Goal: Task Accomplishment & Management: Use online tool/utility

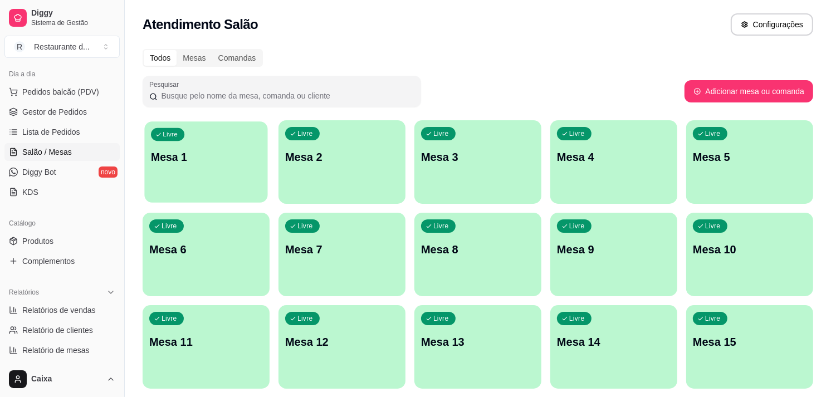
click at [216, 163] on p "Mesa 1" at bounding box center [206, 157] width 110 height 15
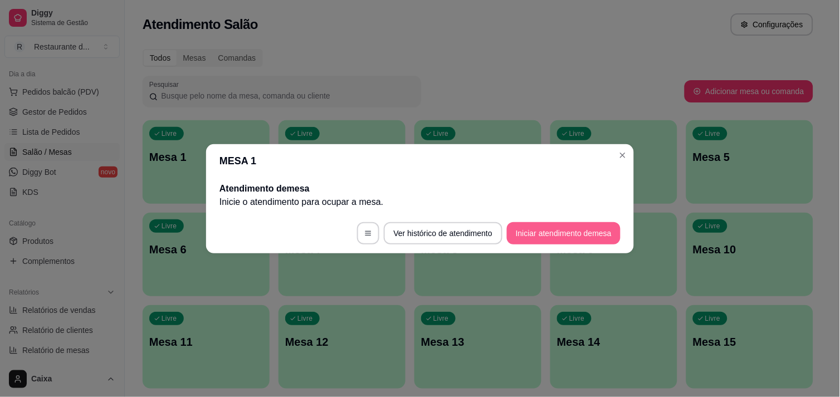
click at [598, 232] on button "Iniciar atendimento de mesa" at bounding box center [564, 233] width 114 height 22
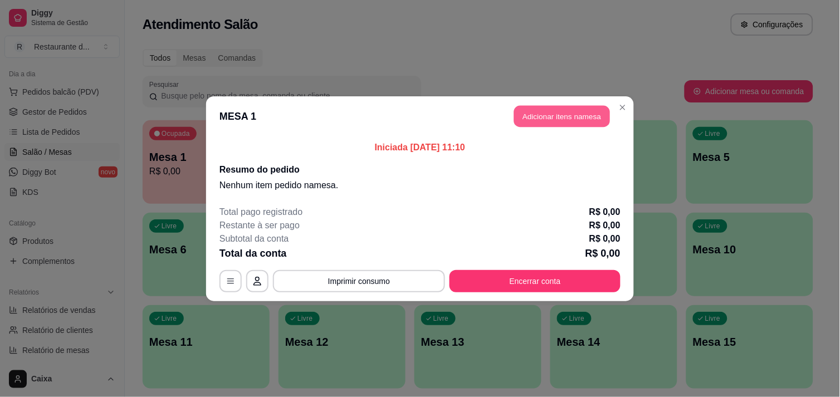
click at [585, 118] on button "Adicionar itens na mesa" at bounding box center [562, 116] width 96 height 22
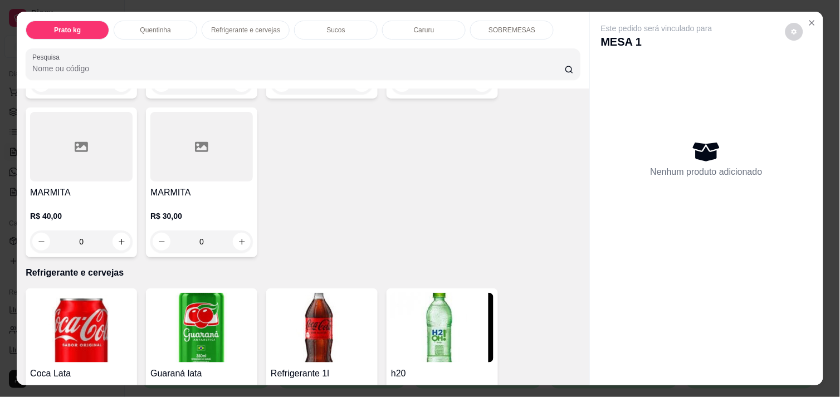
scroll to position [247, 0]
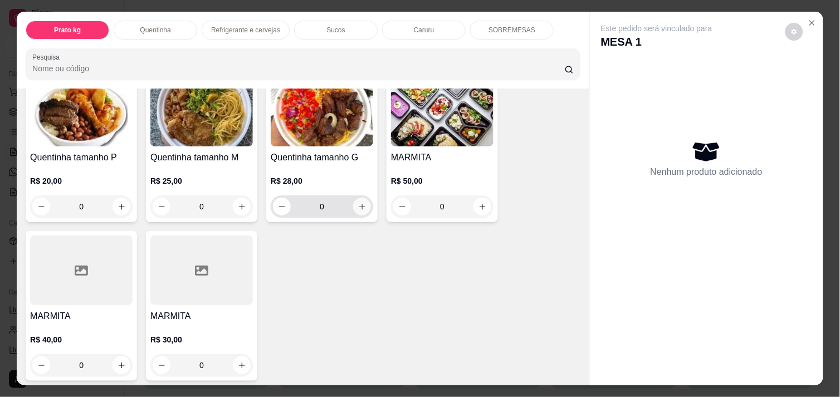
click at [364, 201] on button "increase-product-quantity" at bounding box center [362, 207] width 18 height 18
type input "1"
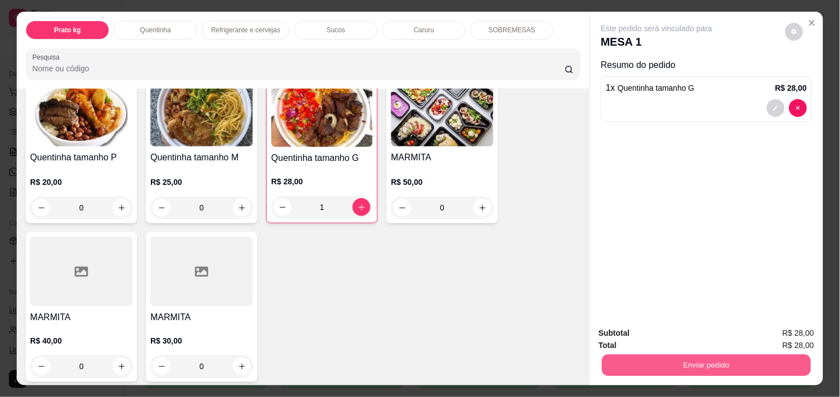
click at [718, 366] on button "Enviar pedido" at bounding box center [706, 365] width 209 height 22
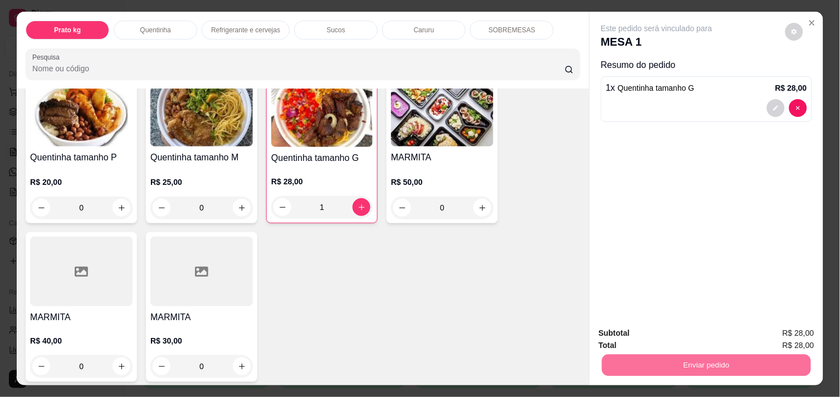
click at [773, 328] on button "Enviar pedido" at bounding box center [785, 333] width 61 height 21
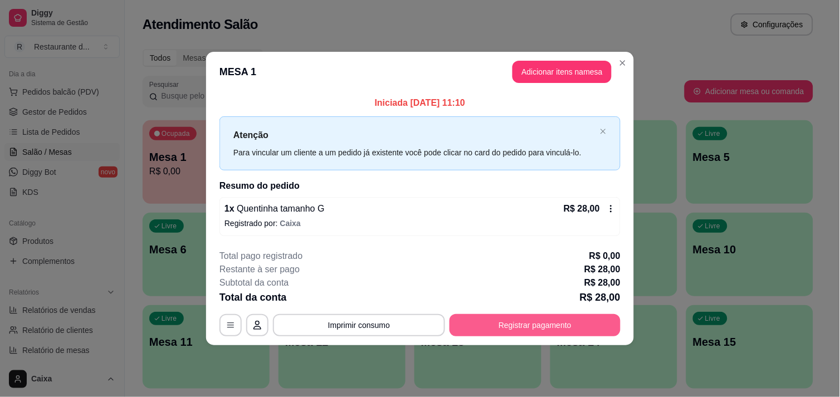
click at [573, 335] on button "Registrar pagamento" at bounding box center [535, 325] width 171 height 22
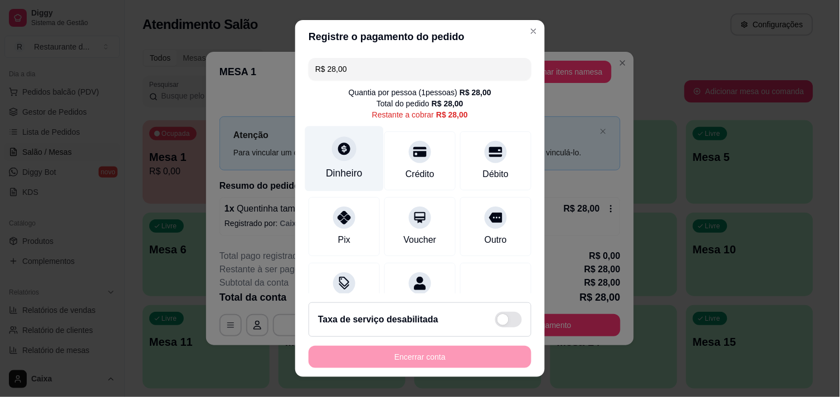
click at [343, 155] on icon at bounding box center [344, 149] width 14 height 14
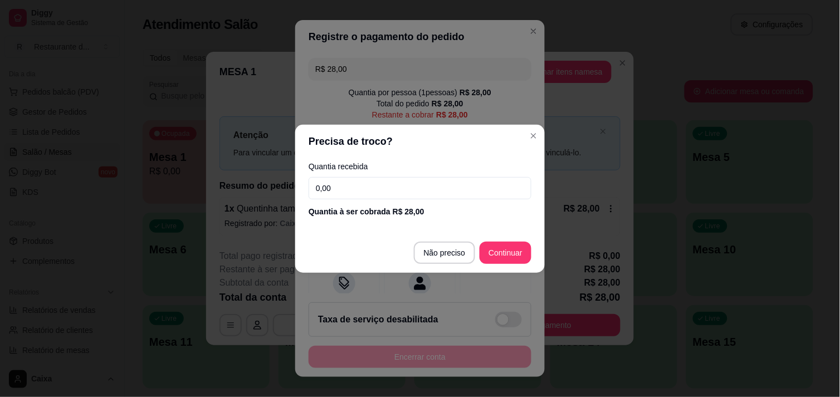
click at [397, 180] on input "0,00" at bounding box center [420, 188] width 223 height 22
type input "28,00"
click at [498, 265] on footer "Não preciso Continuar" at bounding box center [420, 253] width 250 height 40
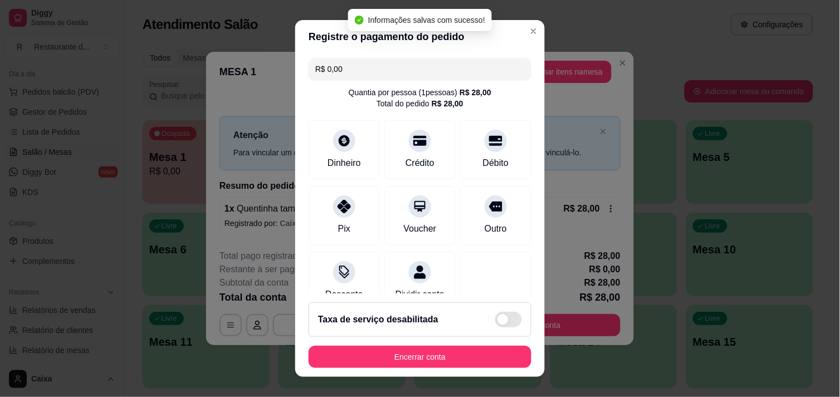
type input "R$ 0,00"
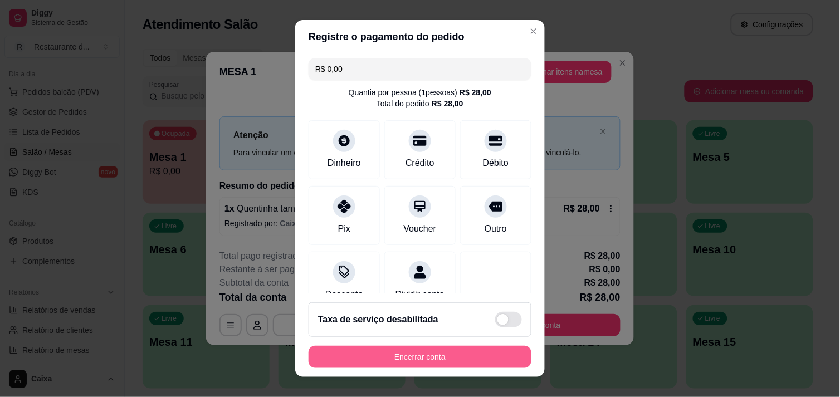
click at [395, 353] on button "Encerrar conta" at bounding box center [420, 357] width 223 height 22
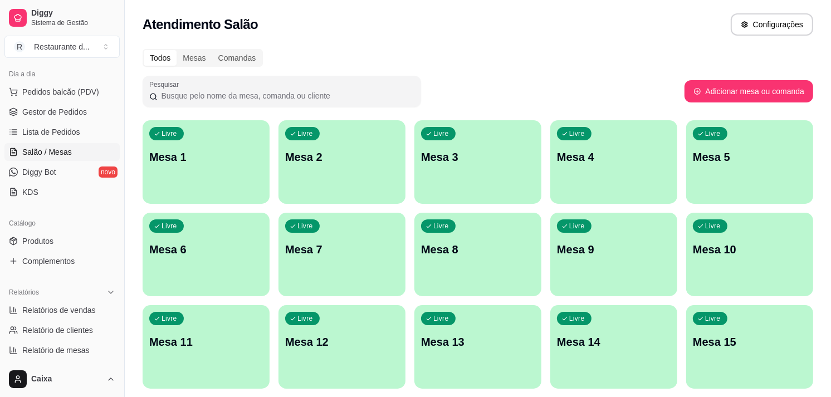
click at [213, 151] on p "Mesa 1" at bounding box center [206, 157] width 114 height 16
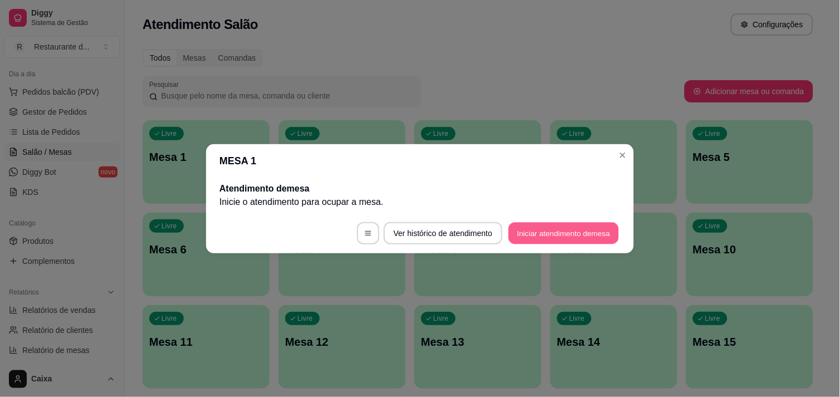
click at [554, 227] on button "Iniciar atendimento de mesa" at bounding box center [564, 233] width 110 height 22
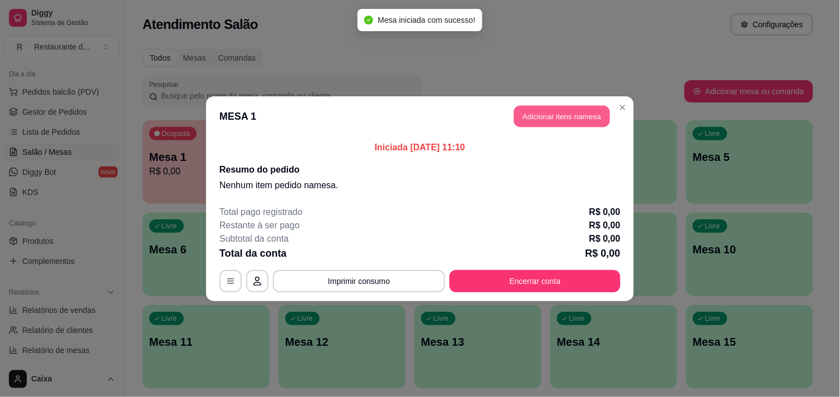
click at [565, 114] on button "Adicionar itens na mesa" at bounding box center [562, 116] width 96 height 22
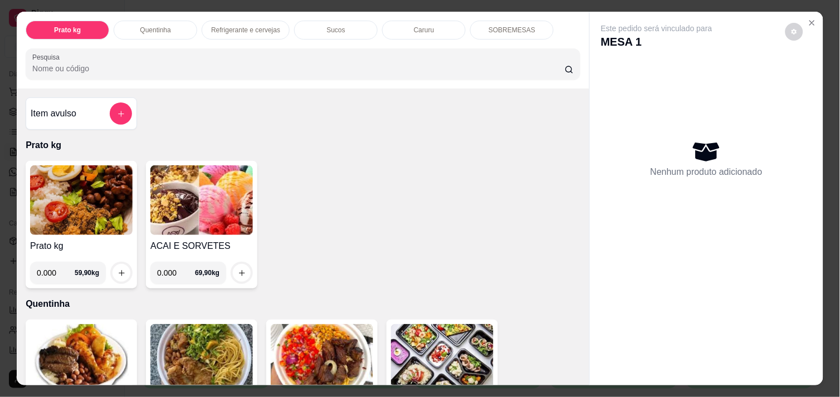
click at [204, 188] on img at bounding box center [201, 200] width 103 height 70
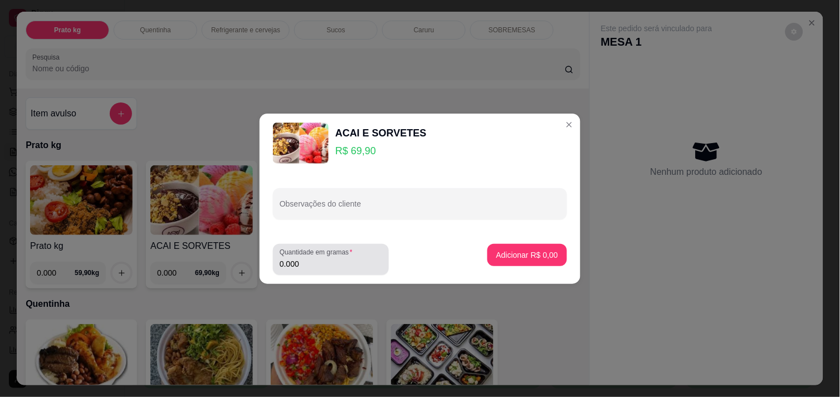
click at [345, 260] on input "0.000" at bounding box center [331, 264] width 103 height 11
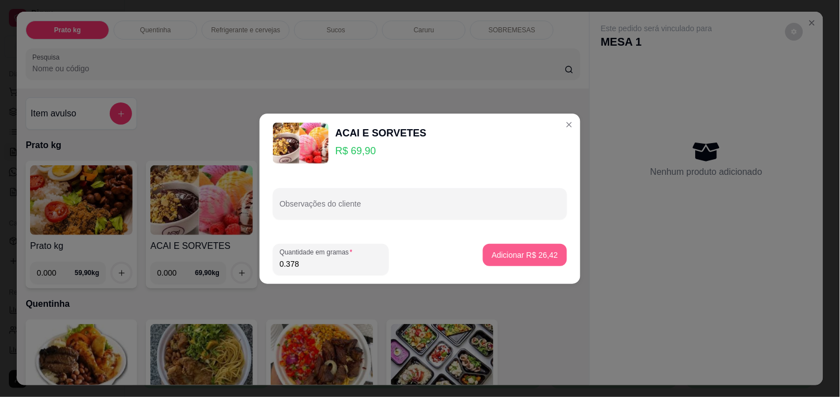
type input "0.378"
click at [517, 248] on button "Adicionar R$ 26,42" at bounding box center [525, 255] width 82 height 22
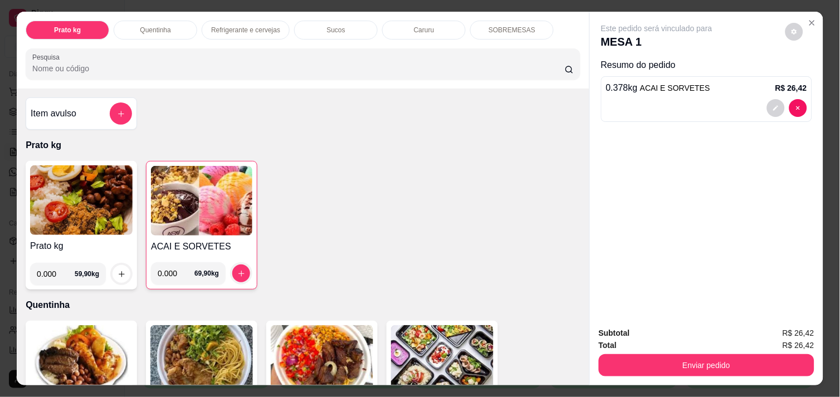
click at [197, 213] on img at bounding box center [201, 201] width 101 height 70
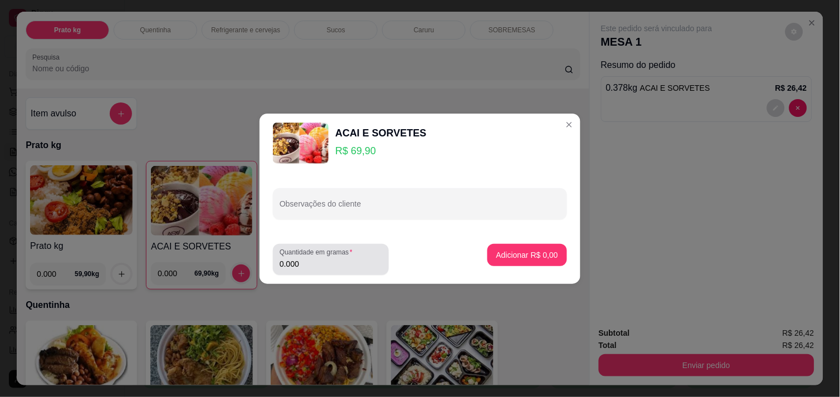
drag, startPoint x: 338, startPoint y: 269, endPoint x: 346, endPoint y: 264, distance: 9.6
click at [342, 266] on input "0.000" at bounding box center [331, 264] width 103 height 11
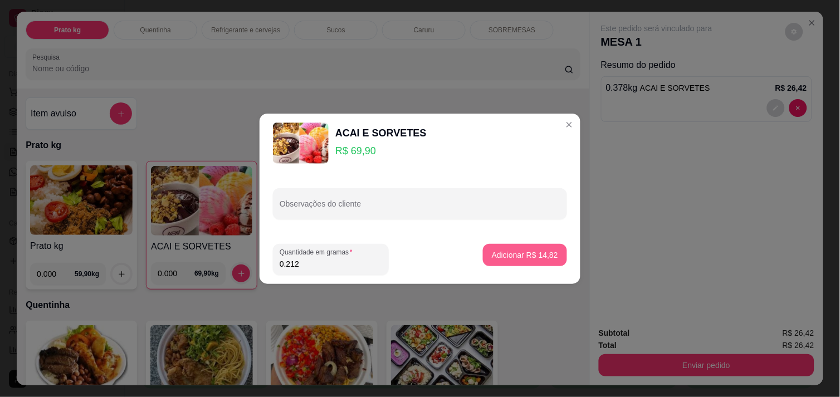
type input "0.212"
click at [522, 255] on p "Adicionar R$ 14,82" at bounding box center [525, 255] width 66 height 11
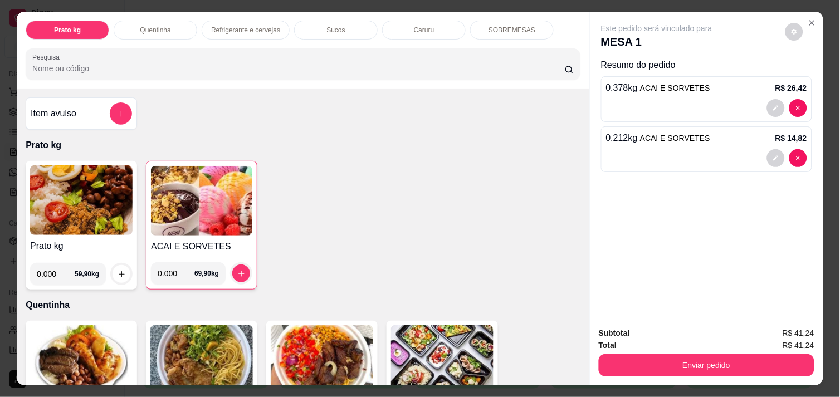
click at [221, 214] on img at bounding box center [201, 201] width 101 height 70
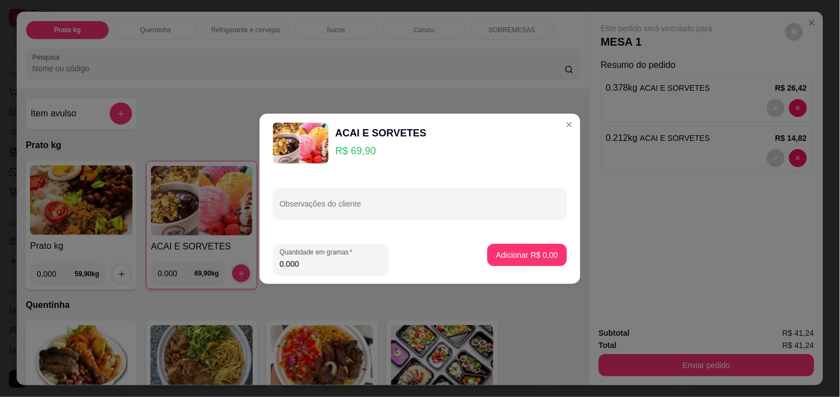
click at [318, 265] on input "0.000" at bounding box center [331, 264] width 103 height 11
type input "0.150"
click at [539, 254] on p "Adicionar R$ 10,49" at bounding box center [525, 255] width 65 height 11
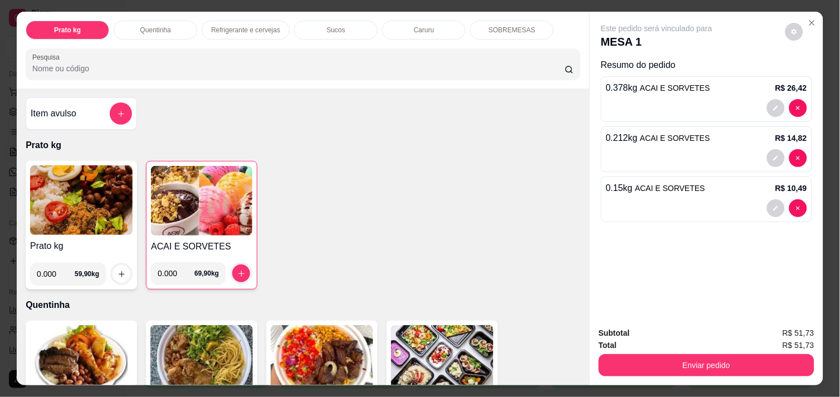
click at [206, 196] on img at bounding box center [201, 201] width 101 height 70
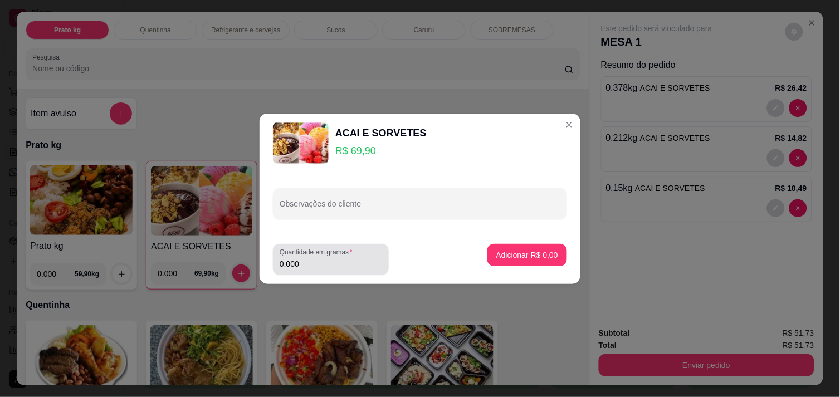
click at [338, 247] on div "Quantidade em gramas 0.000" at bounding box center [331, 259] width 116 height 31
click at [333, 264] on input "0.000" at bounding box center [331, 264] width 103 height 11
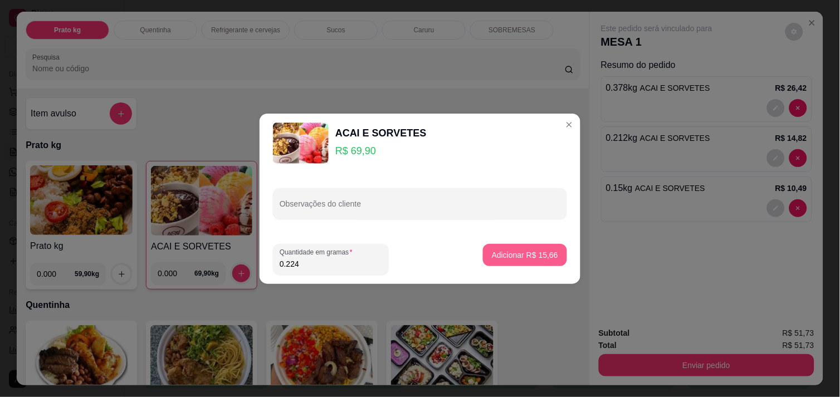
type input "0.224"
click at [542, 257] on p "Adicionar R$ 15,66" at bounding box center [525, 255] width 66 height 11
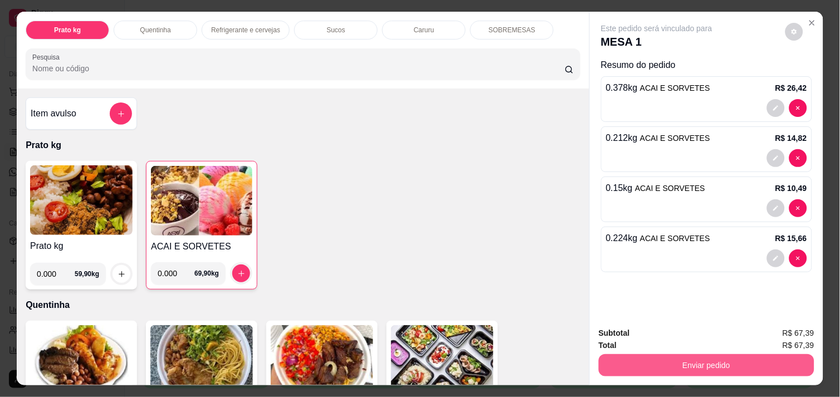
click at [708, 365] on button "Enviar pedido" at bounding box center [707, 365] width 216 height 22
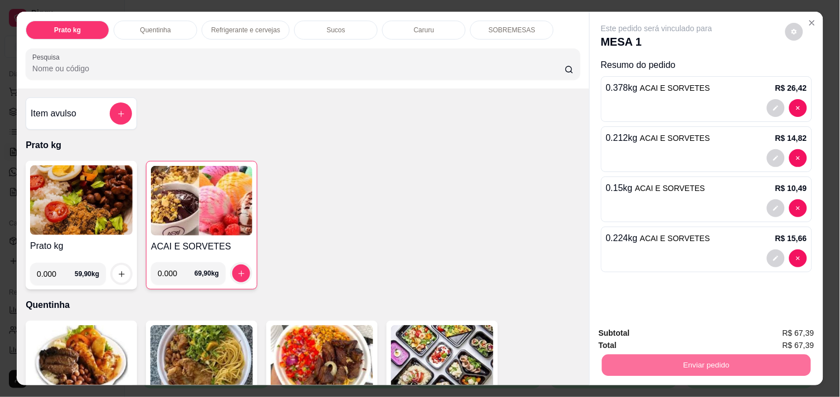
click at [778, 327] on button "Enviar pedido" at bounding box center [785, 333] width 63 height 21
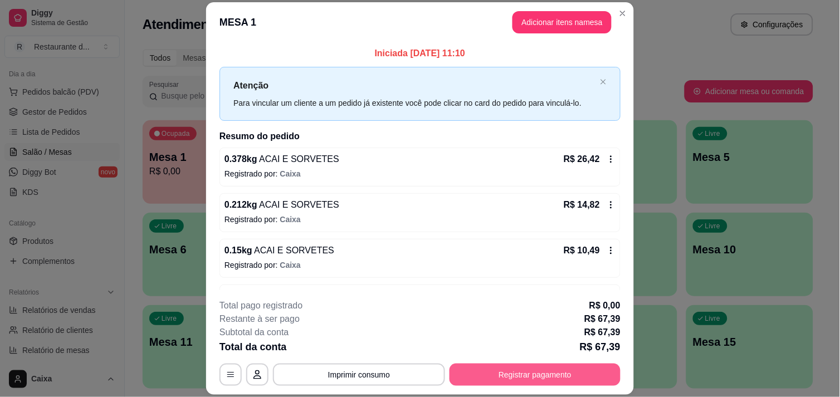
click at [551, 372] on button "Registrar pagamento" at bounding box center [535, 375] width 171 height 22
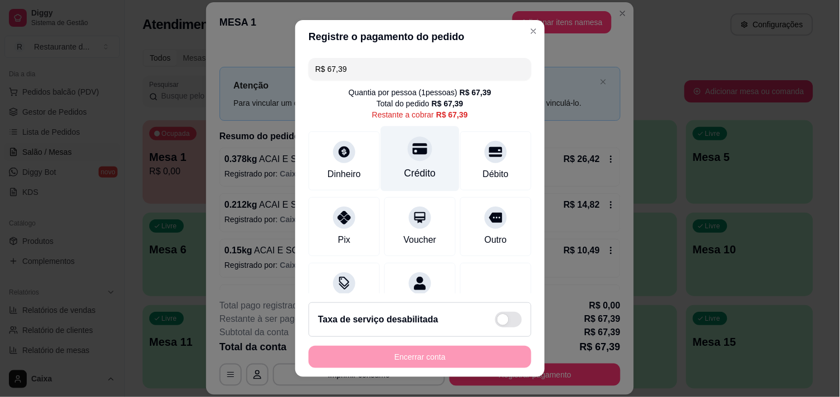
click at [413, 155] on icon at bounding box center [420, 149] width 14 height 14
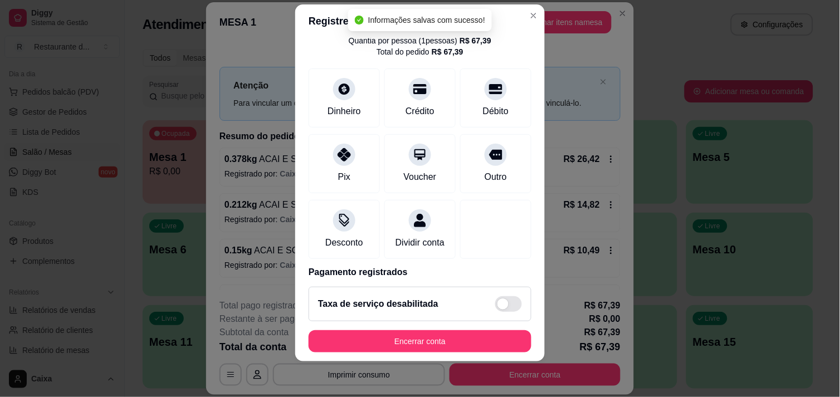
scroll to position [93, 0]
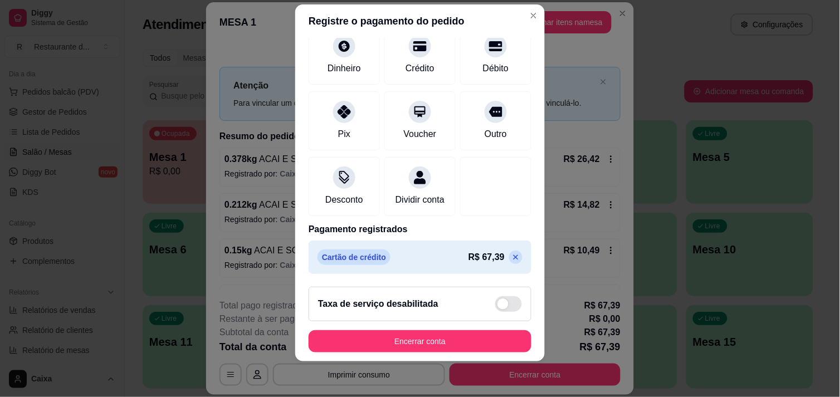
click at [512, 256] on icon at bounding box center [516, 257] width 9 height 9
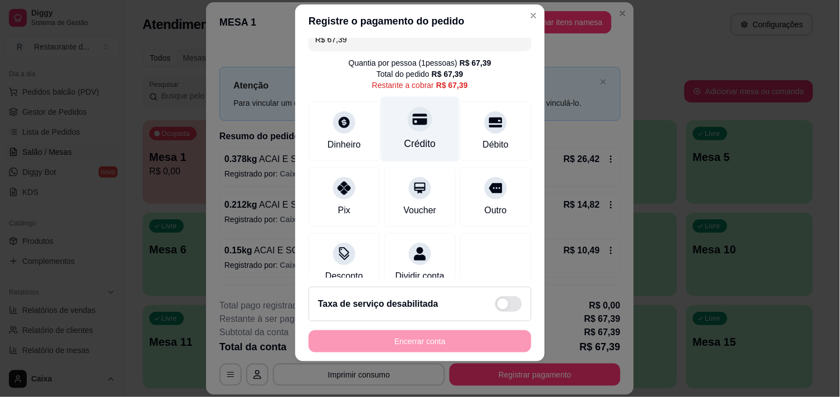
scroll to position [0, 0]
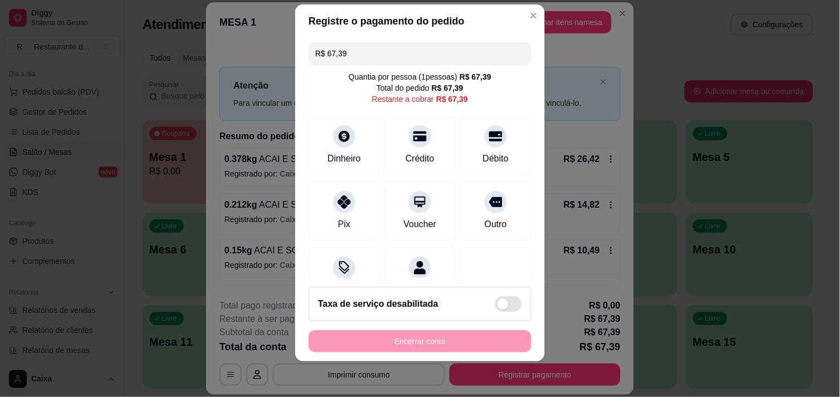
drag, startPoint x: 371, startPoint y: 53, endPoint x: 304, endPoint y: 42, distance: 67.8
click at [309, 42] on div "R$ 67,39" at bounding box center [420, 53] width 223 height 22
click at [408, 125] on div at bounding box center [420, 133] width 25 height 25
type input "R$ 40,97"
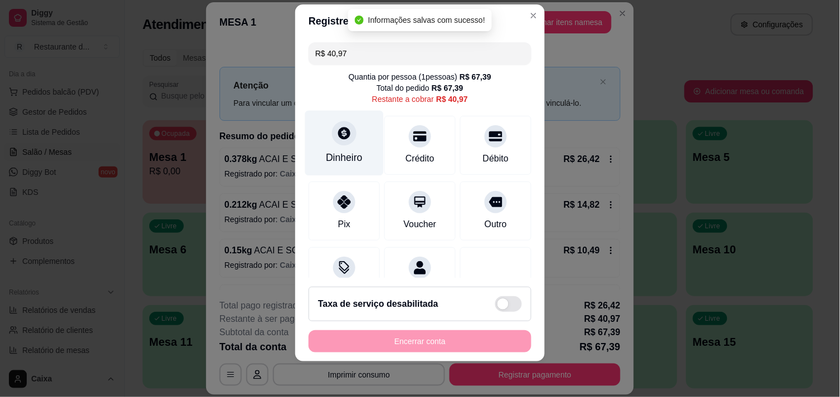
click at [342, 142] on div at bounding box center [344, 133] width 25 height 25
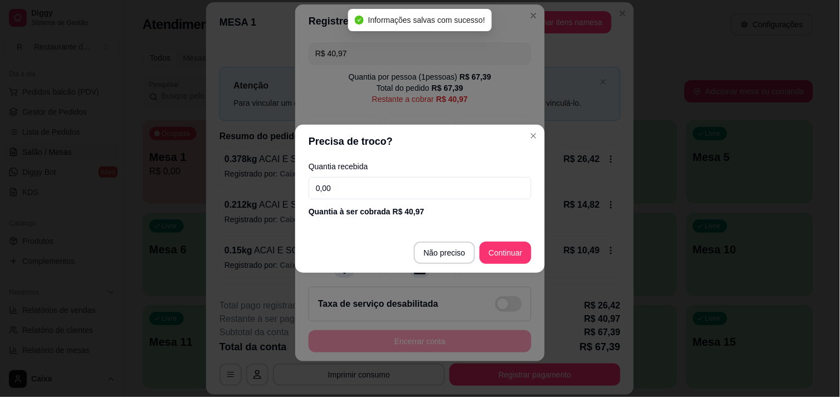
click at [384, 181] on input "0,00" at bounding box center [420, 188] width 223 height 22
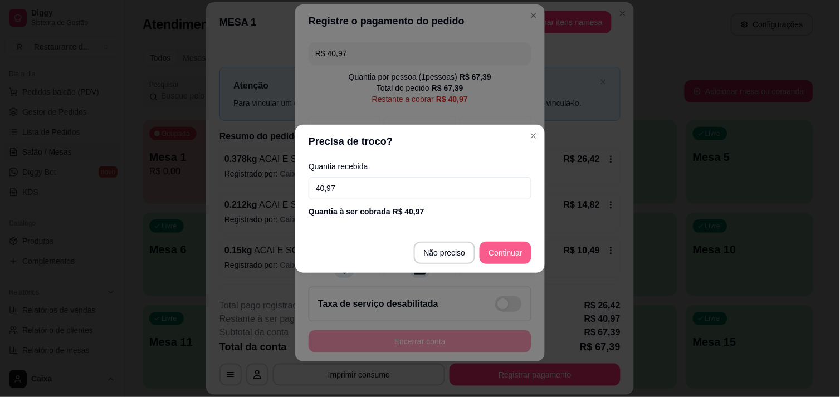
type input "40,97"
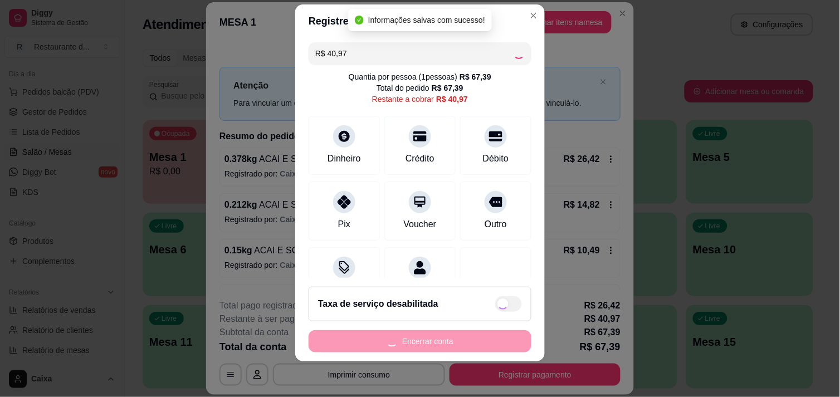
type input "R$ 0,00"
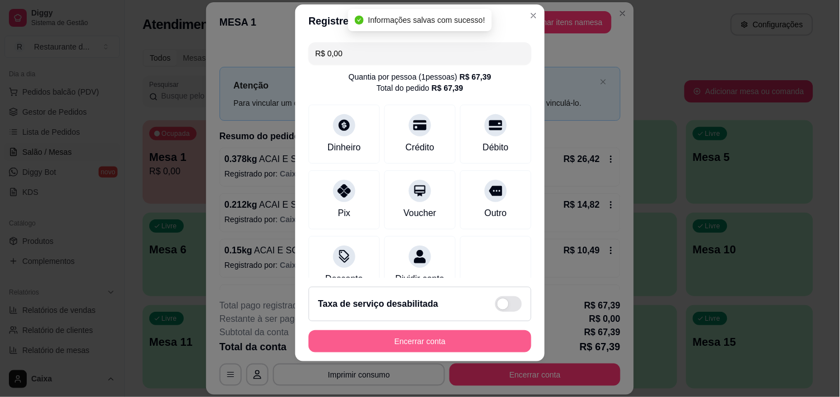
click at [471, 331] on button "Encerrar conta" at bounding box center [420, 341] width 223 height 22
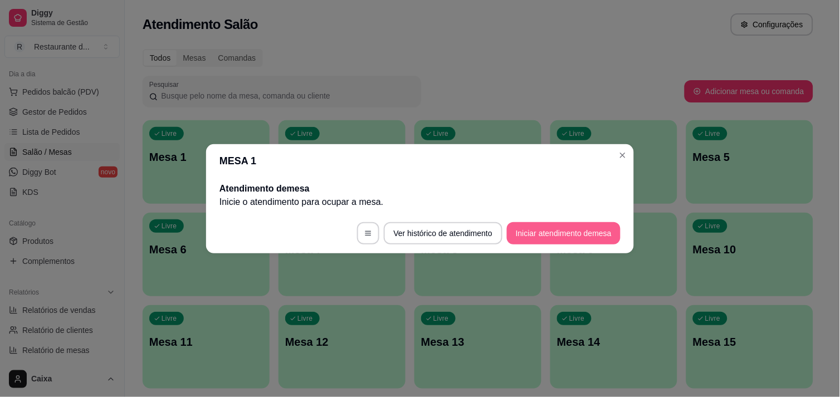
click at [563, 242] on button "Iniciar atendimento de mesa" at bounding box center [564, 233] width 114 height 22
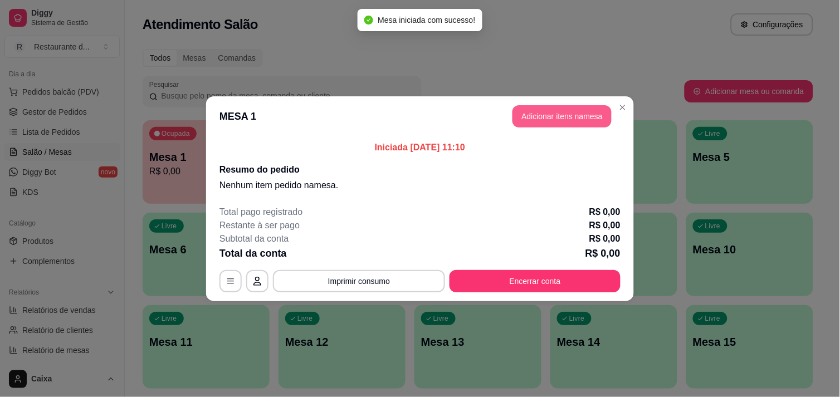
click at [588, 118] on button "Adicionar itens na mesa" at bounding box center [562, 116] width 99 height 22
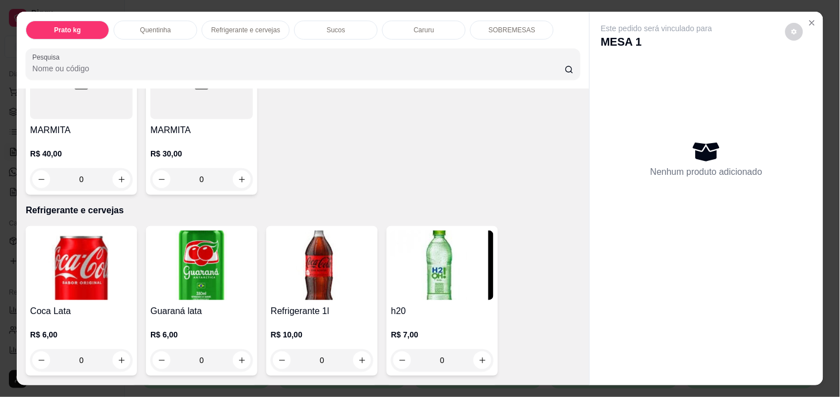
scroll to position [433, 0]
click at [238, 176] on icon "increase-product-quantity" at bounding box center [242, 180] width 8 height 8
type input "1"
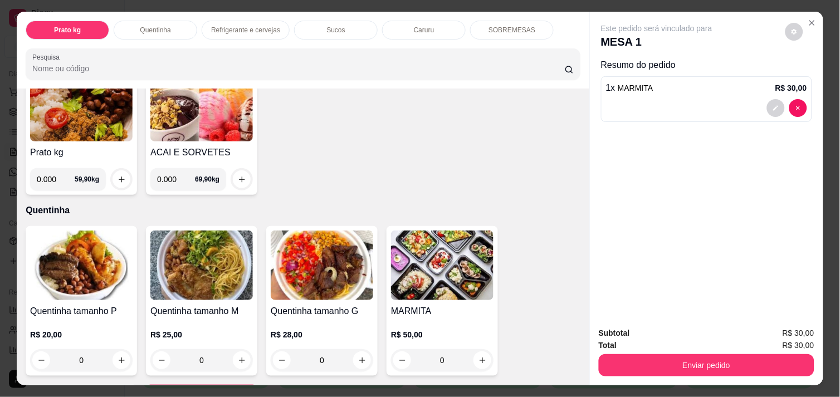
scroll to position [124, 0]
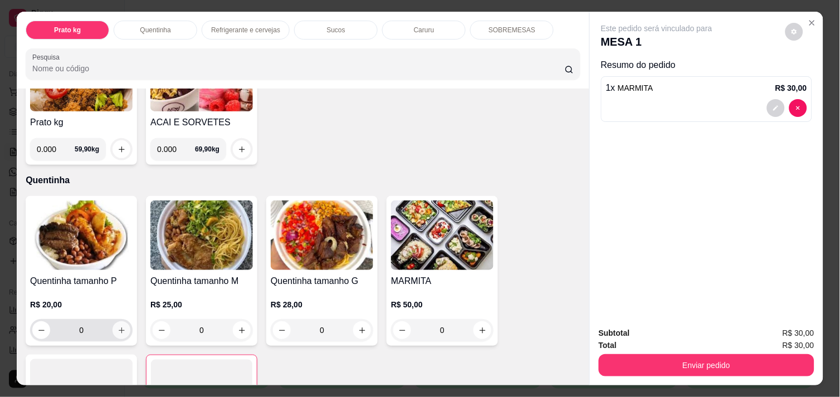
click at [118, 327] on icon "increase-product-quantity" at bounding box center [122, 331] width 8 height 8
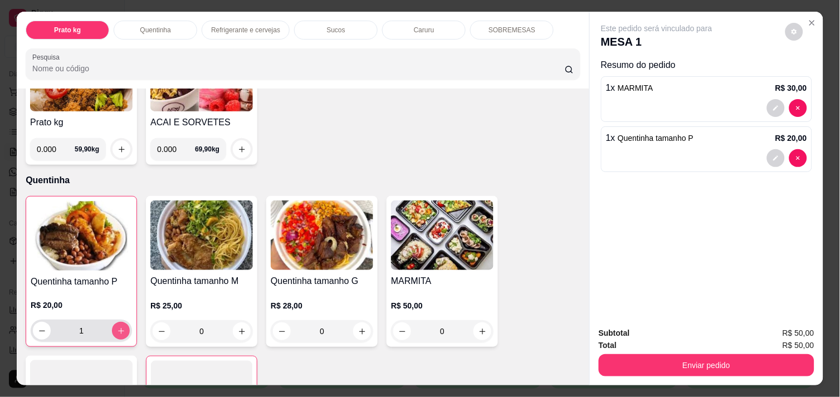
click at [117, 327] on icon "increase-product-quantity" at bounding box center [121, 331] width 8 height 8
type input "2"
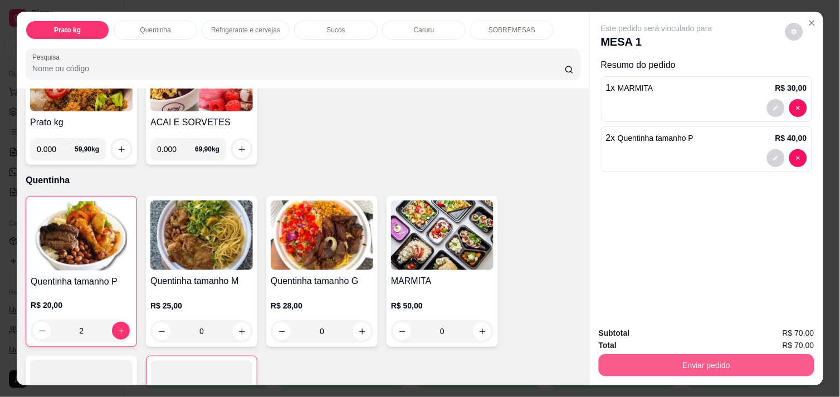
click at [713, 363] on button "Enviar pedido" at bounding box center [707, 365] width 216 height 22
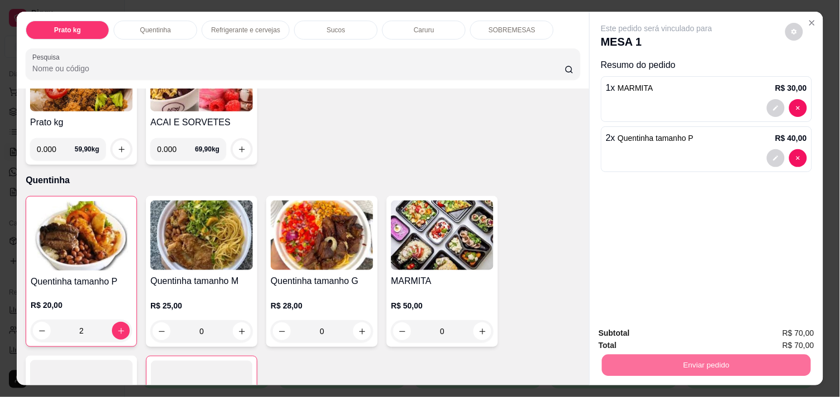
click at [781, 331] on button "Enviar pedido" at bounding box center [785, 333] width 63 height 21
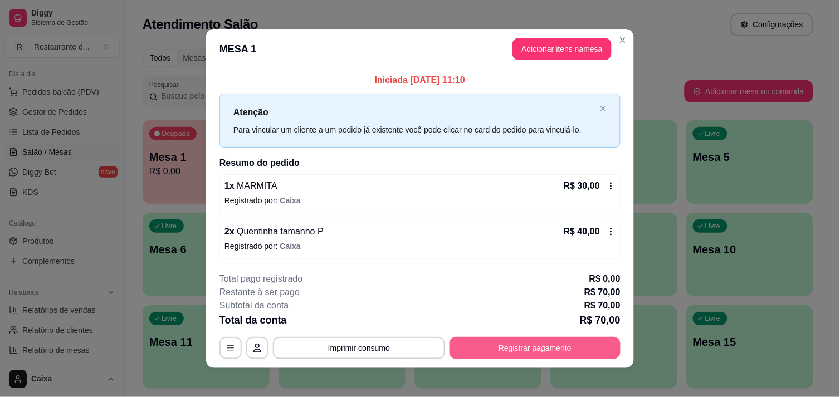
click at [575, 351] on button "Registrar pagamento" at bounding box center [535, 348] width 171 height 22
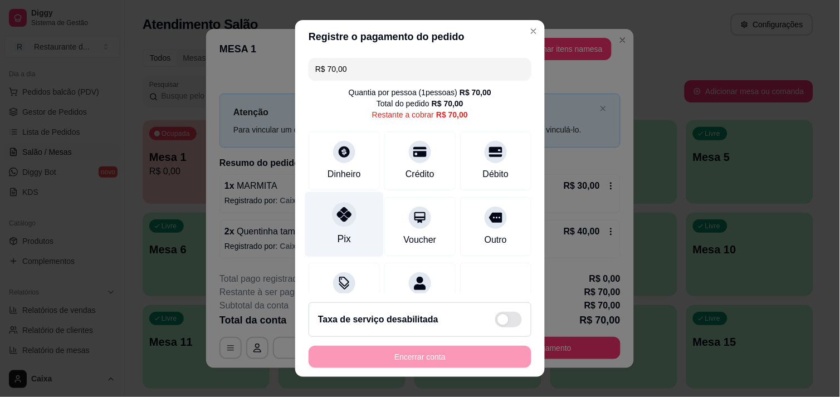
click at [337, 221] on icon at bounding box center [344, 214] width 14 height 14
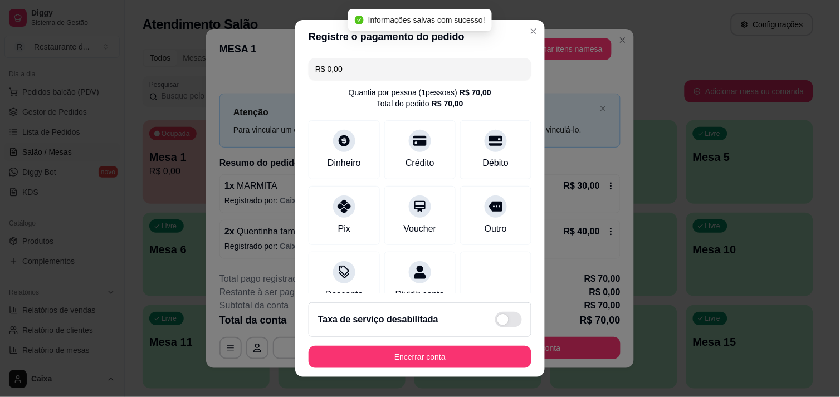
scroll to position [93, 0]
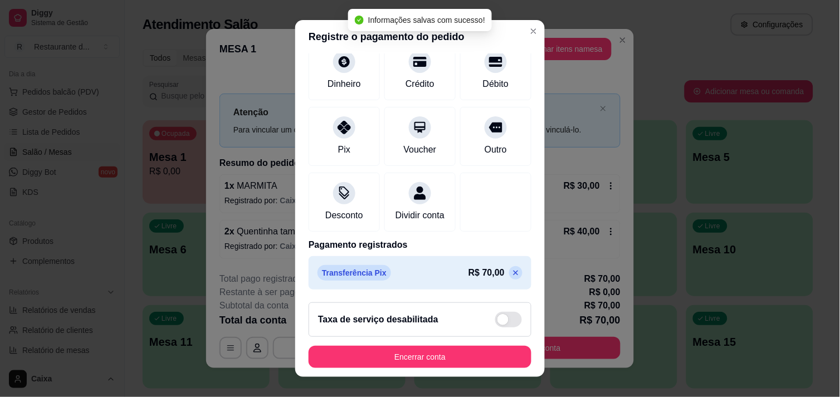
click at [509, 267] on p at bounding box center [515, 272] width 13 height 13
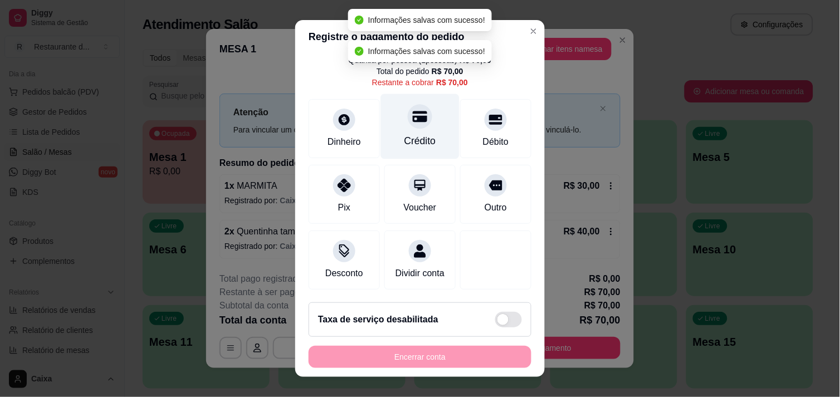
scroll to position [0, 0]
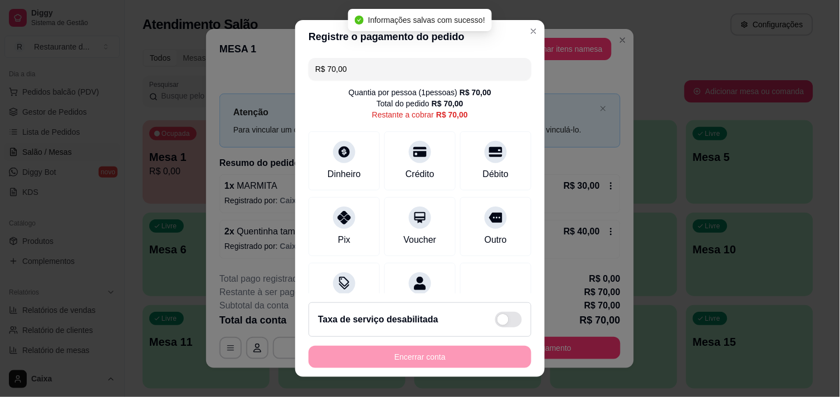
drag, startPoint x: 337, startPoint y: 69, endPoint x: 303, endPoint y: 62, distance: 34.6
click at [303, 62] on div "R$ 70,00 Quantia por pessoa ( 1 pessoas) R$ 70,00 Total do pedido R$ 70,00 Rest…" at bounding box center [420, 173] width 250 height 241
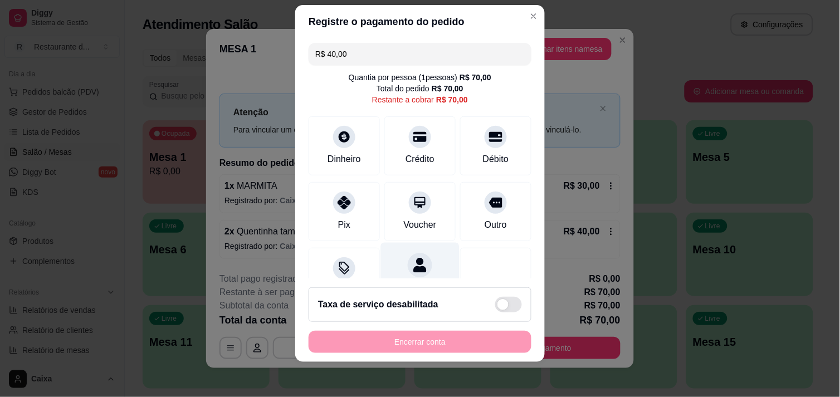
scroll to position [16, 0]
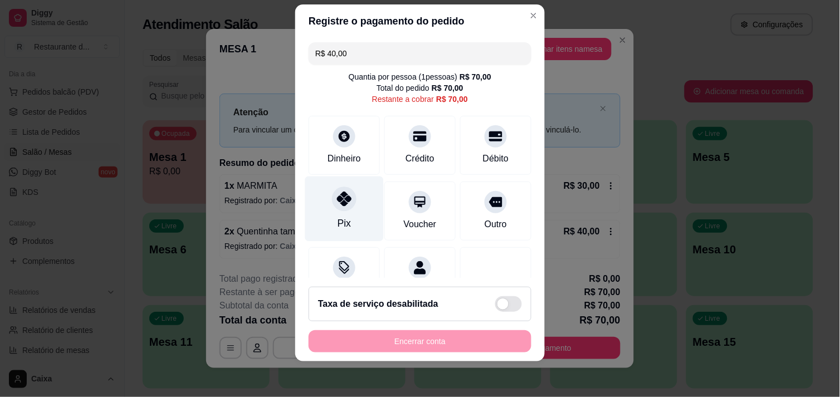
click at [332, 206] on div at bounding box center [344, 199] width 25 height 25
type input "R$ 30,00"
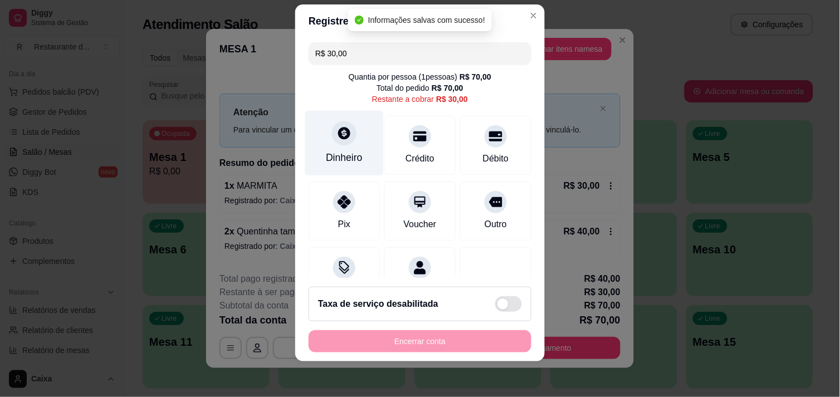
click at [349, 135] on div at bounding box center [344, 133] width 25 height 25
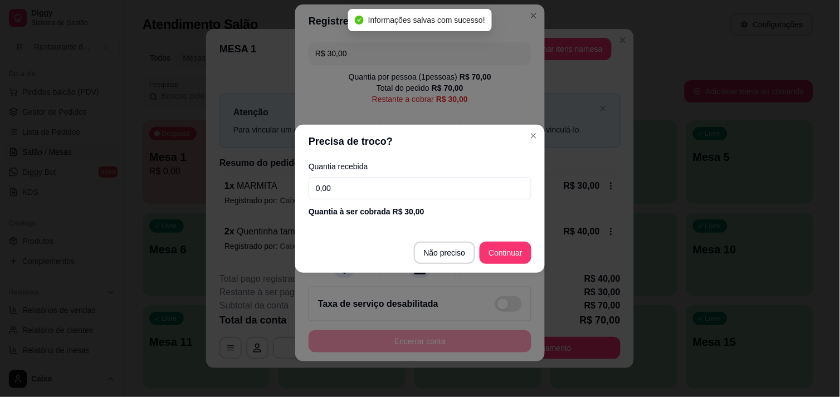
drag, startPoint x: 433, startPoint y: 184, endPoint x: 441, endPoint y: 181, distance: 8.5
click at [438, 182] on input "0,00" at bounding box center [420, 188] width 223 height 22
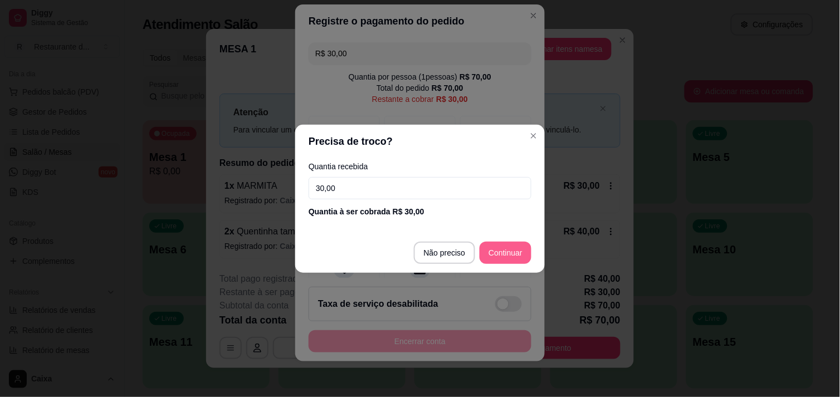
type input "30,00"
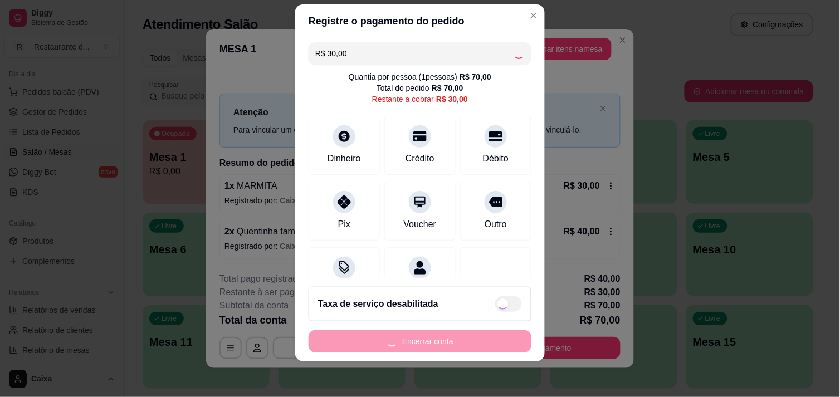
type input "R$ 0,00"
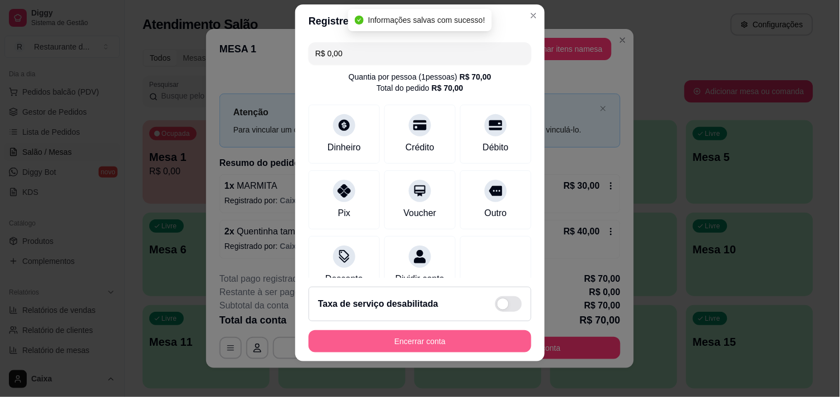
click at [466, 338] on button "Encerrar conta" at bounding box center [420, 341] width 223 height 22
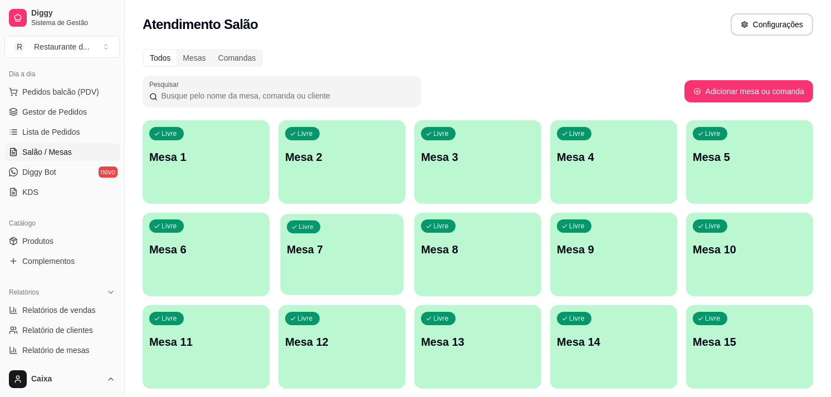
click at [366, 244] on p "Mesa 7" at bounding box center [342, 249] width 110 height 15
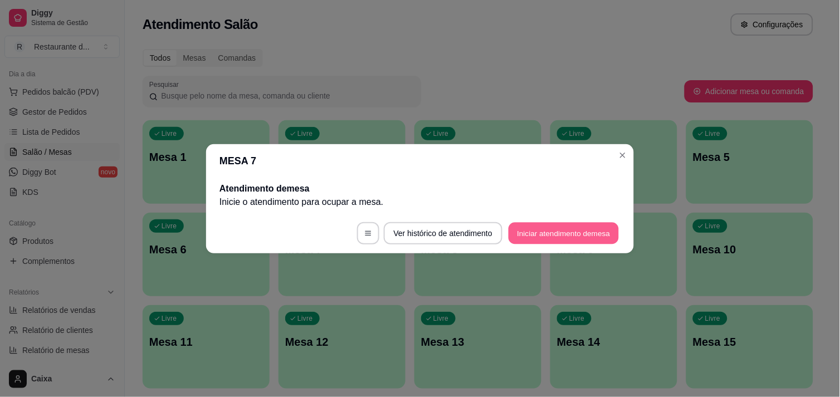
click at [574, 236] on button "Iniciar atendimento de mesa" at bounding box center [564, 233] width 110 height 22
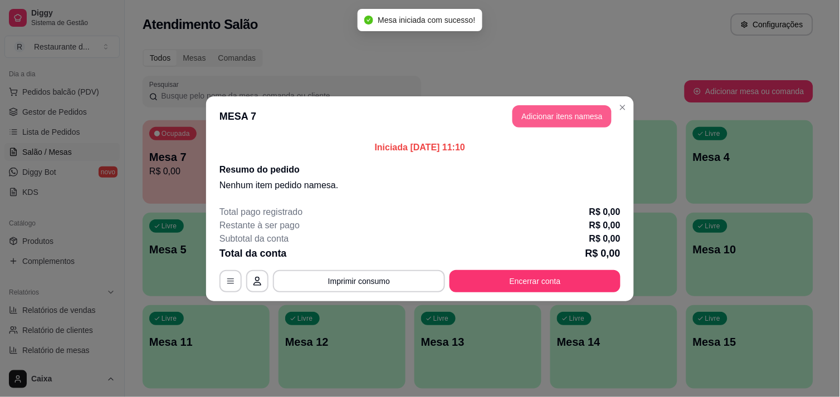
click at [572, 108] on button "Adicionar itens na mesa" at bounding box center [562, 116] width 99 height 22
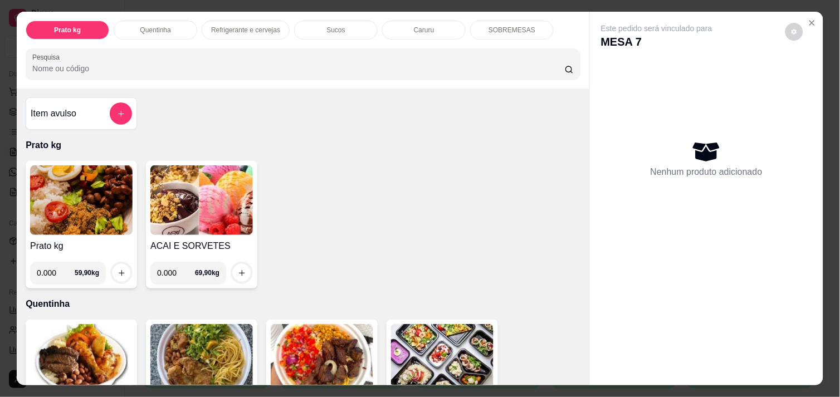
click at [114, 169] on img at bounding box center [81, 200] width 103 height 70
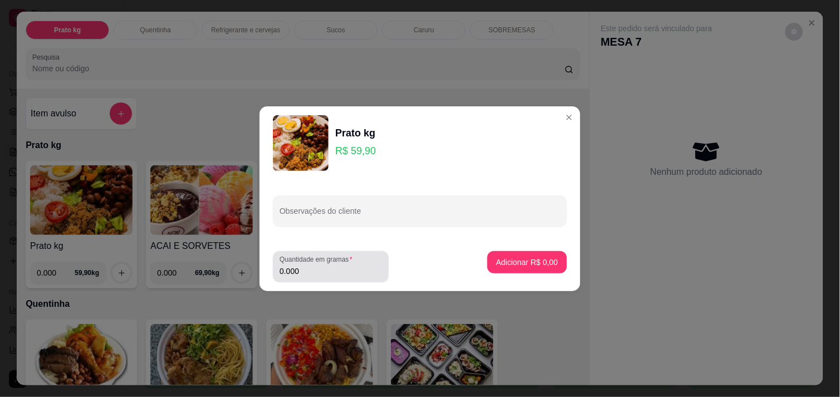
click at [347, 269] on input "0.000" at bounding box center [331, 271] width 103 height 11
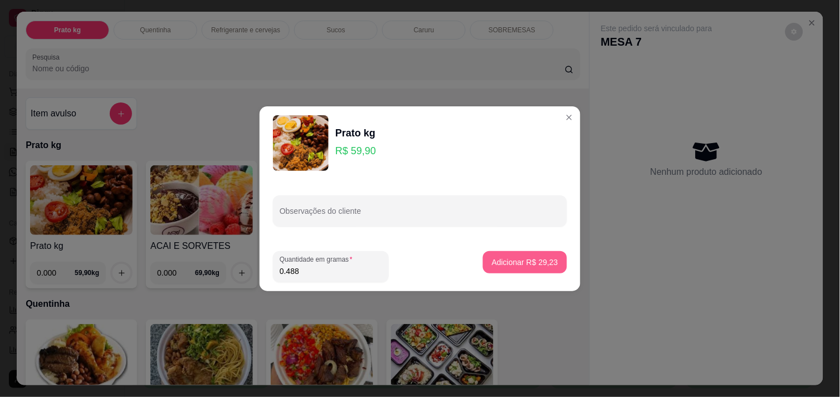
type input "0.488"
click at [528, 261] on p "Adicionar R$ 29,23" at bounding box center [525, 262] width 66 height 11
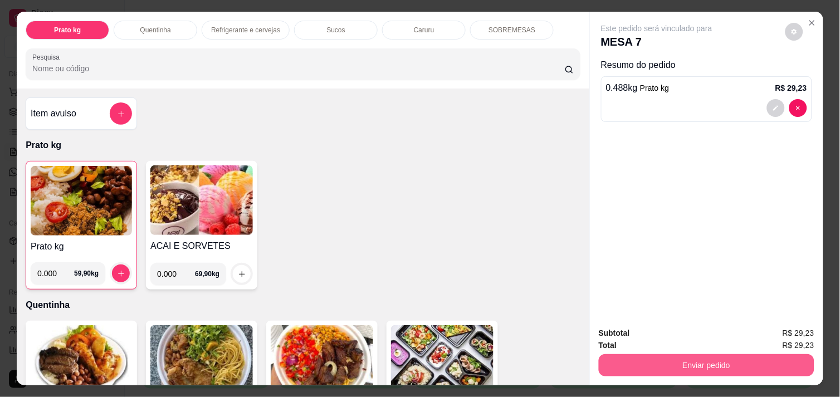
click at [761, 352] on div "Enviar pedido" at bounding box center [707, 364] width 216 height 25
click at [710, 357] on button "Enviar pedido" at bounding box center [706, 365] width 209 height 22
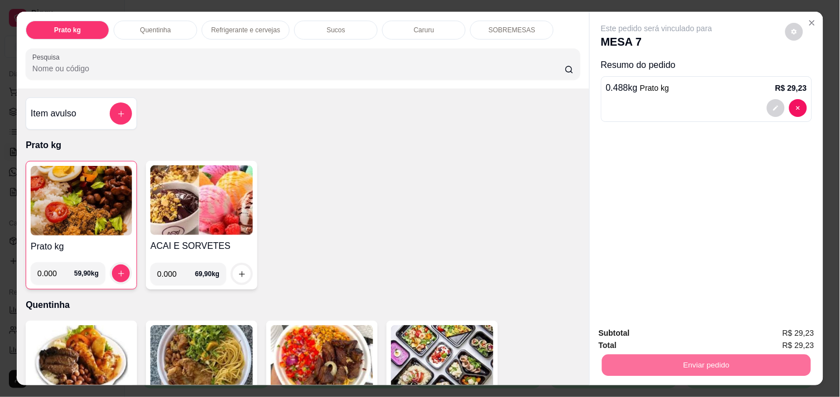
click at [810, 332] on button "Enviar pedido" at bounding box center [785, 333] width 63 height 21
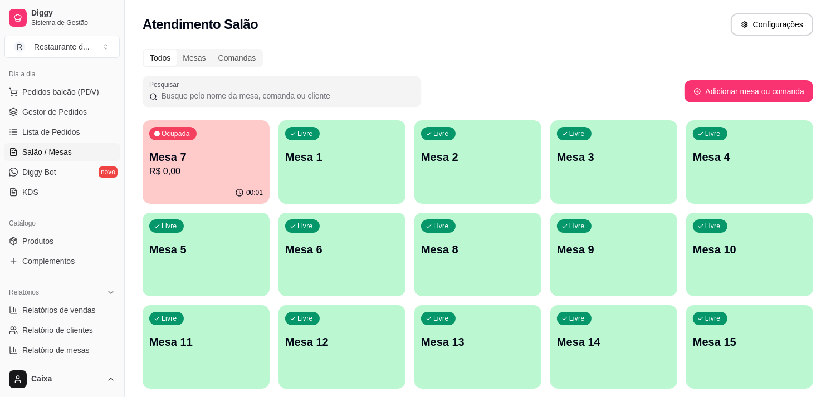
click at [567, 238] on div "Livre Mesa 9" at bounding box center [614, 248] width 127 height 70
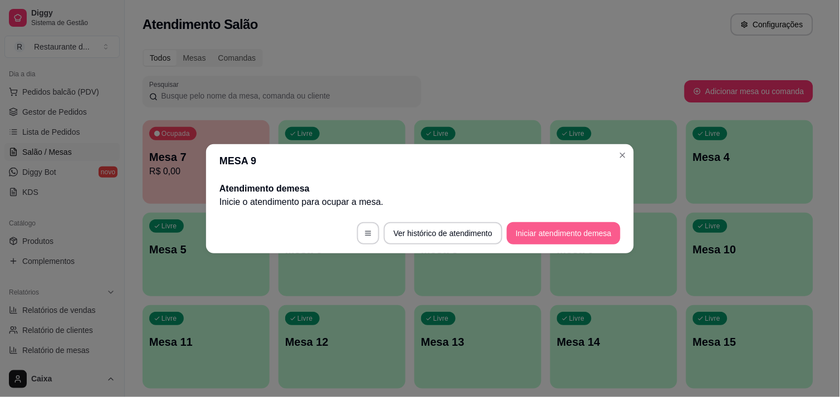
click at [592, 224] on button "Iniciar atendimento de mesa" at bounding box center [564, 233] width 114 height 22
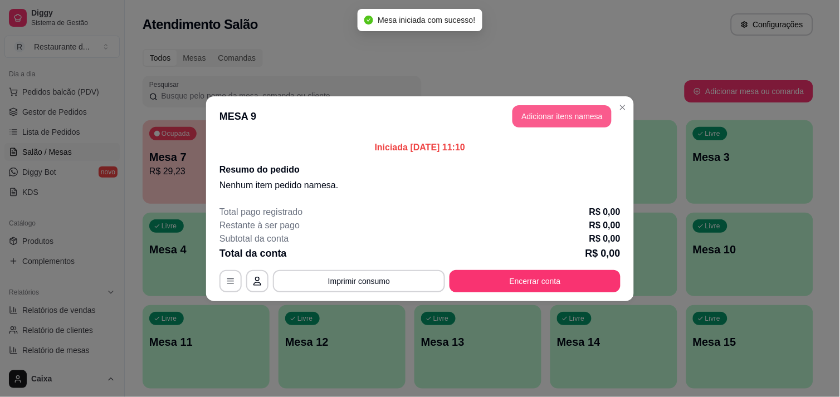
click at [581, 113] on button "Adicionar itens na mesa" at bounding box center [562, 116] width 99 height 22
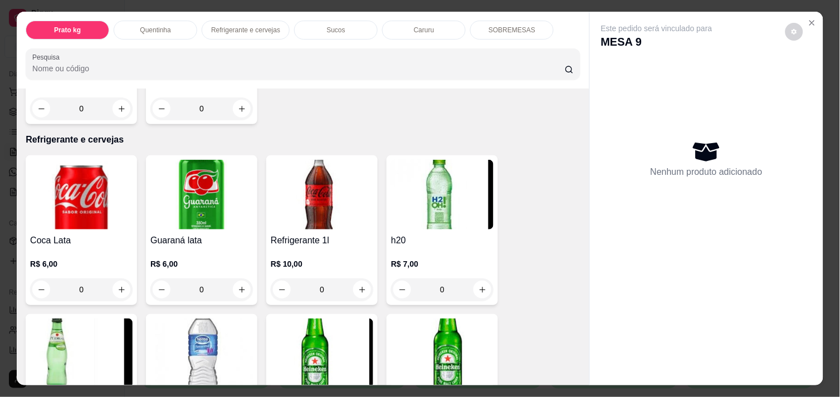
scroll to position [557, 0]
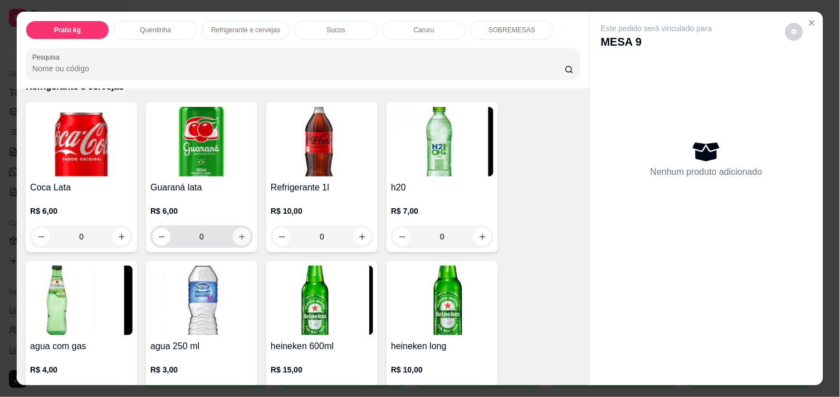
click at [239, 234] on icon "increase-product-quantity" at bounding box center [242, 237] width 6 height 6
type input "1"
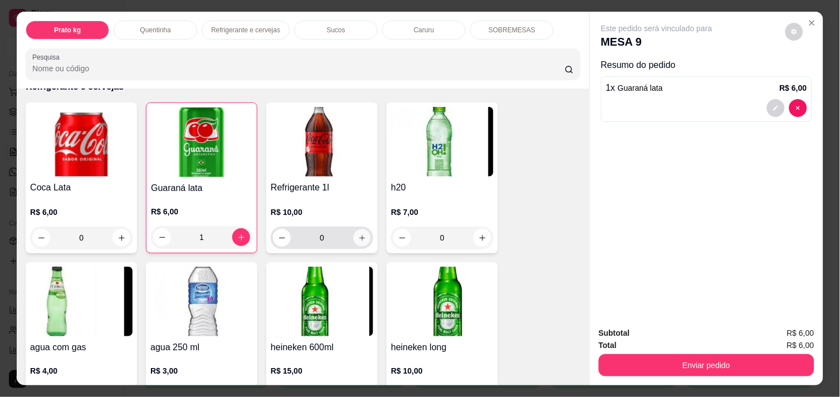
click at [358, 235] on icon "increase-product-quantity" at bounding box center [362, 238] width 8 height 8
type input "1"
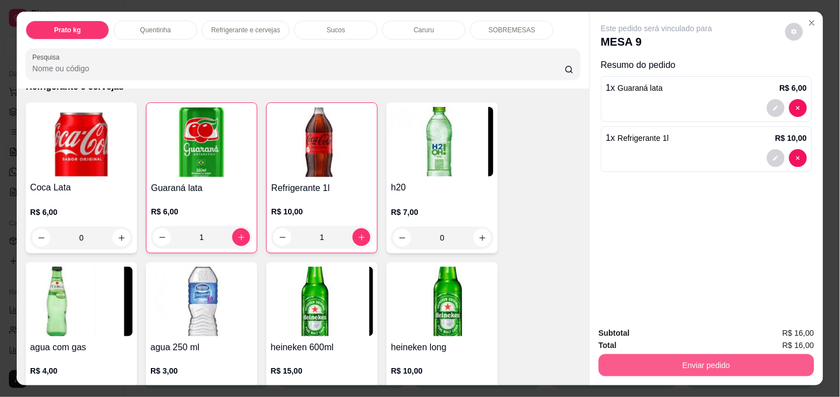
click at [726, 354] on button "Enviar pedido" at bounding box center [707, 365] width 216 height 22
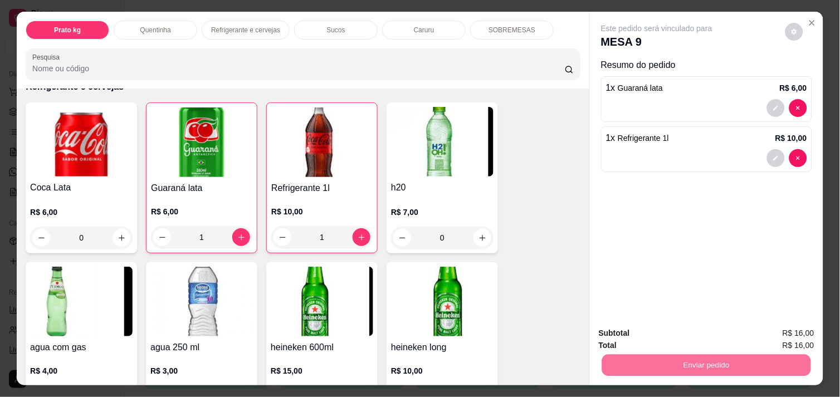
click at [802, 339] on button "Enviar pedido" at bounding box center [785, 333] width 61 height 21
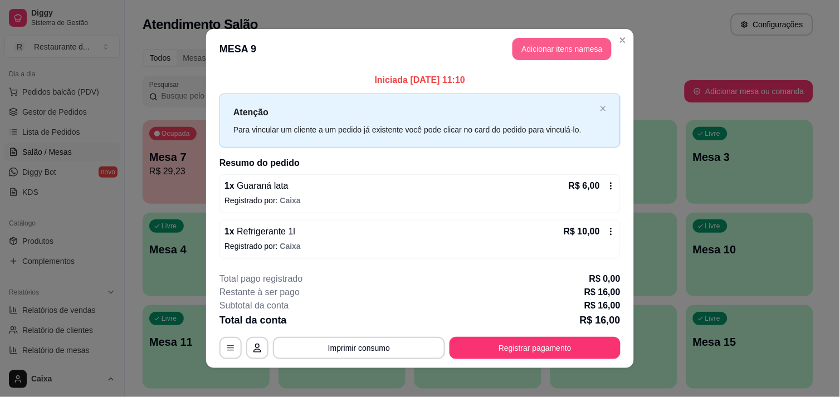
click at [580, 52] on button "Adicionar itens na mesa" at bounding box center [562, 49] width 99 height 22
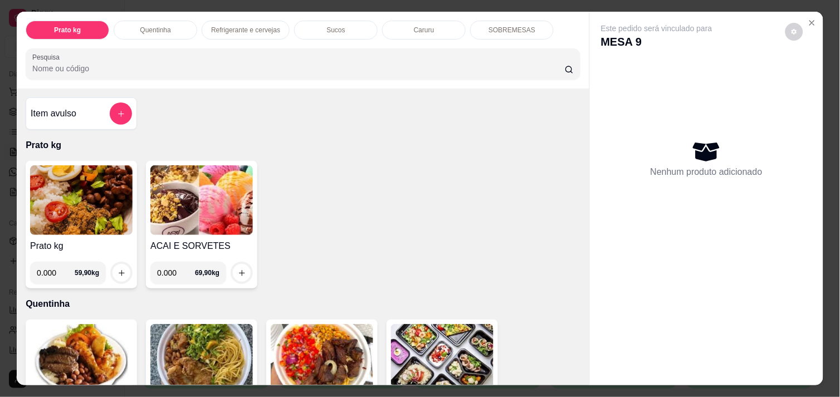
click at [113, 198] on img at bounding box center [81, 200] width 103 height 70
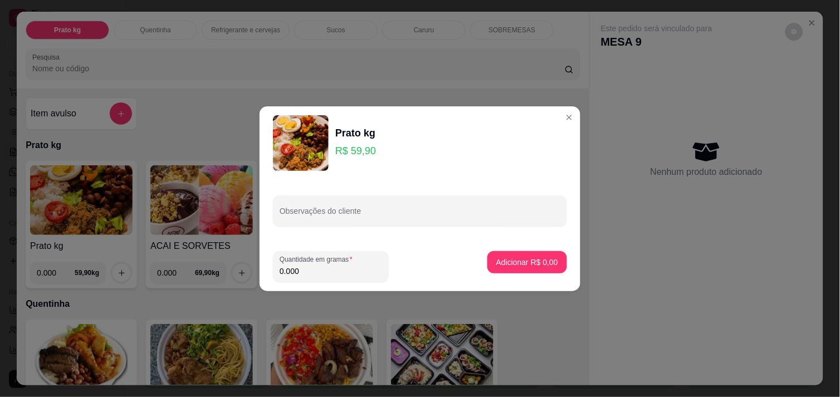
click at [313, 275] on input "0.000" at bounding box center [331, 271] width 103 height 11
type input "0.664"
click at [496, 254] on button "Adicionar R$ 39,77" at bounding box center [525, 262] width 84 height 22
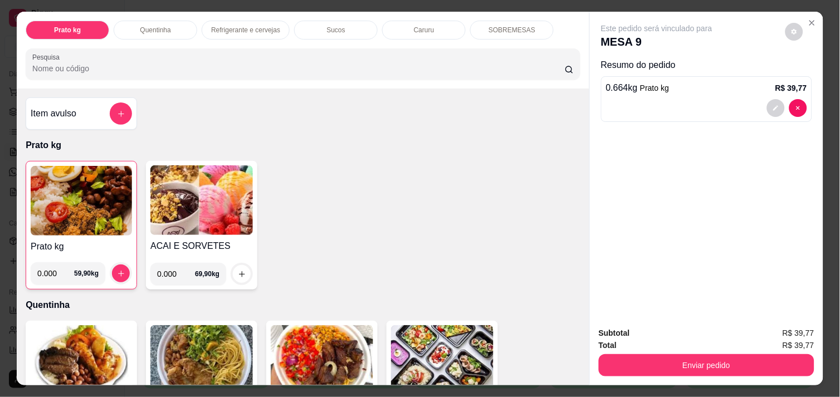
click at [91, 197] on img at bounding box center [81, 201] width 101 height 70
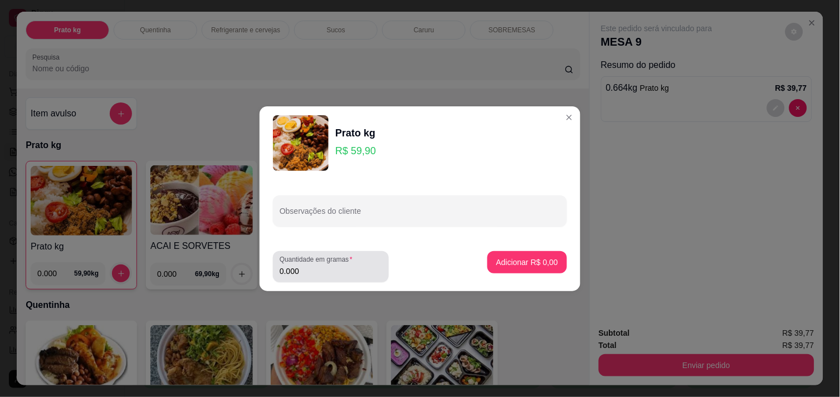
click at [301, 278] on div "Quantidade em gramas 0.000" at bounding box center [331, 266] width 116 height 31
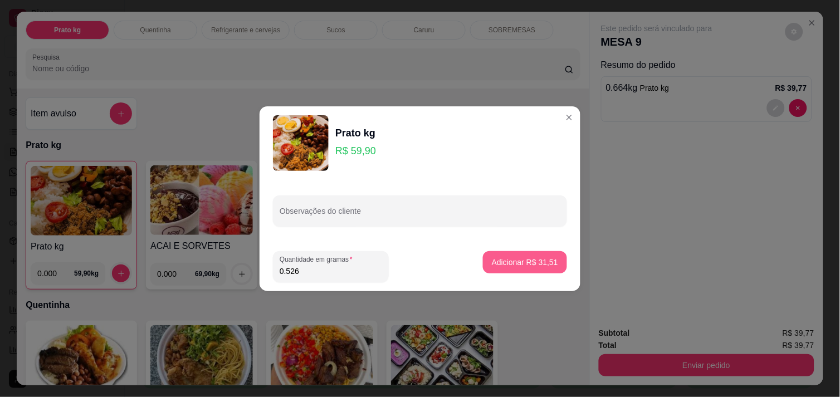
type input "0.526"
click at [543, 259] on p "Adicionar R$ 31,51" at bounding box center [525, 262] width 65 height 11
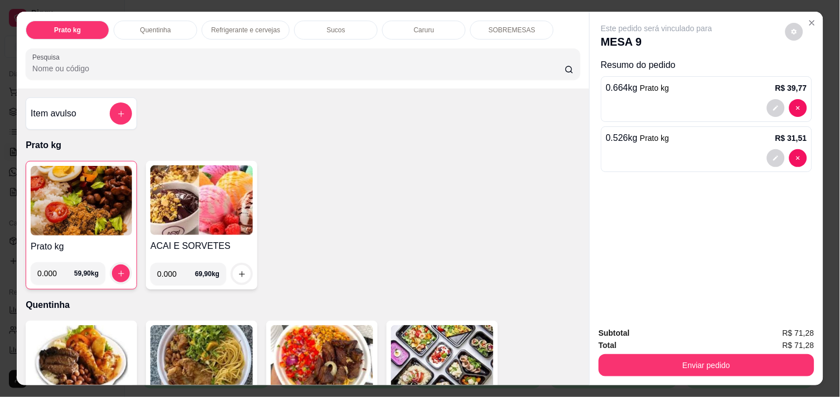
click at [67, 202] on img at bounding box center [81, 201] width 101 height 70
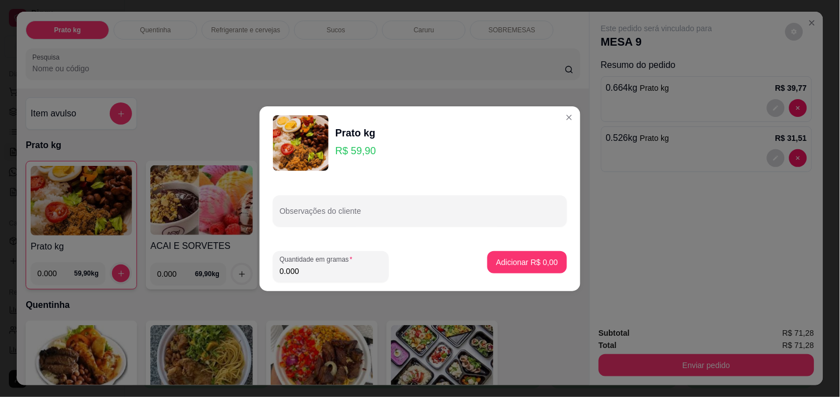
click at [331, 270] on input "0.000" at bounding box center [331, 271] width 103 height 11
type input "0.418"
click at [548, 265] on p "Adicionar R$ 25,04" at bounding box center [525, 262] width 66 height 11
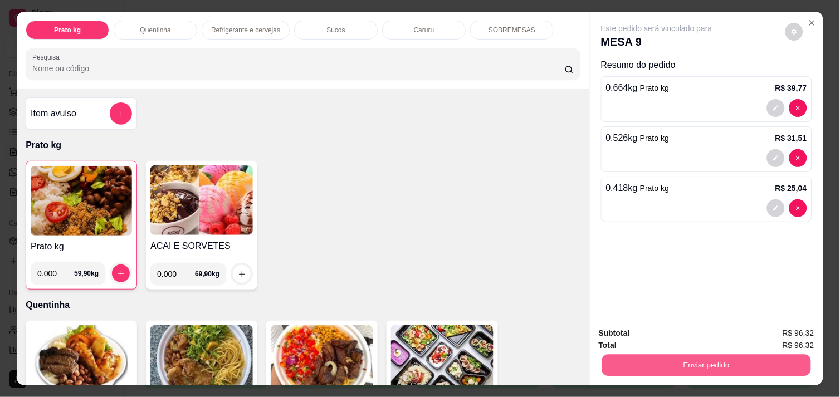
click at [722, 364] on button "Enviar pedido" at bounding box center [706, 365] width 209 height 22
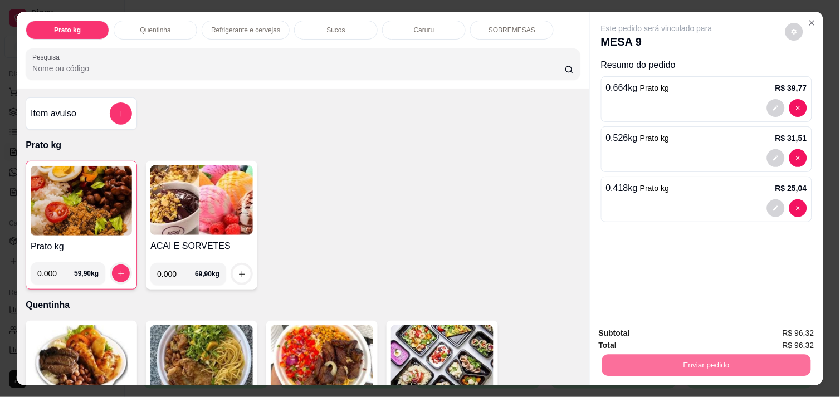
click at [804, 330] on button "Enviar pedido" at bounding box center [785, 333] width 63 height 21
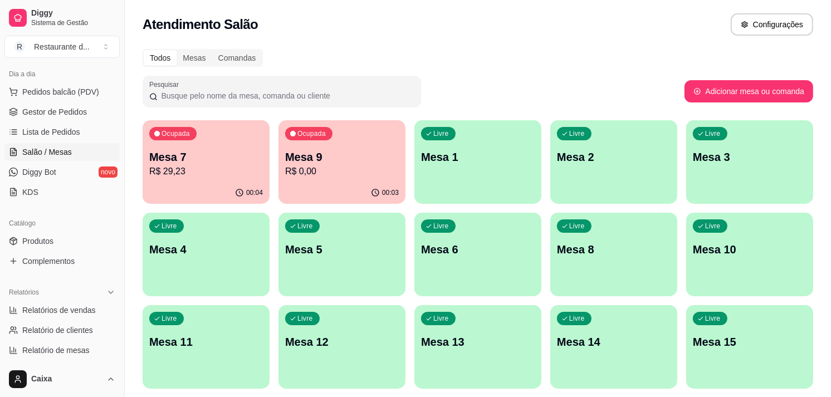
click at [509, 163] on p "Mesa 1" at bounding box center [478, 157] width 114 height 16
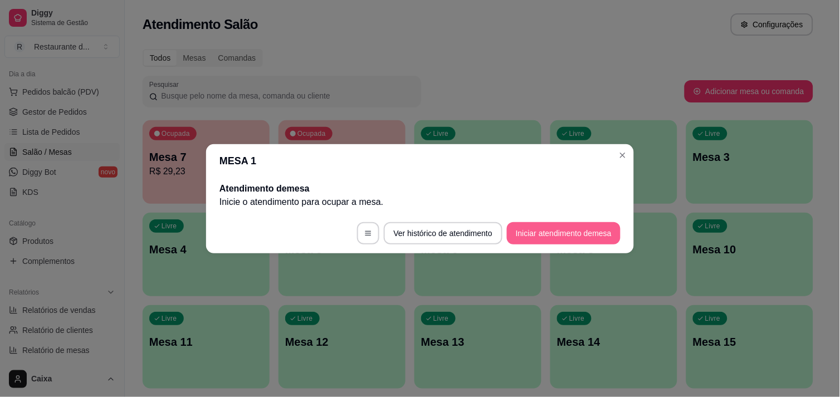
click at [569, 236] on button "Iniciar atendimento de mesa" at bounding box center [564, 233] width 114 height 22
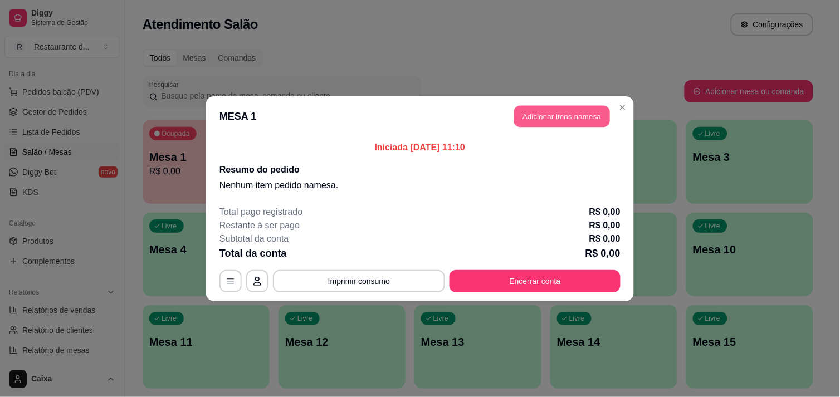
click at [577, 109] on button "Adicionar itens na mesa" at bounding box center [562, 116] width 96 height 22
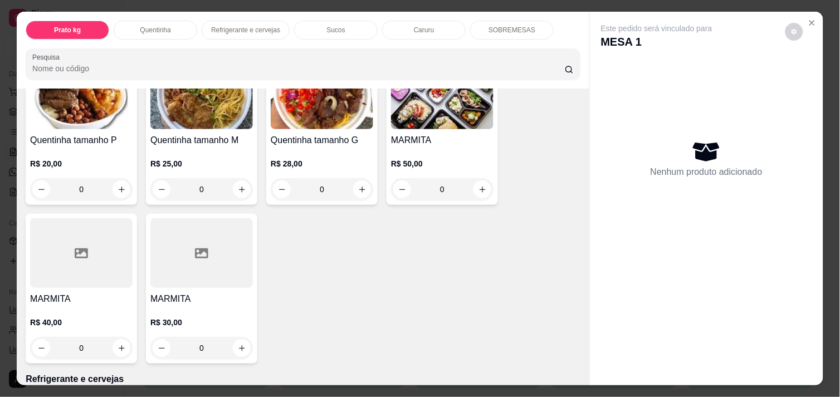
scroll to position [247, 0]
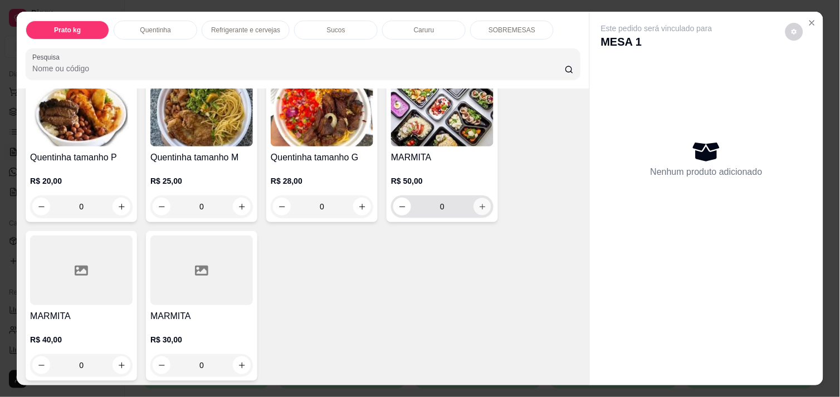
click at [477, 207] on button "increase-product-quantity" at bounding box center [482, 206] width 17 height 17
type input "1"
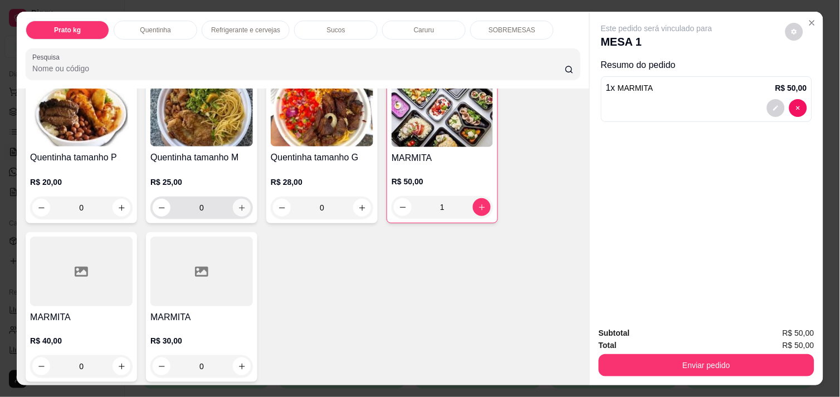
click at [239, 205] on icon "increase-product-quantity" at bounding box center [242, 208] width 6 height 6
type input "1"
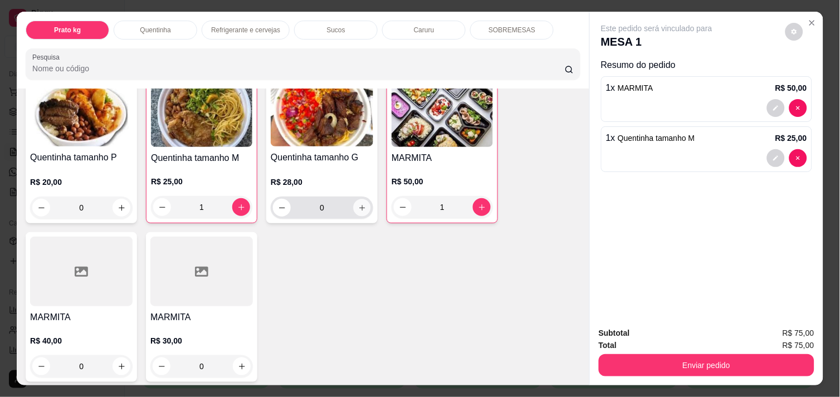
click at [359, 204] on icon "increase-product-quantity" at bounding box center [362, 208] width 8 height 8
type input "1"
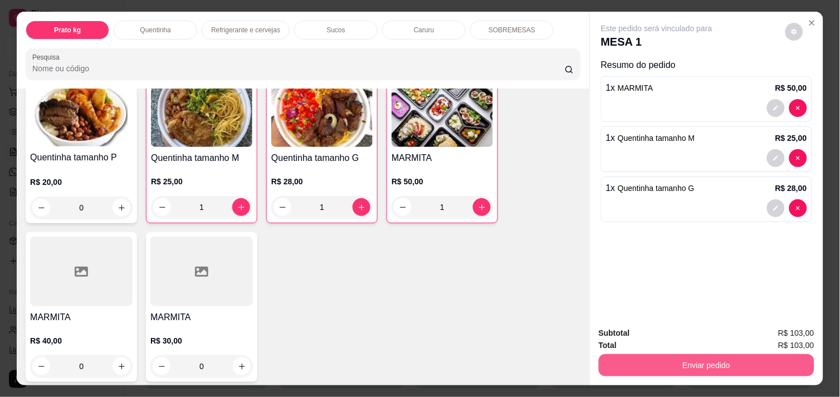
click at [734, 361] on button "Enviar pedido" at bounding box center [707, 365] width 216 height 22
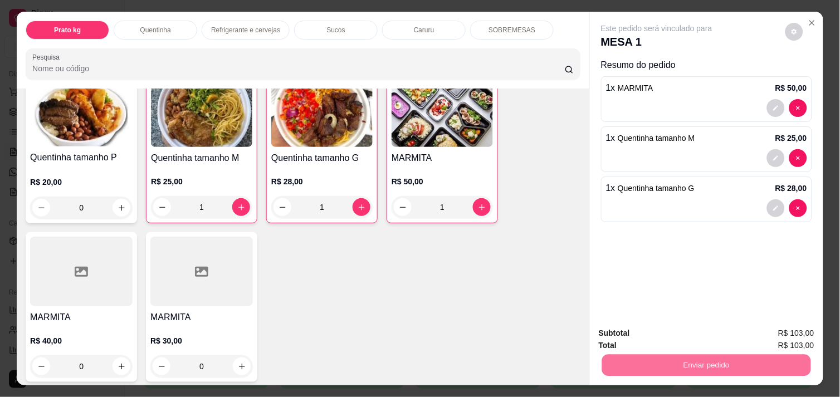
click at [816, 324] on button "Enviar pedido" at bounding box center [785, 333] width 63 height 21
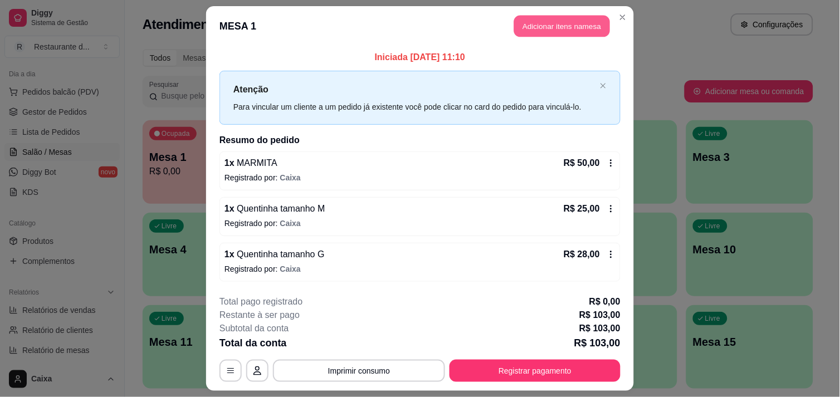
click at [577, 18] on button "Adicionar itens na mesa" at bounding box center [562, 27] width 96 height 22
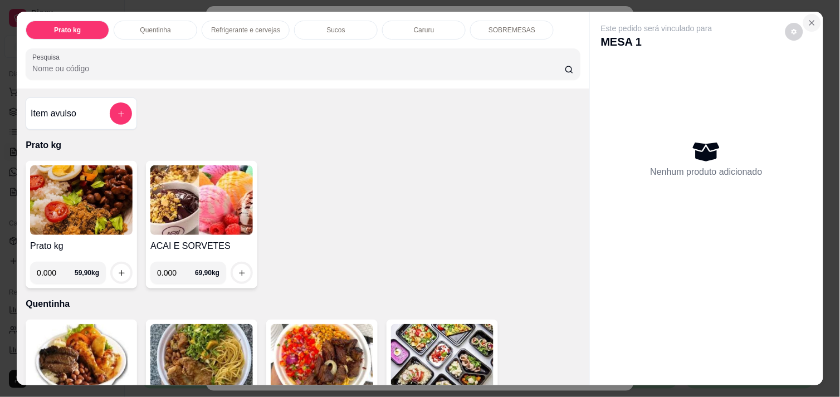
click at [809, 18] on icon "Close" at bounding box center [812, 22] width 9 height 9
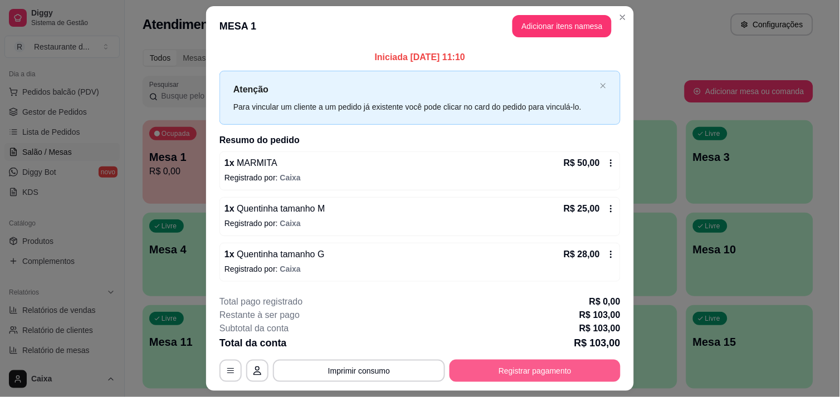
click at [562, 374] on button "Registrar pagamento" at bounding box center [535, 371] width 171 height 22
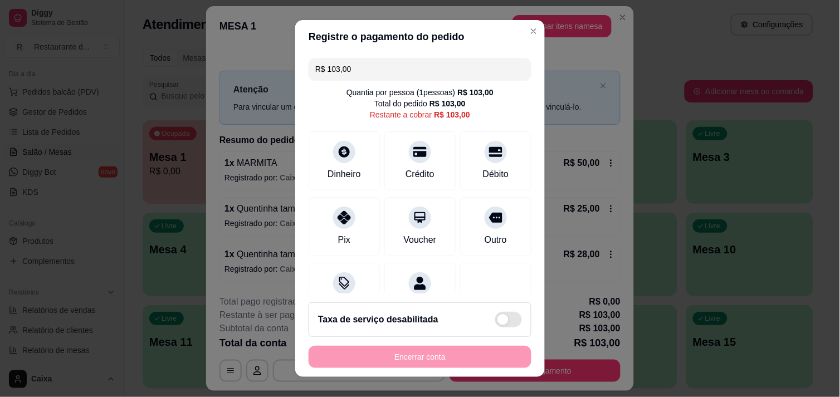
drag, startPoint x: 401, startPoint y: 66, endPoint x: 280, endPoint y: 58, distance: 121.2
click at [282, 56] on div "Registre o pagamento do pedido R$ 103,00 Quantia por pessoa ( 1 pessoas) R$ 103…" at bounding box center [420, 198] width 840 height 397
click at [341, 220] on icon at bounding box center [344, 214] width 14 height 14
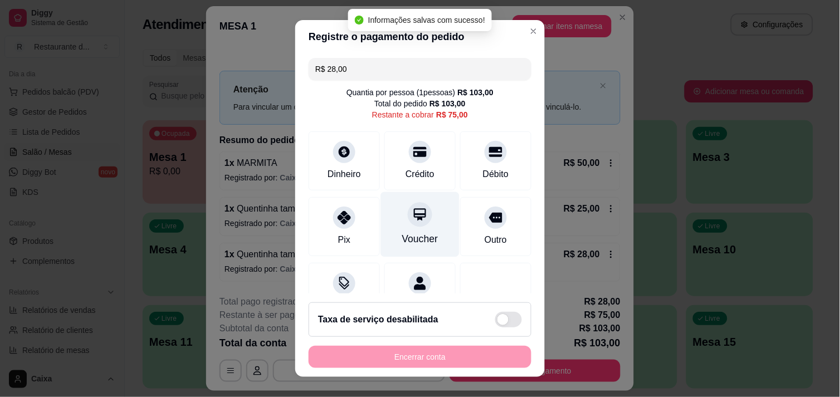
type input "R$ 75,00"
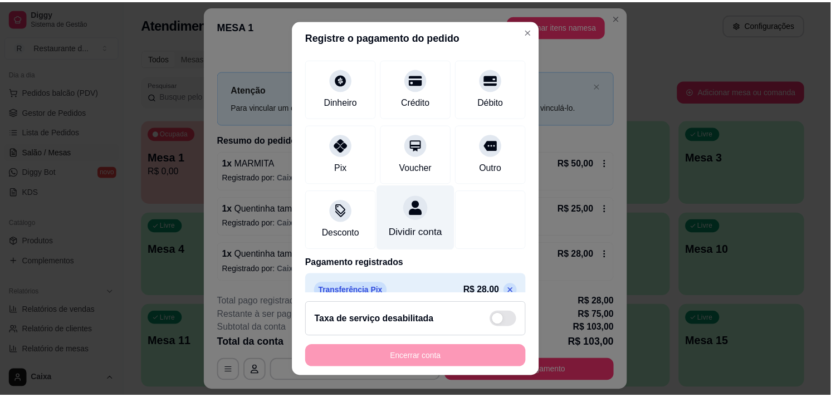
scroll to position [0, 0]
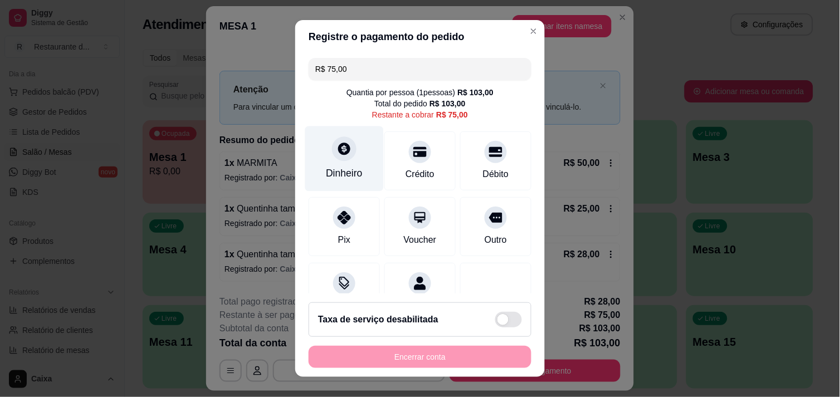
click at [338, 148] on icon at bounding box center [344, 149] width 12 height 12
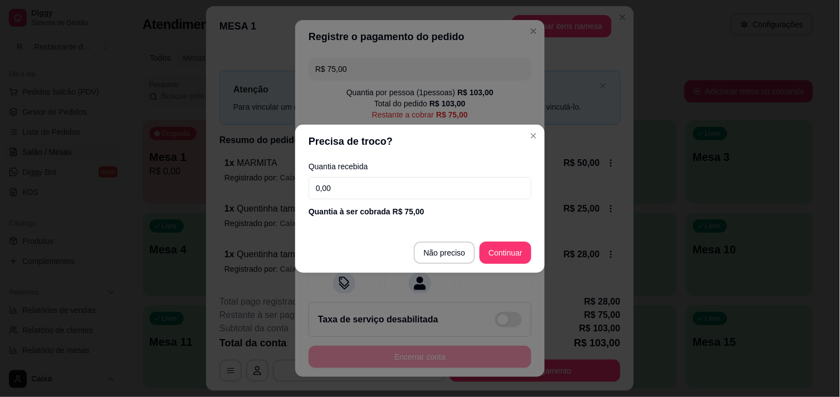
click at [407, 185] on input "0,00" at bounding box center [420, 188] width 223 height 22
type input "75,00"
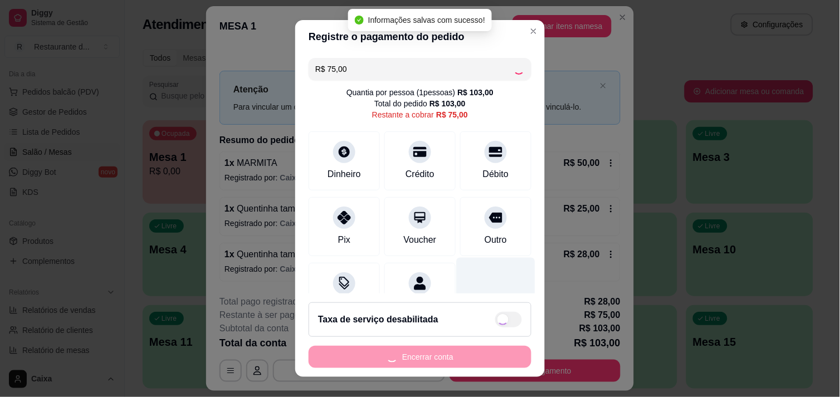
type input "R$ 0,00"
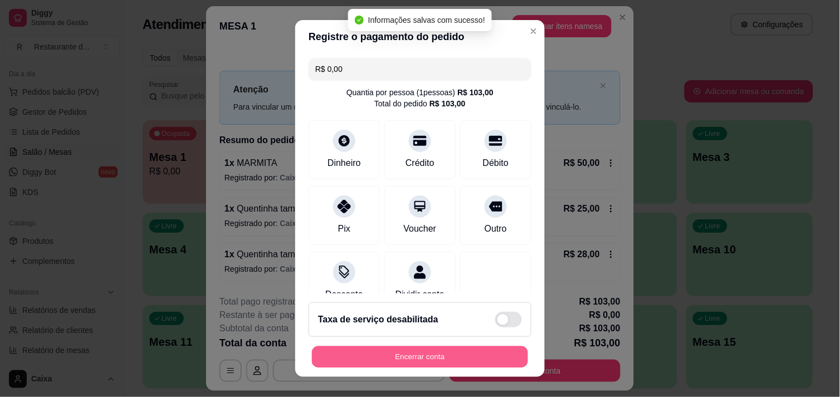
click at [455, 358] on button "Encerrar conta" at bounding box center [420, 358] width 216 height 22
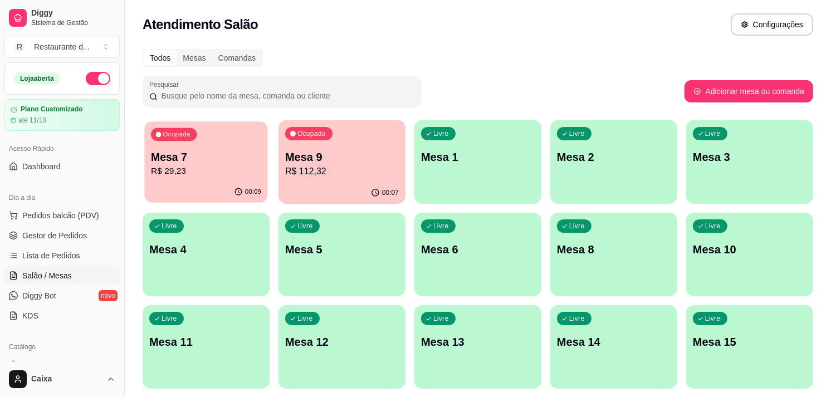
click at [229, 168] on p "R$ 29,23" at bounding box center [206, 171] width 110 height 13
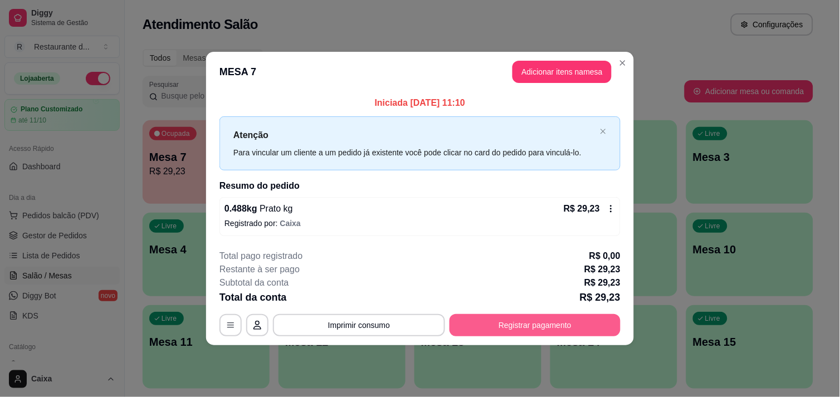
click at [564, 324] on button "Registrar pagamento" at bounding box center [535, 325] width 171 height 22
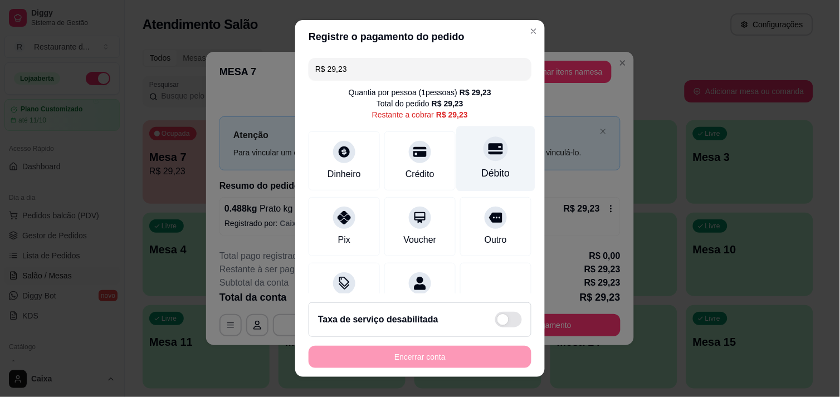
click at [484, 159] on div at bounding box center [496, 149] width 25 height 25
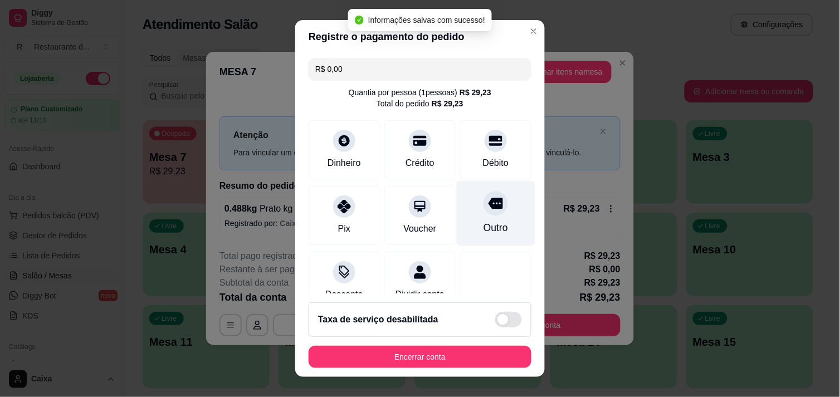
type input "R$ 0,00"
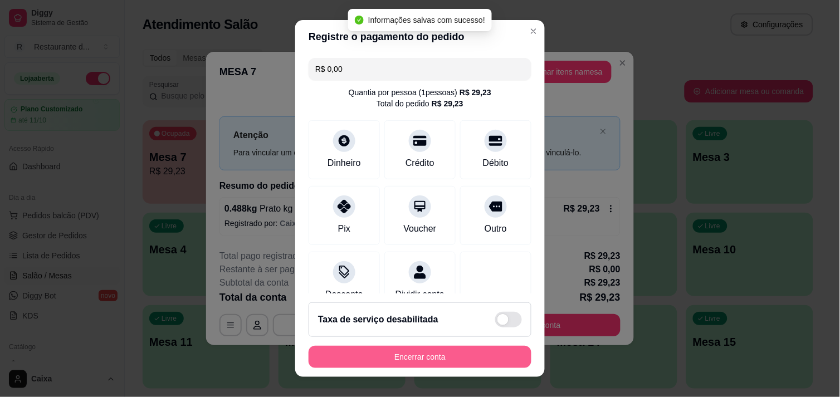
click at [475, 354] on button "Encerrar conta" at bounding box center [420, 357] width 223 height 22
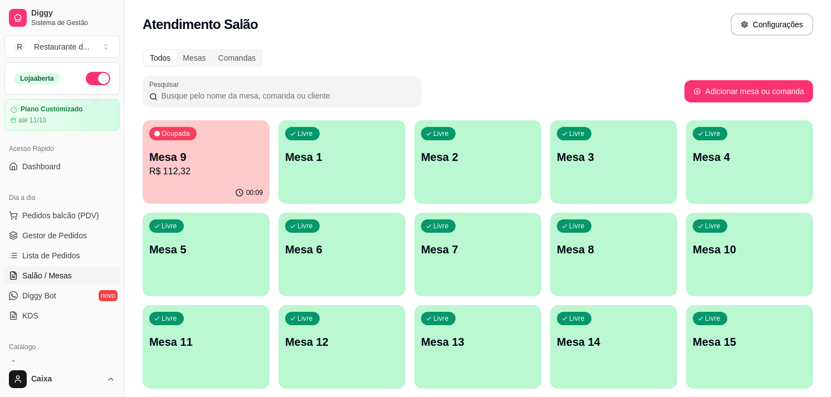
click at [237, 148] on div "Ocupada Mesa 9 R$ 112,32" at bounding box center [206, 151] width 127 height 62
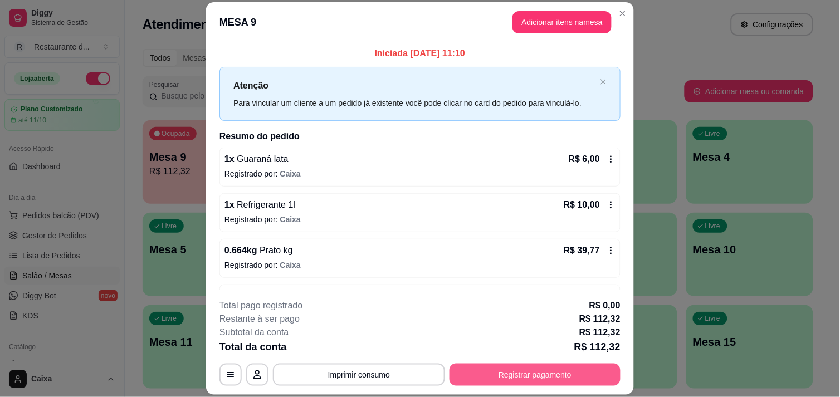
click at [538, 378] on button "Registrar pagamento" at bounding box center [535, 375] width 171 height 22
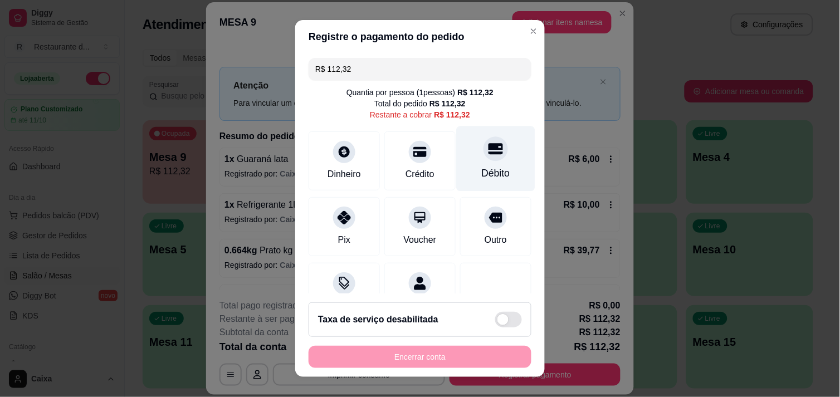
click at [482, 167] on div "Débito" at bounding box center [496, 173] width 28 height 14
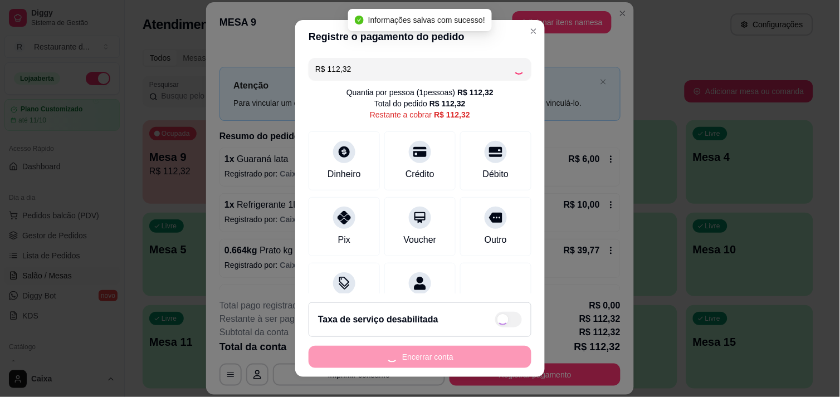
type input "R$ 0,00"
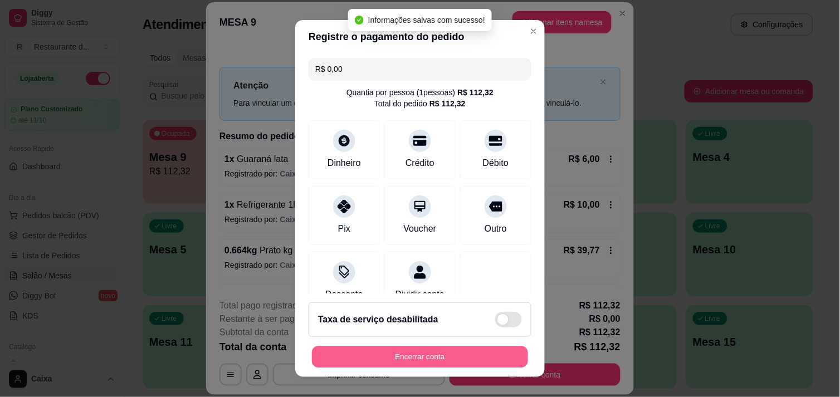
click at [474, 357] on button "Encerrar conta" at bounding box center [420, 358] width 216 height 22
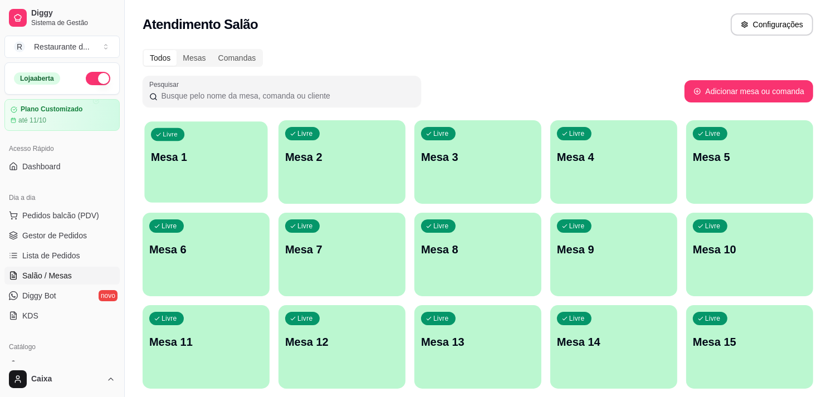
click at [209, 176] on div "Livre Mesa 1" at bounding box center [205, 155] width 123 height 68
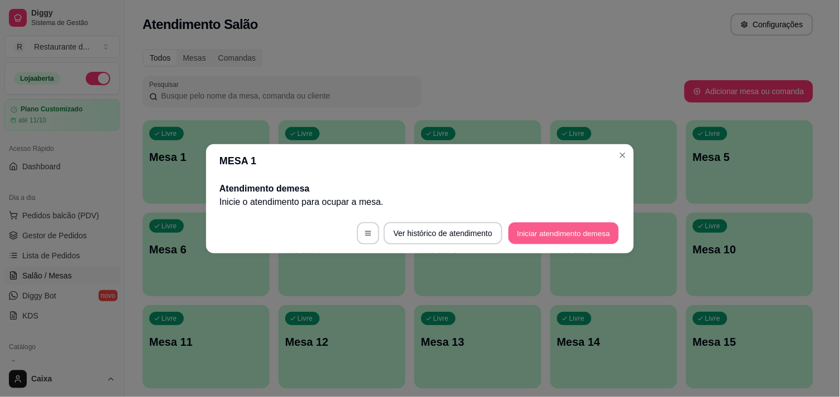
click at [545, 236] on button "Iniciar atendimento de mesa" at bounding box center [564, 233] width 110 height 22
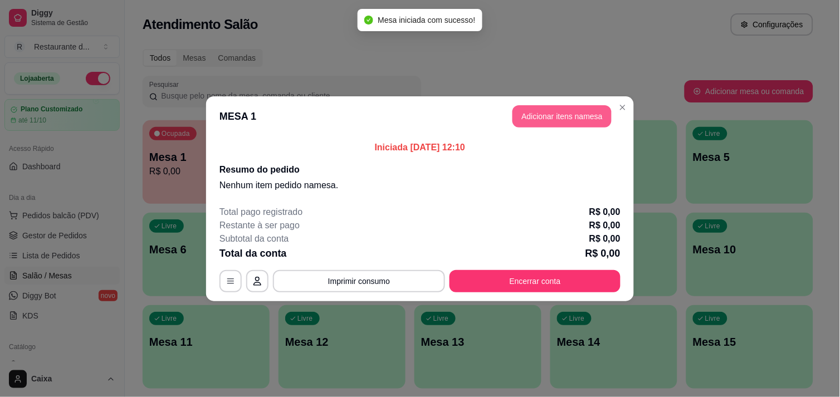
click at [590, 124] on button "Adicionar itens na mesa" at bounding box center [562, 116] width 99 height 22
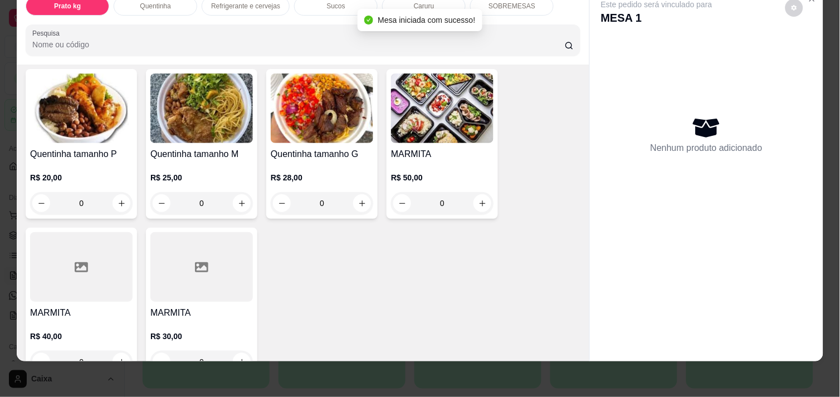
scroll to position [247, 0]
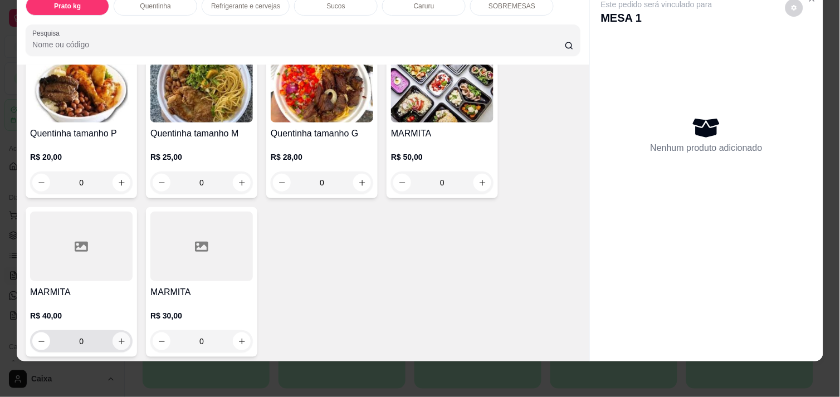
click at [118, 338] on icon "increase-product-quantity" at bounding box center [122, 342] width 8 height 8
type input "1"
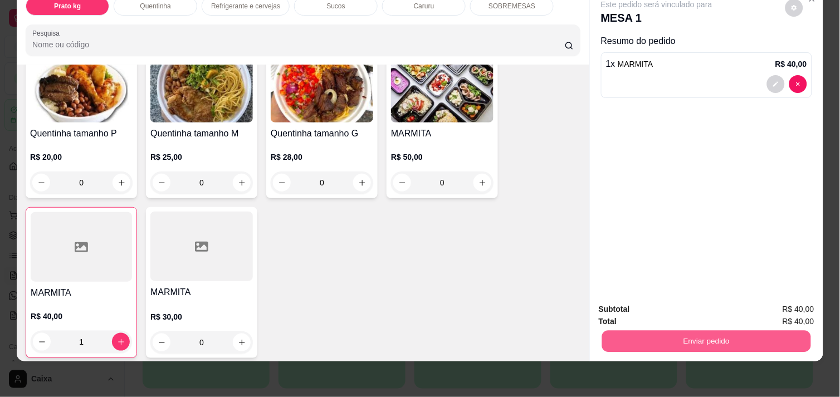
click at [705, 335] on button "Enviar pedido" at bounding box center [706, 341] width 209 height 22
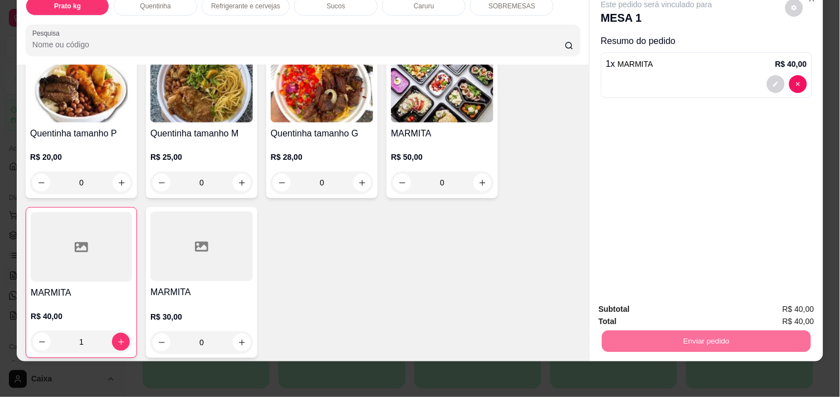
click at [772, 298] on button "Enviar pedido" at bounding box center [785, 304] width 61 height 21
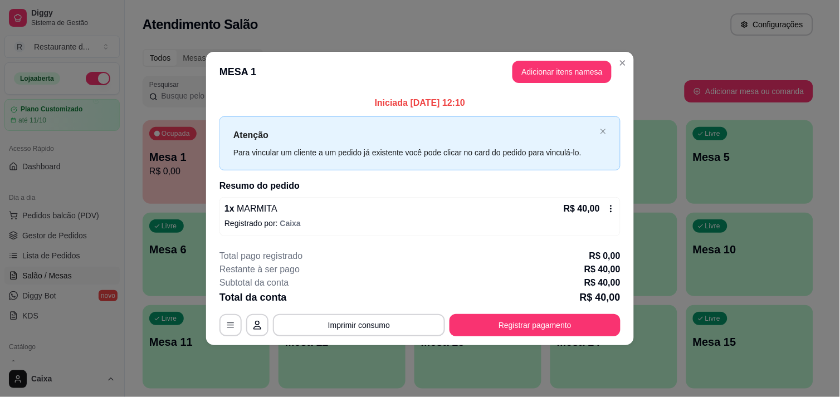
click at [547, 324] on button "Registrar pagamento" at bounding box center [535, 325] width 171 height 22
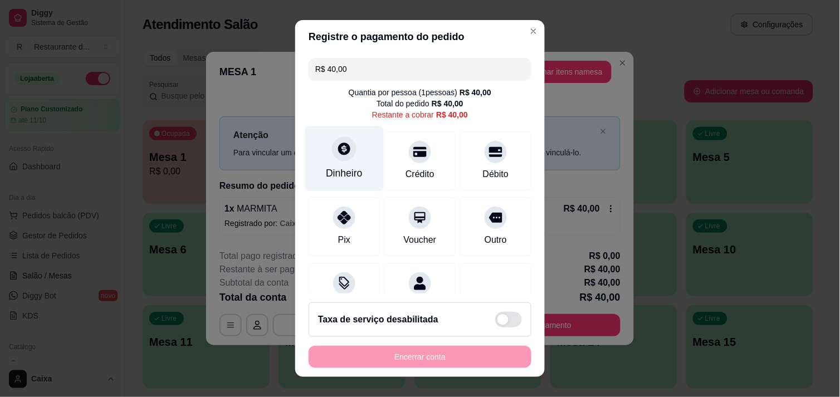
click at [348, 160] on div "Dinheiro" at bounding box center [344, 158] width 79 height 65
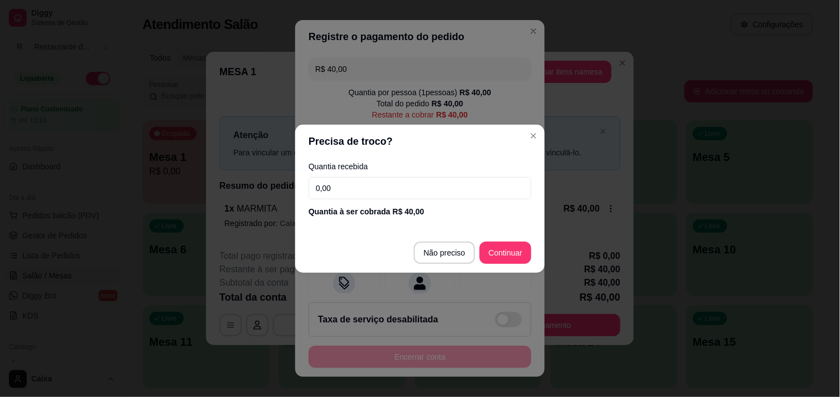
click at [413, 177] on input "0,00" at bounding box center [420, 188] width 223 height 22
type input "40,00"
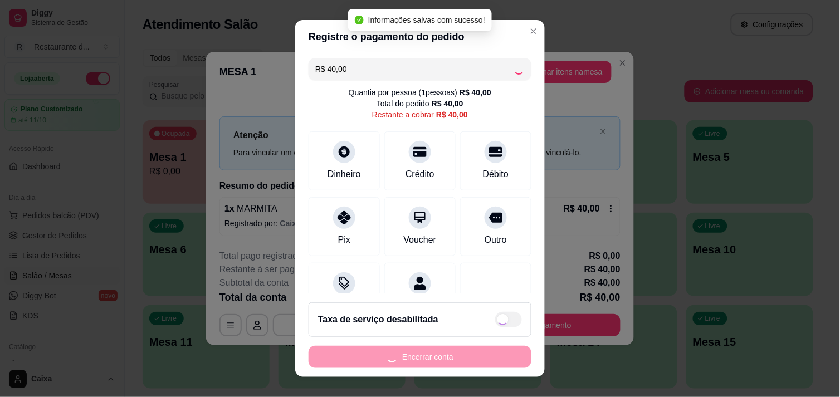
type input "R$ 0,00"
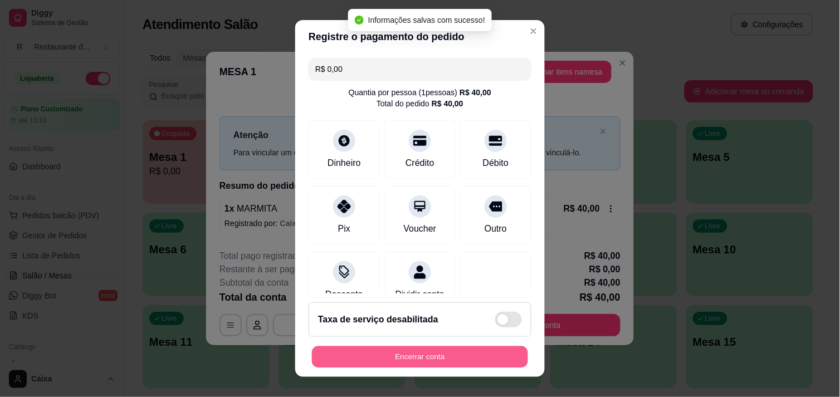
click at [465, 359] on button "Encerrar conta" at bounding box center [420, 358] width 216 height 22
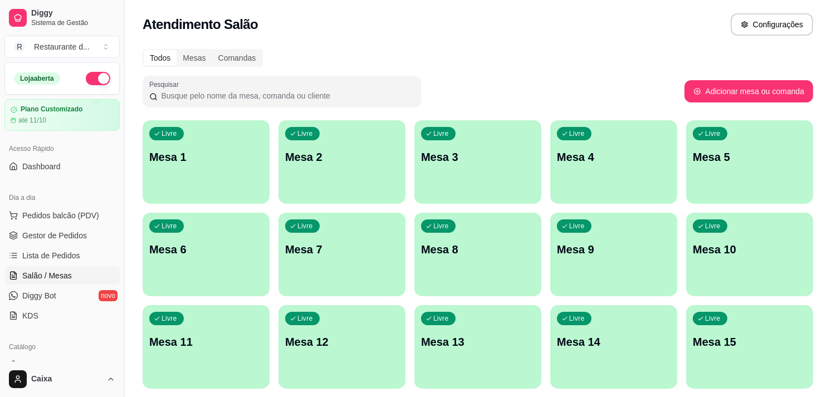
click at [158, 185] on div "Livre Mesa 1" at bounding box center [206, 155] width 127 height 70
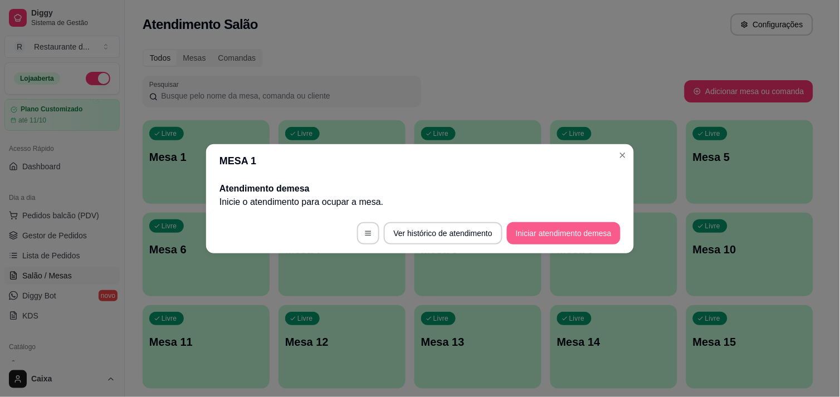
click at [563, 231] on button "Iniciar atendimento de mesa" at bounding box center [564, 233] width 114 height 22
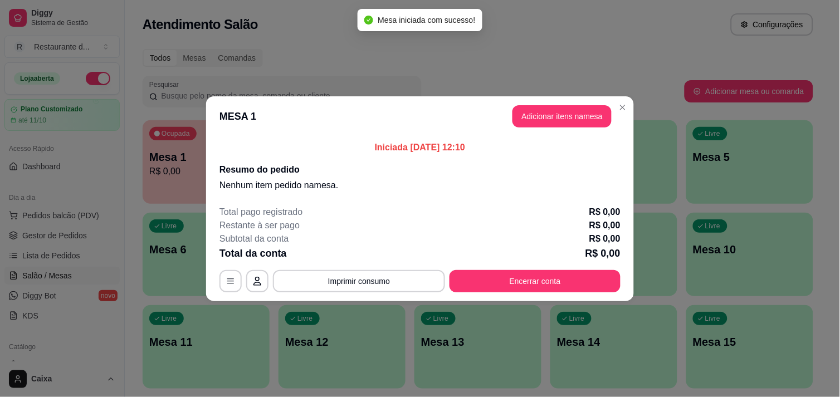
click at [532, 109] on button "Adicionar itens na mesa" at bounding box center [562, 116] width 99 height 22
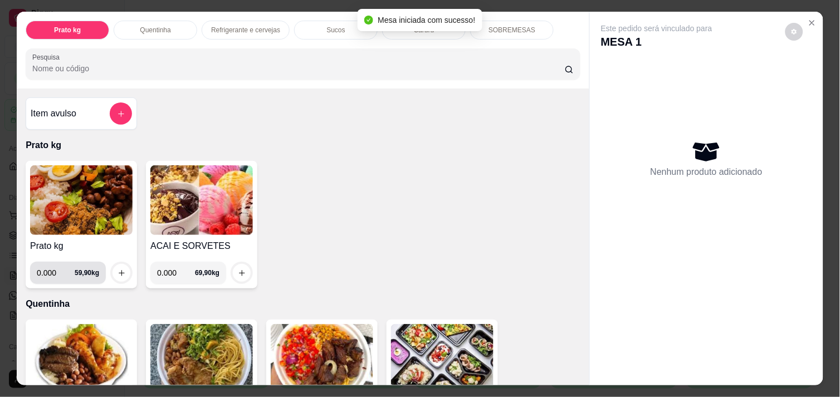
click at [89, 266] on div "0.000 59,90 kg" at bounding box center [68, 273] width 62 height 22
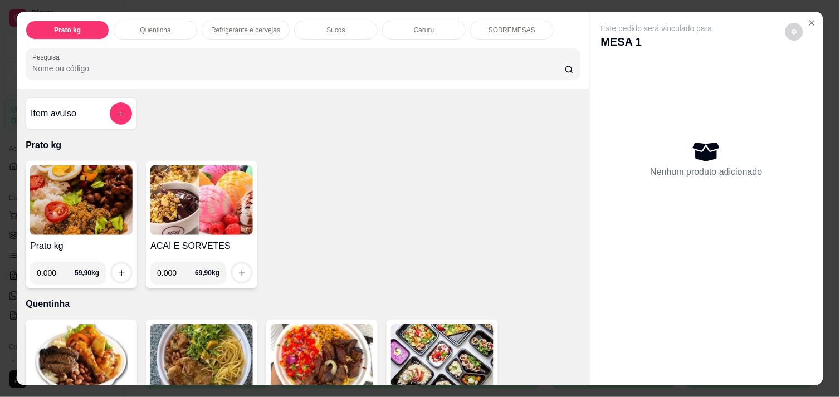
click at [91, 202] on img at bounding box center [81, 200] width 103 height 70
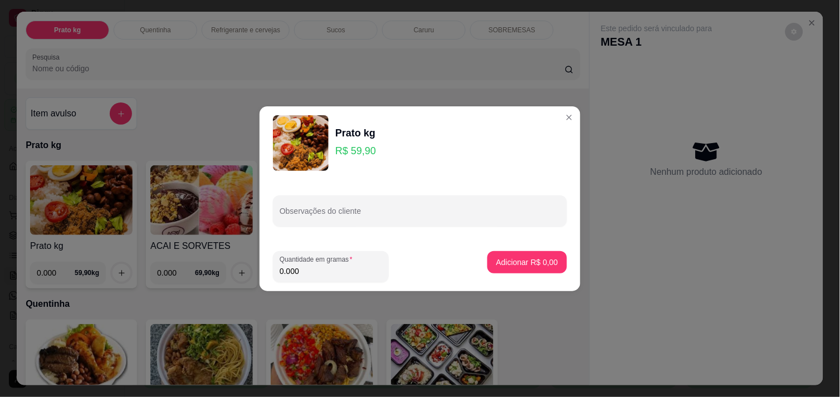
click at [312, 270] on input "0.000" at bounding box center [331, 271] width 103 height 11
type input "0.250"
click at [544, 265] on p "Adicionar R$ 14,98" at bounding box center [525, 262] width 66 height 11
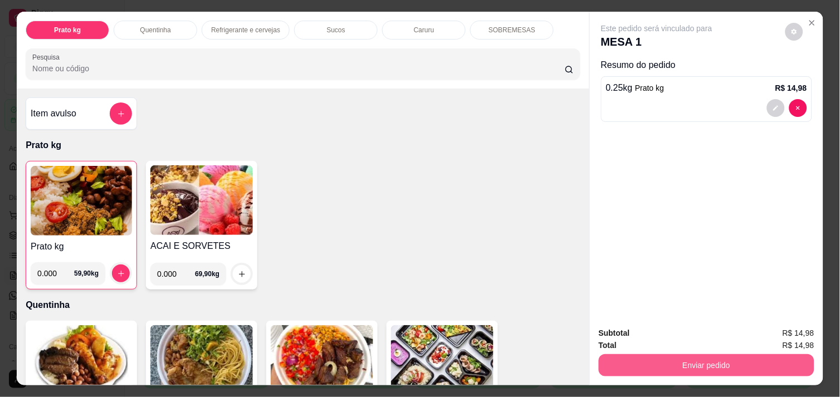
click at [737, 356] on button "Enviar pedido" at bounding box center [707, 365] width 216 height 22
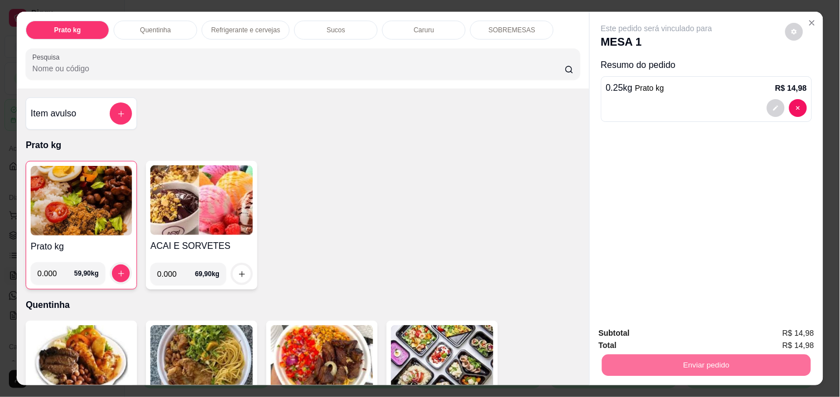
click at [814, 338] on button "Enviar pedido" at bounding box center [785, 333] width 63 height 21
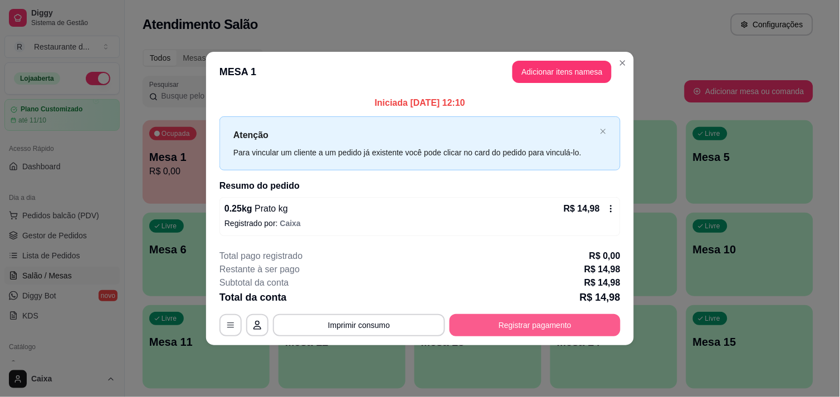
click at [554, 328] on button "Registrar pagamento" at bounding box center [535, 325] width 171 height 22
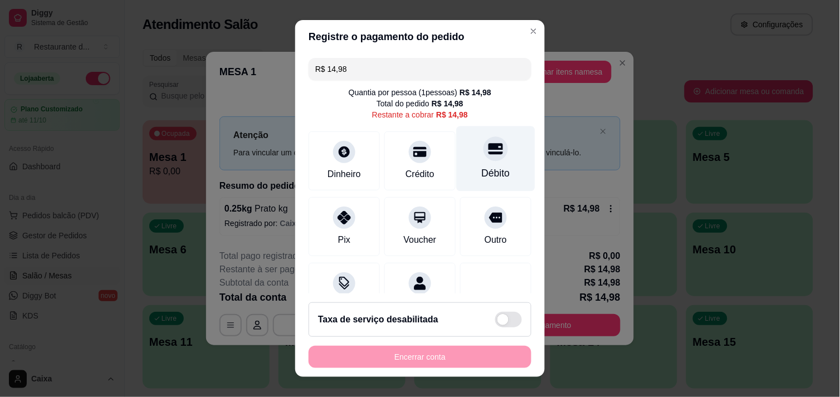
click at [484, 159] on div at bounding box center [496, 149] width 25 height 25
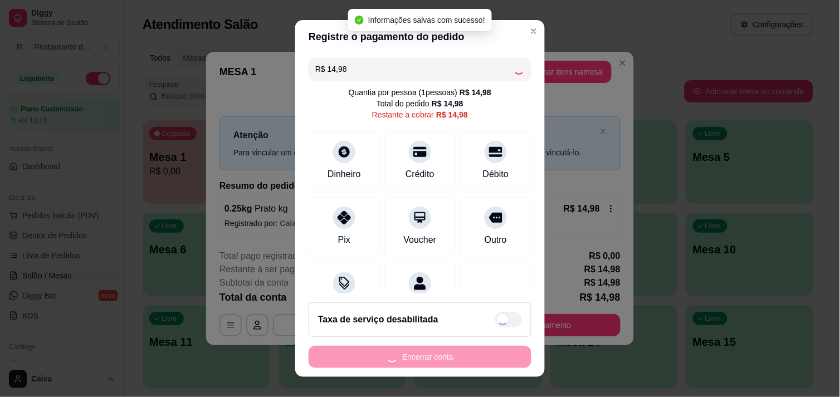
type input "R$ 0,00"
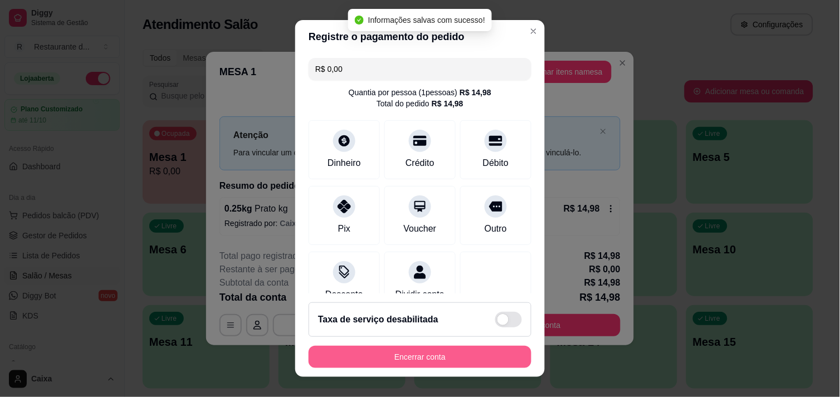
click at [466, 362] on button "Encerrar conta" at bounding box center [420, 357] width 223 height 22
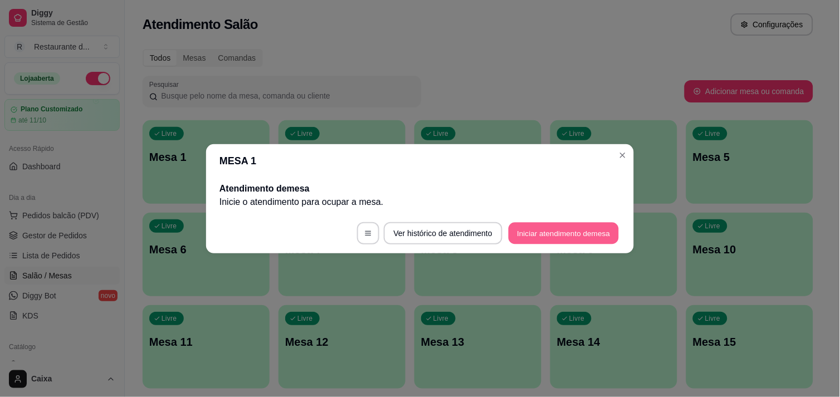
click at [580, 225] on button "Iniciar atendimento de mesa" at bounding box center [564, 233] width 110 height 22
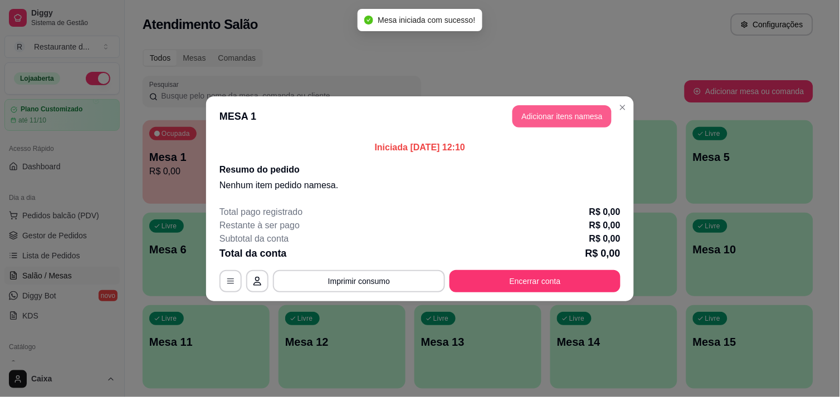
click at [570, 114] on button "Adicionar itens na mesa" at bounding box center [562, 116] width 99 height 22
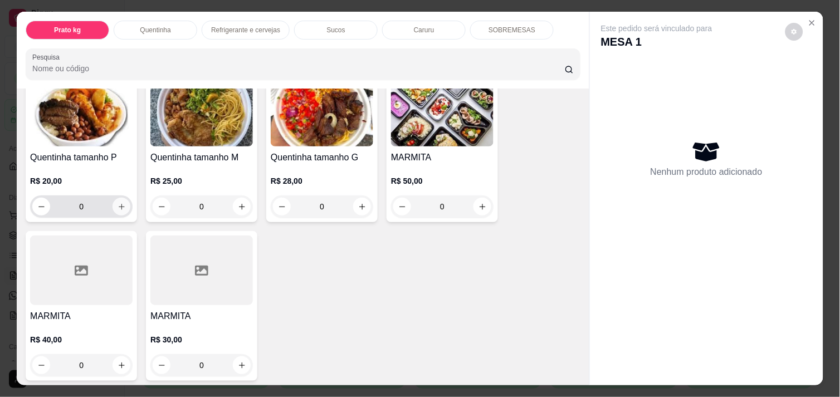
click at [118, 203] on icon "increase-product-quantity" at bounding box center [122, 207] width 8 height 8
type input "1"
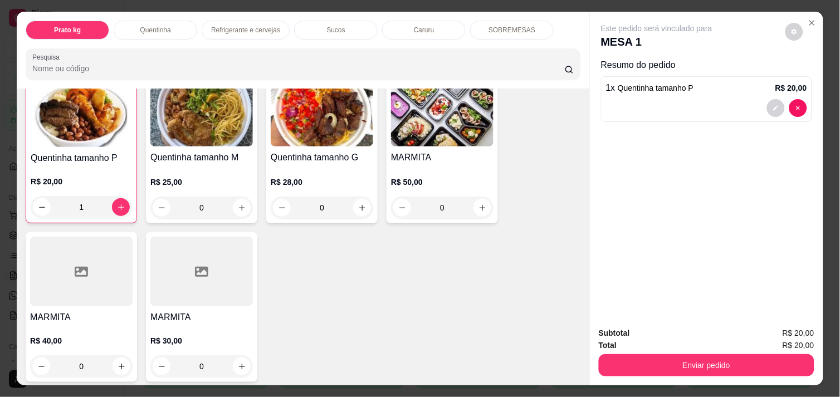
scroll to position [248, 0]
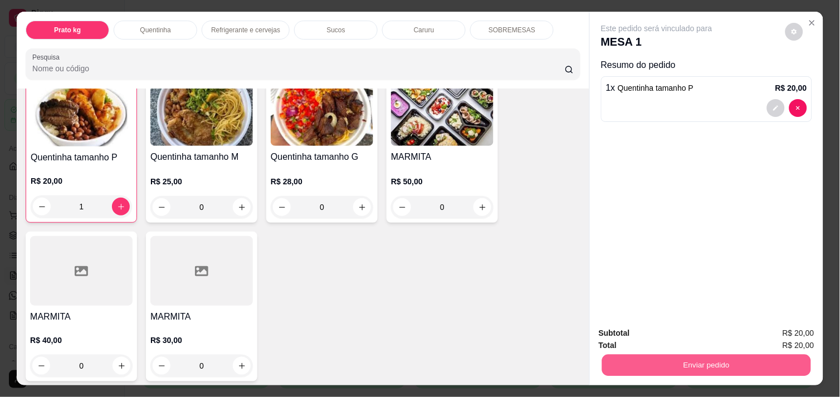
click at [729, 360] on button "Enviar pedido" at bounding box center [706, 365] width 209 height 22
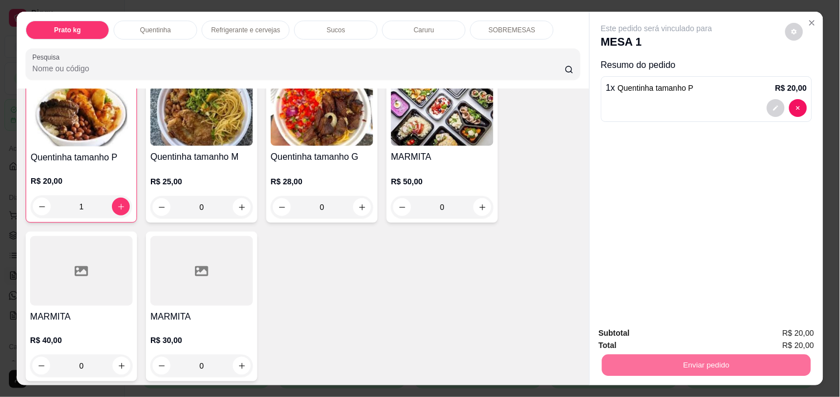
click at [794, 324] on button "Enviar pedido" at bounding box center [785, 333] width 61 height 21
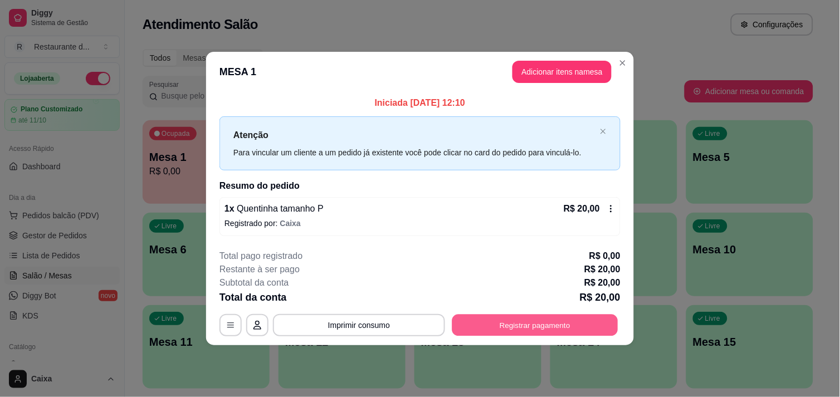
click at [586, 326] on button "Registrar pagamento" at bounding box center [535, 326] width 166 height 22
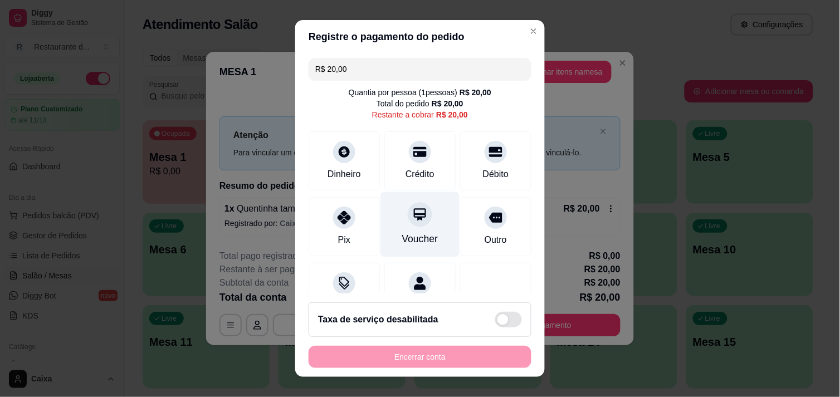
click at [413, 155] on icon at bounding box center [419, 151] width 13 height 13
type input "R$ 0,00"
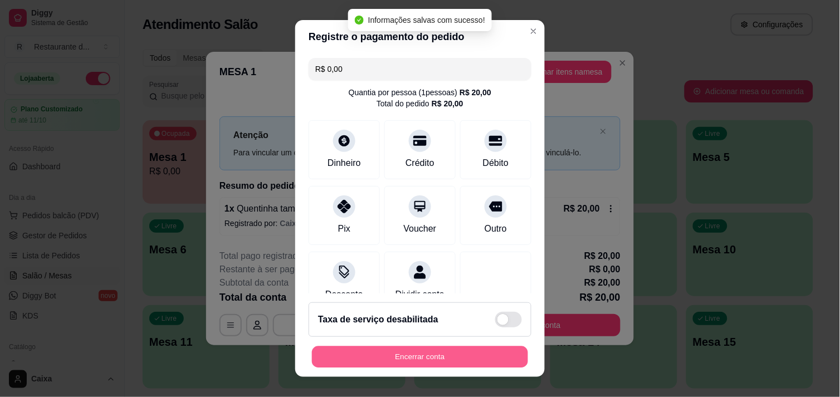
click at [456, 359] on button "Encerrar conta" at bounding box center [420, 358] width 216 height 22
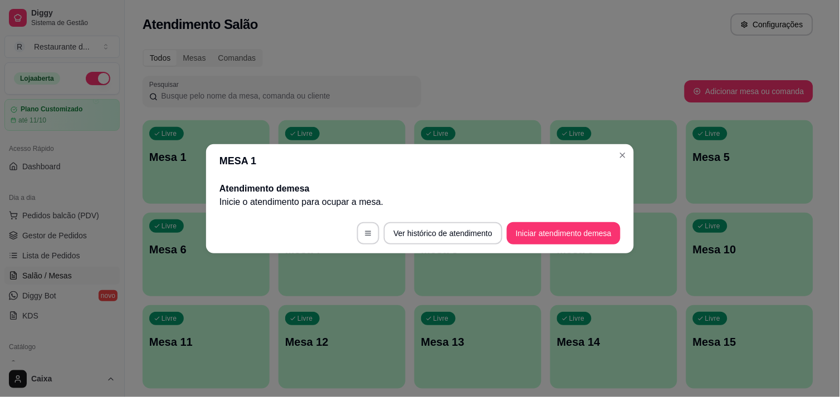
click at [563, 221] on footer "Ver histórico de atendimento Iniciar atendimento de mesa" at bounding box center [420, 233] width 428 height 40
click at [569, 238] on button "Iniciar atendimento de mesa" at bounding box center [564, 233] width 114 height 22
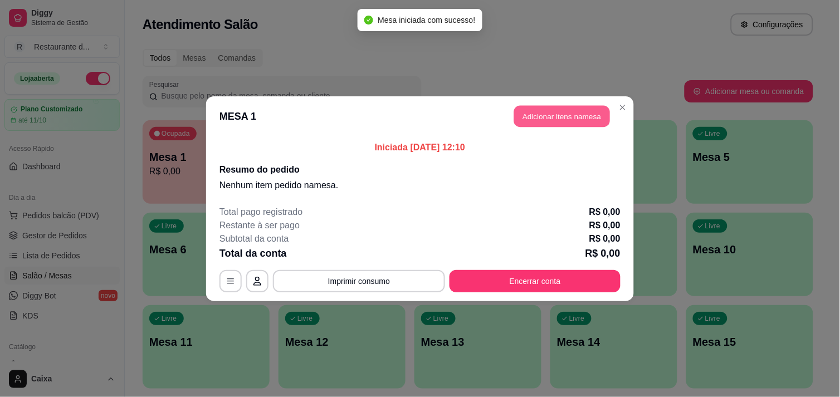
click at [576, 126] on button "Adicionar itens na mesa" at bounding box center [562, 116] width 96 height 22
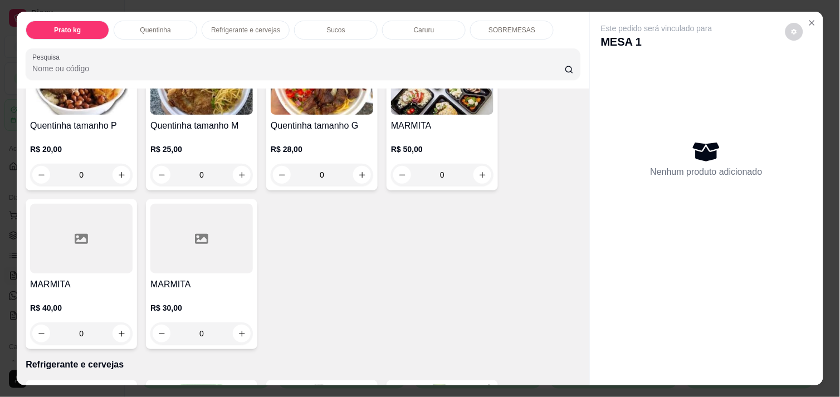
scroll to position [309, 0]
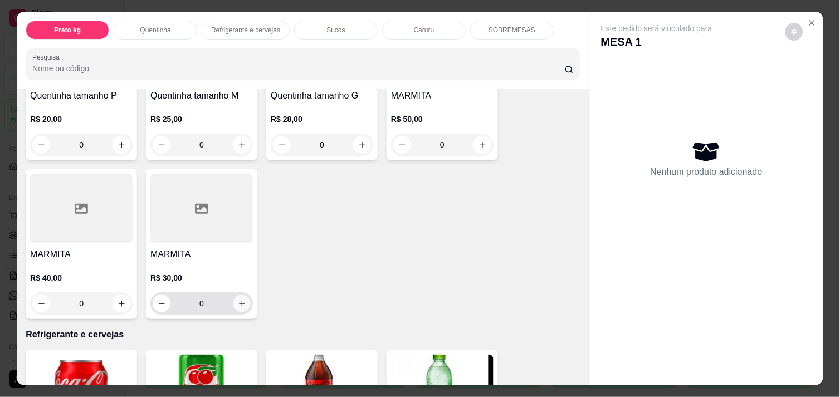
click at [238, 303] on icon "increase-product-quantity" at bounding box center [242, 304] width 8 height 8
type input "1"
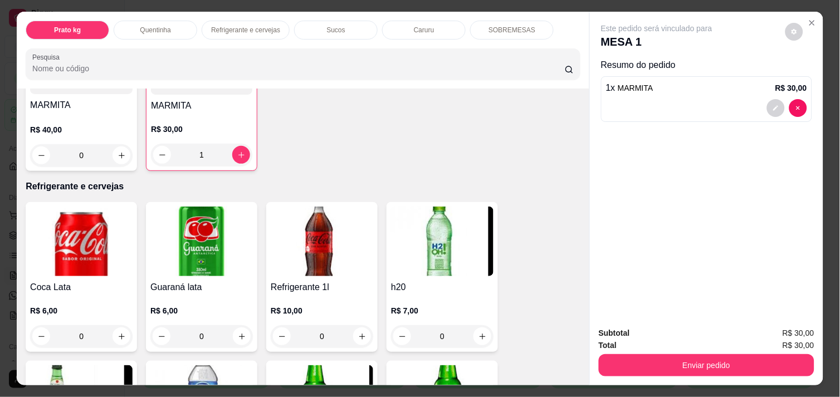
scroll to position [681, 0]
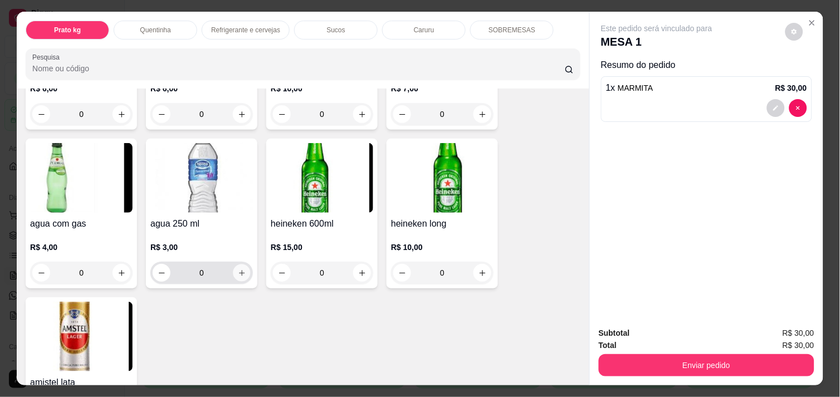
click at [240, 270] on icon "increase-product-quantity" at bounding box center [242, 273] width 8 height 8
type input "1"
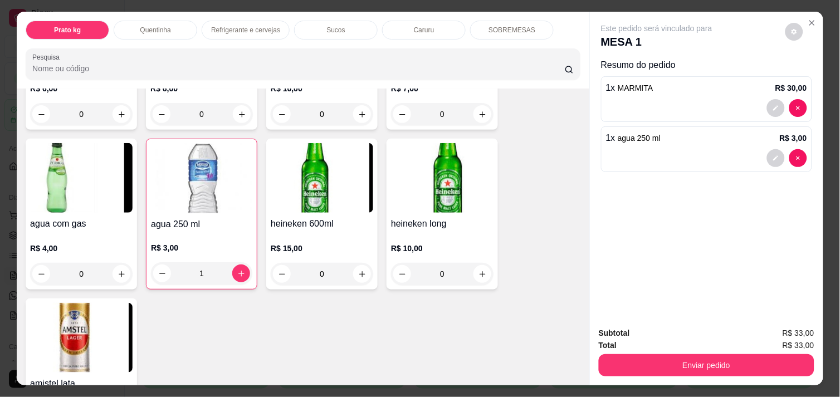
click at [695, 355] on button "Enviar pedido" at bounding box center [707, 365] width 216 height 22
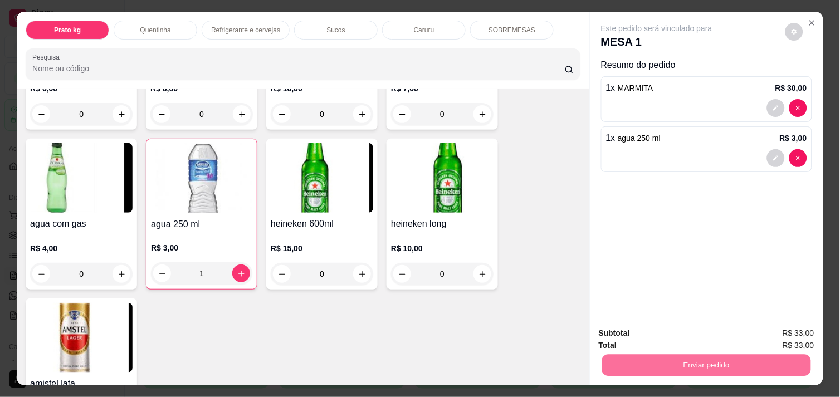
click at [775, 327] on button "Enviar pedido" at bounding box center [785, 333] width 63 height 21
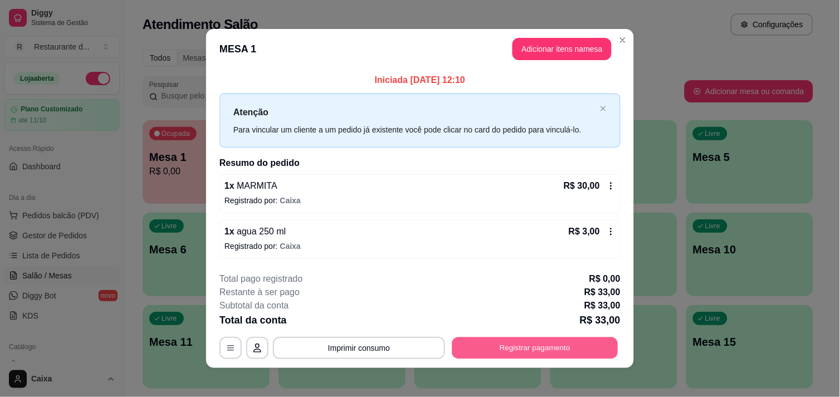
click at [561, 341] on button "Registrar pagamento" at bounding box center [535, 349] width 166 height 22
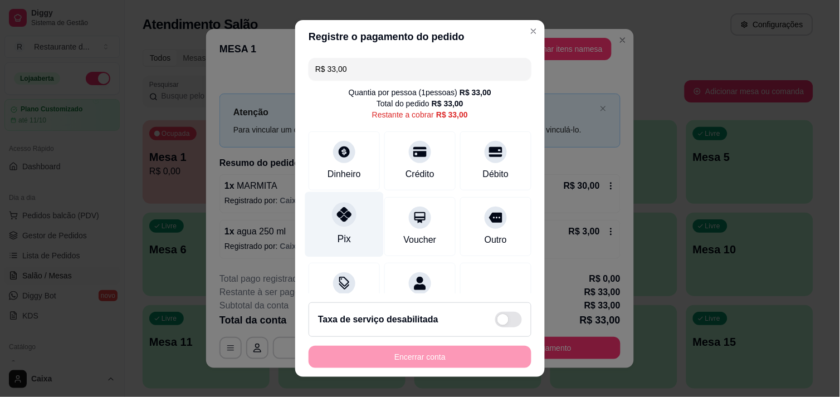
click at [357, 232] on div "Pix" at bounding box center [344, 224] width 79 height 65
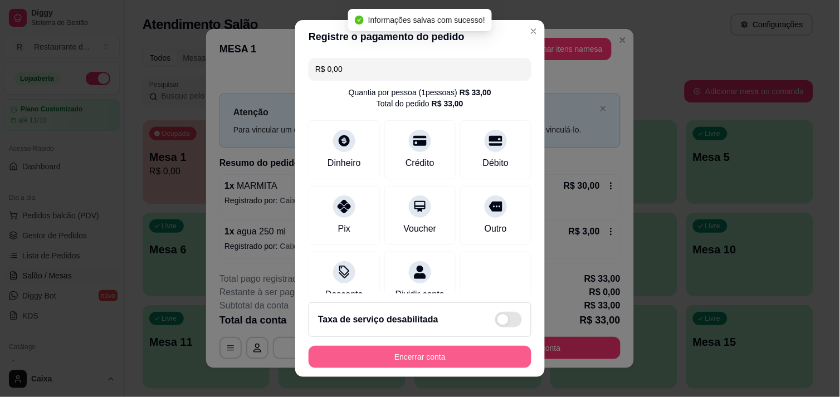
type input "R$ 0,00"
click at [439, 361] on button "Encerrar conta" at bounding box center [420, 357] width 223 height 22
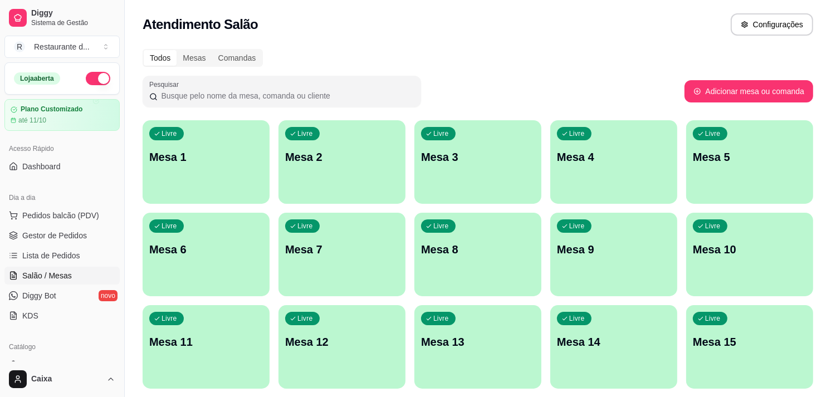
click at [558, 259] on div "Livre Mesa 9" at bounding box center [614, 248] width 127 height 70
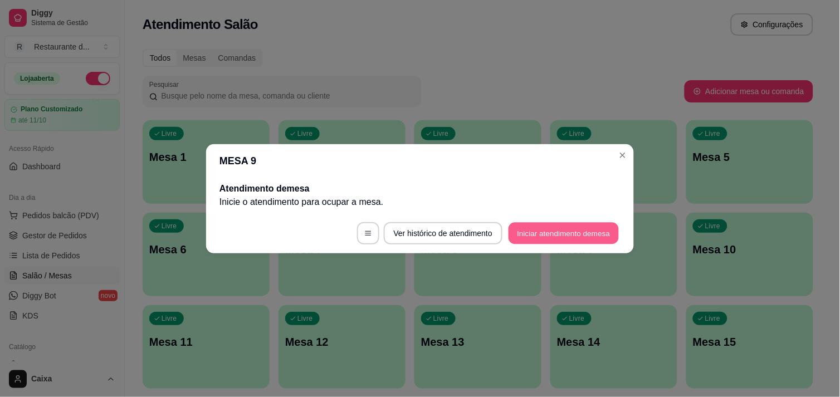
click at [602, 232] on button "Iniciar atendimento de mesa" at bounding box center [564, 233] width 110 height 22
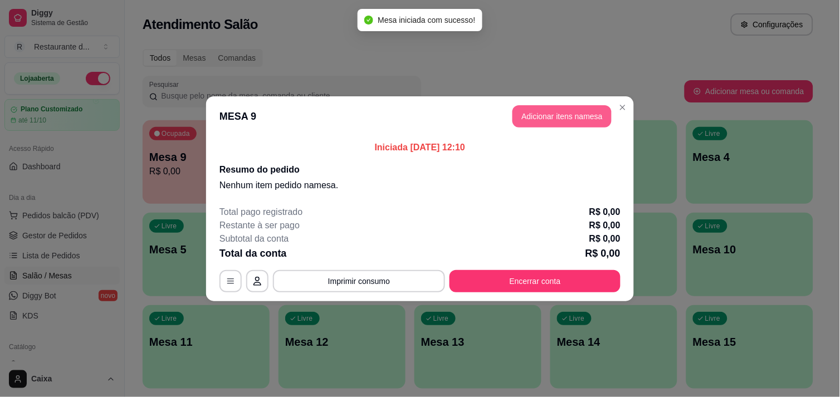
click at [553, 115] on button "Adicionar itens na mesa" at bounding box center [562, 116] width 99 height 22
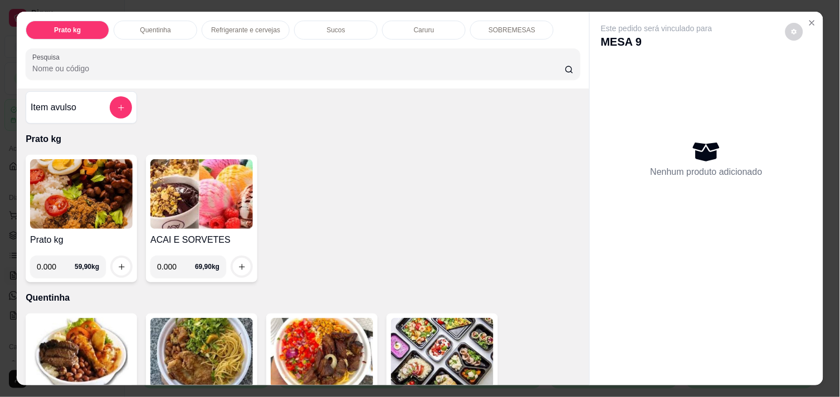
scroll to position [0, 0]
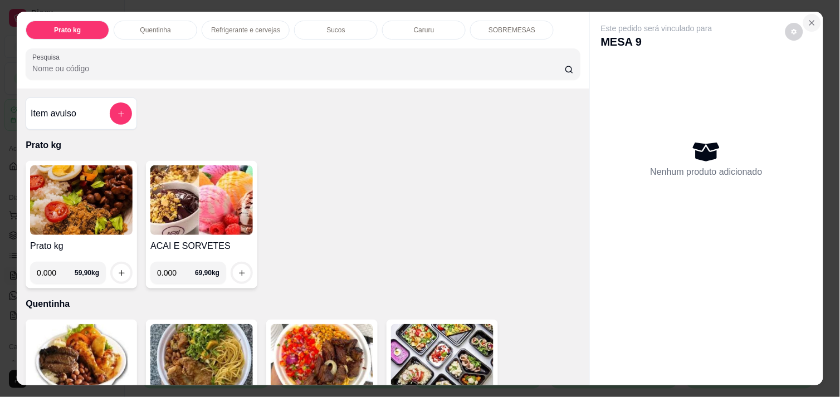
click at [807, 14] on button "Close" at bounding box center [813, 23] width 18 height 18
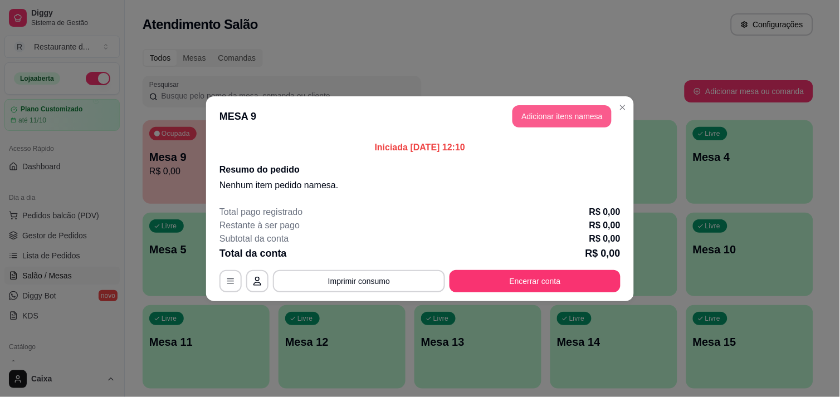
click at [542, 123] on button "Adicionar itens na mesa" at bounding box center [562, 116] width 99 height 22
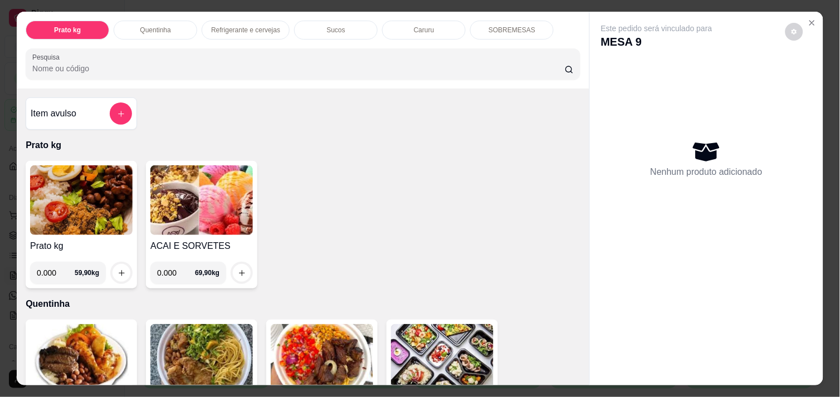
click at [91, 218] on img at bounding box center [81, 200] width 103 height 70
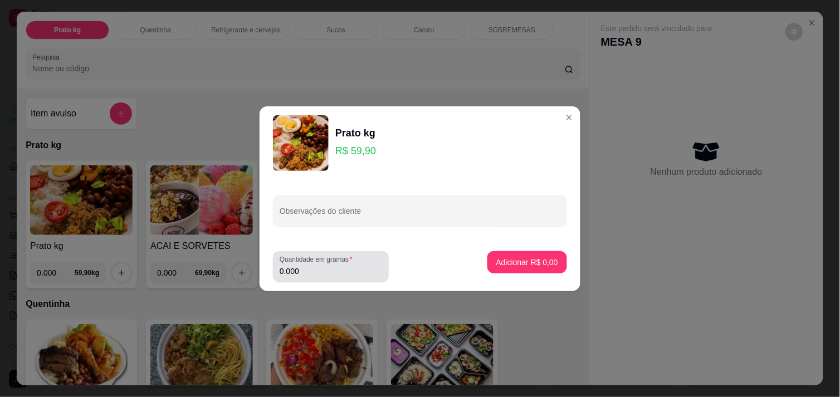
click at [339, 278] on div "Quantidade em gramas 0.000" at bounding box center [331, 266] width 116 height 31
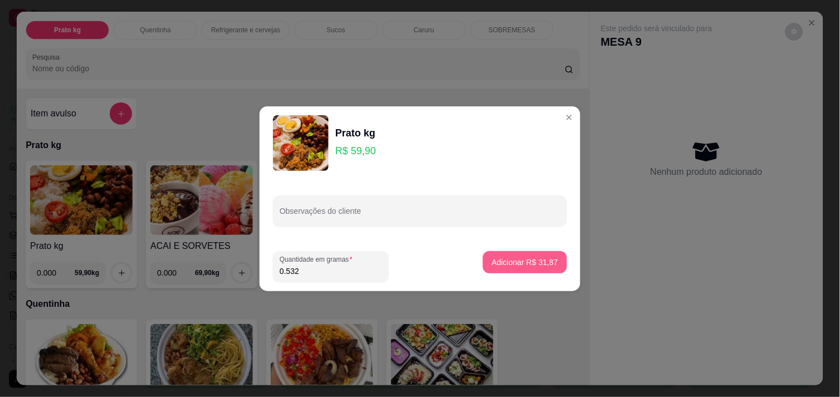
type input "0.532"
click at [498, 259] on p "Adicionar R$ 31,87" at bounding box center [525, 262] width 66 height 11
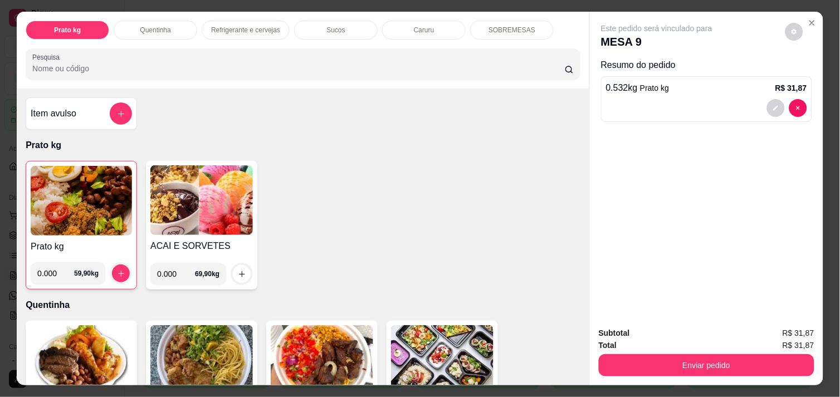
click at [744, 344] on div "Total R$ 31,87" at bounding box center [707, 345] width 216 height 12
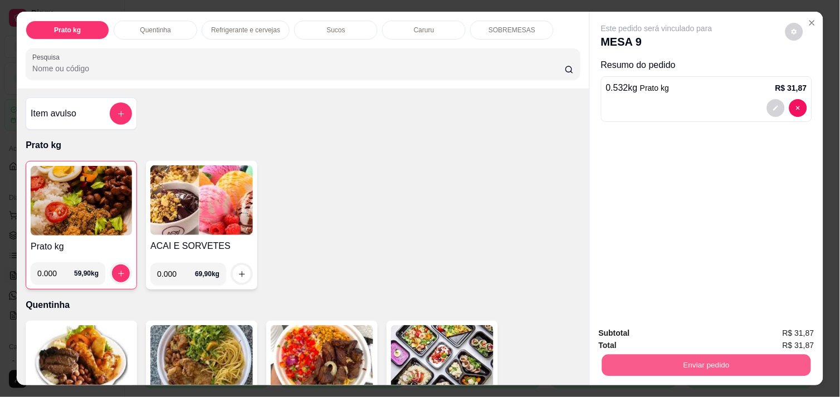
click at [746, 357] on button "Enviar pedido" at bounding box center [706, 365] width 209 height 22
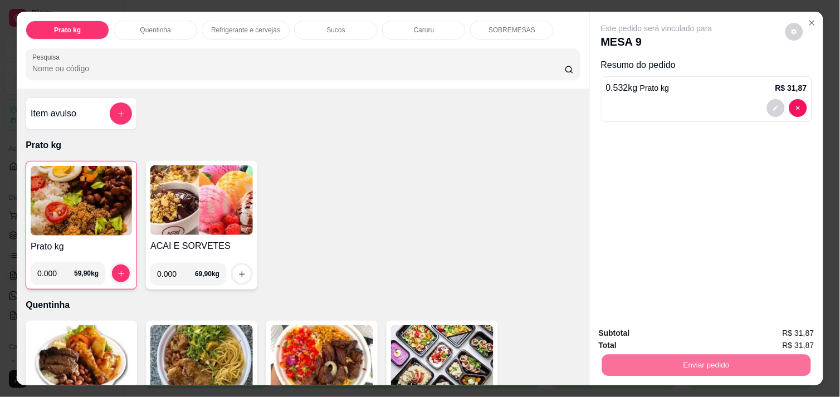
click at [760, 336] on button "Enviar pedido" at bounding box center [785, 333] width 63 height 21
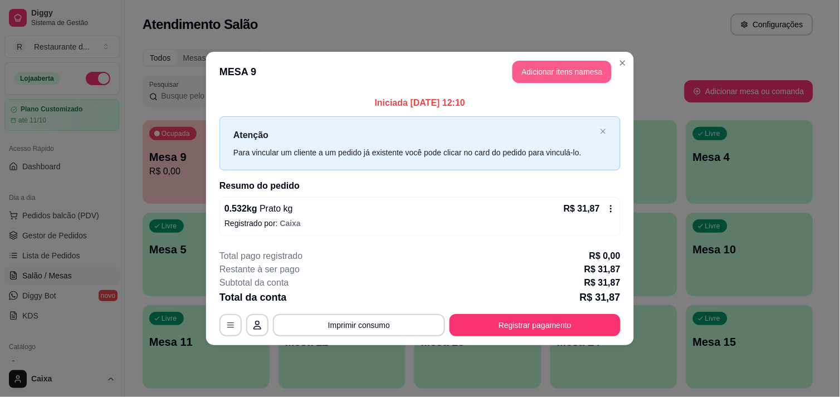
click at [582, 73] on button "Adicionar itens na mesa" at bounding box center [562, 72] width 99 height 22
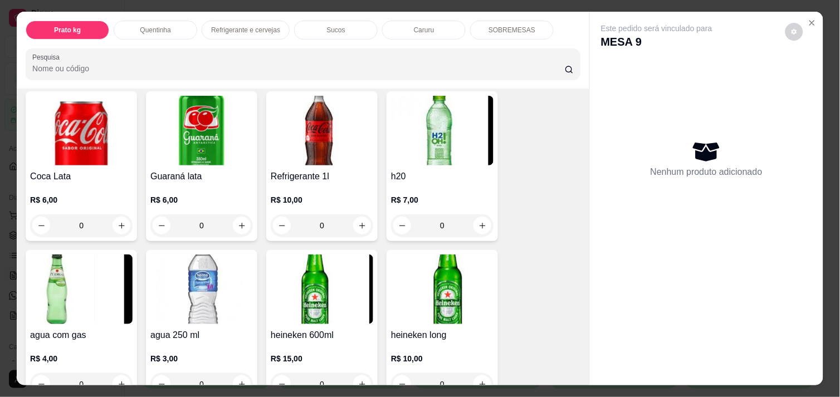
scroll to position [619, 0]
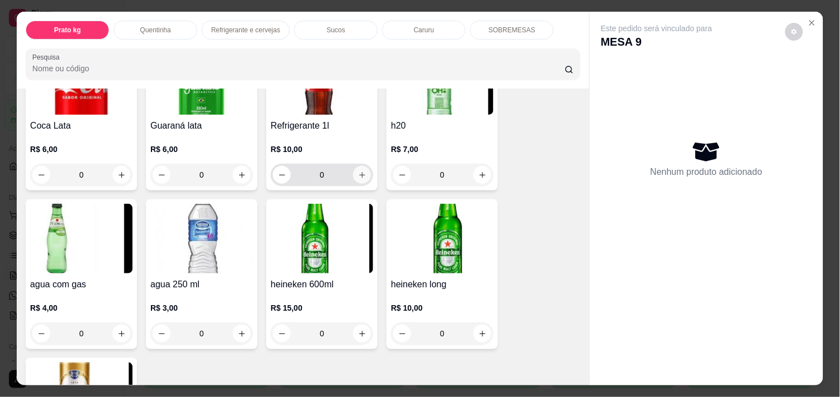
click at [358, 182] on div "Refrigerante 1l R$ 10,00 0" at bounding box center [321, 116] width 111 height 150
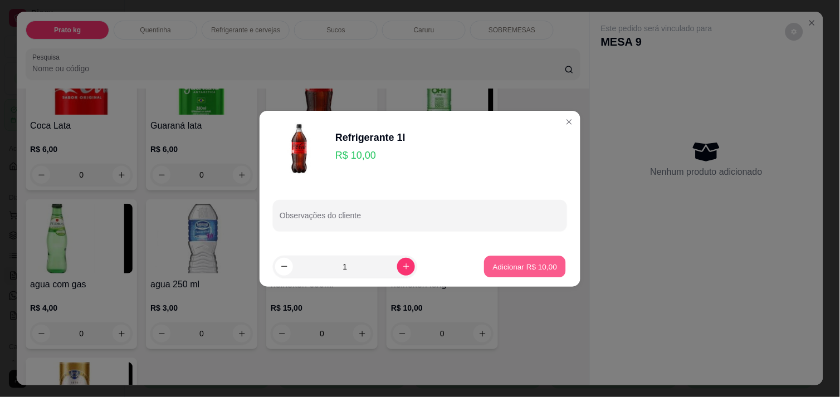
click at [528, 277] on button "Adicionar R$ 10,00" at bounding box center [525, 267] width 82 height 22
type input "1"
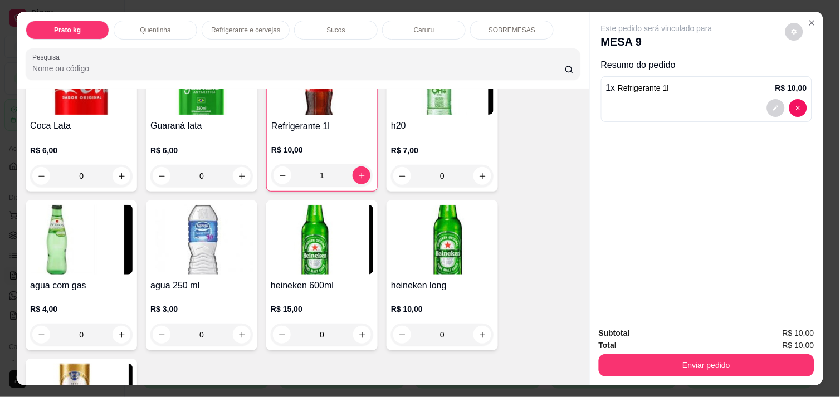
click at [710, 363] on button "Enviar pedido" at bounding box center [707, 365] width 216 height 22
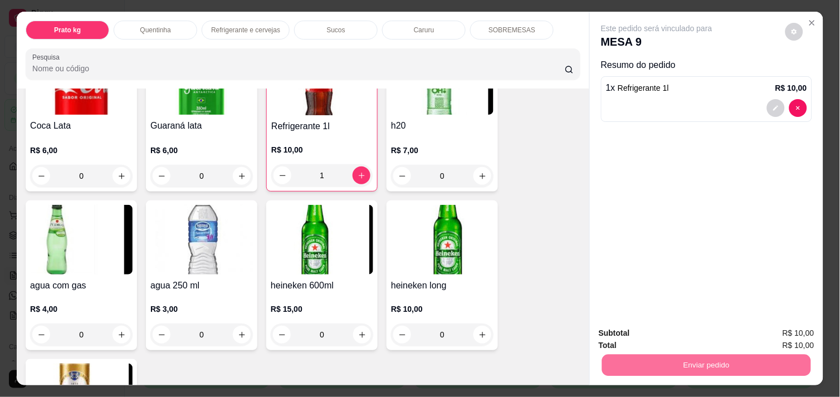
click at [764, 333] on button "Enviar pedido" at bounding box center [785, 333] width 63 height 21
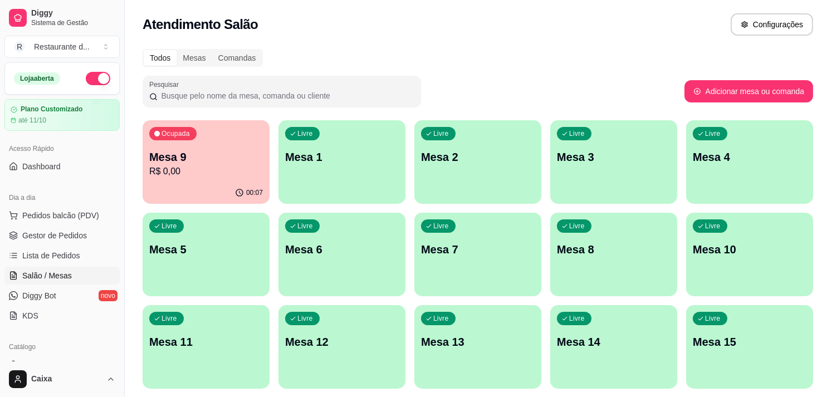
click at [327, 171] on div "Livre Mesa 1" at bounding box center [342, 155] width 127 height 70
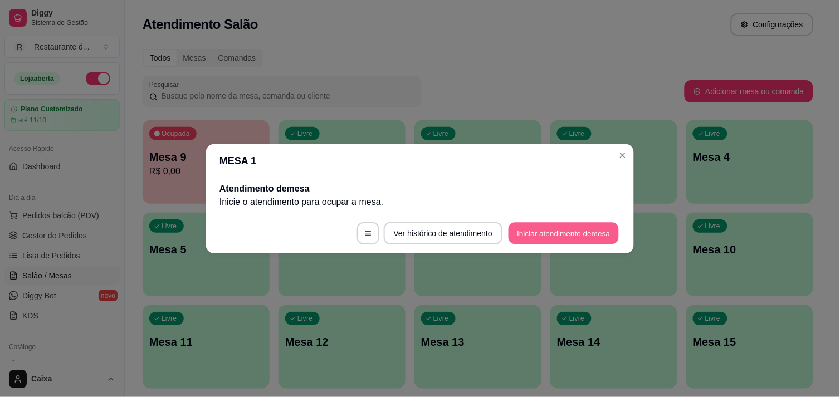
click at [598, 238] on button "Iniciar atendimento de mesa" at bounding box center [564, 233] width 110 height 22
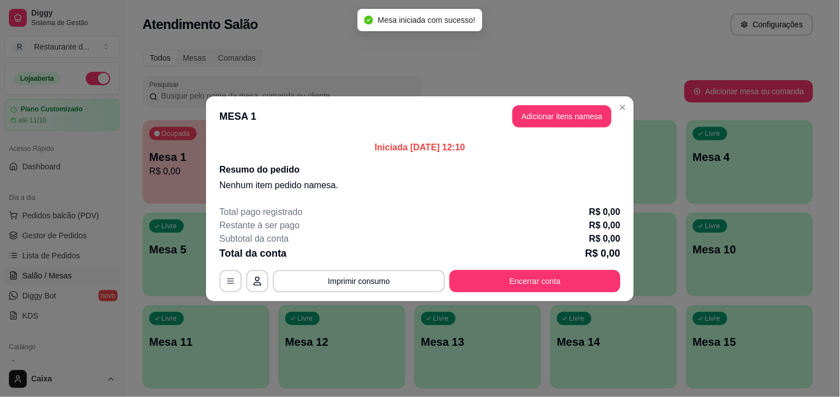
click at [570, 101] on header "MESA 1 Adicionar itens na mesa" at bounding box center [420, 116] width 428 height 40
click at [580, 115] on button "Adicionar itens na mesa" at bounding box center [562, 116] width 96 height 22
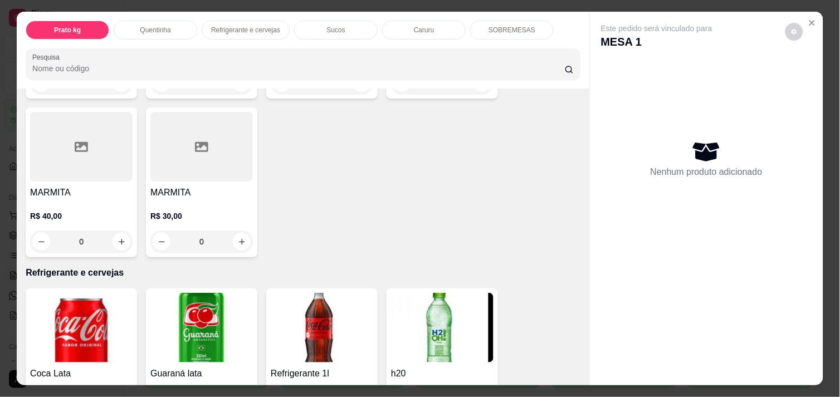
scroll to position [247, 0]
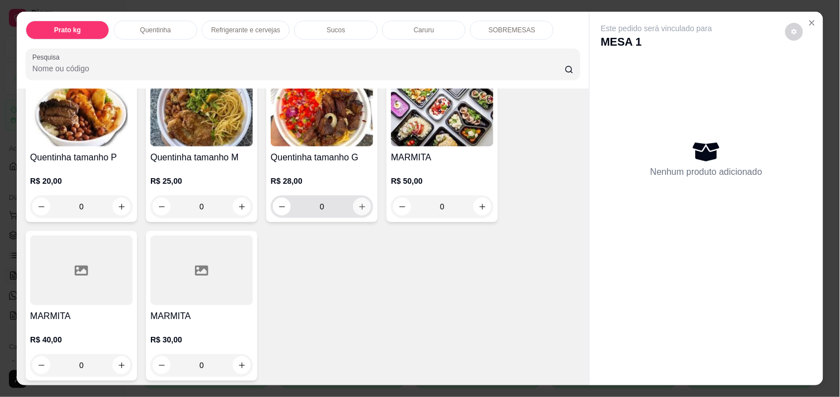
click at [363, 202] on button "increase-product-quantity" at bounding box center [362, 207] width 18 height 18
type input "1"
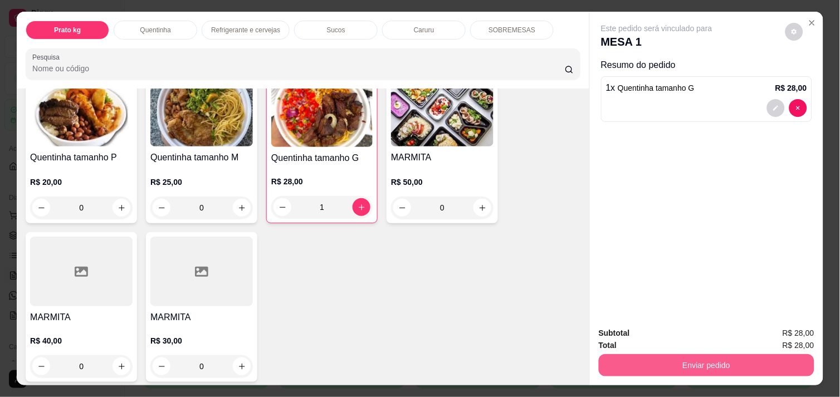
click at [718, 358] on button "Enviar pedido" at bounding box center [707, 365] width 216 height 22
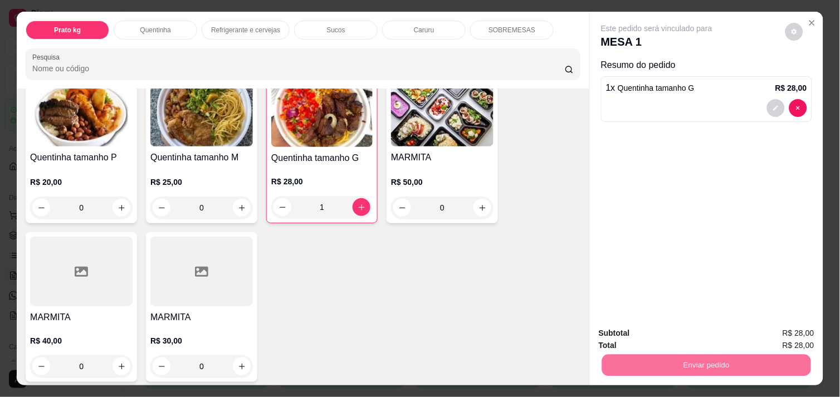
click at [796, 335] on button "Enviar pedido" at bounding box center [785, 333] width 61 height 21
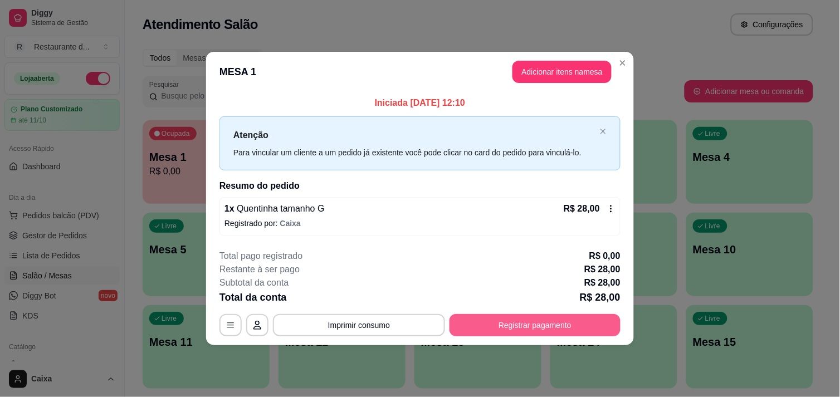
click at [556, 327] on button "Registrar pagamento" at bounding box center [535, 325] width 171 height 22
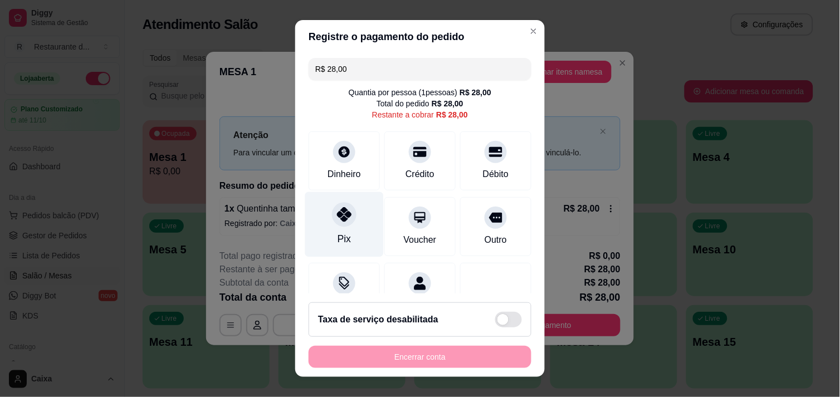
drag, startPoint x: 333, startPoint y: 223, endPoint x: 337, endPoint y: 230, distance: 8.5
click at [334, 224] on div at bounding box center [344, 214] width 25 height 25
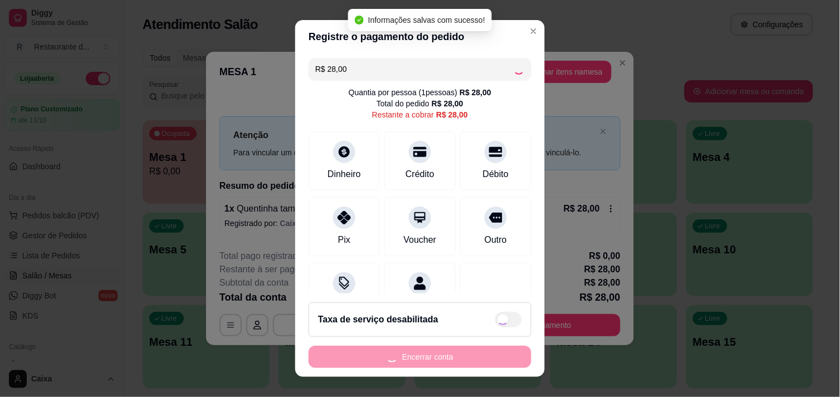
type input "R$ 0,00"
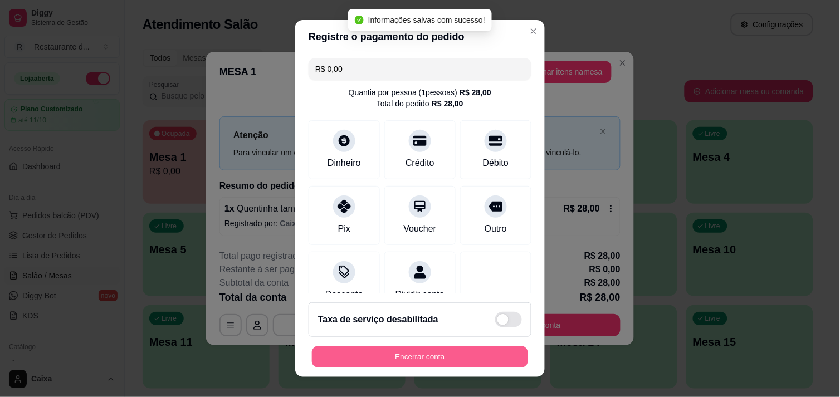
click at [470, 358] on button "Encerrar conta" at bounding box center [420, 358] width 216 height 22
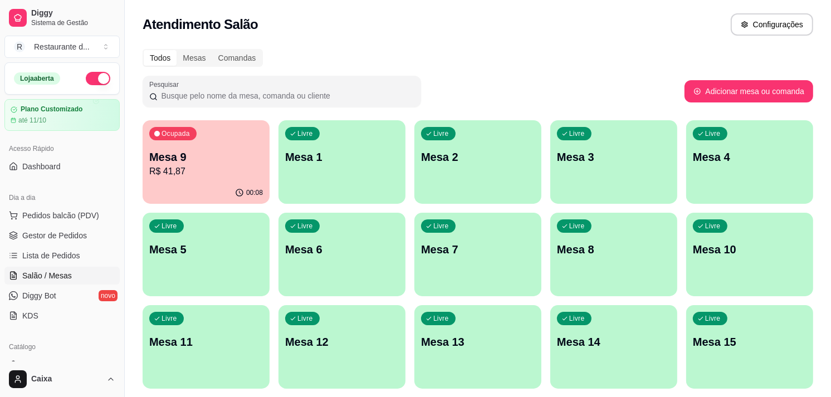
click at [493, 241] on div "Livre Mesa 7" at bounding box center [478, 248] width 127 height 70
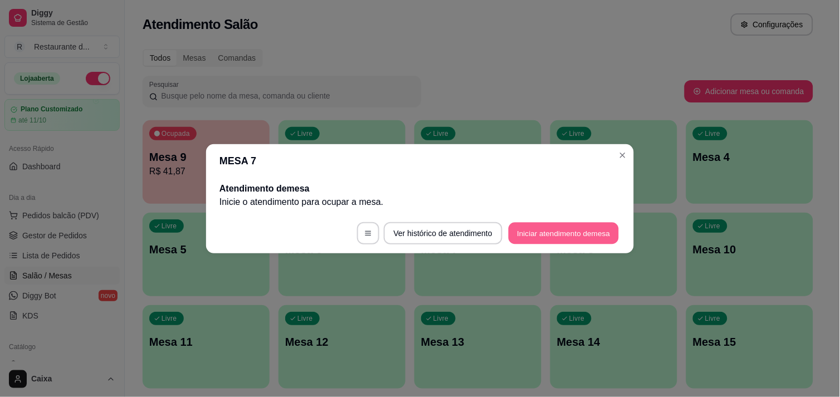
click at [588, 221] on footer "Ver histórico de atendimento Iniciar atendimento de mesa" at bounding box center [420, 233] width 428 height 40
click at [592, 231] on button "Iniciar atendimento de mesa" at bounding box center [564, 233] width 114 height 22
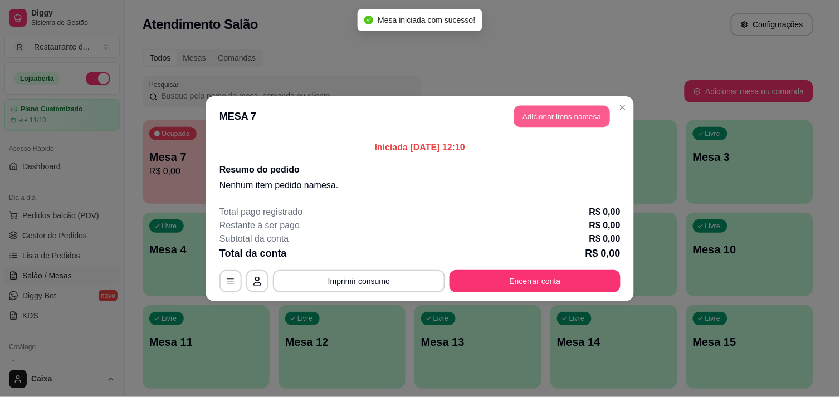
click at [578, 124] on button "Adicionar itens na mesa" at bounding box center [562, 116] width 96 height 22
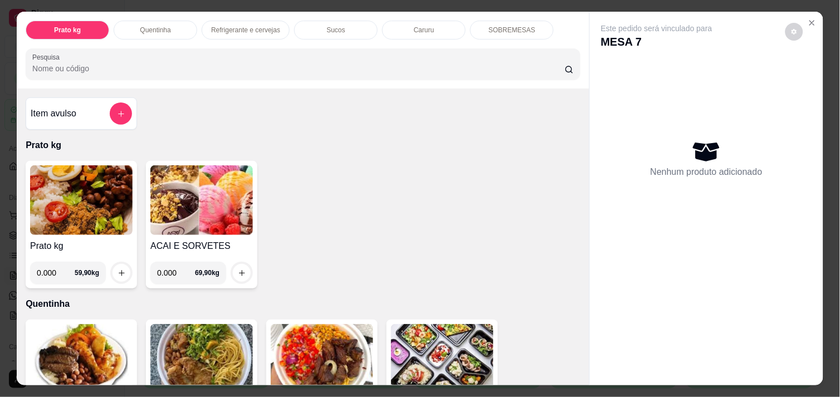
click at [93, 210] on img at bounding box center [81, 200] width 103 height 70
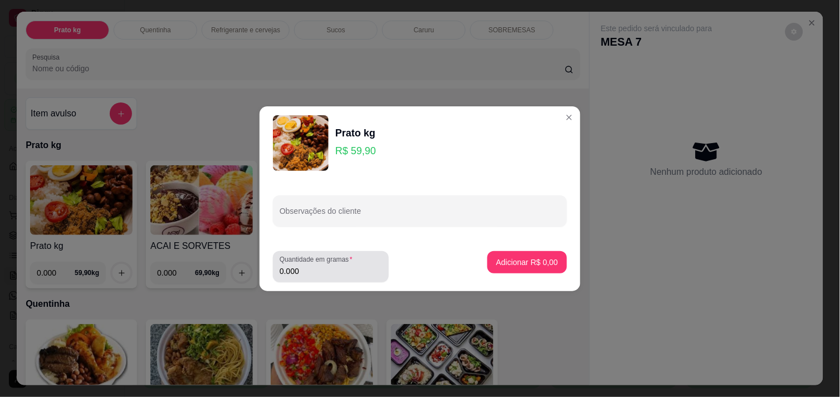
click at [318, 274] on input "0.000" at bounding box center [331, 271] width 103 height 11
type input "0.288"
click at [530, 259] on p "Adicionar R$ 17,25" at bounding box center [525, 262] width 66 height 11
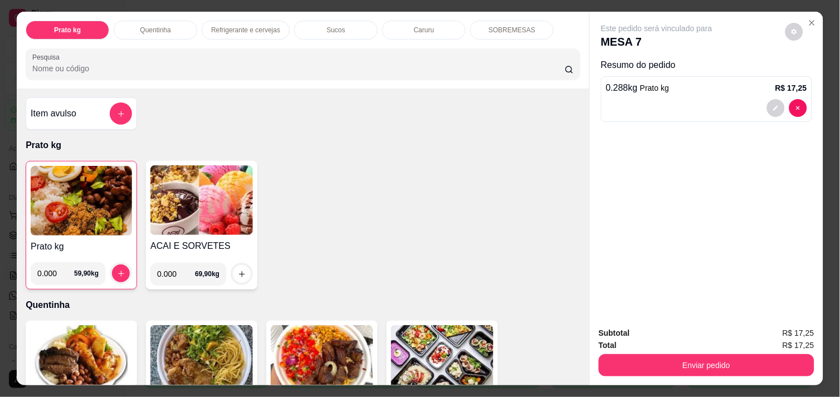
click at [78, 201] on img at bounding box center [81, 201] width 101 height 70
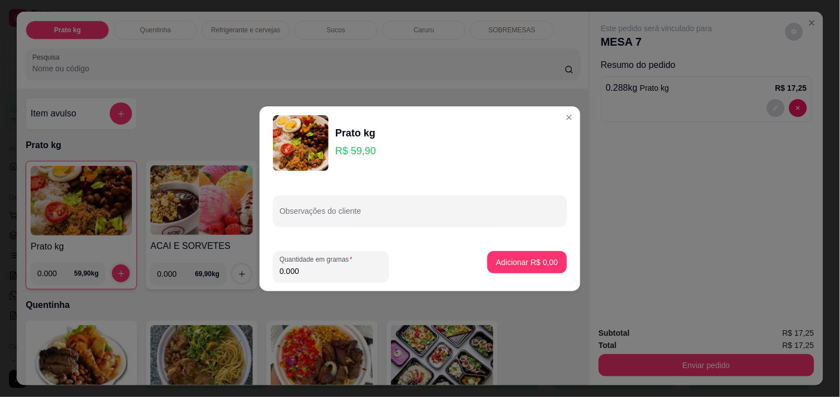
click at [311, 269] on input "0.000" at bounding box center [331, 271] width 103 height 11
type input "0.312"
click at [530, 254] on button "Adicionar R$ 18,69" at bounding box center [525, 262] width 82 height 22
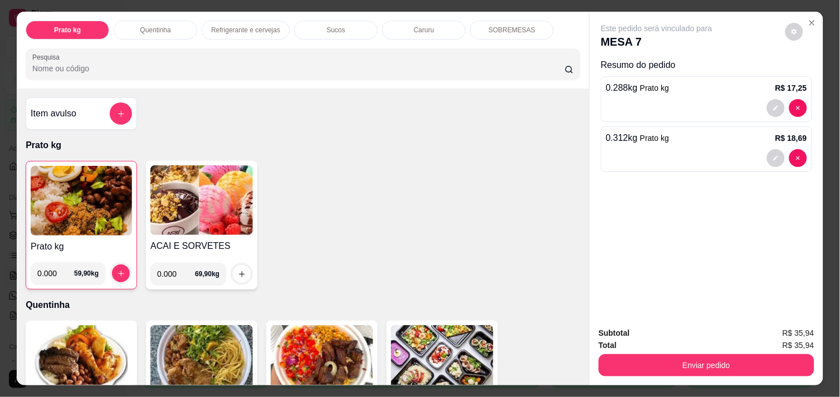
click at [106, 193] on img at bounding box center [81, 201] width 101 height 70
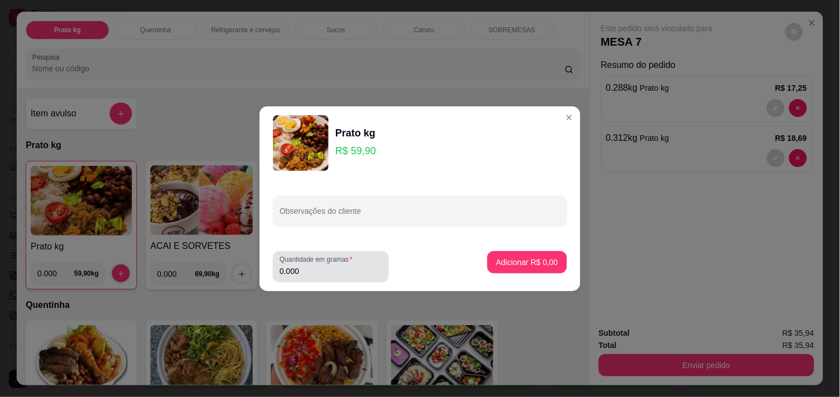
click at [338, 278] on div "Quantidade em gramas 0.000" at bounding box center [331, 266] width 116 height 31
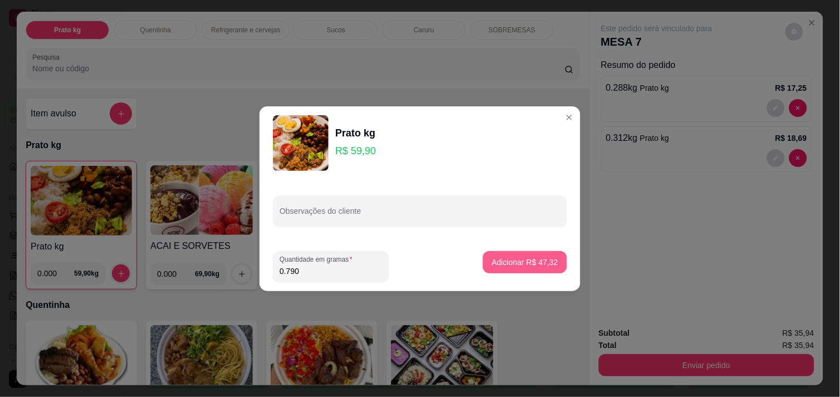
type input "0.790"
click at [529, 268] on button "Adicionar R$ 47,32" at bounding box center [525, 262] width 84 height 22
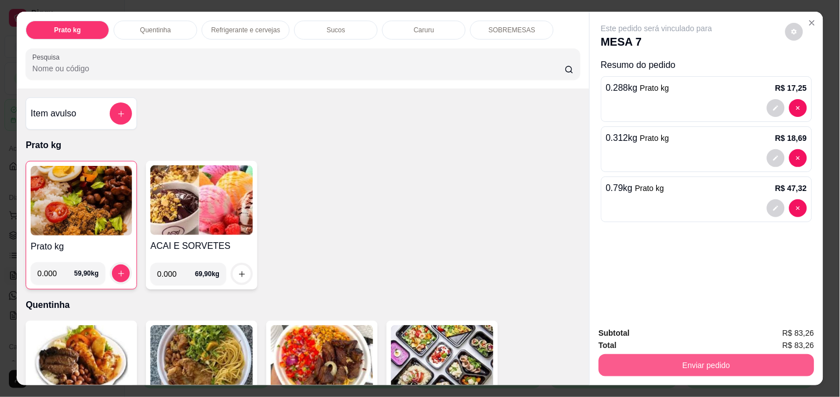
click at [703, 366] on button "Enviar pedido" at bounding box center [707, 365] width 216 height 22
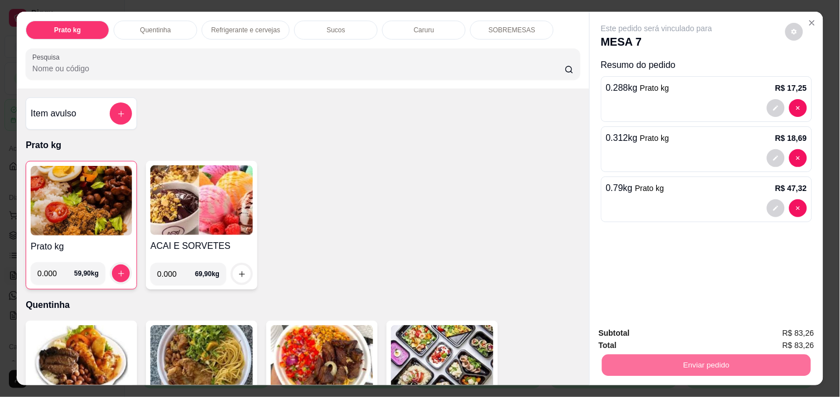
click at [777, 332] on button "Enviar pedido" at bounding box center [785, 333] width 63 height 21
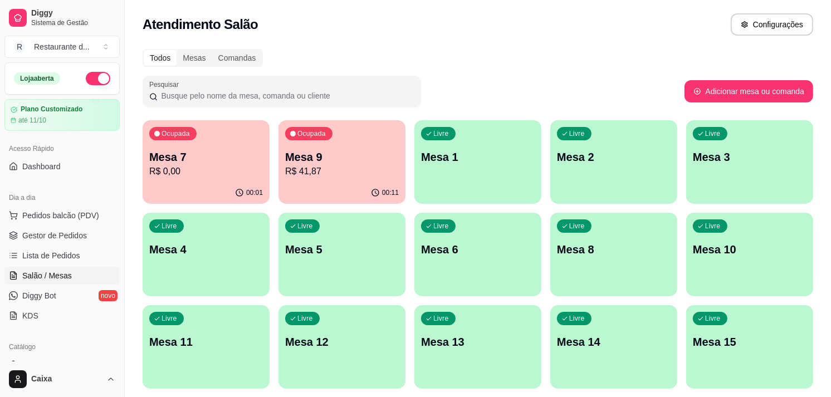
click at [734, 248] on p "Mesa 10" at bounding box center [750, 250] width 114 height 16
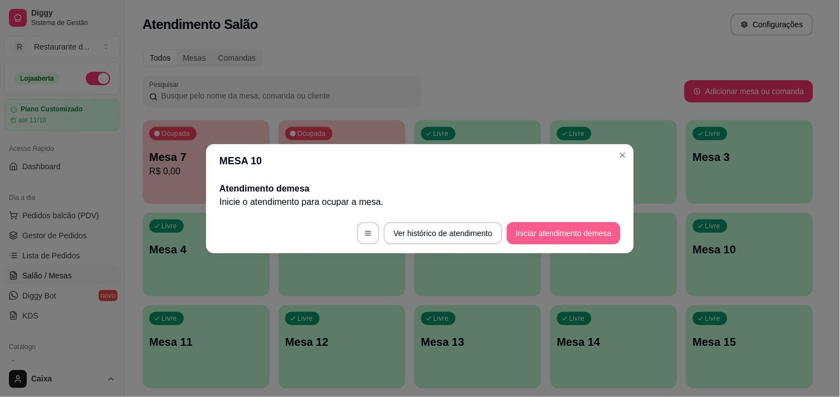
click at [558, 228] on button "Iniciar atendimento de mesa" at bounding box center [564, 233] width 114 height 22
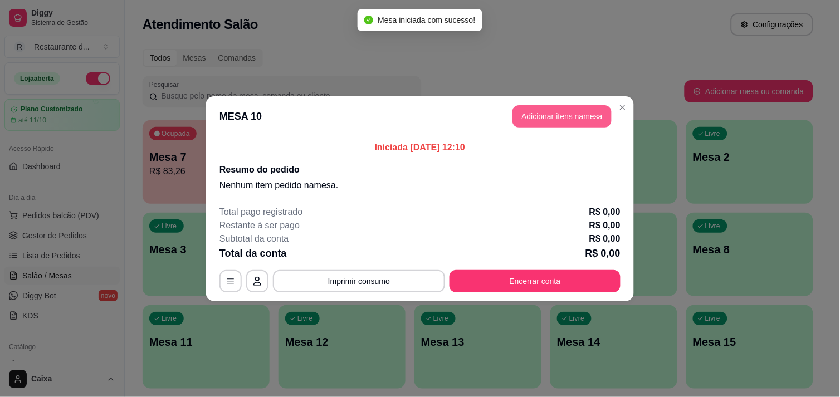
click at [575, 109] on button "Adicionar itens na mesa" at bounding box center [562, 116] width 99 height 22
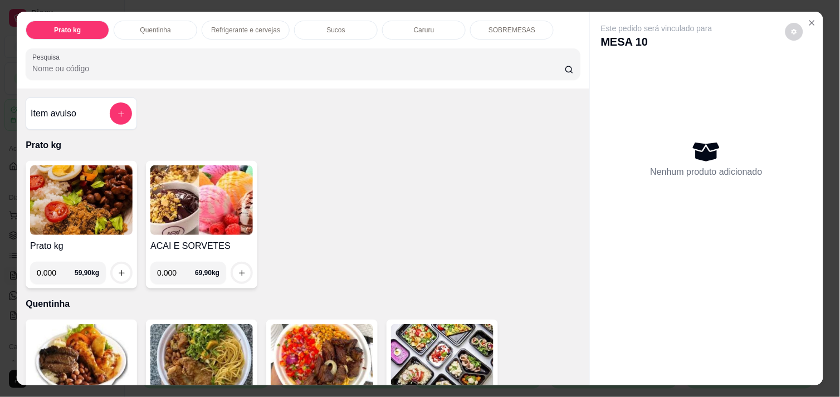
click at [30, 185] on img at bounding box center [81, 200] width 103 height 70
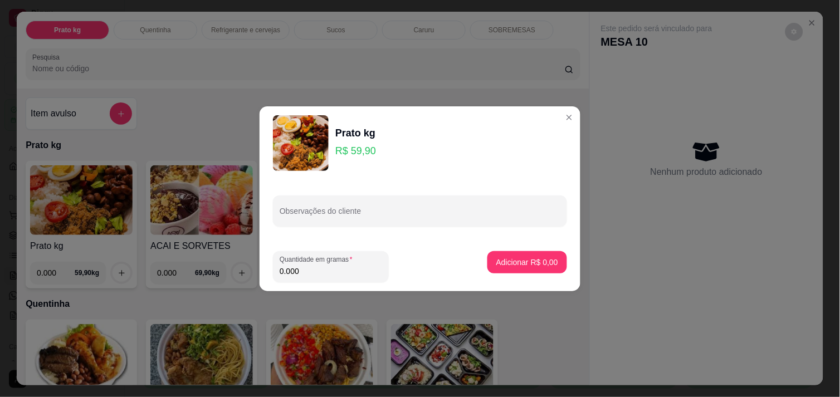
click at [374, 274] on input "0.000" at bounding box center [331, 271] width 103 height 11
type input "0.616"
click at [520, 268] on button "Adicionar R$ 36,90" at bounding box center [525, 262] width 84 height 22
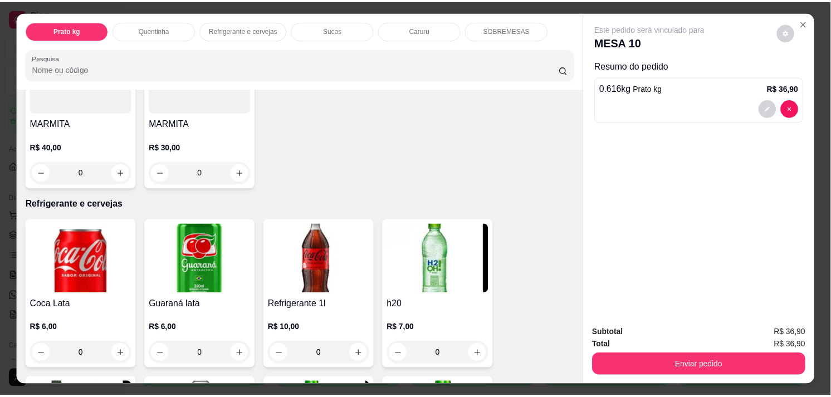
scroll to position [495, 0]
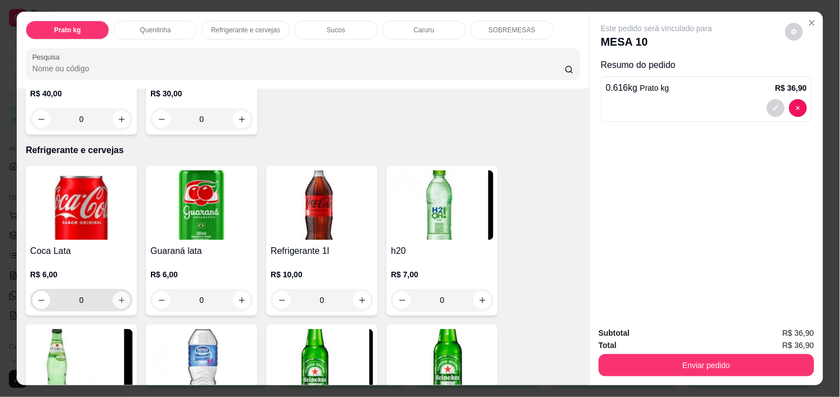
click at [118, 292] on button "increase-product-quantity" at bounding box center [121, 300] width 17 height 17
type input "1"
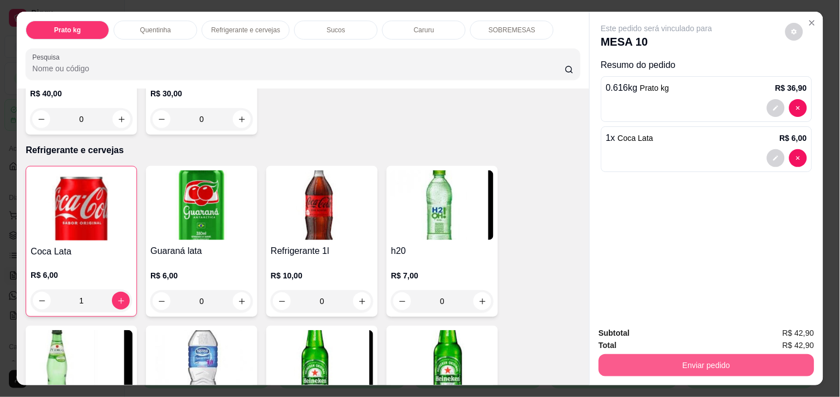
click at [731, 361] on button "Enviar pedido" at bounding box center [707, 365] width 216 height 22
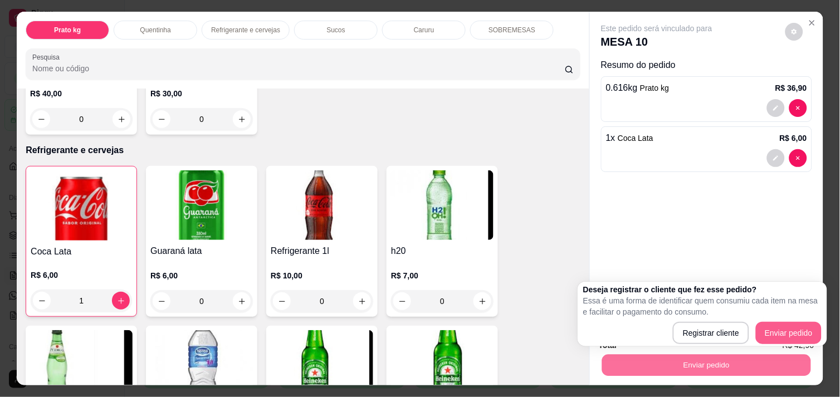
click at [784, 322] on div "Registrar cliente Enviar pedido" at bounding box center [702, 333] width 238 height 22
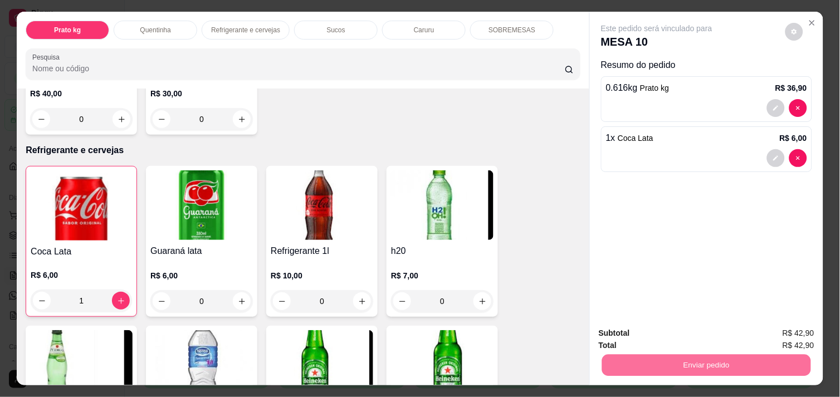
click at [781, 337] on button "Enviar pedido" at bounding box center [785, 333] width 63 height 21
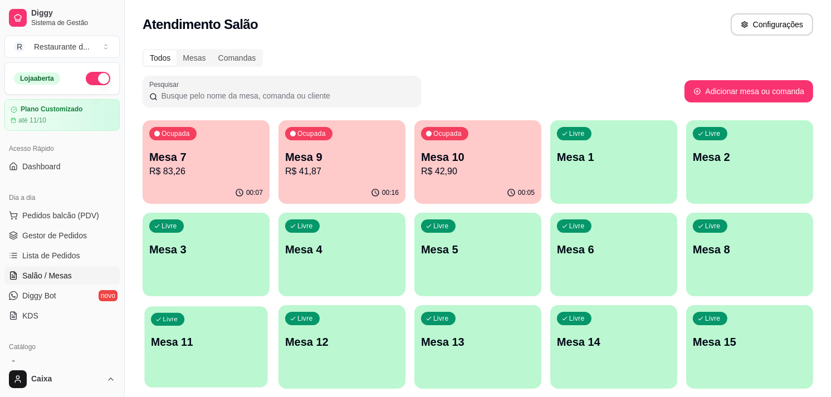
click at [217, 342] on p "Mesa 11" at bounding box center [206, 342] width 110 height 15
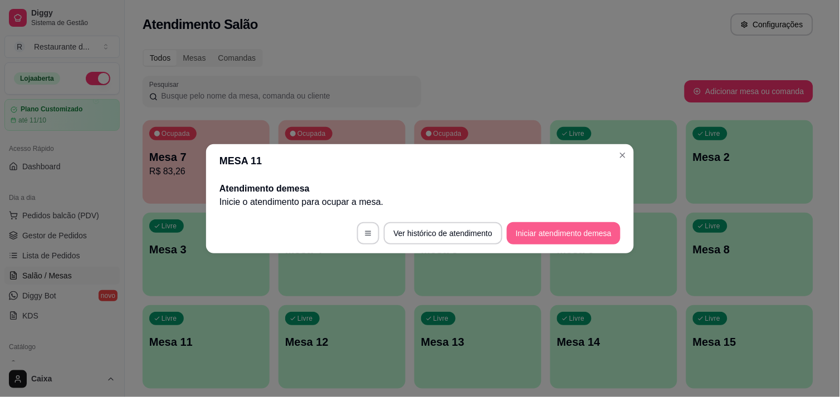
click at [578, 230] on button "Iniciar atendimento de mesa" at bounding box center [564, 233] width 114 height 22
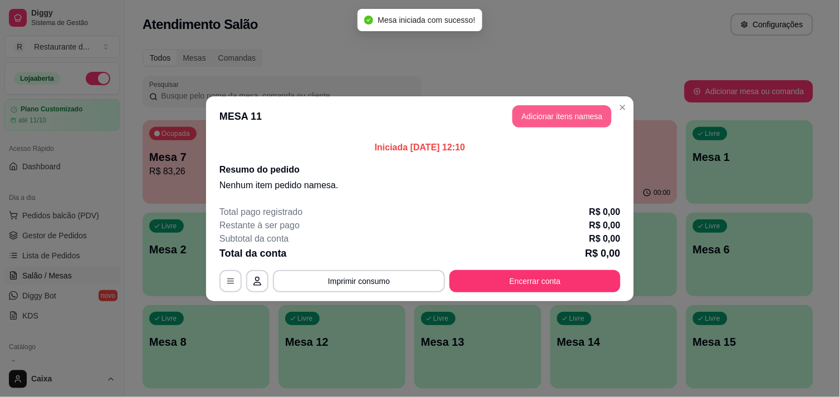
click at [574, 111] on button "Adicionar itens na mesa" at bounding box center [562, 116] width 99 height 22
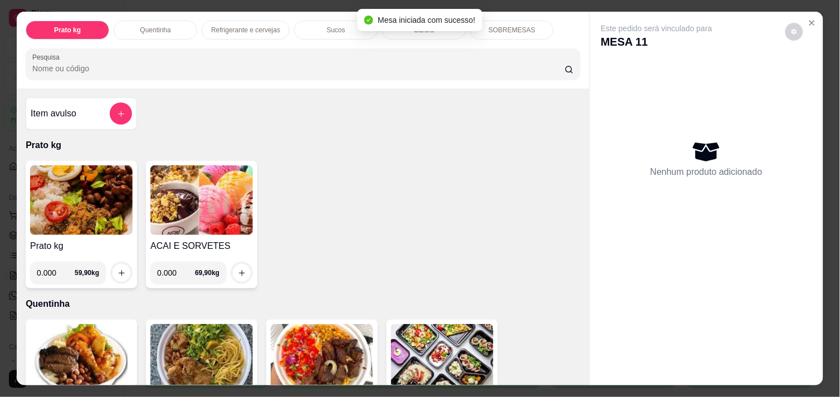
click at [80, 184] on img at bounding box center [81, 200] width 103 height 70
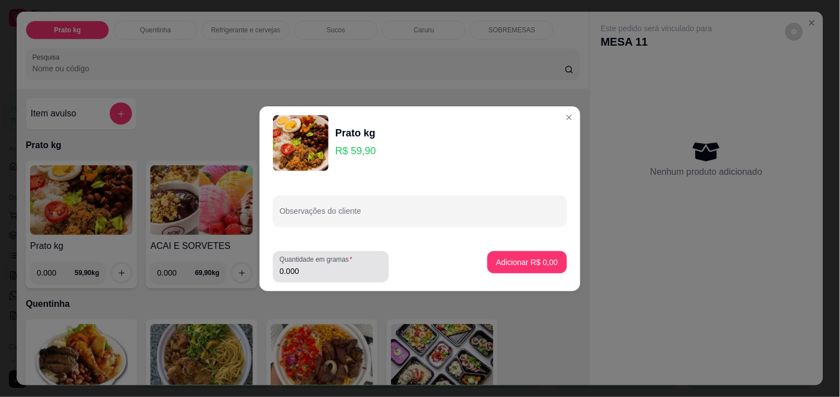
drag, startPoint x: 309, startPoint y: 275, endPoint x: 322, endPoint y: 273, distance: 12.4
click at [310, 275] on input "0.000" at bounding box center [331, 271] width 103 height 11
type input "0.312"
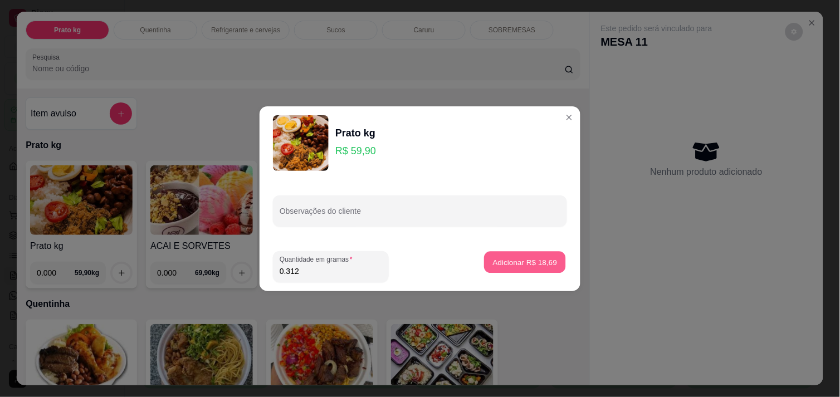
click at [509, 254] on button "Adicionar R$ 18,69" at bounding box center [525, 262] width 82 height 22
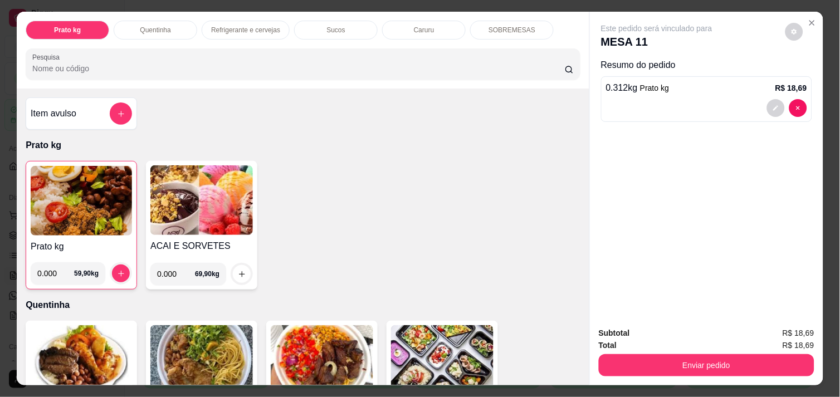
click at [76, 188] on img at bounding box center [81, 201] width 101 height 70
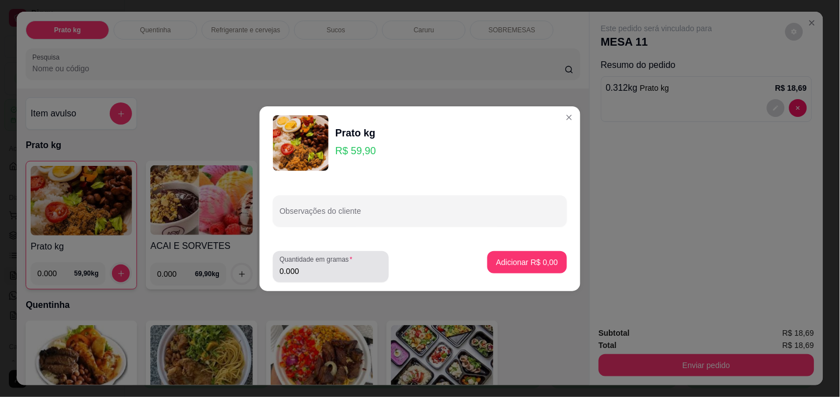
drag, startPoint x: 368, startPoint y: 265, endPoint x: 360, endPoint y: 266, distance: 8.4
click at [364, 264] on div "0.000" at bounding box center [331, 267] width 103 height 22
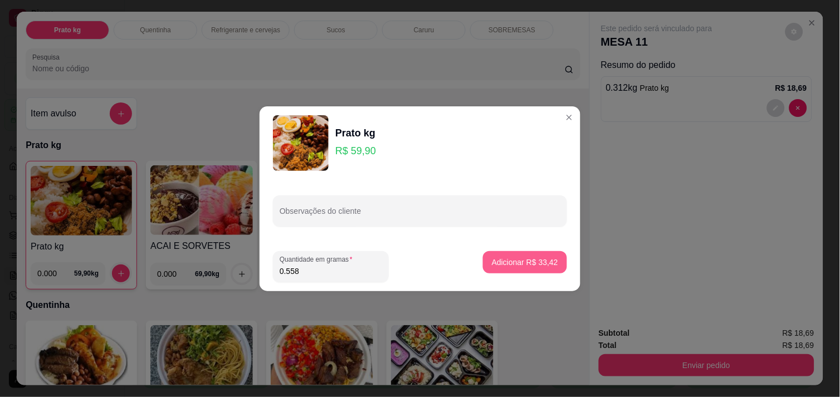
type input "0.558"
click at [532, 267] on p "Adicionar R$ 33,42" at bounding box center [525, 262] width 66 height 11
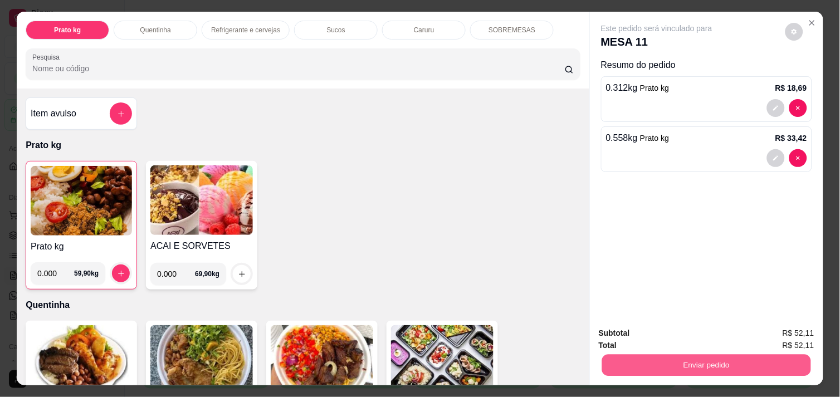
click at [708, 361] on button "Enviar pedido" at bounding box center [706, 365] width 209 height 22
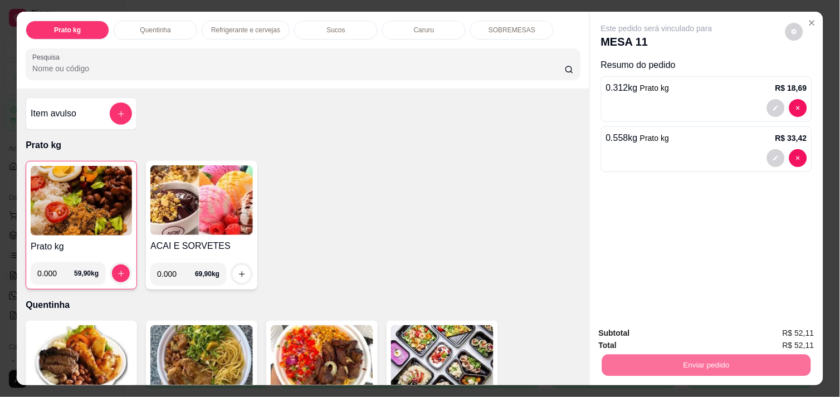
click at [788, 330] on button "Enviar pedido" at bounding box center [785, 333] width 61 height 21
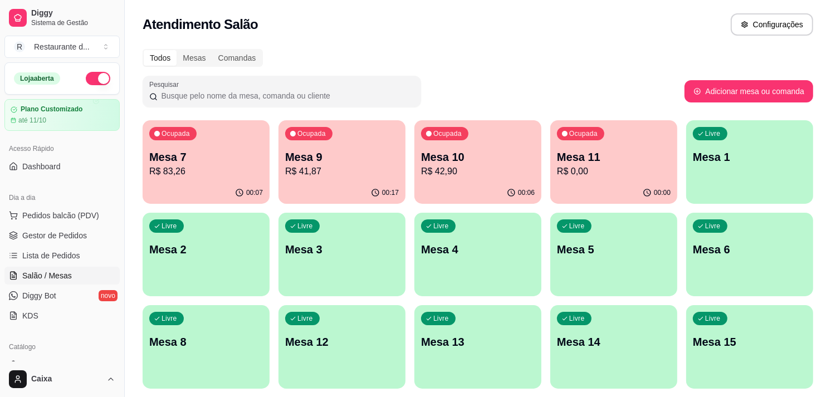
click at [496, 265] on div "Livre Mesa 4" at bounding box center [478, 248] width 127 height 70
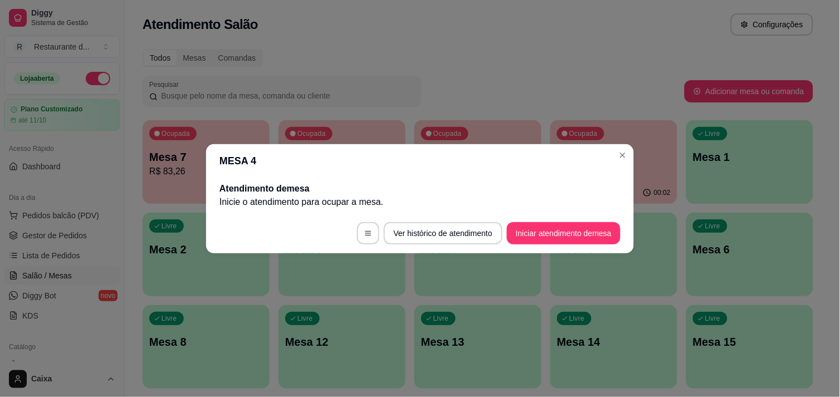
click at [564, 245] on footer "Ver histórico de atendimento Iniciar atendimento de mesa" at bounding box center [420, 233] width 428 height 40
click at [561, 234] on button "Iniciar atendimento de mesa" at bounding box center [564, 233] width 114 height 22
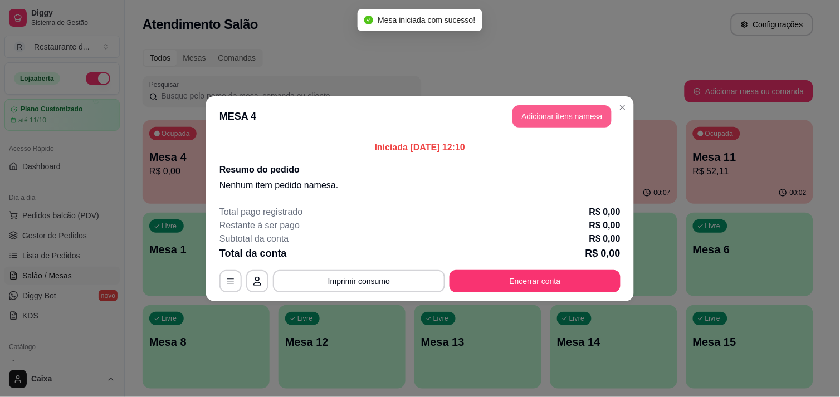
click at [567, 115] on button "Adicionar itens na mesa" at bounding box center [562, 116] width 99 height 22
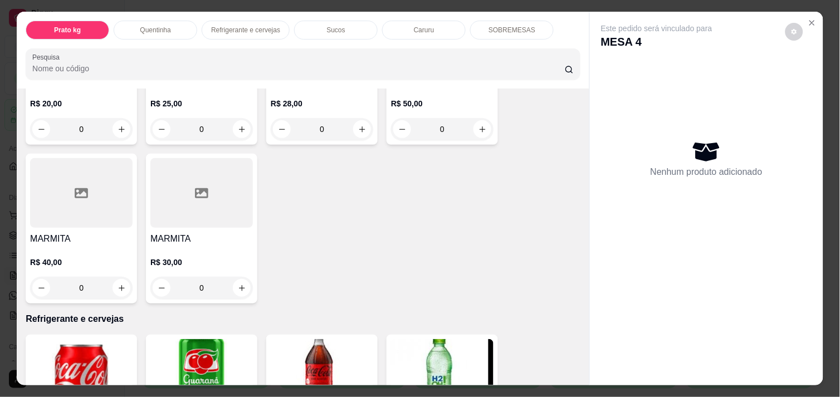
scroll to position [247, 0]
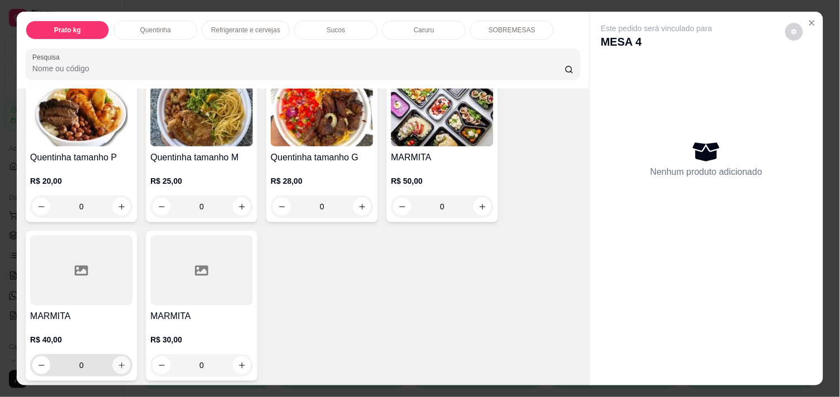
click at [118, 362] on icon "increase-product-quantity" at bounding box center [122, 366] width 8 height 8
type input "1"
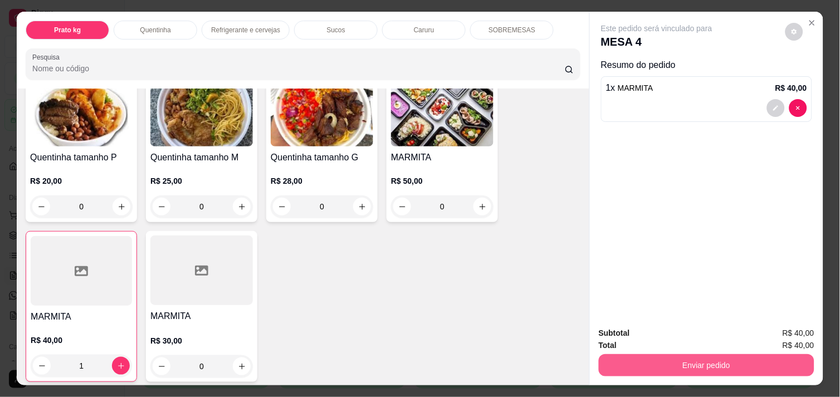
click at [755, 364] on button "Enviar pedido" at bounding box center [707, 365] width 216 height 22
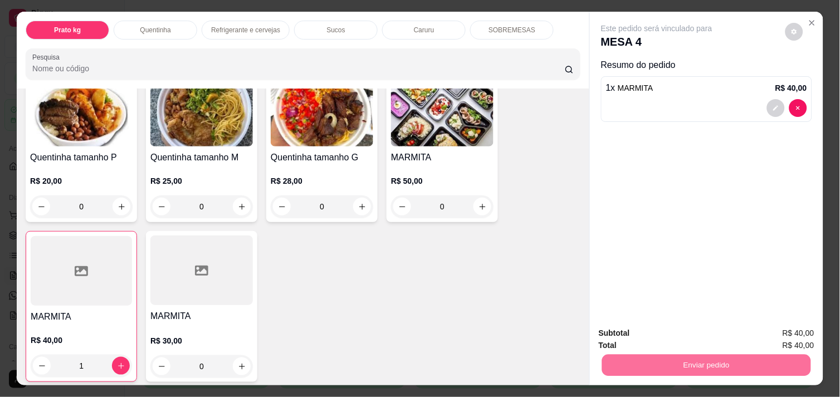
click at [779, 328] on button "Enviar pedido" at bounding box center [785, 333] width 61 height 21
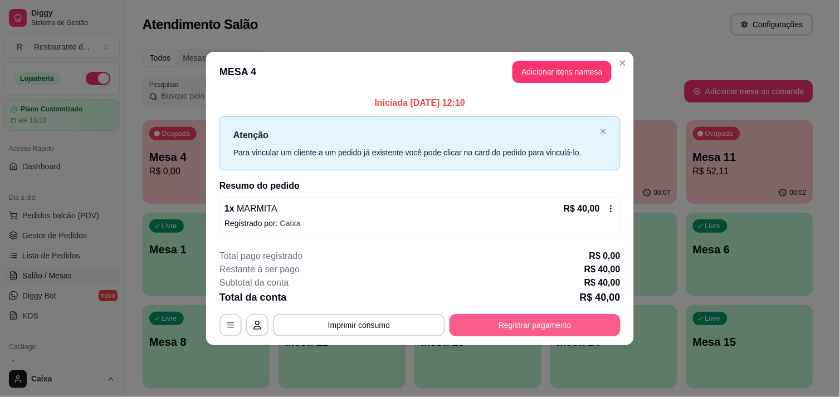
click at [511, 320] on button "Registrar pagamento" at bounding box center [535, 325] width 171 height 22
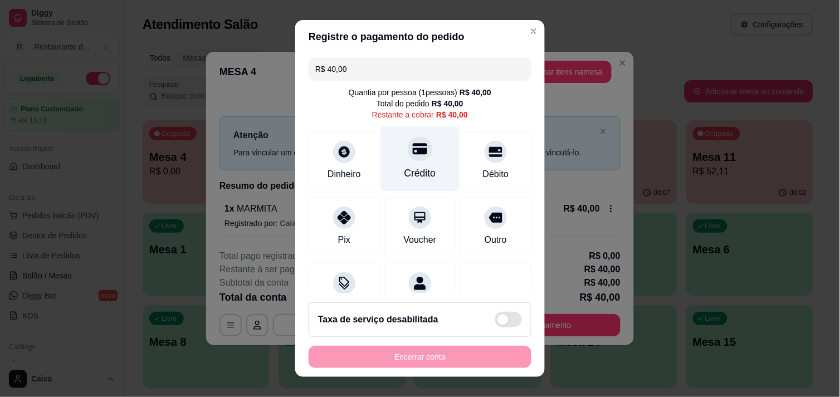
click at [405, 172] on div "Crédito" at bounding box center [421, 173] width 32 height 14
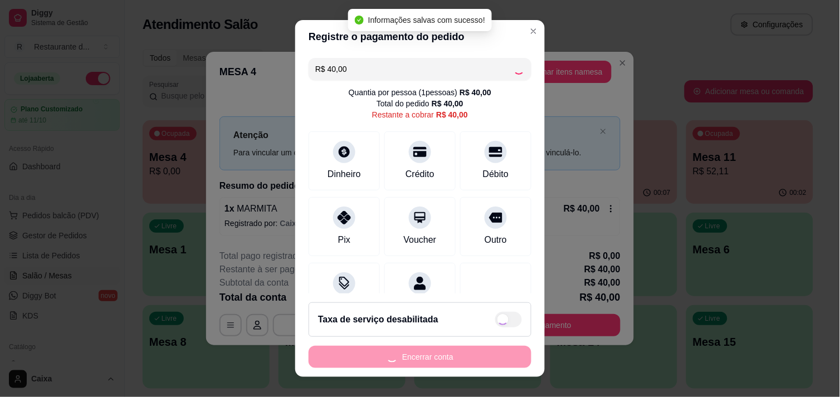
type input "R$ 0,00"
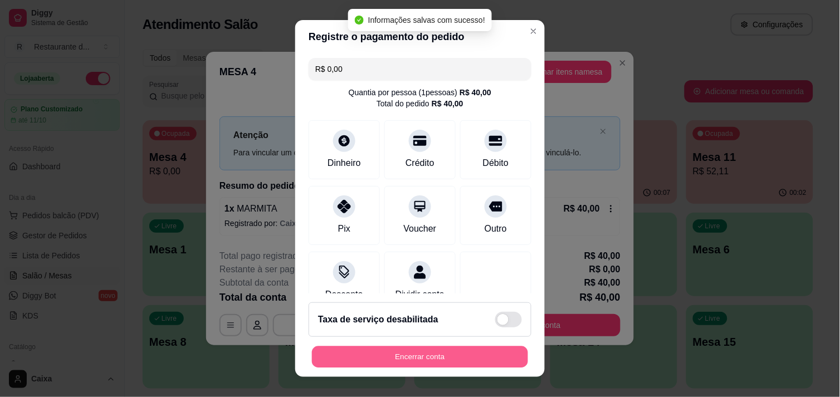
click at [463, 357] on button "Encerrar conta" at bounding box center [420, 358] width 216 height 22
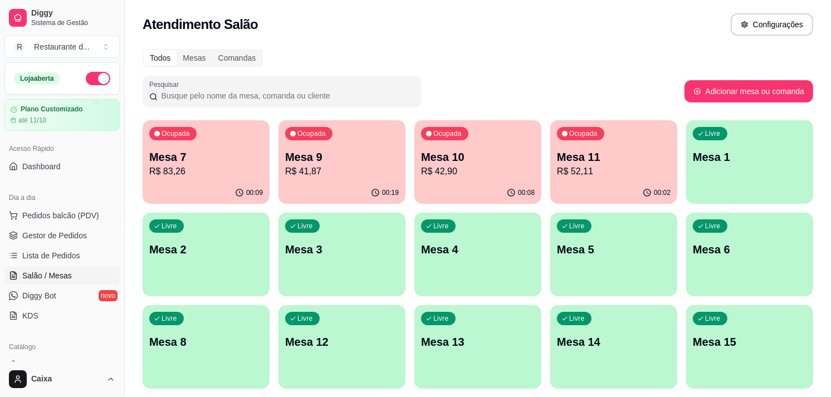
click at [240, 149] on p "Mesa 7" at bounding box center [206, 157] width 114 height 16
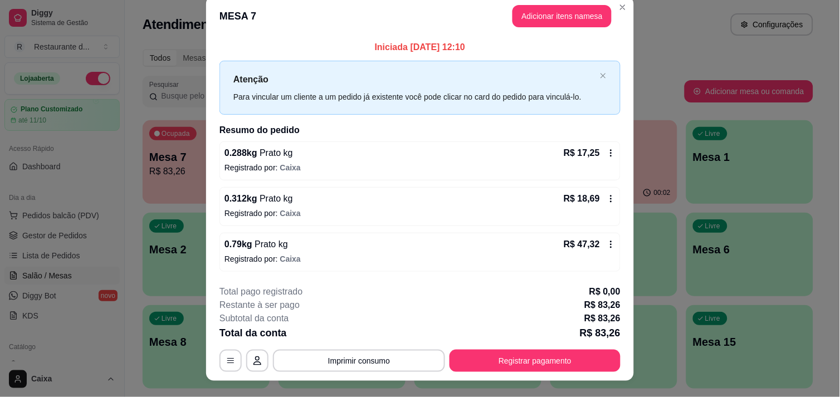
scroll to position [0, 0]
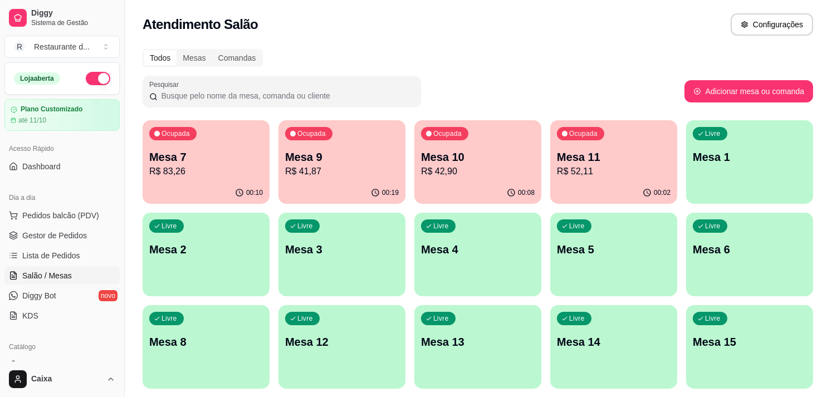
click at [344, 166] on p "R$ 41,87" at bounding box center [342, 171] width 114 height 13
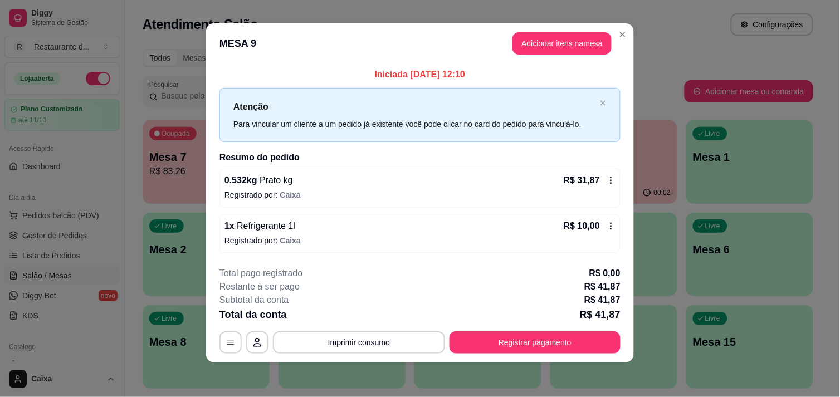
scroll to position [7, 0]
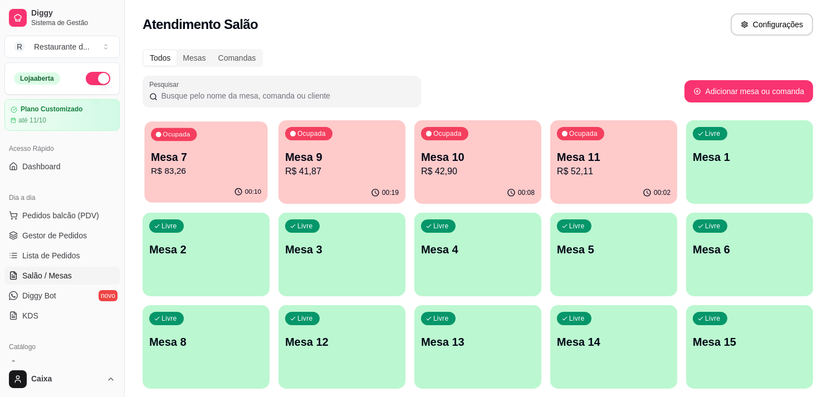
click at [221, 160] on p "Mesa 7" at bounding box center [206, 157] width 110 height 15
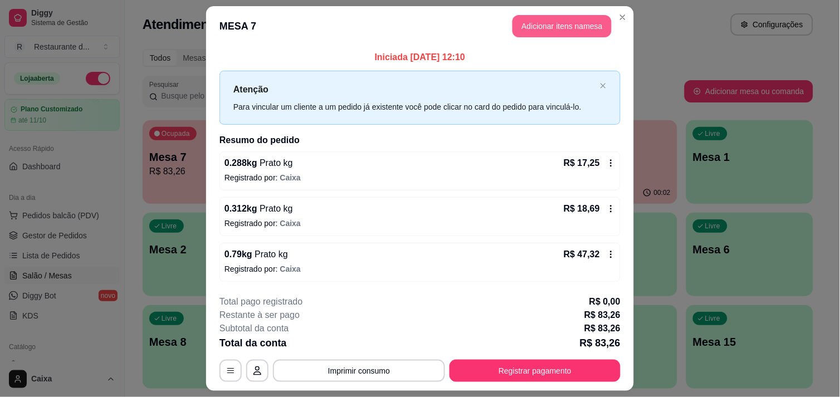
click at [592, 23] on button "Adicionar itens na mesa" at bounding box center [562, 26] width 99 height 22
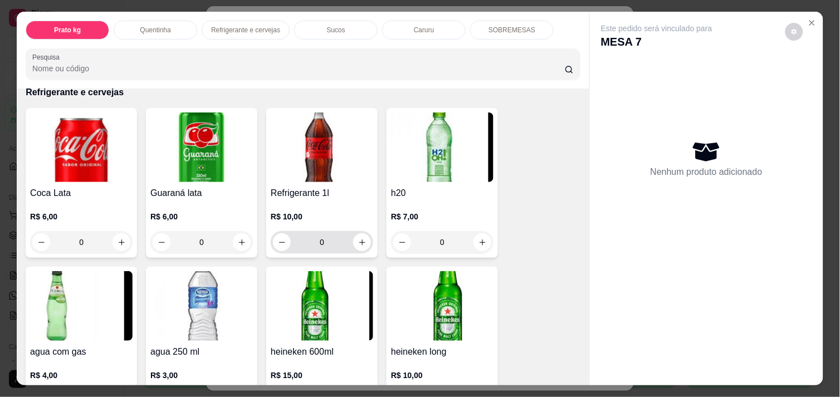
scroll to position [495, 0]
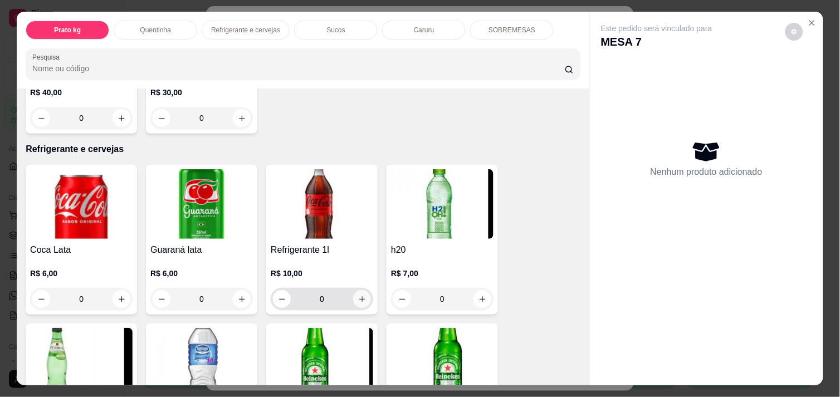
click at [358, 295] on icon "increase-product-quantity" at bounding box center [362, 299] width 8 height 8
type input "1"
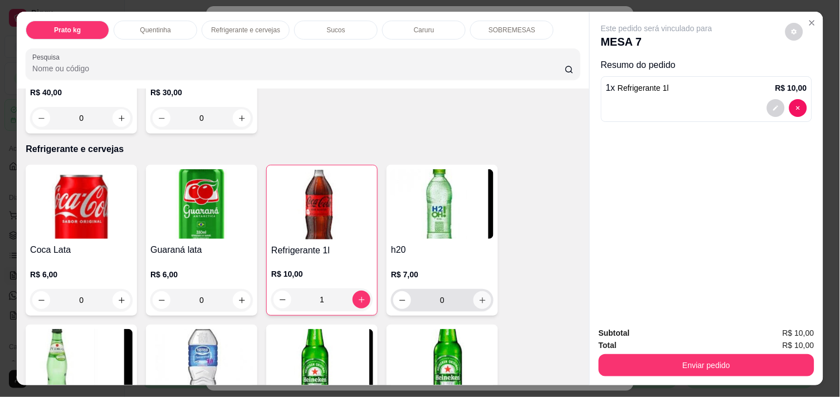
click at [482, 301] on button "increase-product-quantity" at bounding box center [483, 300] width 18 height 18
type input "1"
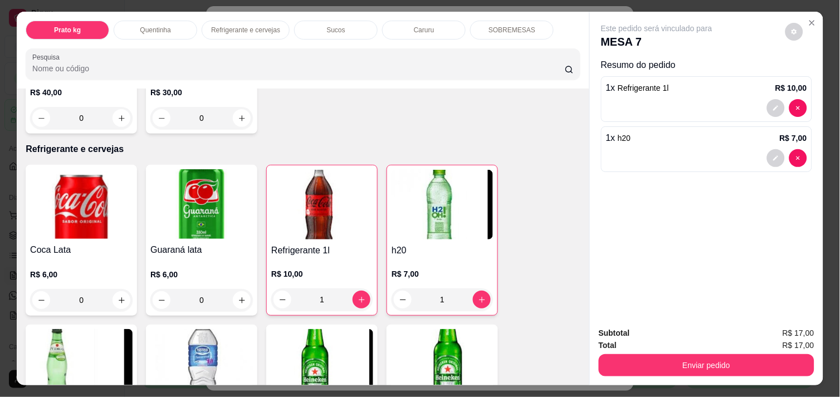
click at [415, 269] on p "R$ 7,00" at bounding box center [442, 274] width 101 height 11
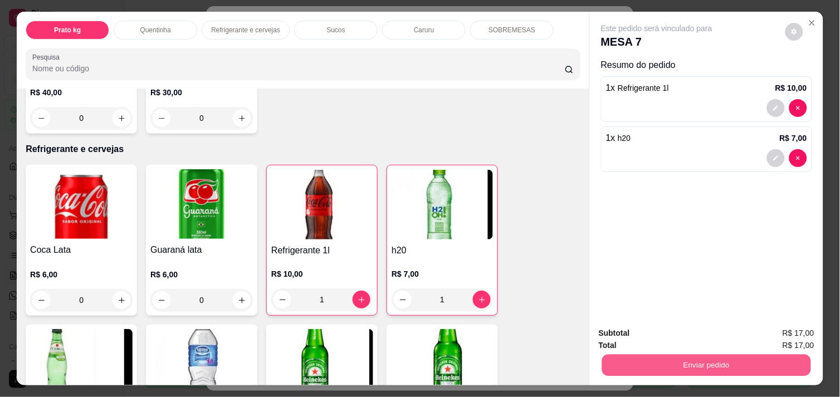
click at [693, 354] on button "Enviar pedido" at bounding box center [706, 365] width 209 height 22
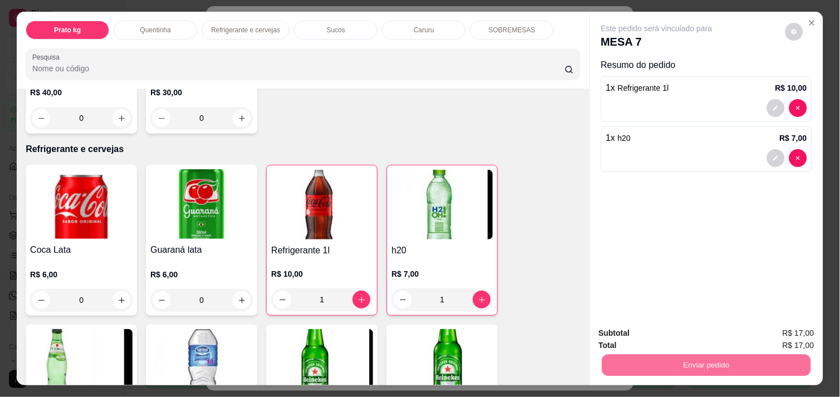
click at [810, 332] on button "Enviar pedido" at bounding box center [785, 333] width 61 height 21
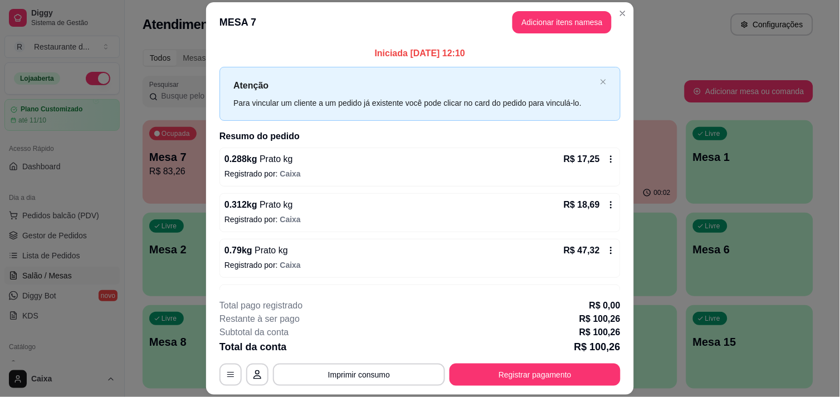
scroll to position [84, 0]
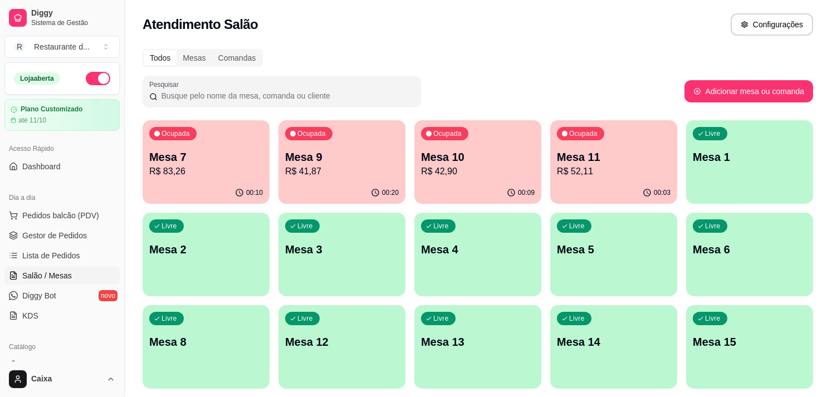
click at [728, 163] on p "Mesa 1" at bounding box center [750, 157] width 114 height 16
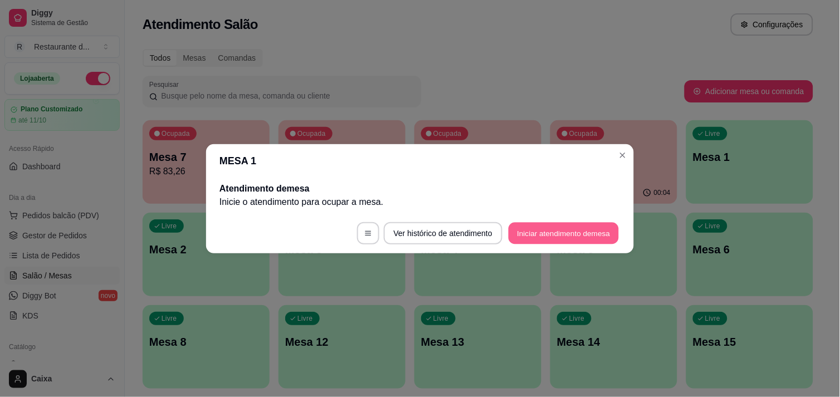
click at [576, 235] on button "Iniciar atendimento de mesa" at bounding box center [564, 233] width 110 height 22
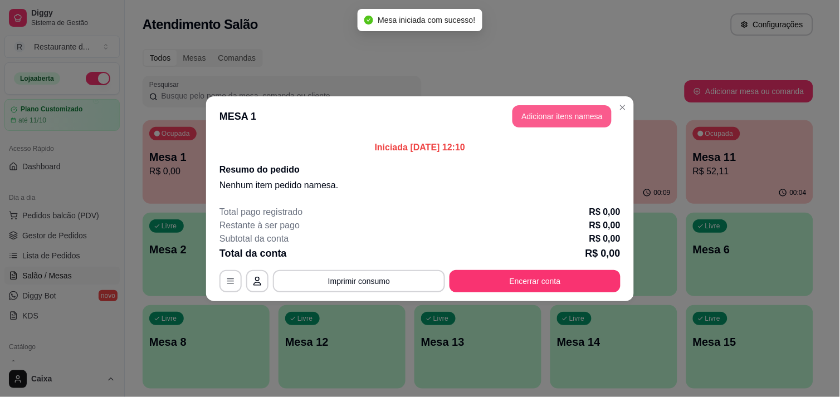
click at [553, 118] on button "Adicionar itens na mesa" at bounding box center [562, 116] width 99 height 22
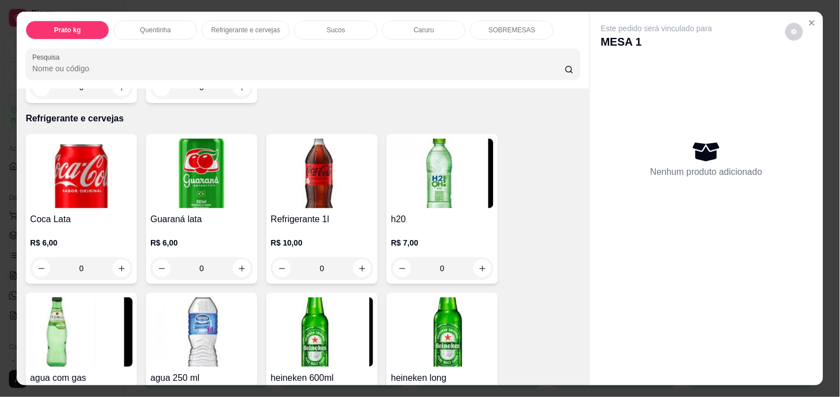
scroll to position [495, 0]
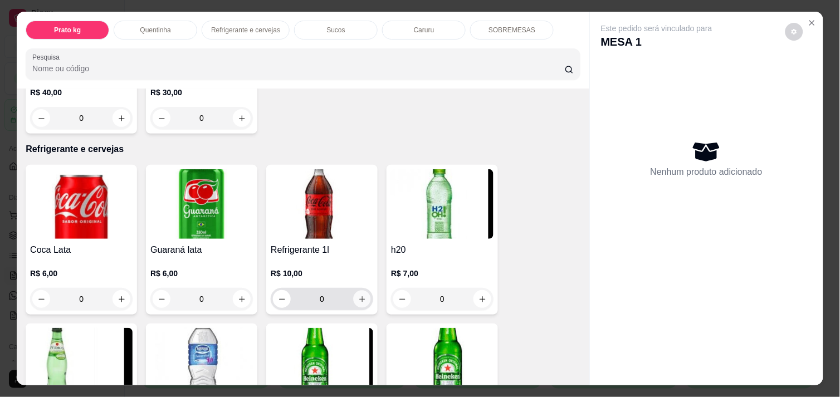
click at [358, 295] on icon "increase-product-quantity" at bounding box center [362, 299] width 8 height 8
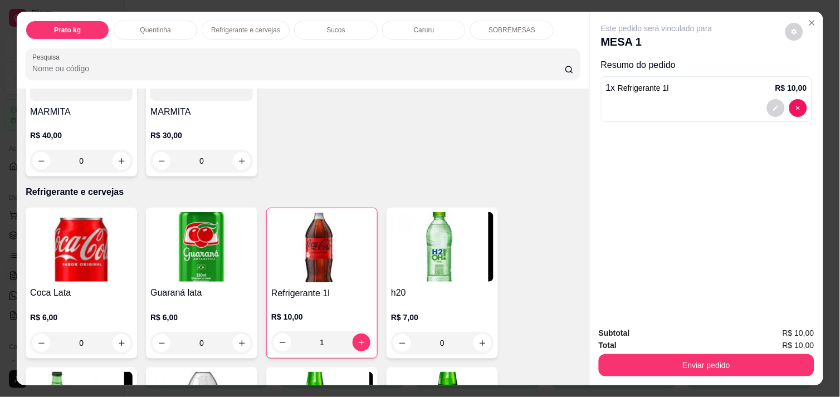
scroll to position [433, 0]
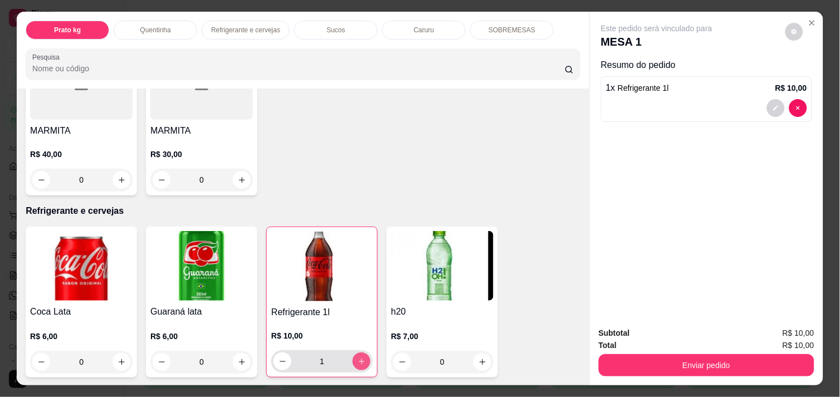
click at [358, 358] on icon "increase-product-quantity" at bounding box center [362, 362] width 8 height 8
type input "2"
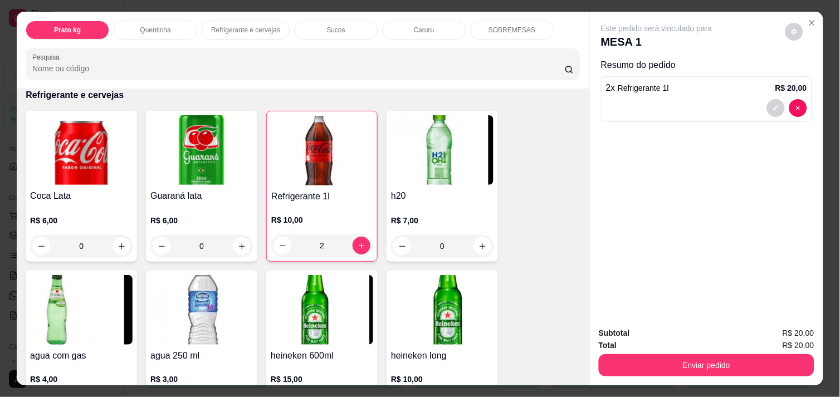
scroll to position [681, 0]
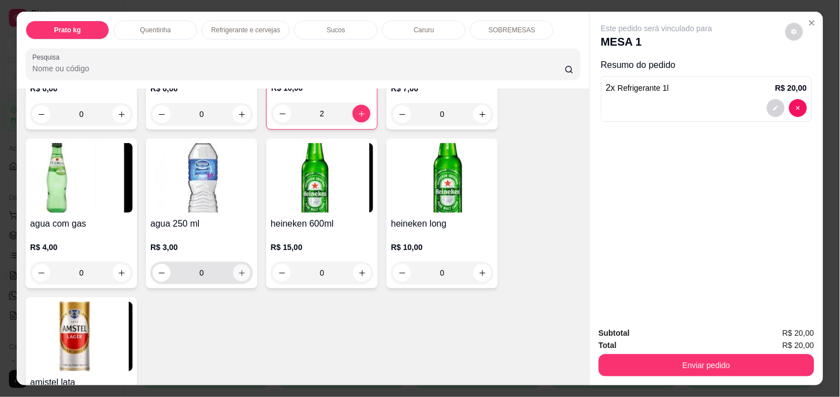
click at [240, 269] on icon "increase-product-quantity" at bounding box center [242, 273] width 8 height 8
type input "1"
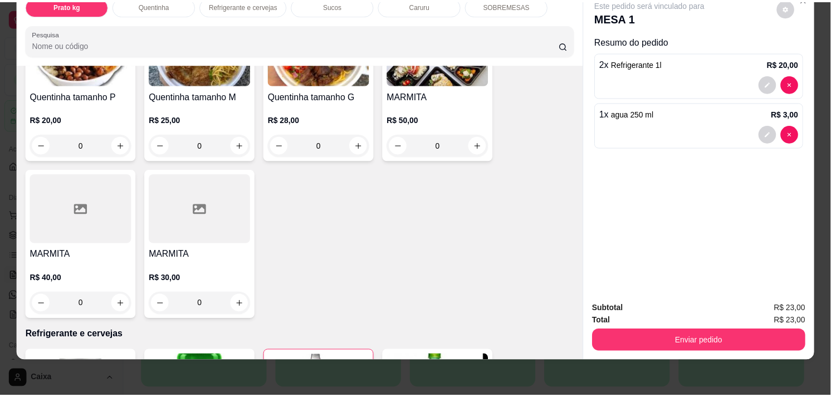
scroll to position [182, 0]
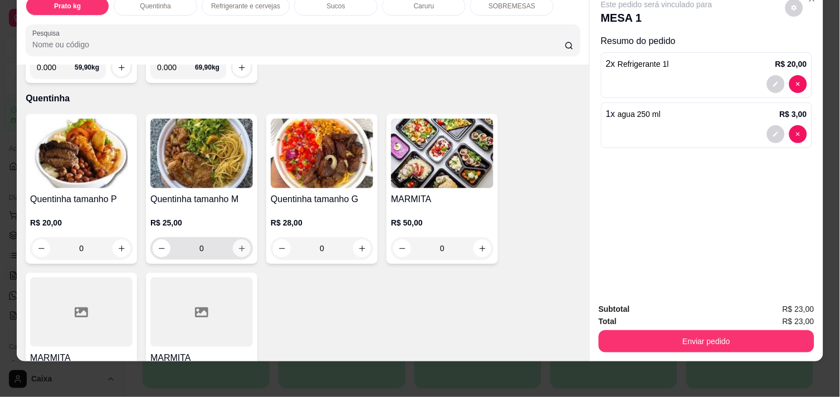
click at [240, 245] on icon "increase-product-quantity" at bounding box center [242, 249] width 8 height 8
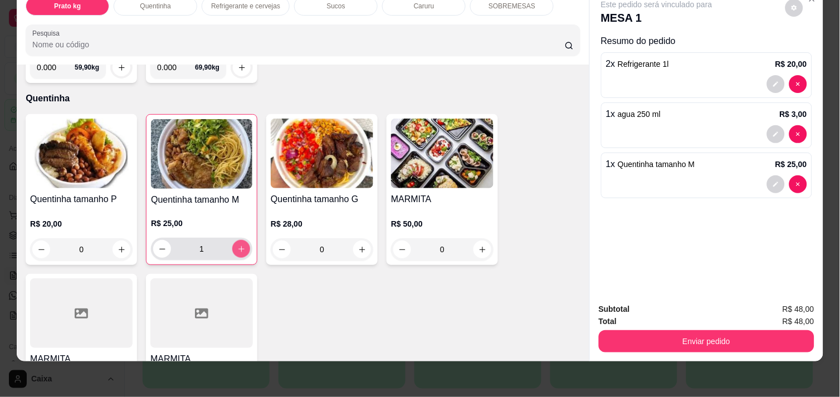
click at [240, 245] on icon "increase-product-quantity" at bounding box center [241, 249] width 8 height 8
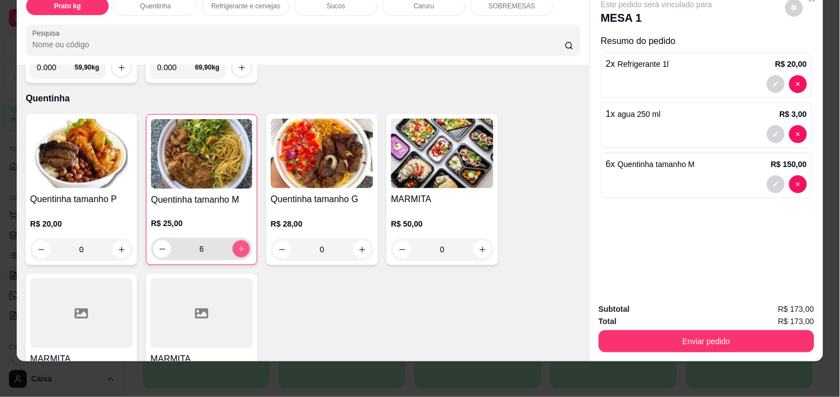
click at [240, 245] on icon "increase-product-quantity" at bounding box center [241, 249] width 8 height 8
type input "9"
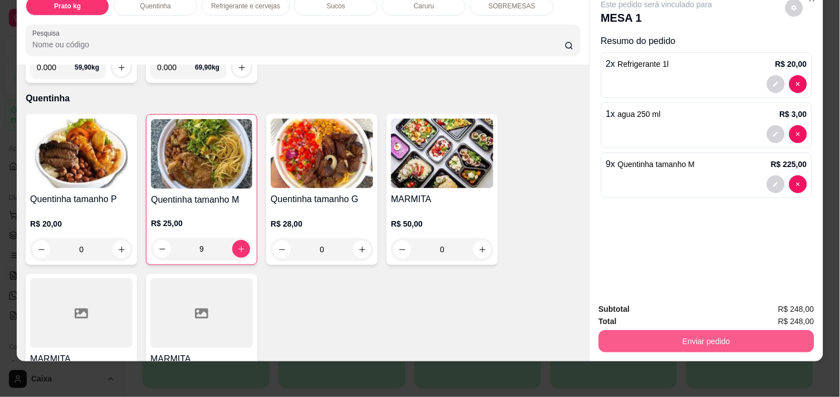
click at [731, 336] on button "Enviar pedido" at bounding box center [707, 341] width 216 height 22
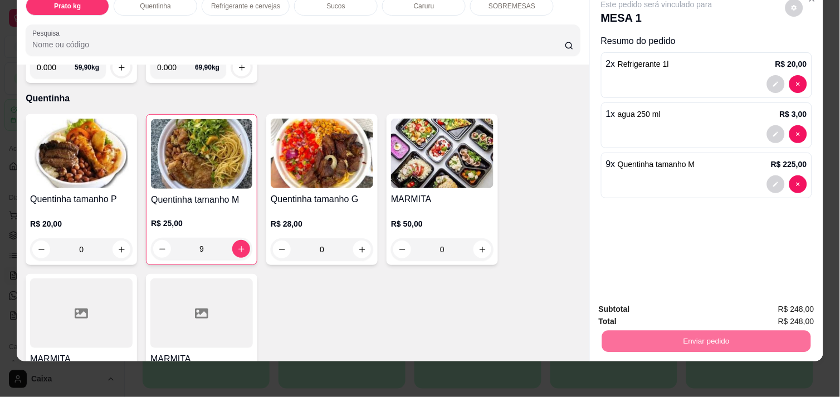
click at [810, 305] on button "Enviar pedido" at bounding box center [785, 304] width 63 height 21
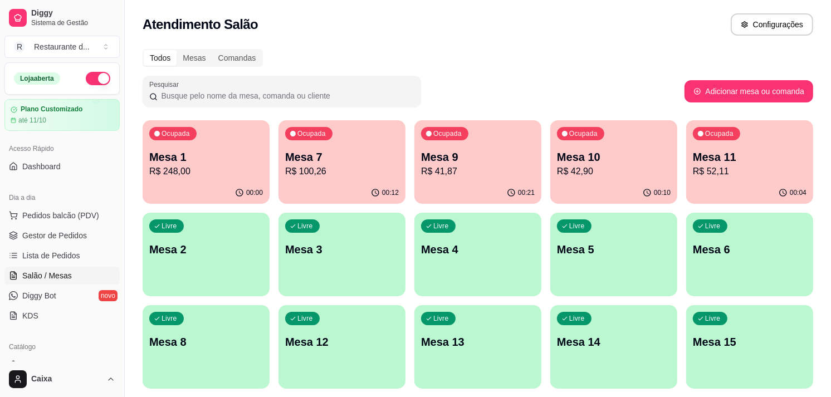
click at [505, 154] on p "Mesa 9" at bounding box center [478, 157] width 114 height 16
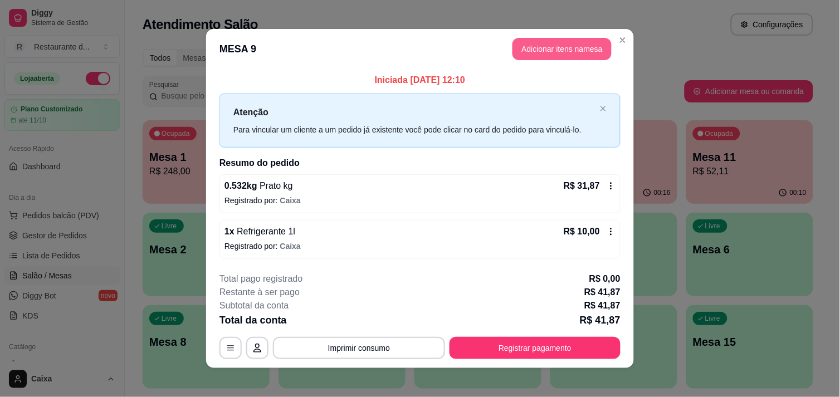
click at [582, 48] on button "Adicionar itens na mesa" at bounding box center [562, 49] width 99 height 22
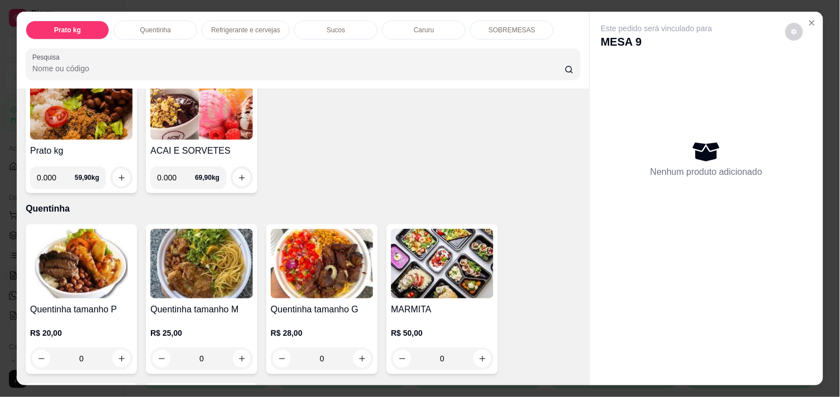
scroll to position [124, 0]
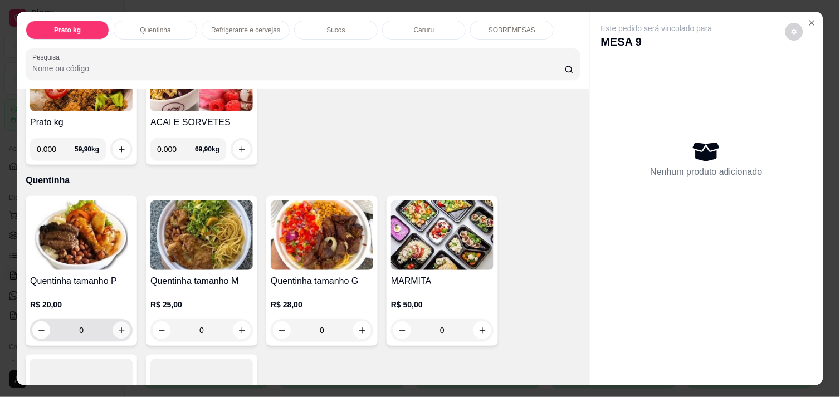
click at [118, 327] on icon "increase-product-quantity" at bounding box center [122, 331] width 8 height 8
type input "1"
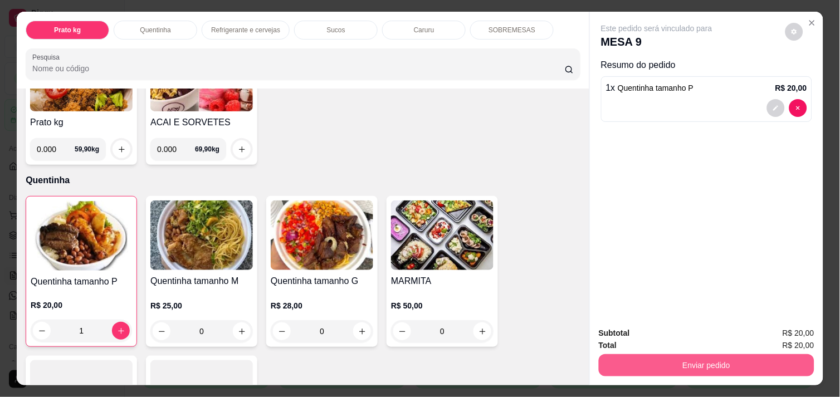
click at [716, 354] on button "Enviar pedido" at bounding box center [707, 365] width 216 height 22
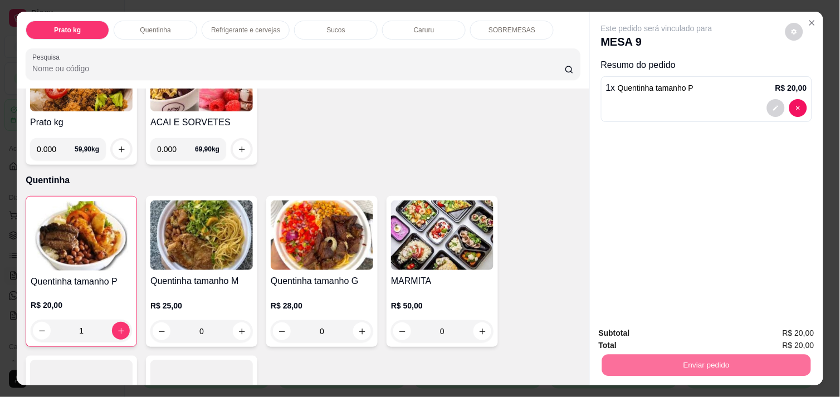
click at [779, 324] on button "Enviar pedido" at bounding box center [785, 333] width 63 height 21
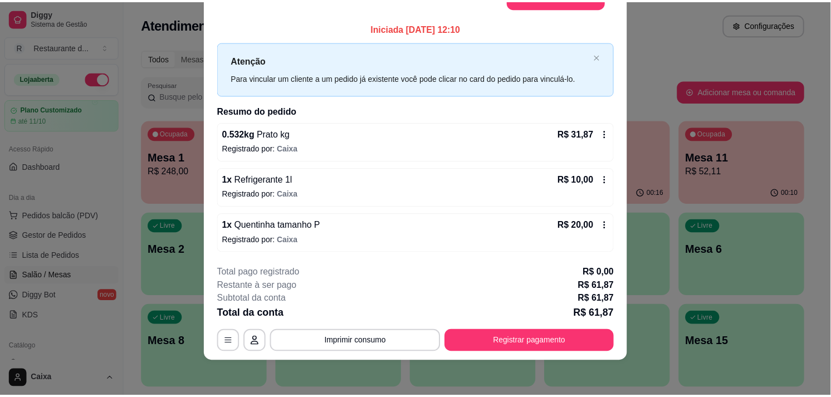
scroll to position [0, 0]
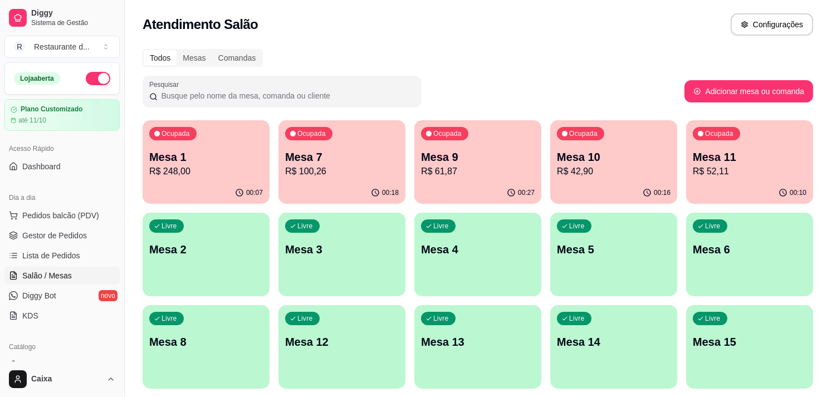
click at [468, 173] on p "R$ 61,87" at bounding box center [478, 171] width 114 height 13
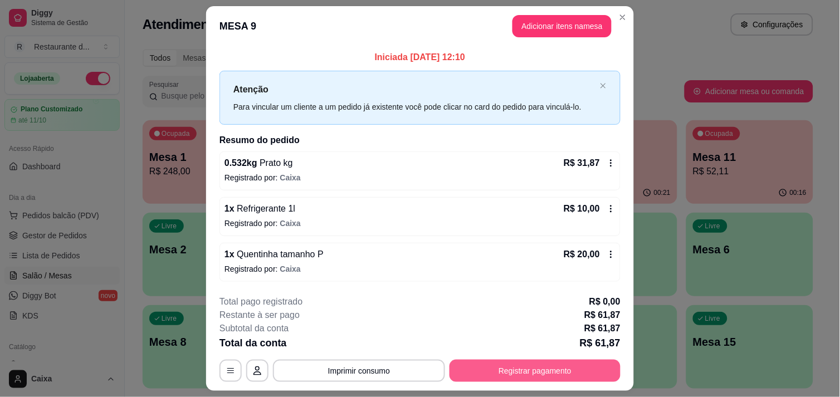
click at [571, 368] on button "Registrar pagamento" at bounding box center [535, 371] width 171 height 22
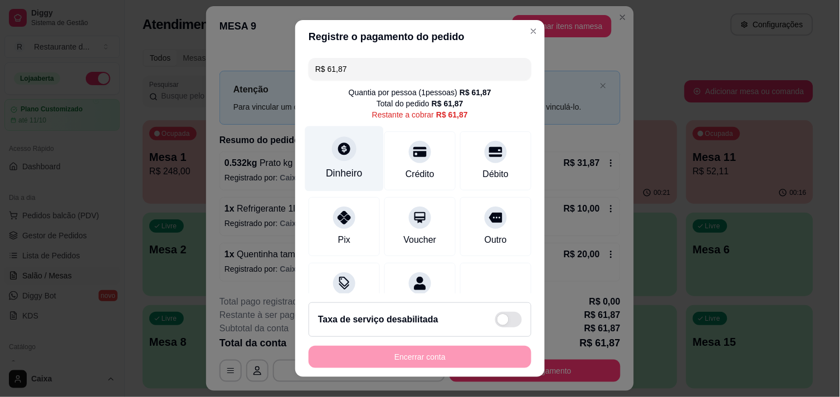
click at [355, 153] on div "Dinheiro" at bounding box center [344, 158] width 79 height 65
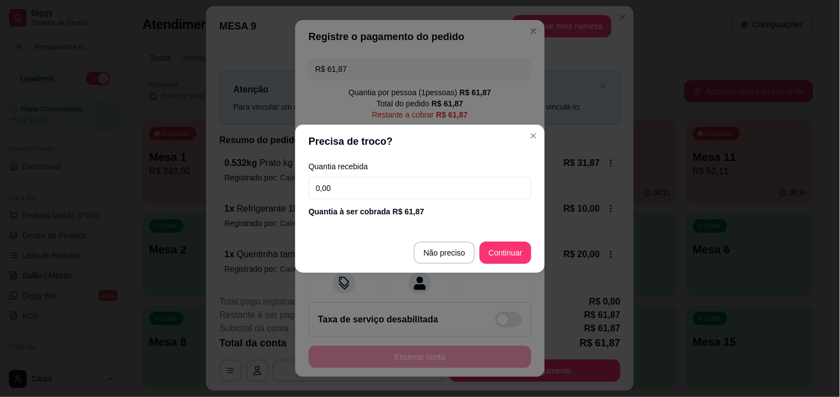
click at [394, 182] on input "0,00" at bounding box center [420, 188] width 223 height 22
type input "61,87"
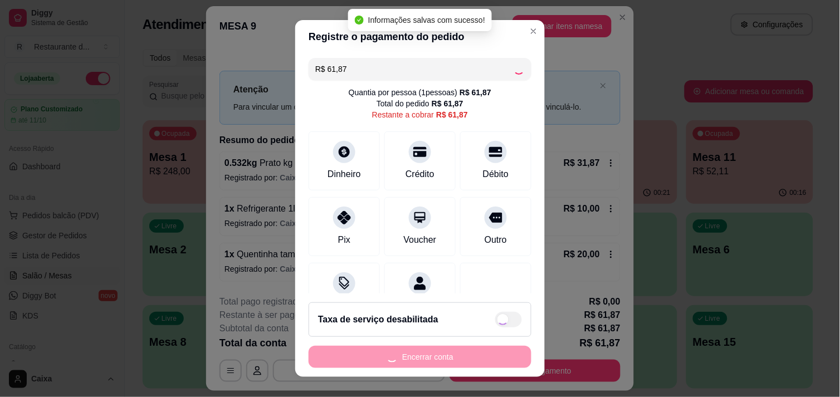
type input "R$ 0,00"
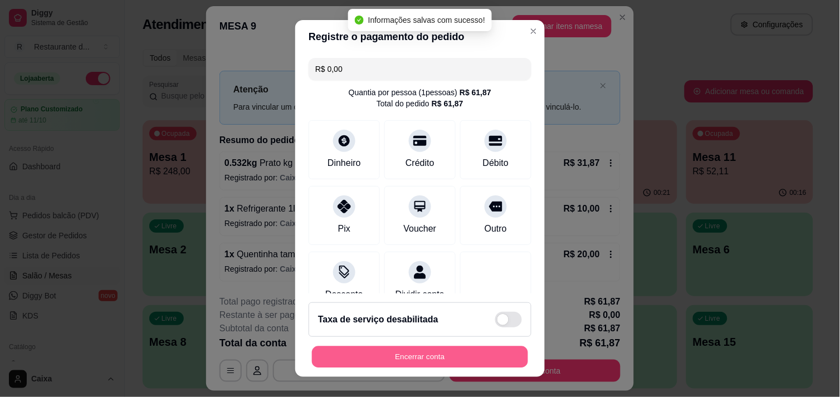
click at [478, 357] on button "Encerrar conta" at bounding box center [420, 358] width 216 height 22
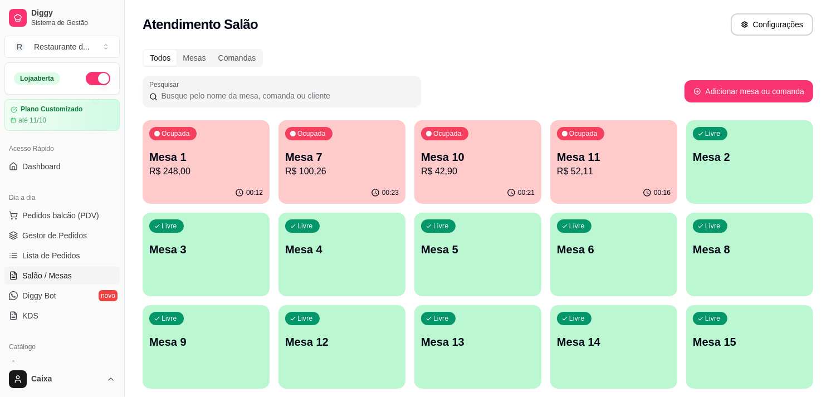
click at [449, 162] on p "Mesa 10" at bounding box center [478, 157] width 114 height 16
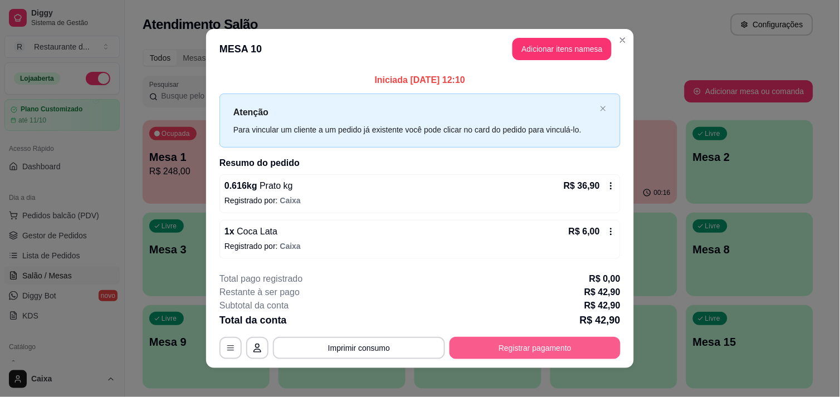
click at [561, 340] on button "Registrar pagamento" at bounding box center [535, 348] width 171 height 22
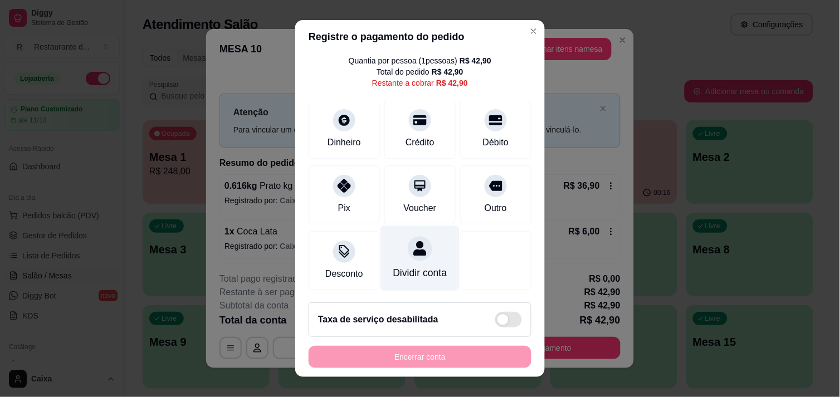
scroll to position [46, 0]
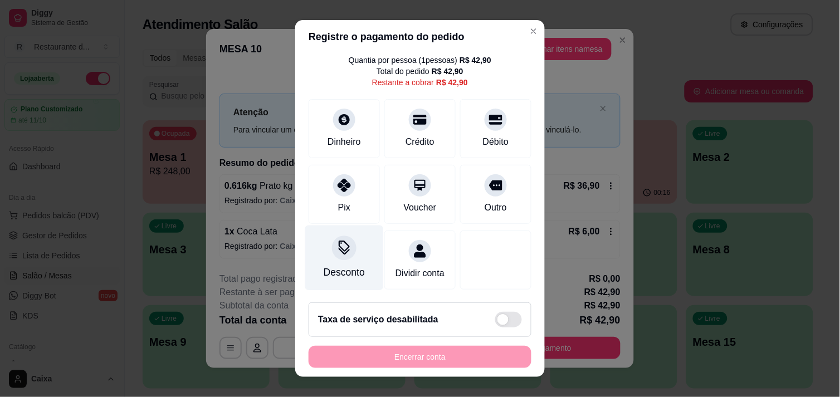
click at [343, 247] on div "Desconto" at bounding box center [344, 257] width 79 height 65
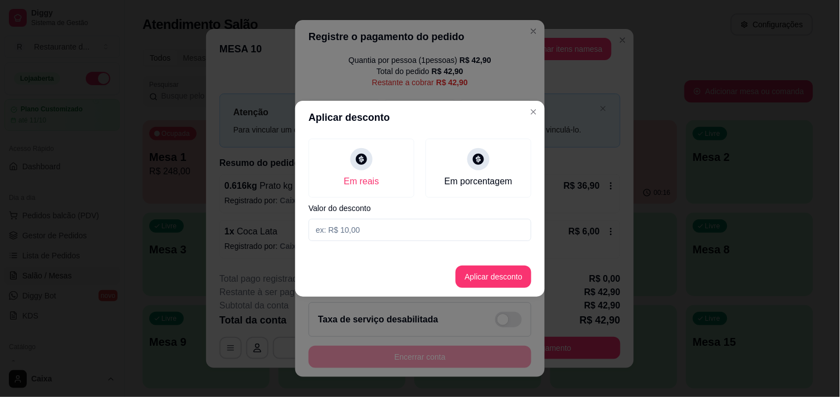
click at [383, 237] on input at bounding box center [420, 230] width 223 height 22
type input "0,90"
click at [486, 275] on button "Aplicar desconto" at bounding box center [494, 277] width 76 height 22
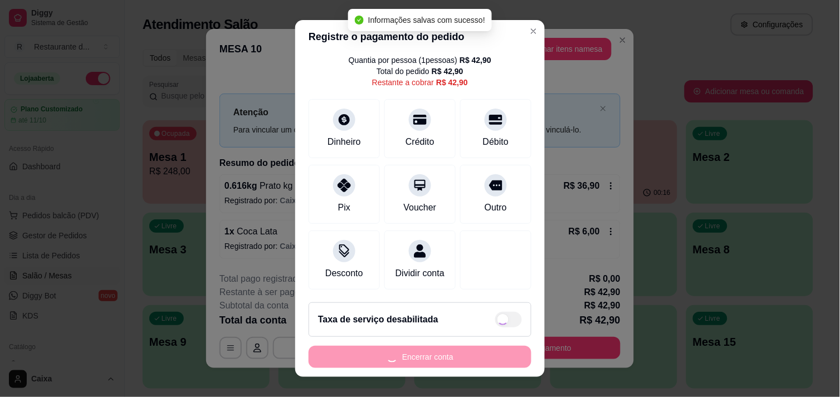
type input "R$ 42,00"
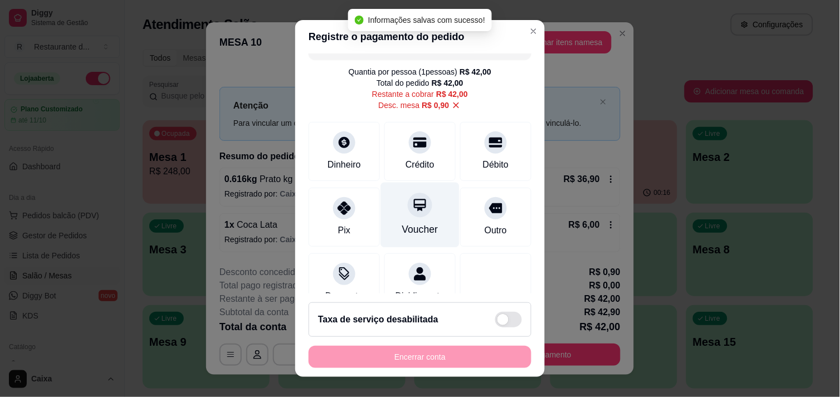
scroll to position [0, 0]
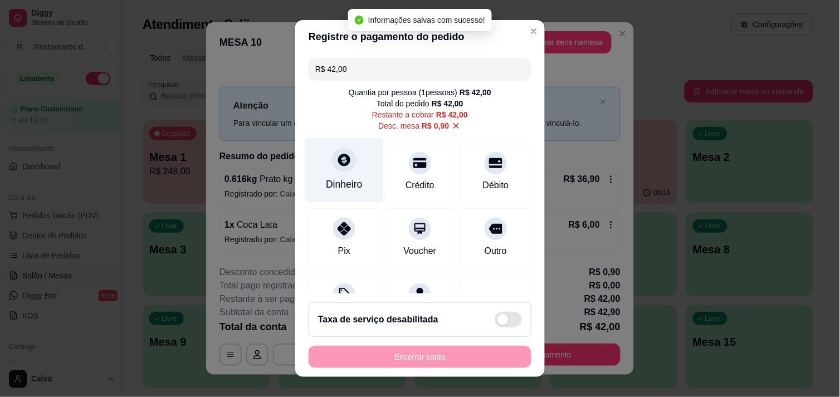
click at [329, 146] on div "Dinheiro" at bounding box center [344, 169] width 79 height 65
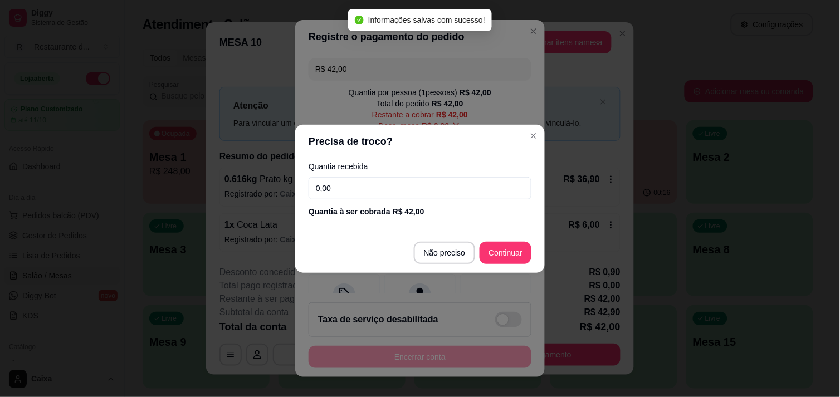
click at [384, 197] on input "0,00" at bounding box center [420, 188] width 223 height 22
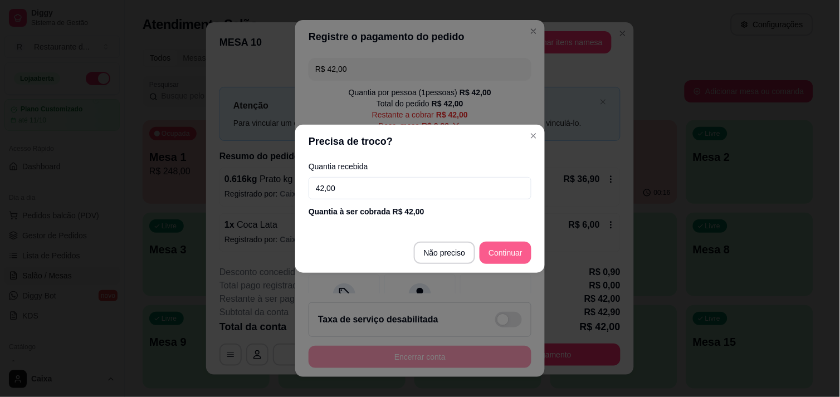
type input "42,00"
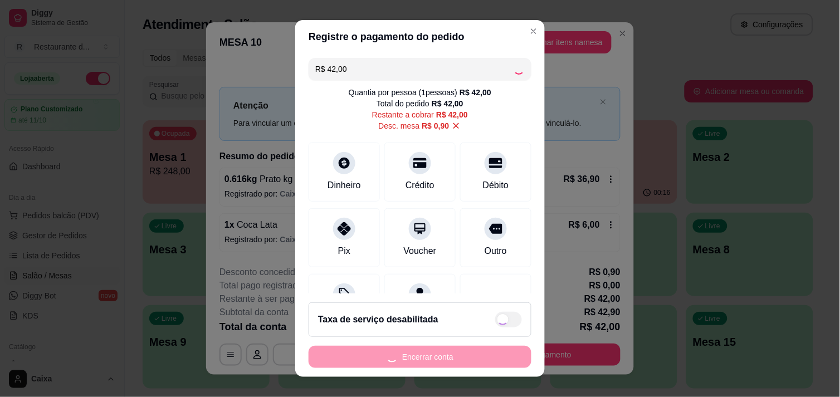
type input "R$ 0,00"
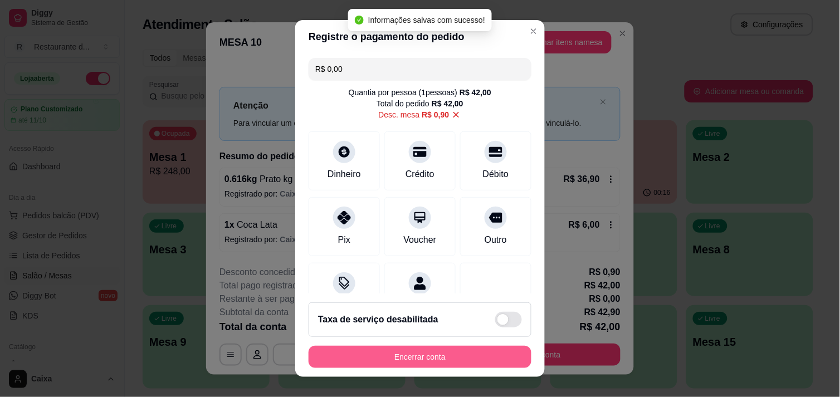
click at [443, 359] on button "Encerrar conta" at bounding box center [420, 357] width 223 height 22
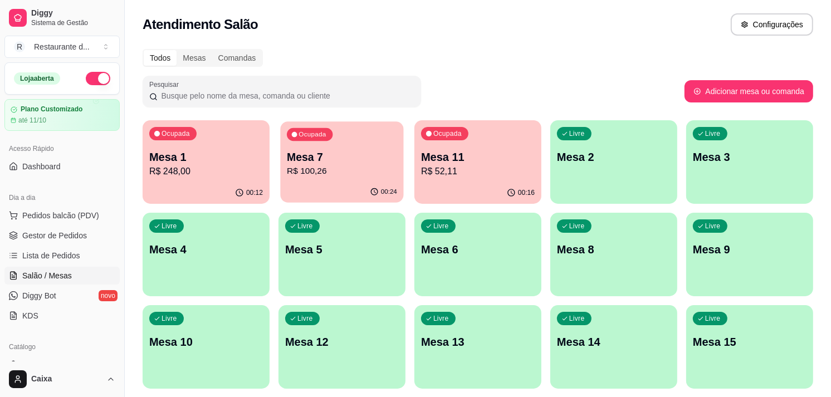
click at [343, 167] on p "R$ 100,26" at bounding box center [342, 171] width 110 height 13
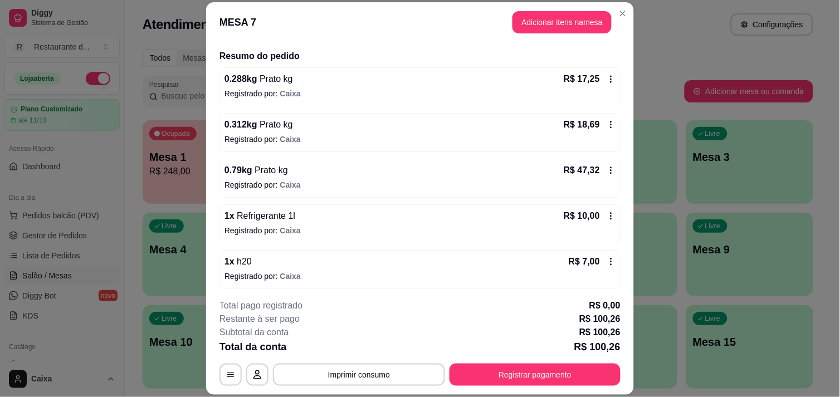
scroll to position [84, 0]
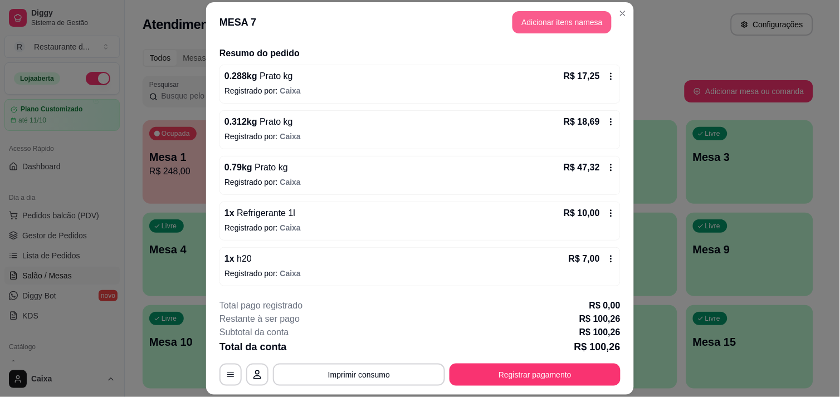
click at [571, 20] on button "Adicionar itens na mesa" at bounding box center [562, 22] width 99 height 22
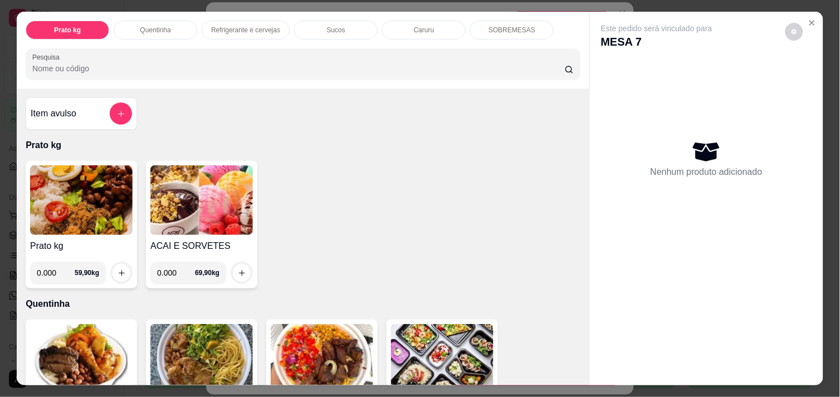
click at [177, 202] on img at bounding box center [201, 200] width 103 height 70
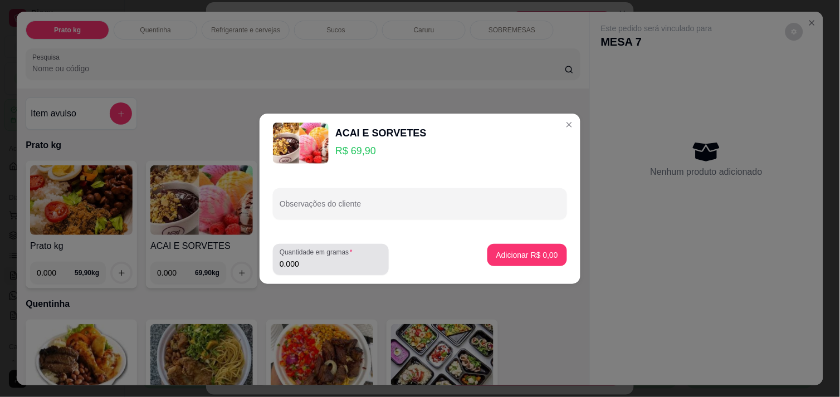
click at [372, 266] on input "0.000" at bounding box center [331, 264] width 103 height 11
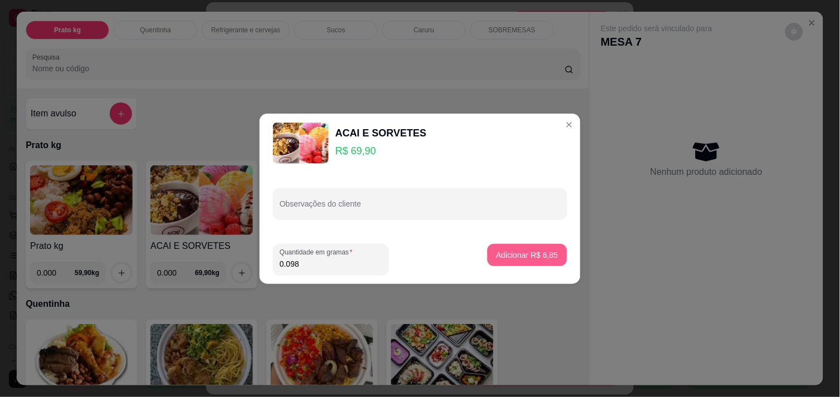
type input "0.098"
click at [552, 249] on button "Adicionar R$ 6,85" at bounding box center [528, 255] width 80 height 22
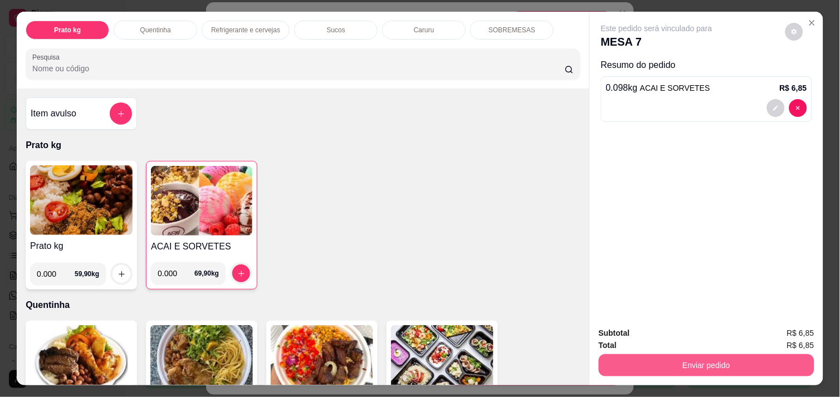
click at [731, 354] on button "Enviar pedido" at bounding box center [707, 365] width 216 height 22
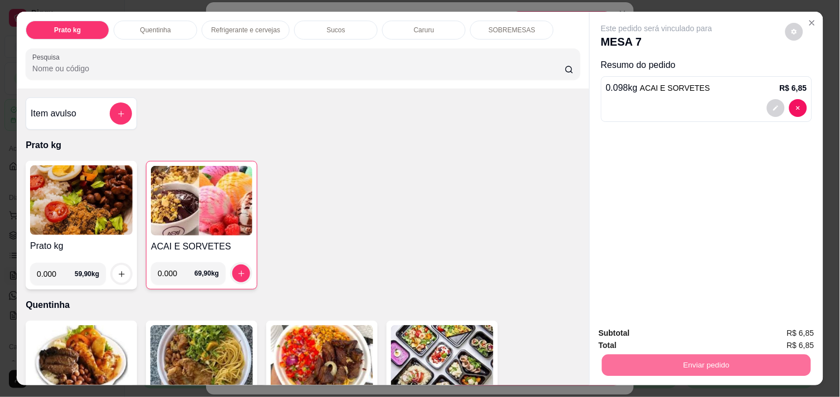
click at [776, 332] on button "Enviar pedido" at bounding box center [785, 333] width 63 height 21
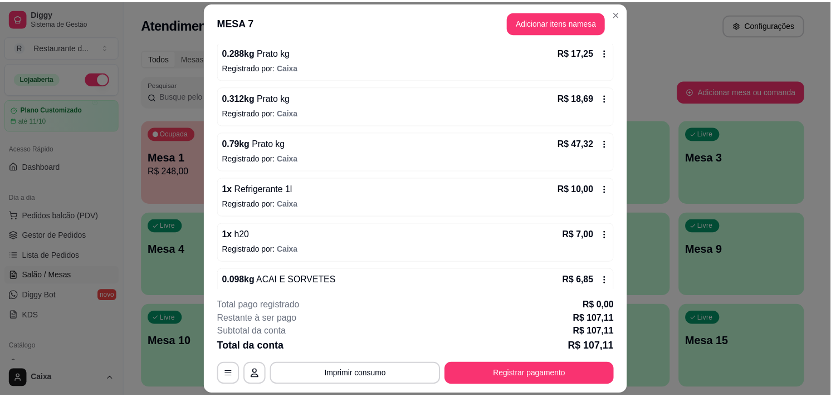
scroll to position [129, 0]
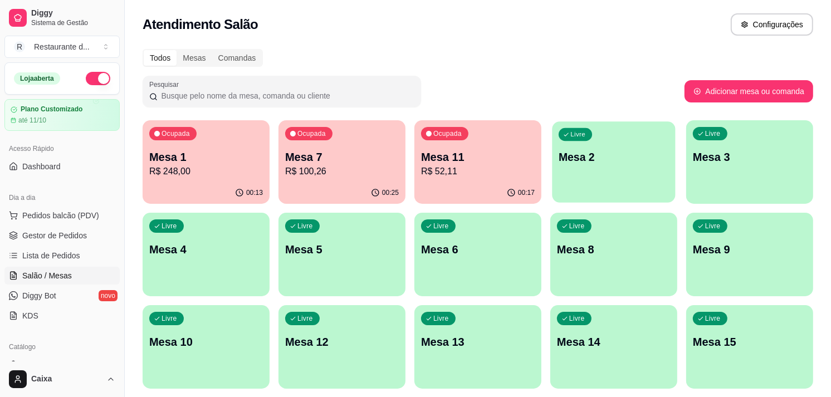
click at [660, 156] on p "Mesa 2" at bounding box center [614, 157] width 110 height 15
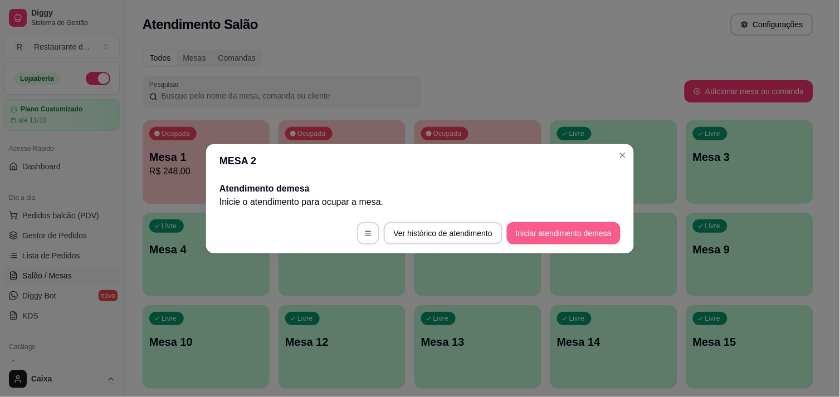
click at [545, 243] on button "Iniciar atendimento de mesa" at bounding box center [564, 233] width 114 height 22
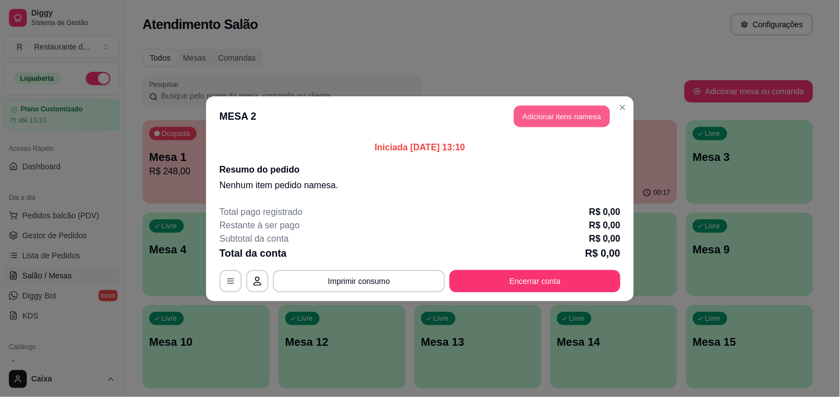
click at [562, 119] on button "Adicionar itens na mesa" at bounding box center [562, 116] width 96 height 22
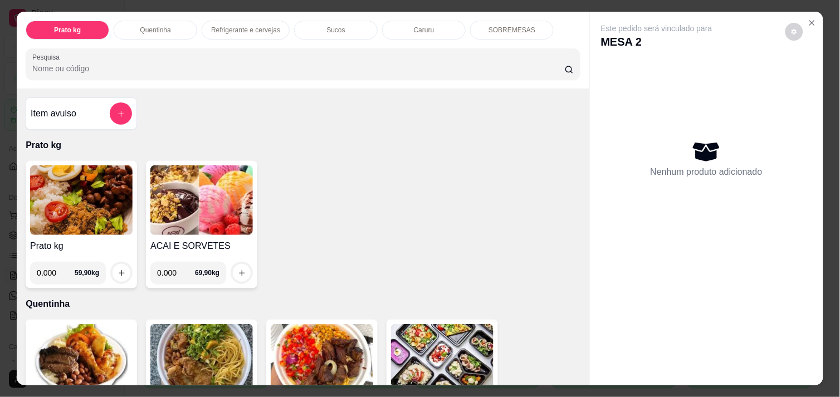
click at [74, 210] on img at bounding box center [81, 200] width 103 height 70
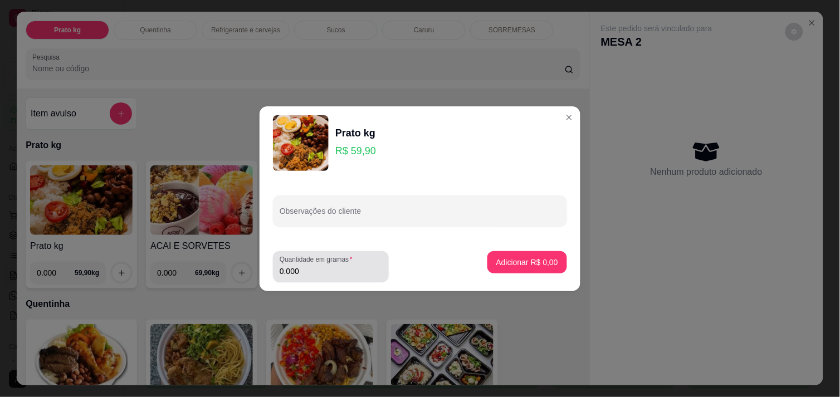
click at [309, 266] on input "0.000" at bounding box center [331, 271] width 103 height 11
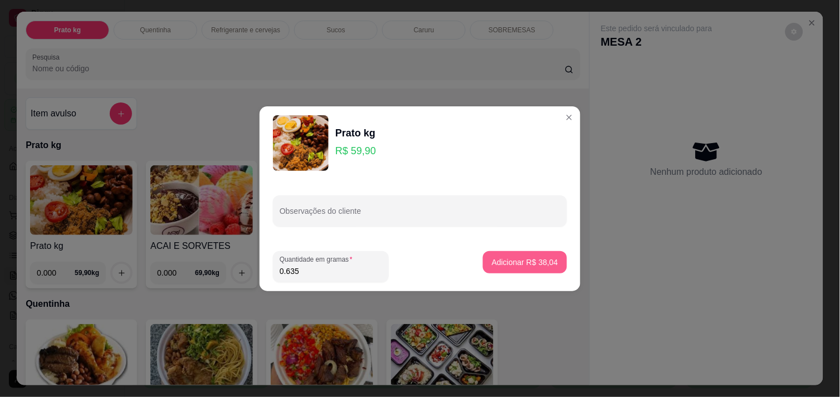
type input "0.635"
click at [542, 260] on p "Adicionar R$ 38,04" at bounding box center [525, 262] width 66 height 11
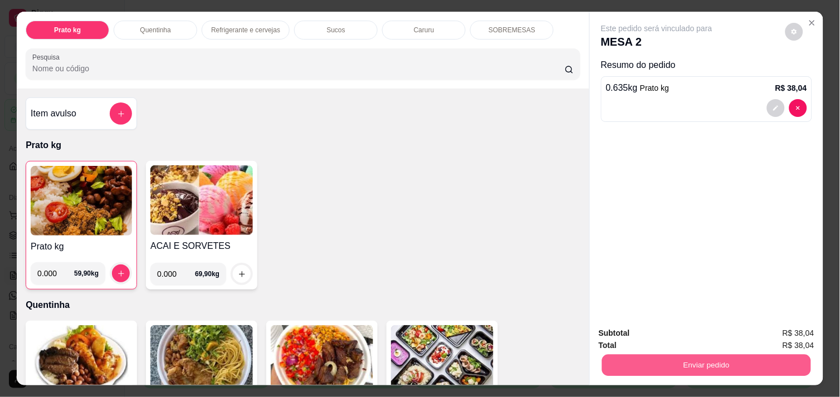
click at [686, 358] on button "Enviar pedido" at bounding box center [706, 365] width 209 height 22
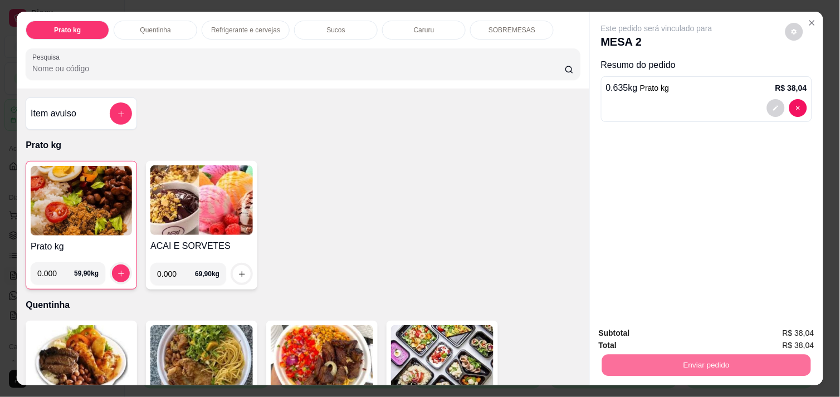
click at [789, 332] on button "Enviar pedido" at bounding box center [785, 333] width 63 height 21
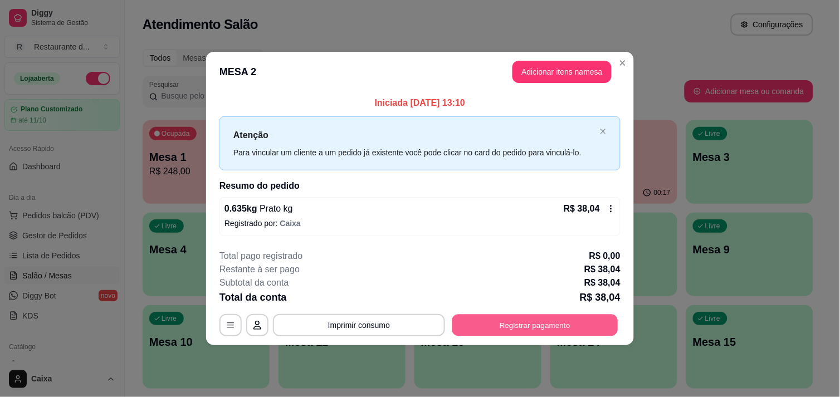
click at [565, 330] on button "Registrar pagamento" at bounding box center [535, 326] width 166 height 22
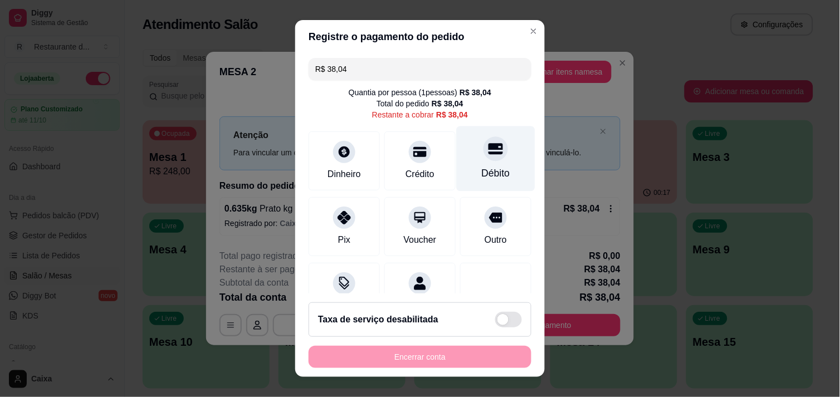
click at [491, 154] on div "Débito" at bounding box center [496, 158] width 79 height 65
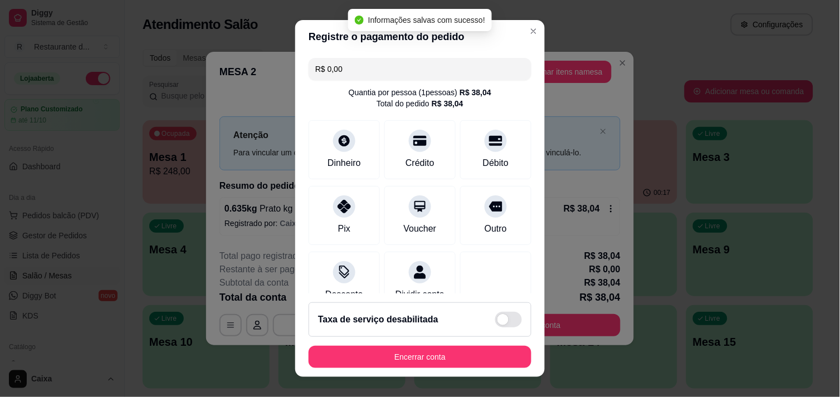
type input "R$ 0,00"
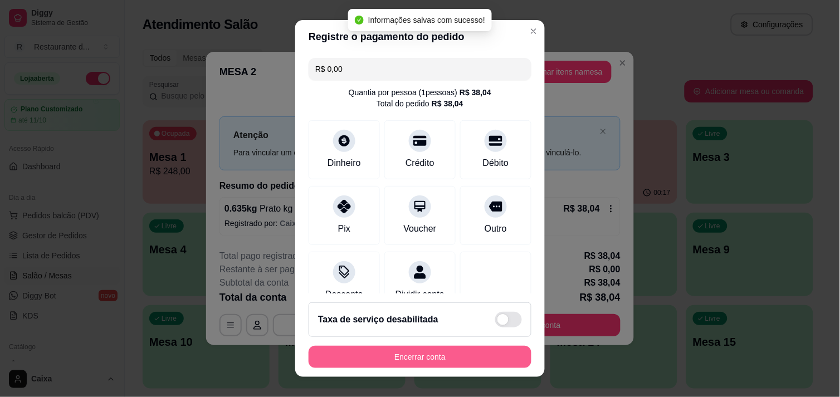
click at [464, 357] on button "Encerrar conta" at bounding box center [420, 357] width 223 height 22
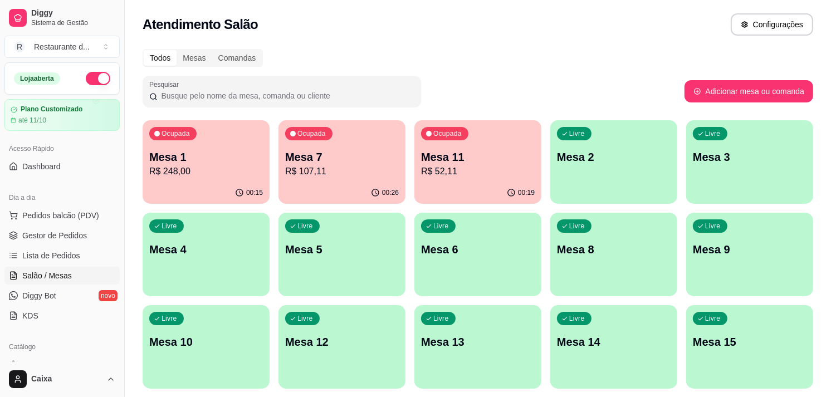
click at [330, 175] on p "R$ 107,11" at bounding box center [342, 171] width 114 height 13
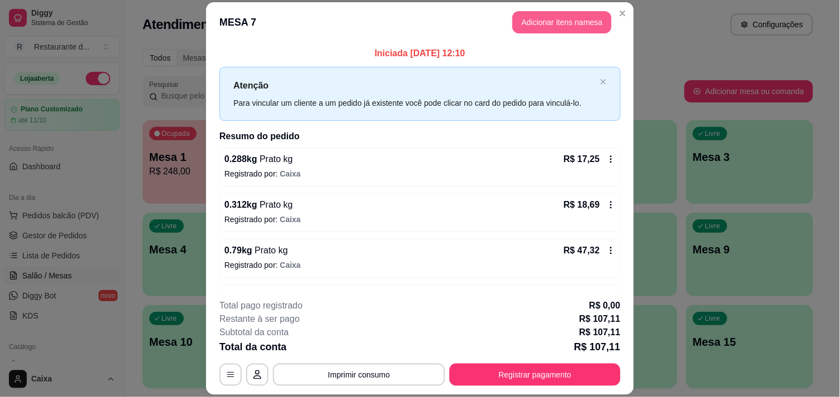
click at [561, 22] on button "Adicionar itens na mesa" at bounding box center [562, 22] width 99 height 22
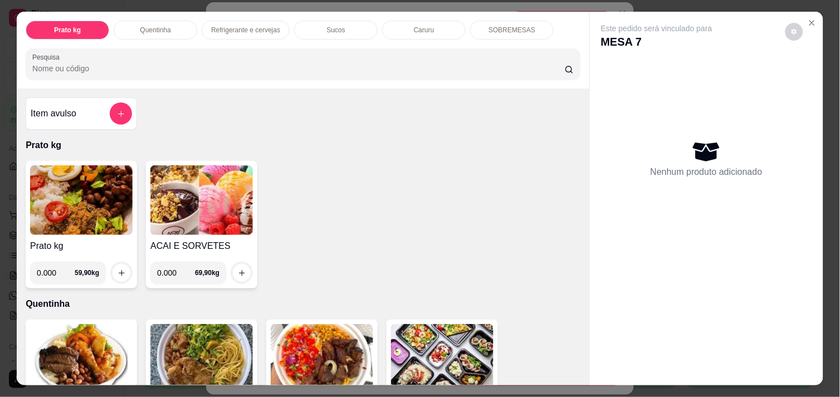
click at [184, 202] on img at bounding box center [201, 200] width 103 height 70
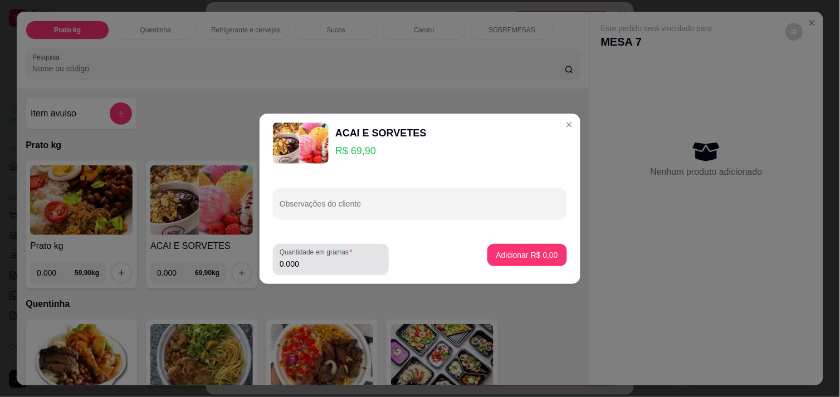
click at [309, 262] on input "0.000" at bounding box center [331, 264] width 103 height 11
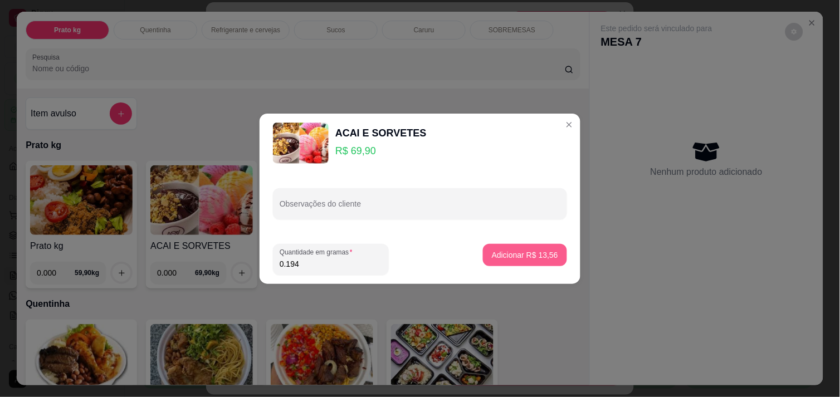
type input "0.194"
click at [534, 247] on button "Adicionar R$ 13,56" at bounding box center [525, 255] width 84 height 22
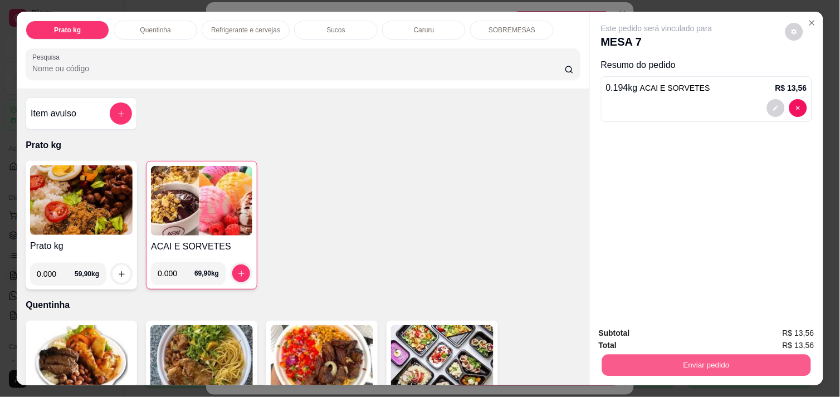
click at [684, 352] on div "Enviar pedido" at bounding box center [707, 364] width 216 height 25
click at [694, 357] on button "Enviar pedido" at bounding box center [707, 365] width 216 height 22
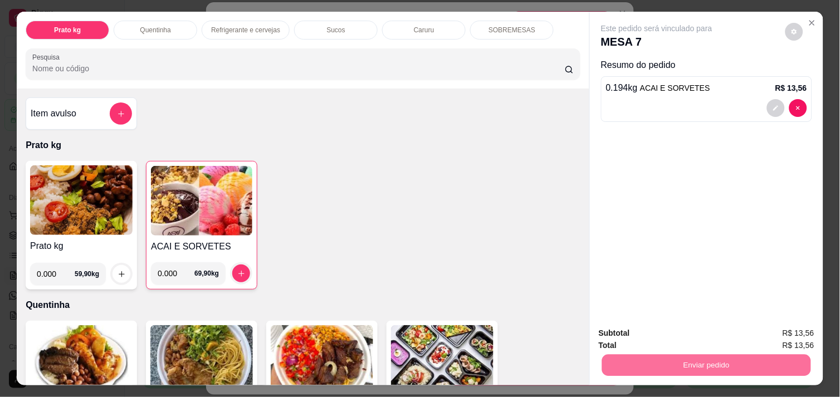
click at [767, 330] on button "Enviar pedido" at bounding box center [785, 333] width 63 height 21
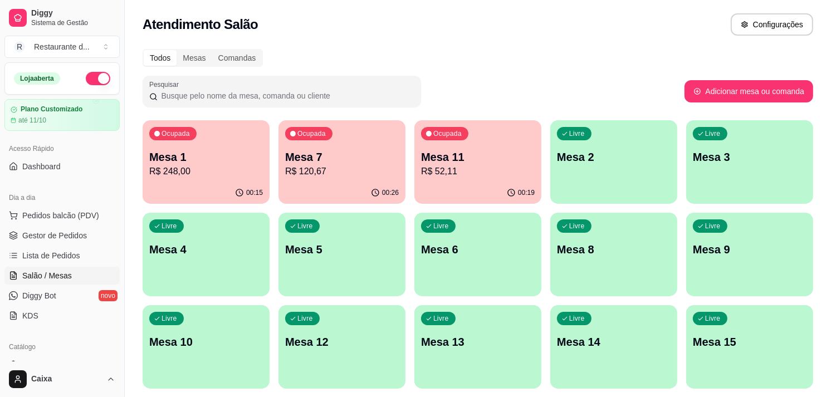
click at [397, 134] on div "Ocupada Mesa 7 R$ 120,67" at bounding box center [342, 151] width 127 height 62
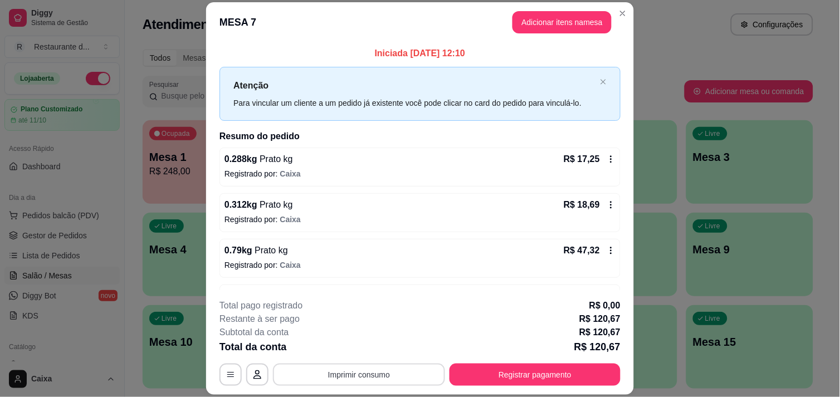
click at [354, 377] on button "Imprimir consumo" at bounding box center [359, 375] width 172 height 22
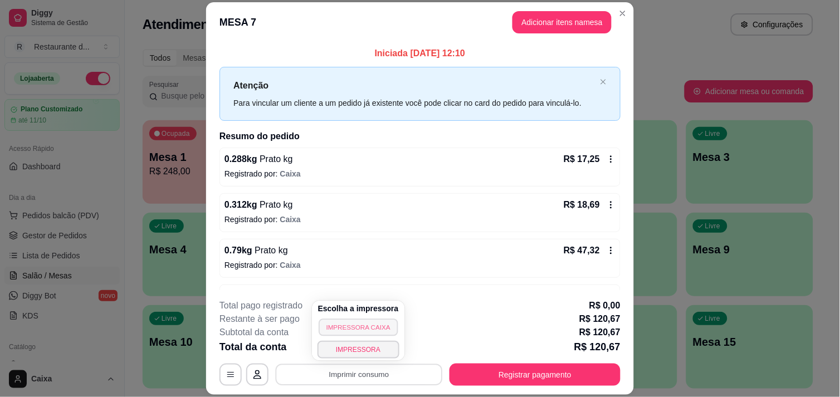
click at [368, 327] on button "IMPRESSORA CAIXA" at bounding box center [358, 327] width 79 height 17
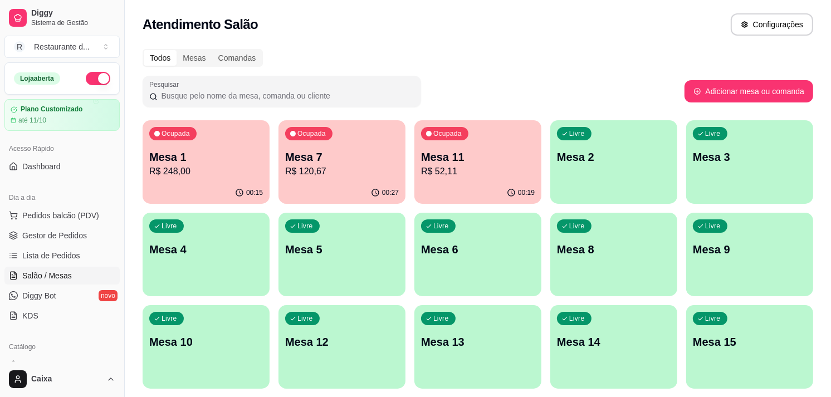
click at [366, 163] on p "Mesa 7" at bounding box center [342, 157] width 114 height 16
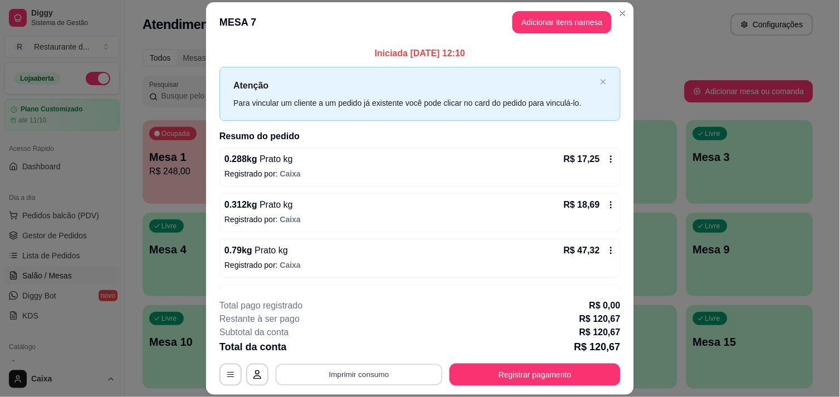
click at [358, 374] on button "Imprimir consumo" at bounding box center [359, 375] width 167 height 22
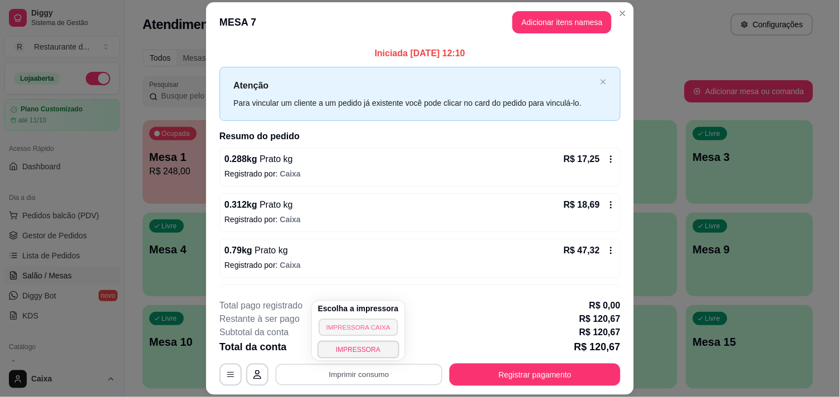
click at [363, 329] on button "IMPRESSORA CAIXA" at bounding box center [358, 327] width 79 height 17
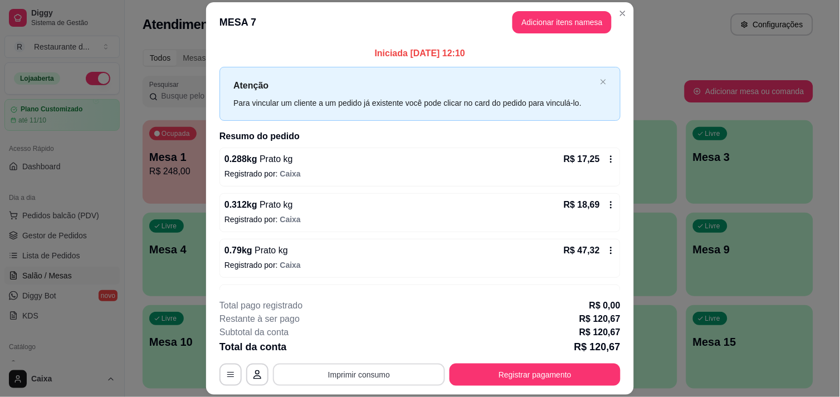
click at [355, 368] on button "Imprimir consumo" at bounding box center [359, 375] width 172 height 22
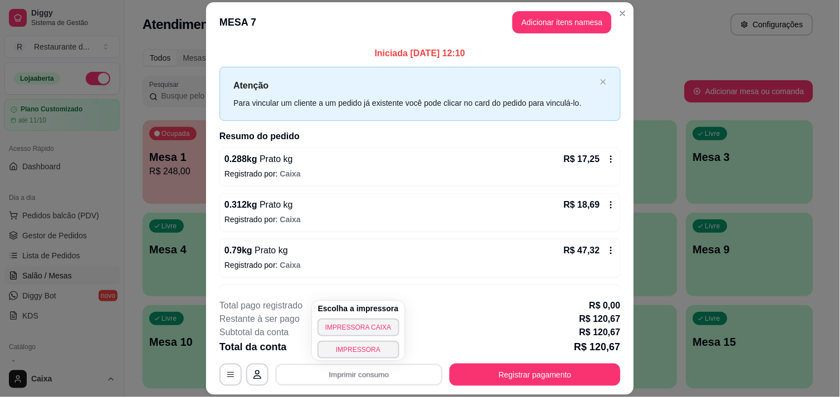
click at [372, 337] on div "Escolha a impressora IMPRESSORA CAIXA IMPRESSORA" at bounding box center [358, 331] width 93 height 60
click at [374, 347] on button "IMPRESSORA" at bounding box center [359, 350] width 82 height 18
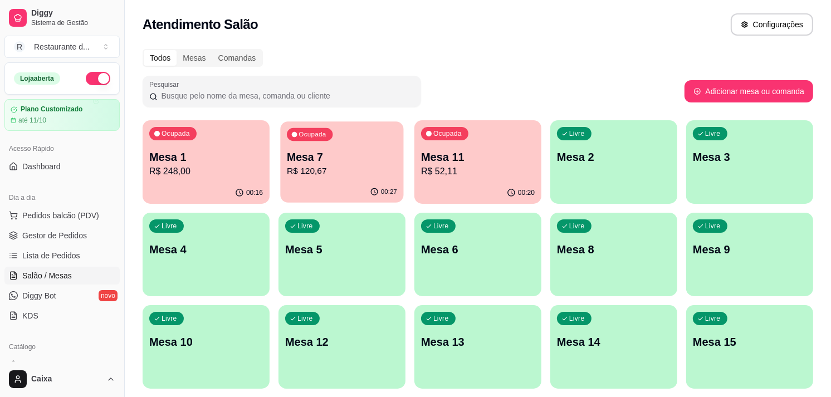
click at [354, 167] on p "R$ 120,67" at bounding box center [342, 171] width 110 height 13
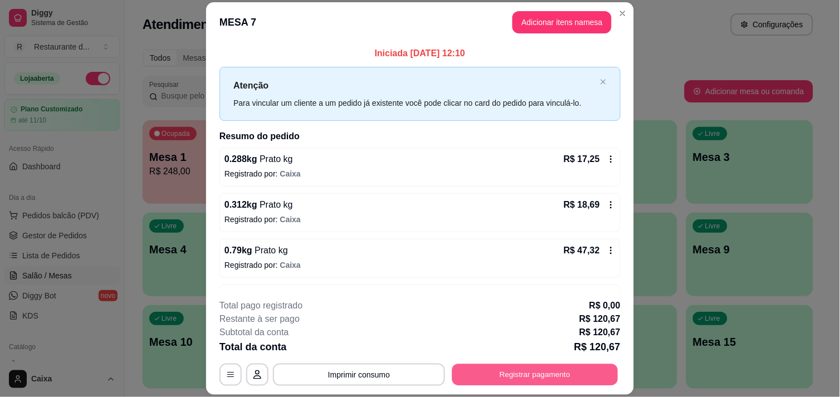
click at [559, 376] on button "Registrar pagamento" at bounding box center [535, 375] width 166 height 22
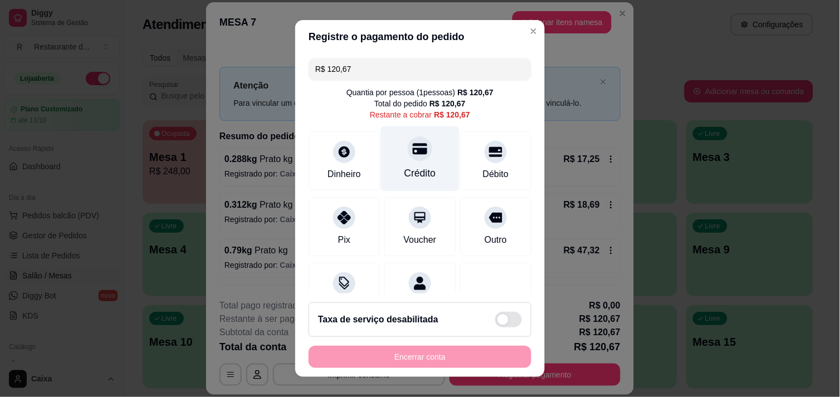
click at [416, 160] on div "Crédito" at bounding box center [420, 158] width 79 height 65
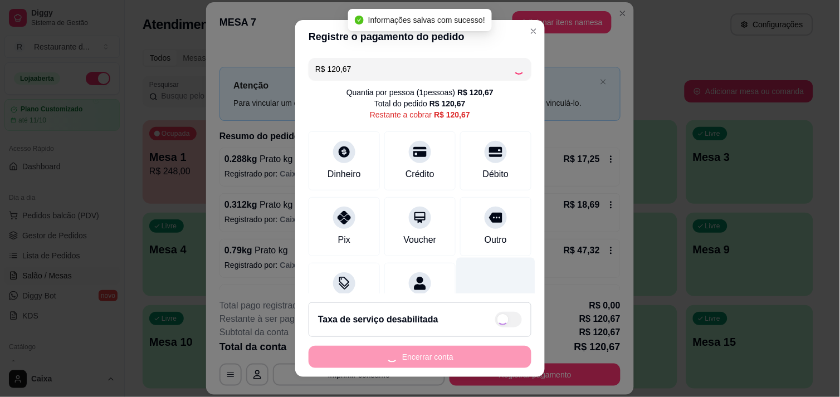
type input "R$ 0,00"
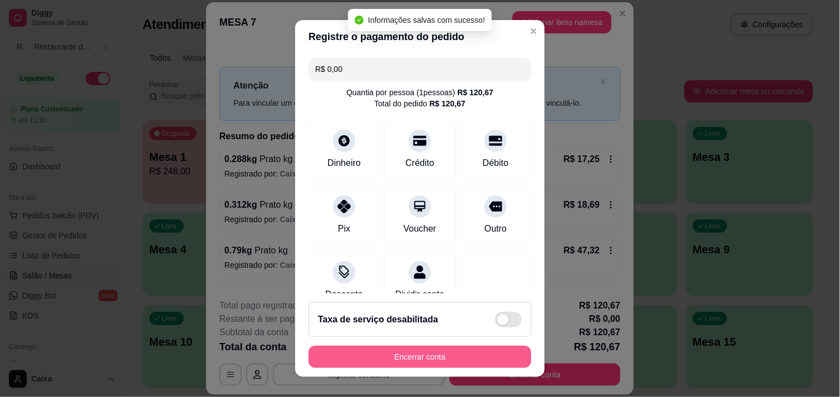
click at [455, 353] on button "Encerrar conta" at bounding box center [420, 357] width 223 height 22
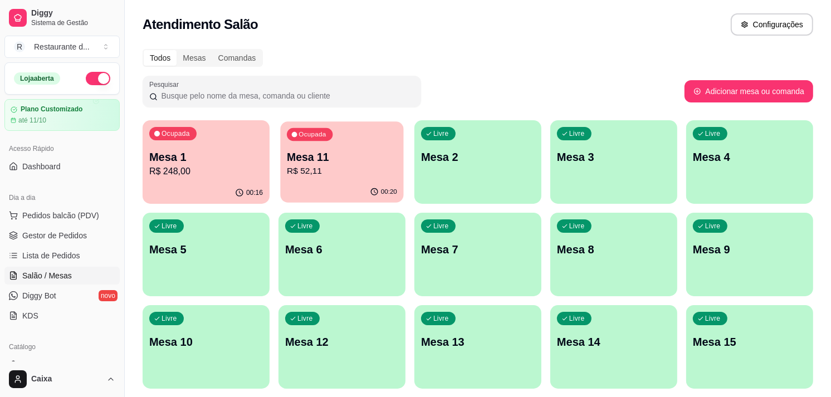
click at [354, 179] on div "Ocupada Mesa 11 R$ 52,11" at bounding box center [341, 151] width 123 height 60
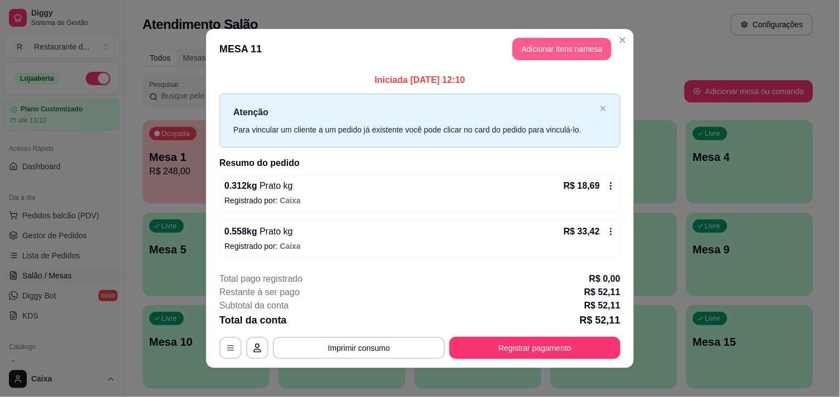
click at [570, 38] on button "Adicionar itens na mesa" at bounding box center [562, 49] width 99 height 22
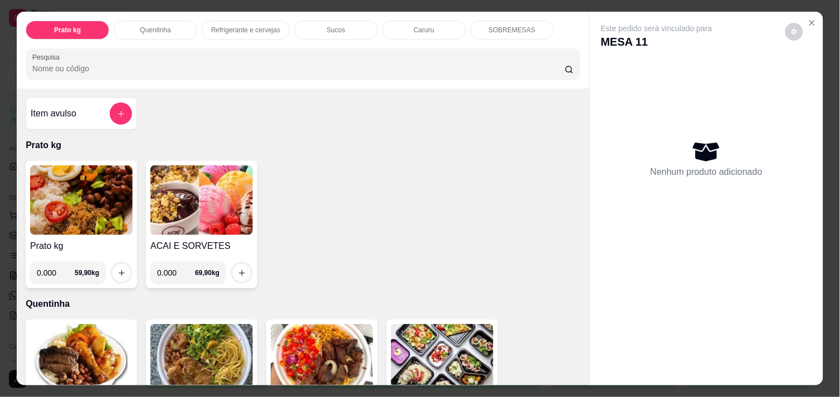
click at [193, 198] on img at bounding box center [201, 200] width 103 height 70
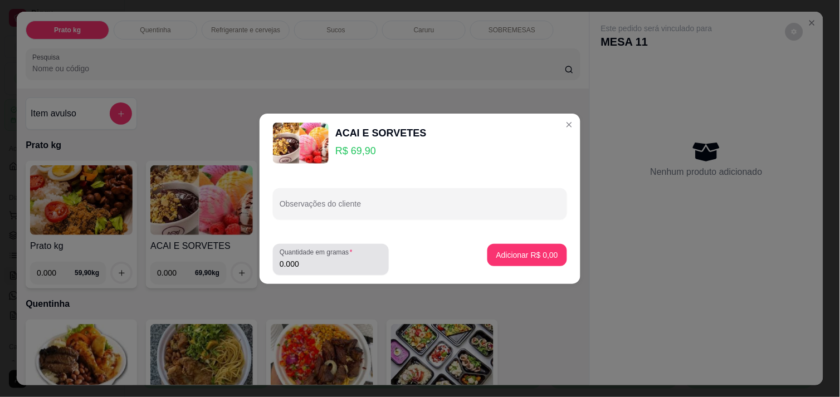
drag, startPoint x: 309, startPoint y: 265, endPoint x: 320, endPoint y: 260, distance: 13.0
click at [309, 265] on input "0.000" at bounding box center [331, 264] width 103 height 11
type input "0.318"
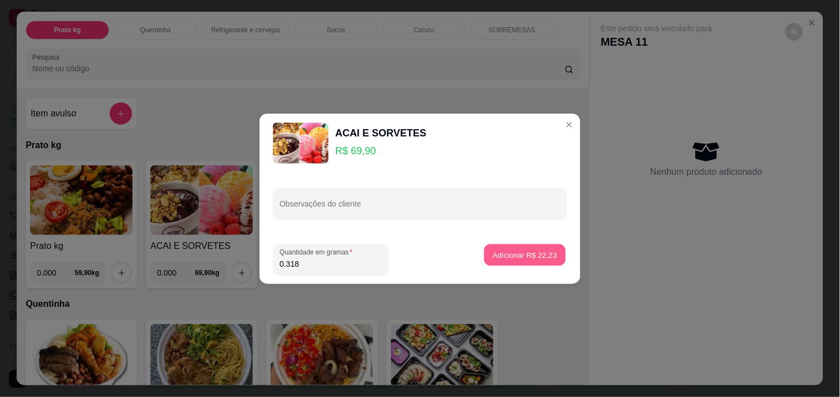
click at [521, 257] on p "Adicionar R$ 22,23" at bounding box center [525, 255] width 65 height 11
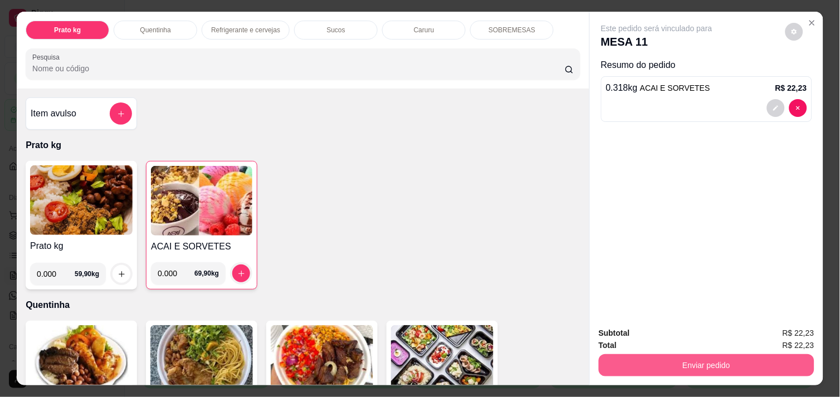
click at [697, 363] on button "Enviar pedido" at bounding box center [707, 365] width 216 height 22
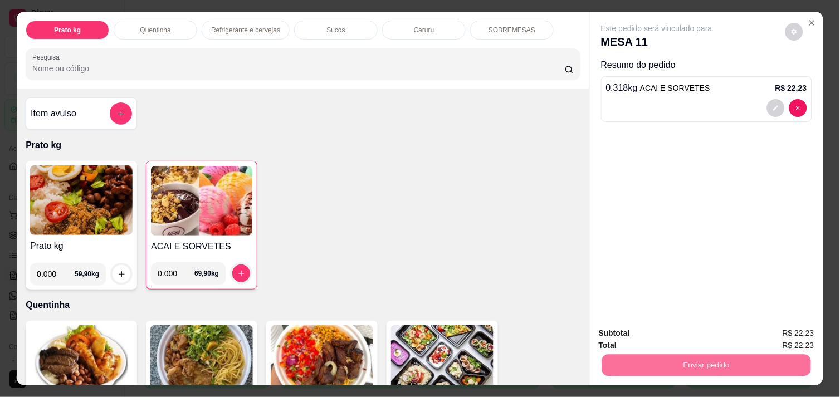
click at [781, 332] on button "Enviar pedido" at bounding box center [785, 333] width 63 height 21
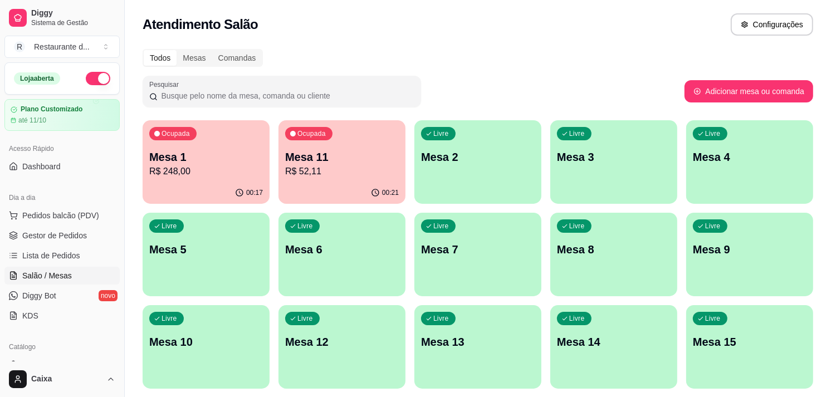
click at [188, 171] on p "R$ 248,00" at bounding box center [206, 171] width 114 height 13
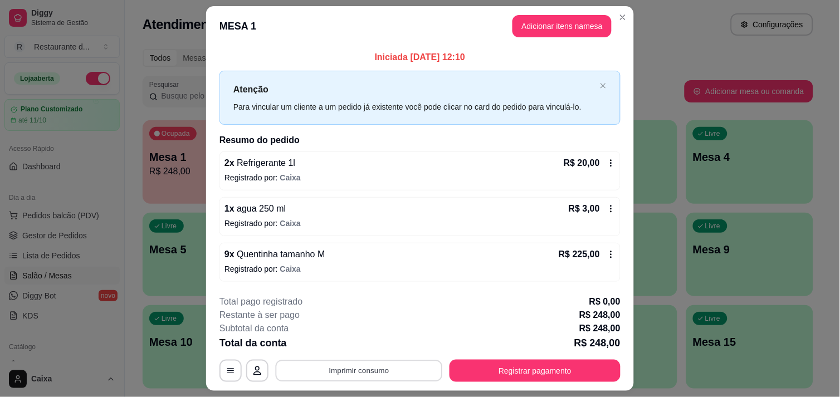
click at [380, 372] on button "Imprimir consumo" at bounding box center [359, 372] width 167 height 22
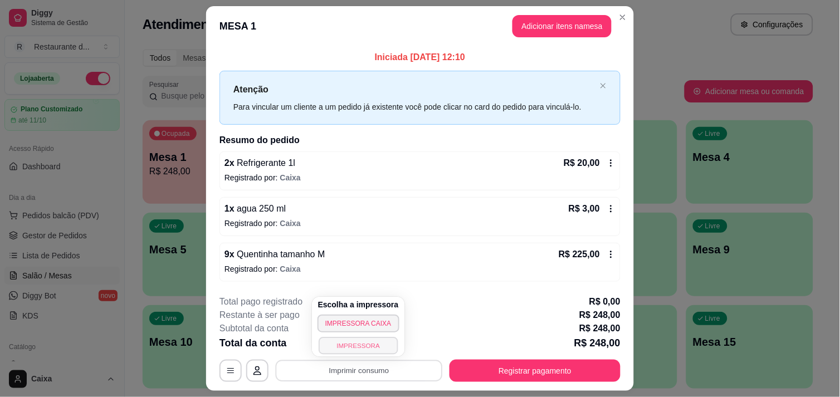
click at [364, 344] on button "IMPRESSORA" at bounding box center [358, 345] width 79 height 17
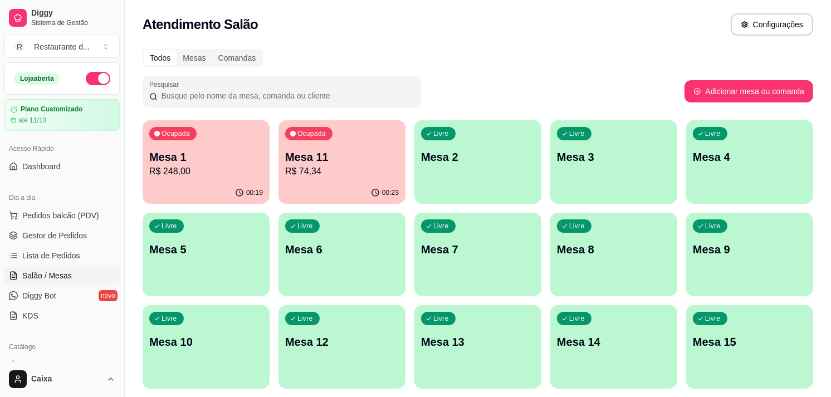
click at [203, 160] on p "Mesa 1" at bounding box center [206, 157] width 114 height 16
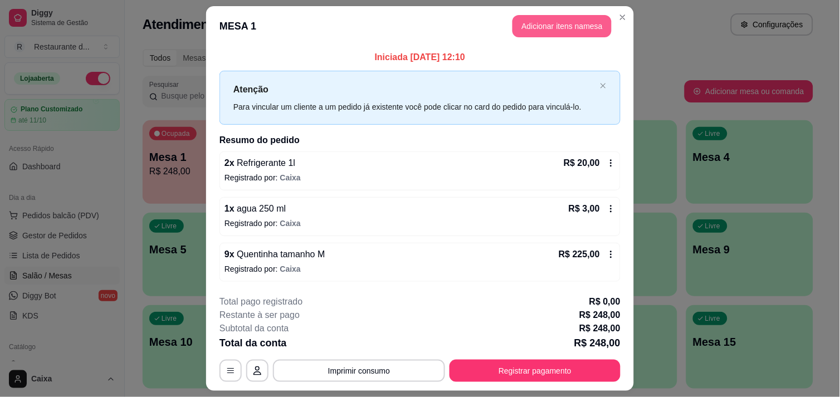
click at [578, 19] on button "Adicionar itens na mesa" at bounding box center [562, 26] width 99 height 22
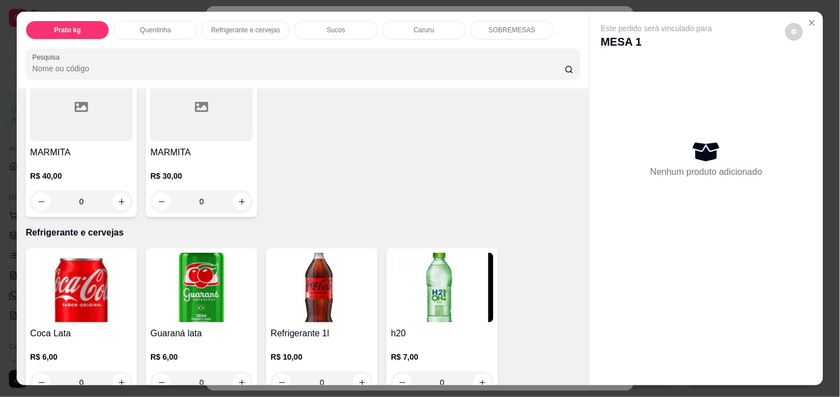
scroll to position [495, 0]
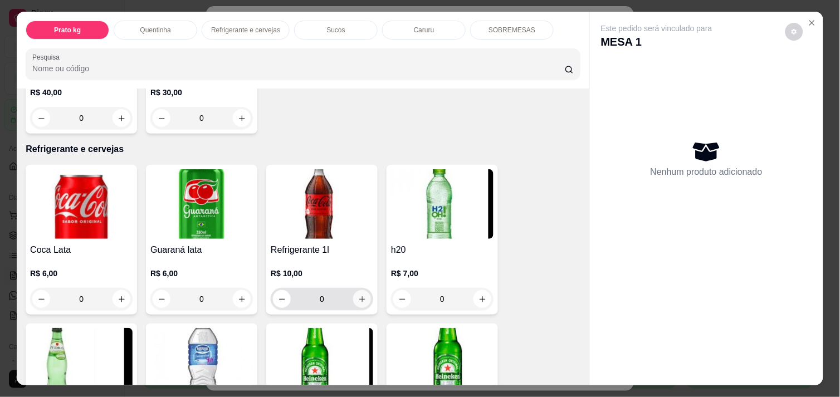
click at [359, 296] on icon "increase-product-quantity" at bounding box center [362, 299] width 6 height 6
type input "1"
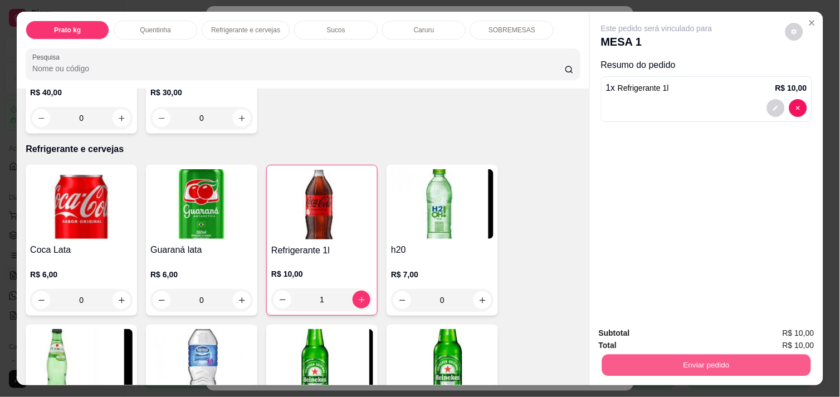
click at [739, 364] on button "Enviar pedido" at bounding box center [706, 365] width 209 height 22
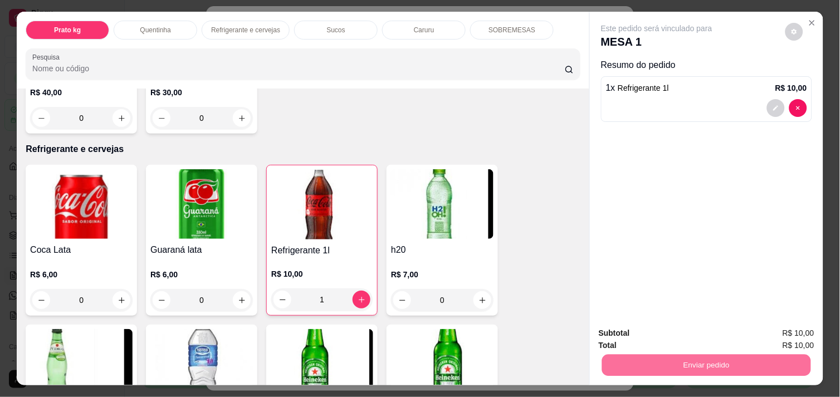
click at [795, 326] on button "Enviar pedido" at bounding box center [785, 333] width 63 height 21
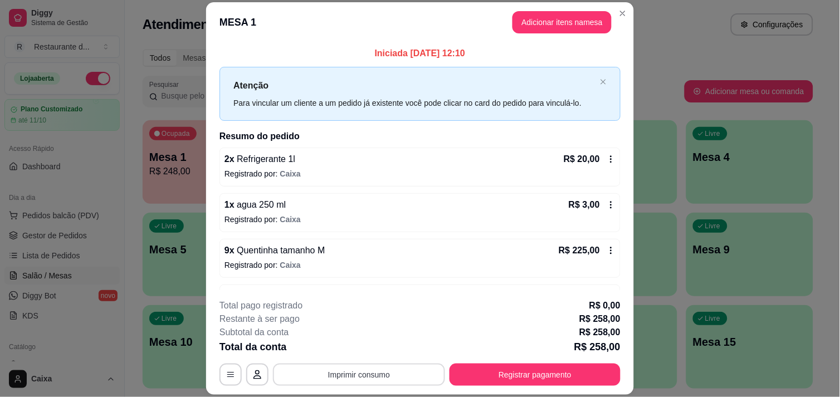
click at [398, 379] on button "Imprimir consumo" at bounding box center [359, 375] width 172 height 22
click at [367, 353] on button "IMPRESSORA" at bounding box center [358, 349] width 79 height 17
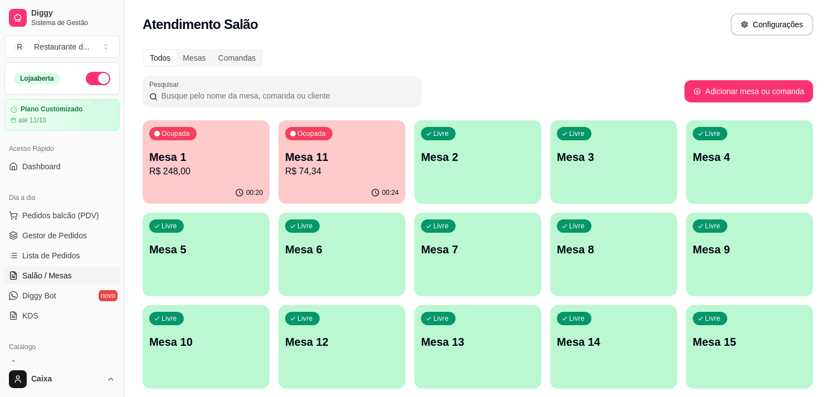
click at [469, 187] on div "Livre Mesa 2" at bounding box center [478, 155] width 127 height 70
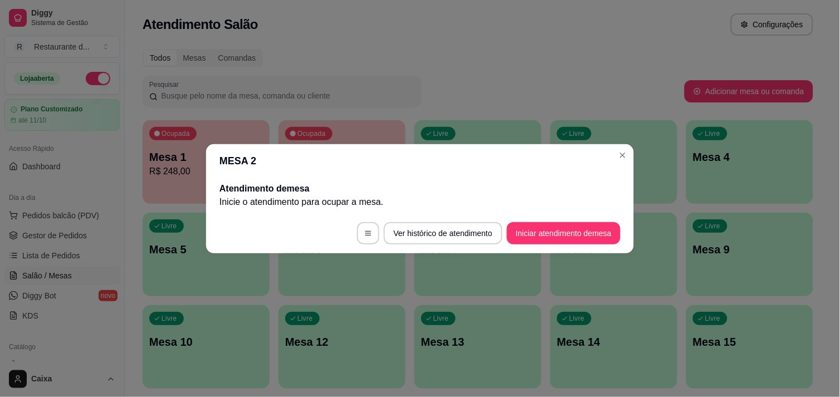
click at [578, 234] on button "Iniciar atendimento de mesa" at bounding box center [564, 233] width 114 height 22
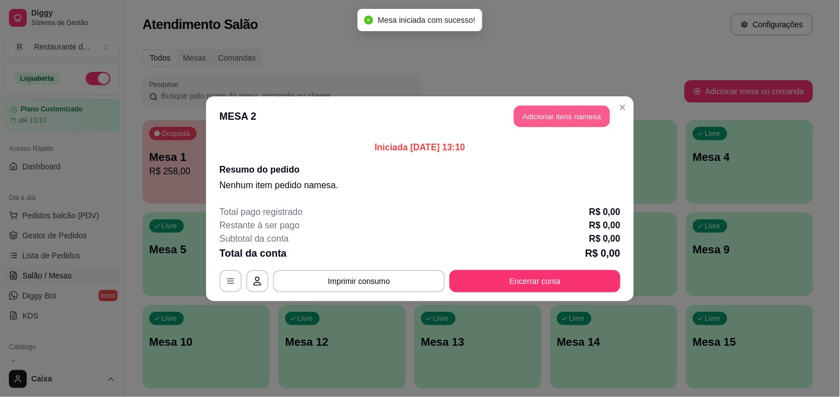
click at [578, 120] on button "Adicionar itens na mesa" at bounding box center [562, 116] width 96 height 22
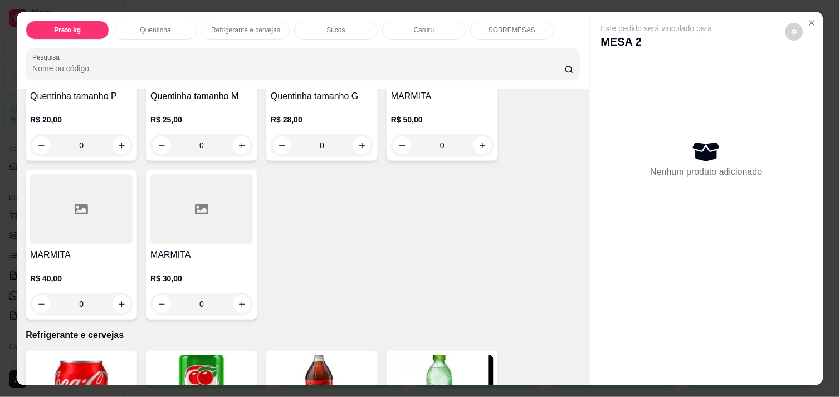
scroll to position [309, 0]
click at [358, 141] on icon "increase-product-quantity" at bounding box center [362, 145] width 8 height 8
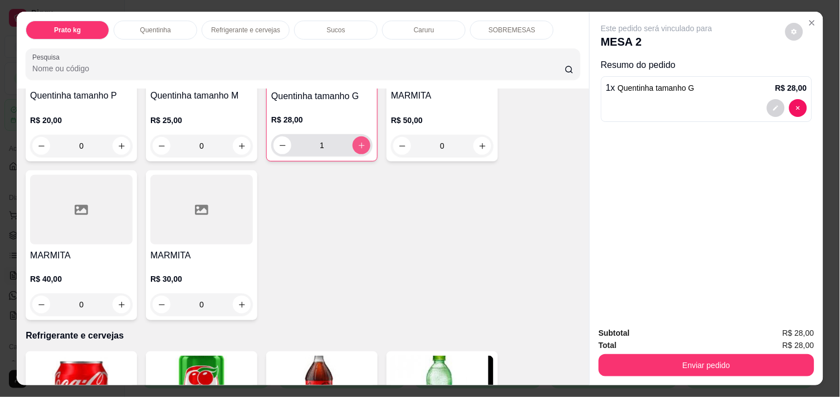
click at [358, 142] on icon "increase-product-quantity" at bounding box center [362, 146] width 8 height 8
type input "2"
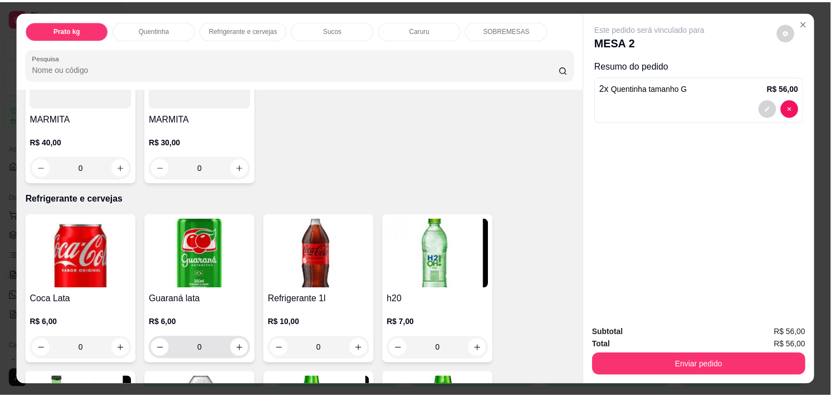
scroll to position [495, 0]
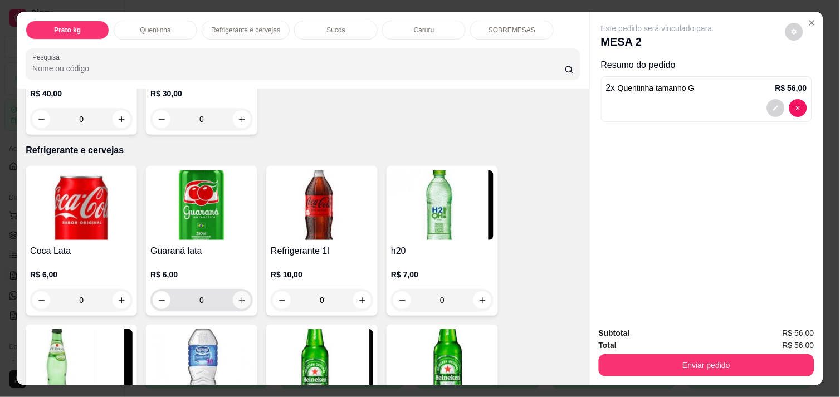
click at [238, 296] on icon "increase-product-quantity" at bounding box center [242, 300] width 8 height 8
type input "1"
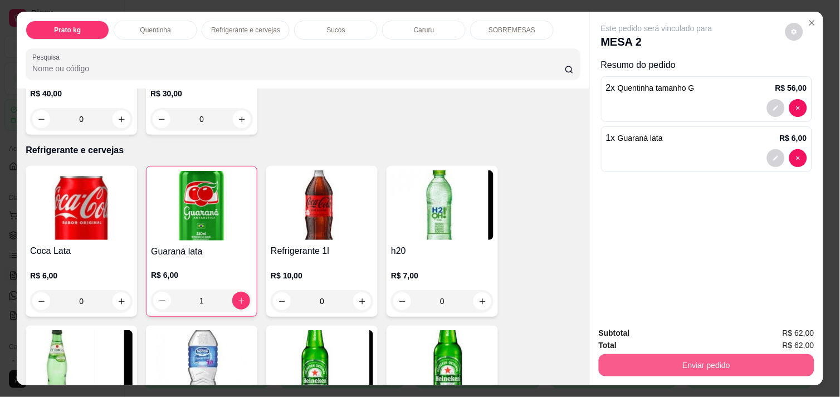
click at [749, 362] on button "Enviar pedido" at bounding box center [707, 365] width 216 height 22
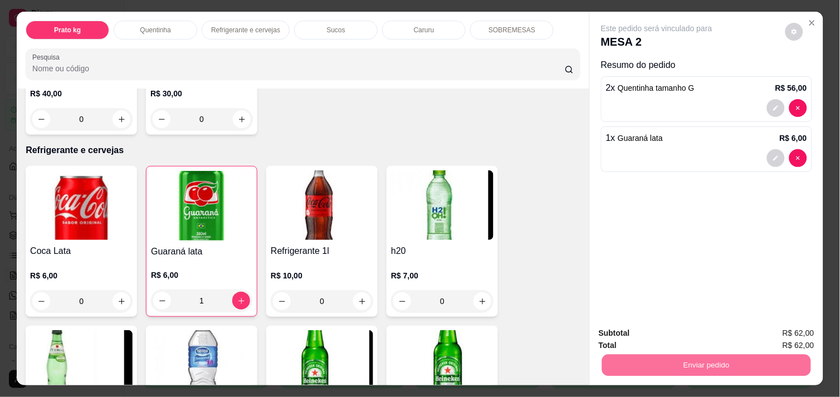
click at [792, 332] on button "Enviar pedido" at bounding box center [785, 333] width 63 height 21
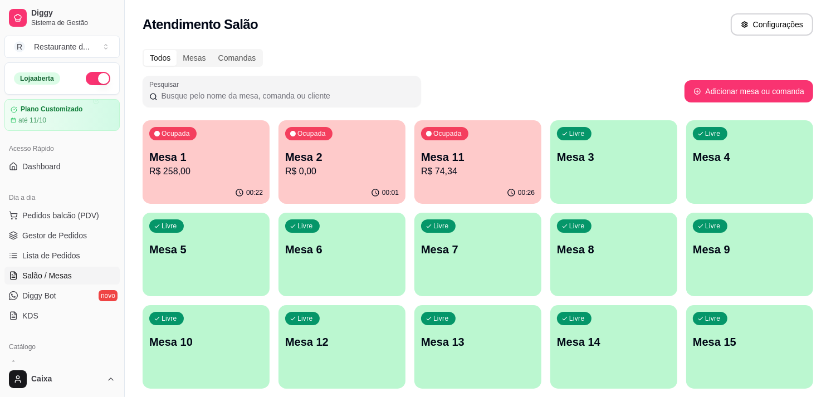
click at [424, 264] on div "Livre Mesa 7" at bounding box center [478, 248] width 127 height 70
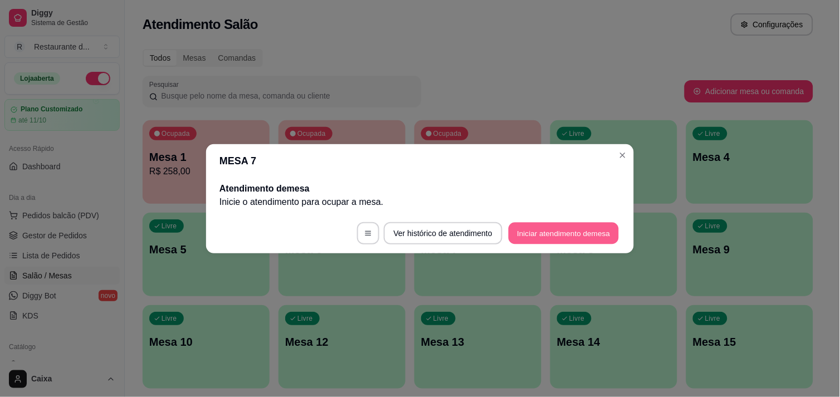
click at [586, 225] on button "Iniciar atendimento de mesa" at bounding box center [564, 233] width 110 height 22
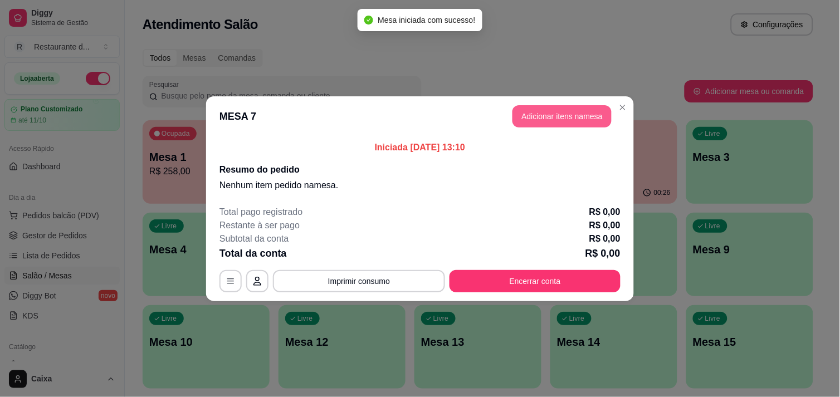
click at [564, 113] on button "Adicionar itens na mesa" at bounding box center [562, 116] width 99 height 22
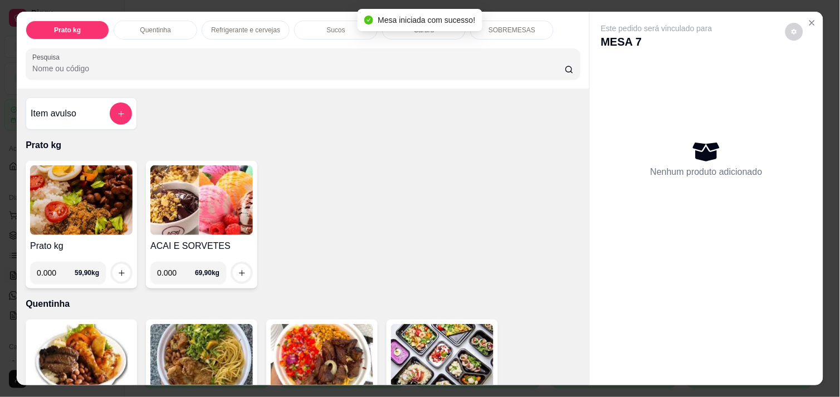
click at [70, 213] on img at bounding box center [81, 200] width 103 height 70
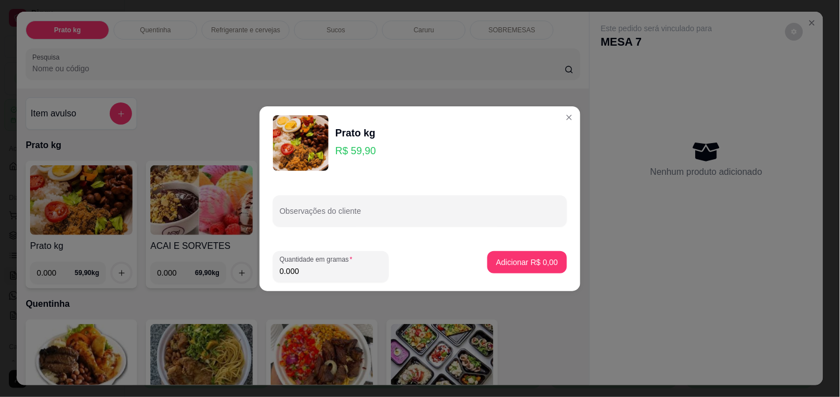
click at [322, 273] on input "0.000" at bounding box center [331, 271] width 103 height 11
type input "0.452"
click at [517, 266] on p "Adicionar R$ 27,07" at bounding box center [525, 262] width 66 height 11
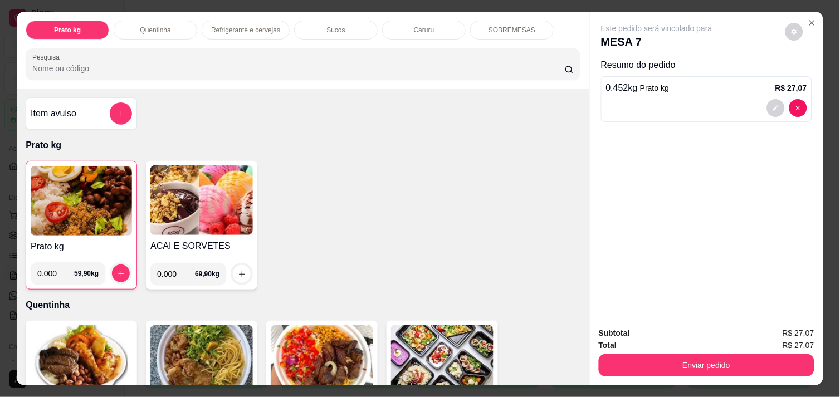
click at [84, 186] on img at bounding box center [81, 201] width 101 height 70
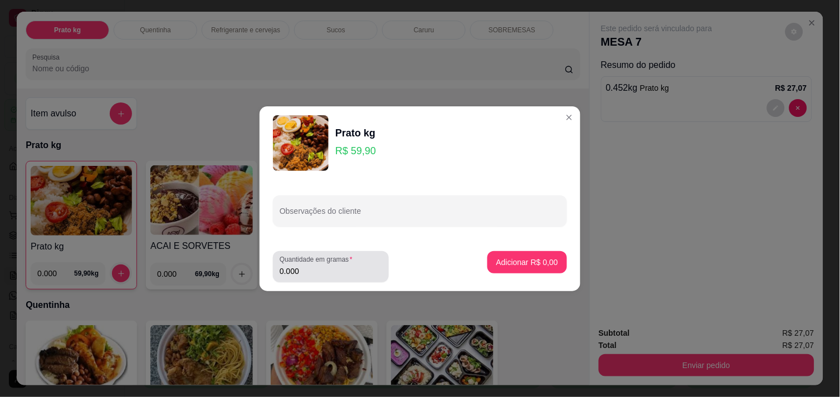
click at [317, 275] on input "0.000" at bounding box center [331, 271] width 103 height 11
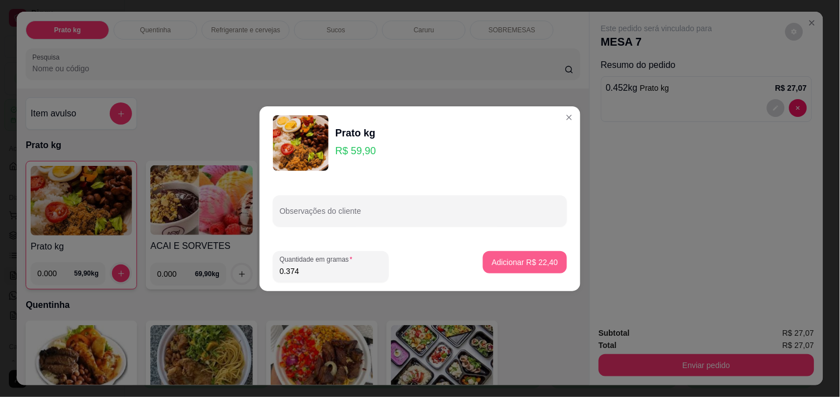
type input "0.374"
click at [528, 259] on p "Adicionar R$ 22,40" at bounding box center [525, 262] width 66 height 11
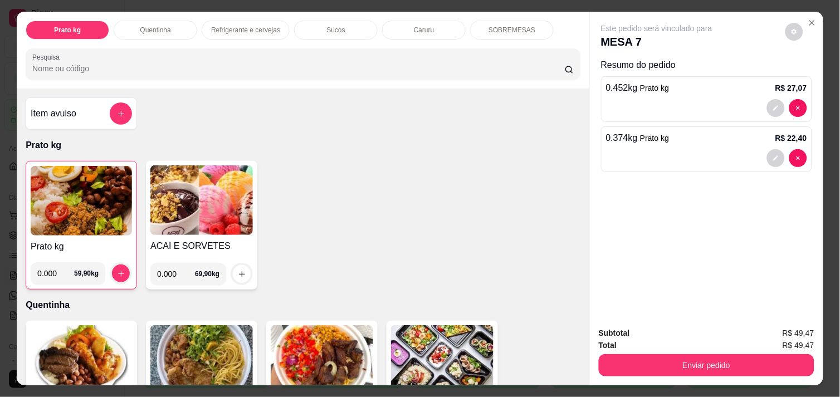
click at [81, 205] on img at bounding box center [81, 201] width 101 height 70
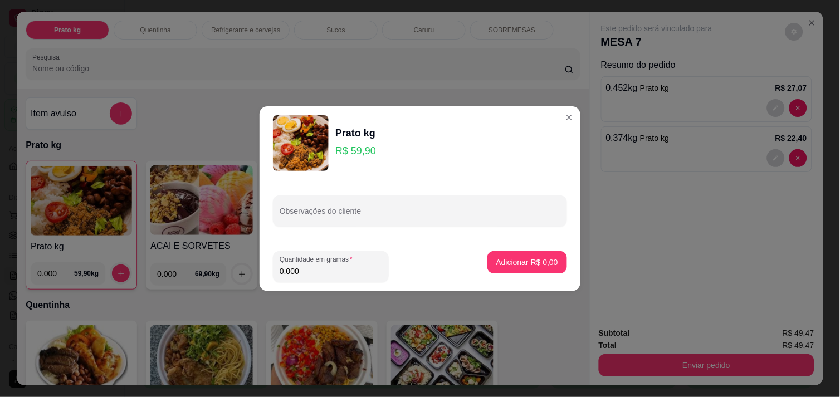
click at [355, 271] on input "0.000" at bounding box center [331, 271] width 103 height 11
type input "0.528"
click at [545, 255] on button "Adicionar R$ 31,63" at bounding box center [525, 262] width 84 height 22
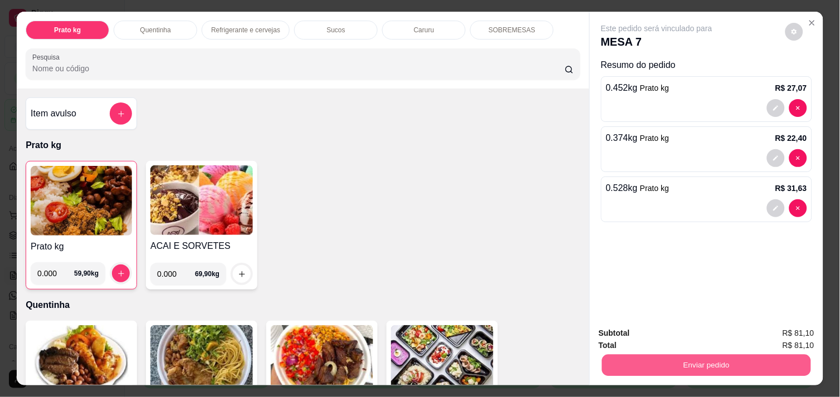
click at [684, 368] on button "Enviar pedido" at bounding box center [706, 365] width 209 height 22
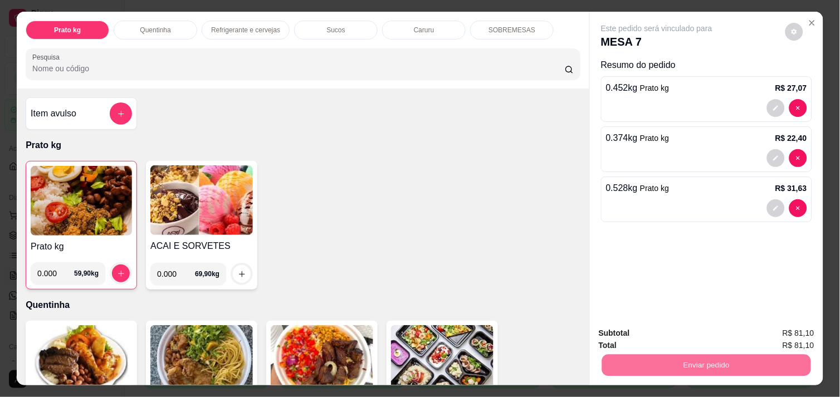
click at [781, 329] on button "Enviar pedido" at bounding box center [785, 333] width 63 height 21
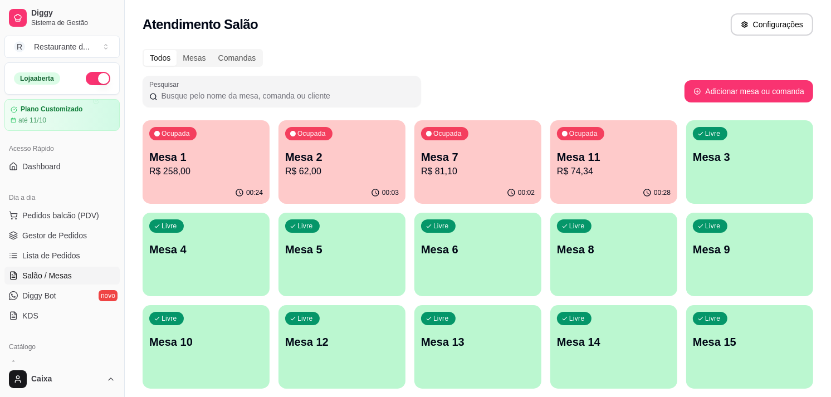
click at [197, 176] on p "R$ 258,00" at bounding box center [206, 171] width 114 height 13
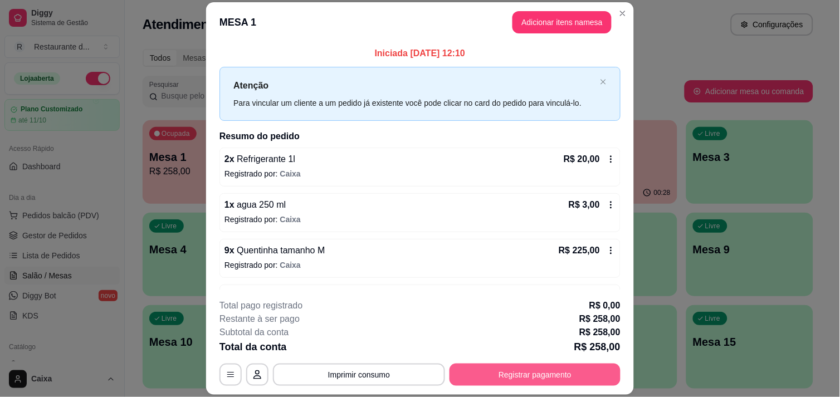
click at [560, 382] on button "Registrar pagamento" at bounding box center [535, 375] width 171 height 22
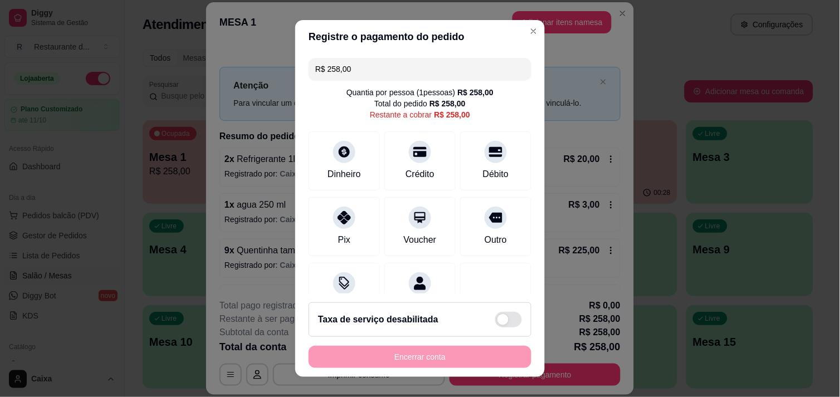
drag, startPoint x: 358, startPoint y: 69, endPoint x: 299, endPoint y: 54, distance: 61.5
click at [299, 54] on div "R$ 258,00 Quantia por pessoa ( 1 pessoas) R$ 258,00 Total do pedido R$ 258,00 R…" at bounding box center [420, 173] width 250 height 241
click at [355, 162] on div "Dinheiro" at bounding box center [344, 158] width 79 height 65
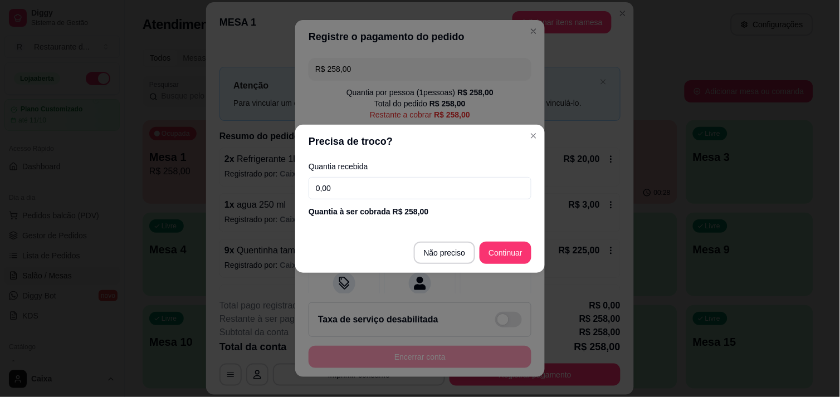
click at [407, 189] on input "0,00" at bounding box center [420, 188] width 223 height 22
type input "86,00"
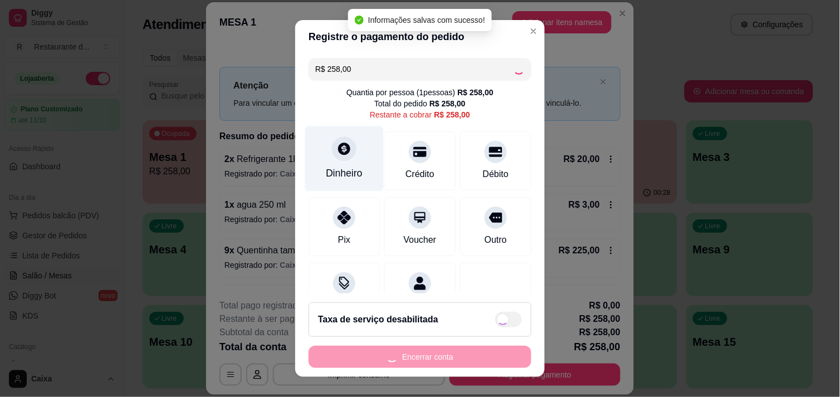
type input "R$ 0,00"
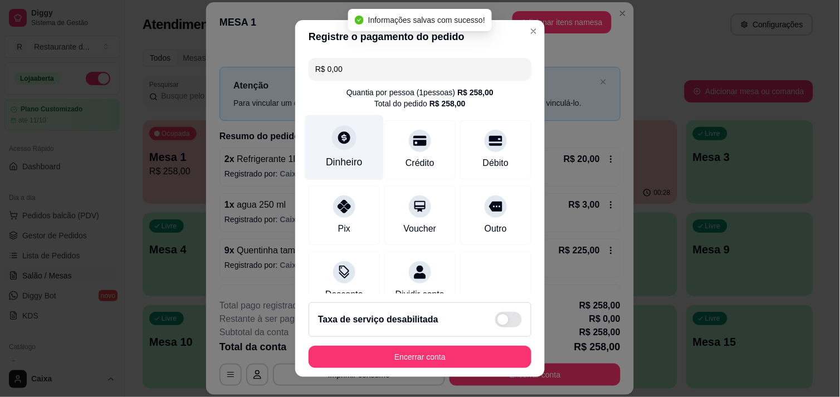
click at [336, 154] on div "Dinheiro" at bounding box center [344, 147] width 79 height 65
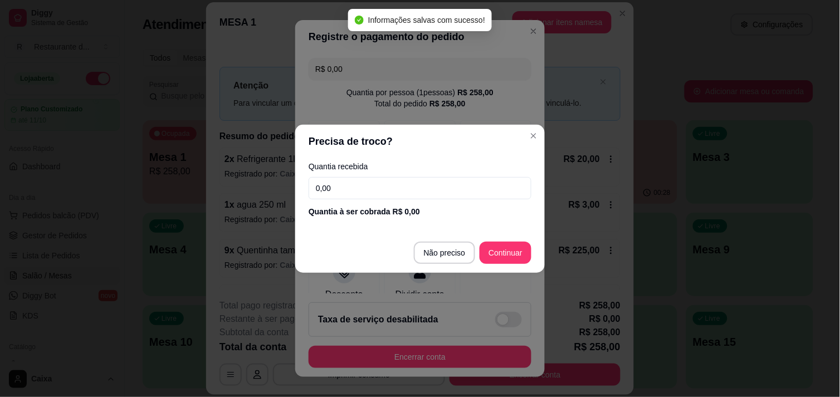
click at [382, 188] on input "0,00" at bounding box center [420, 188] width 223 height 22
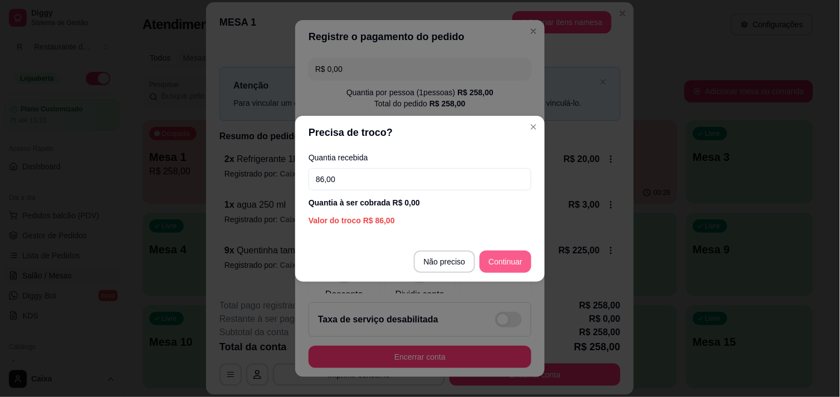
type input "86,00"
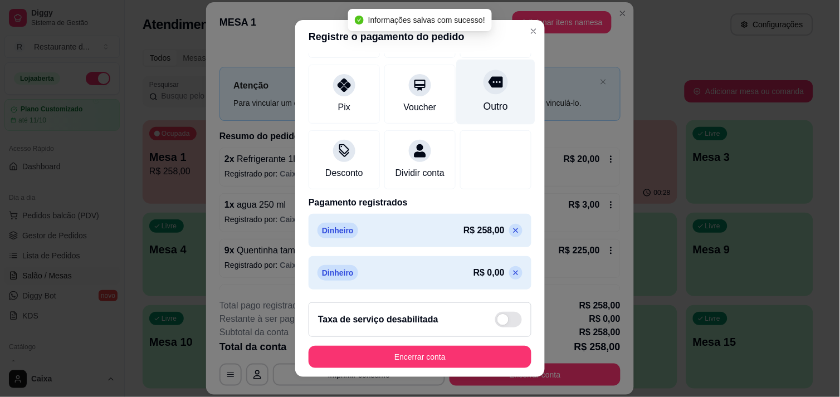
scroll to position [135, 0]
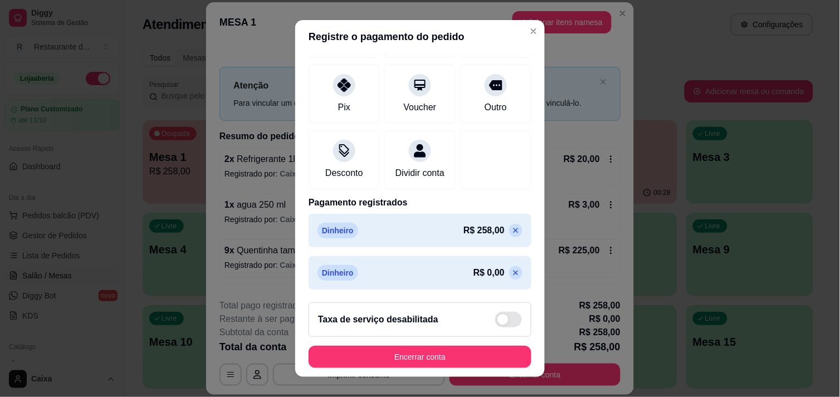
click at [512, 235] on icon at bounding box center [516, 230] width 9 height 9
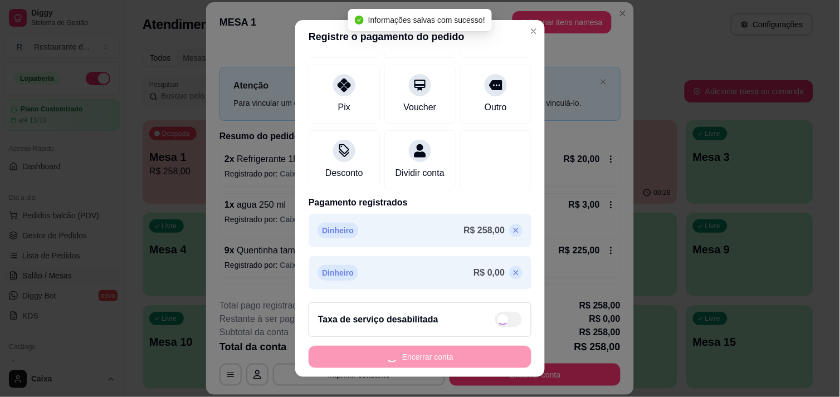
type input "R$ 258,00"
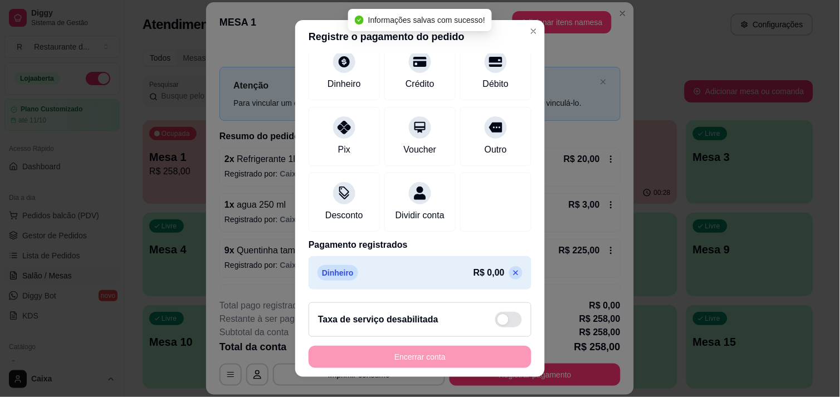
scroll to position [104, 0]
click at [512, 271] on icon at bounding box center [516, 273] width 9 height 9
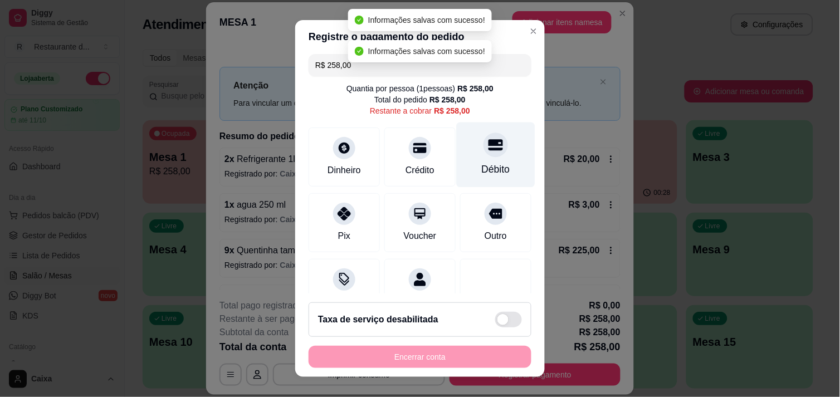
scroll to position [0, 0]
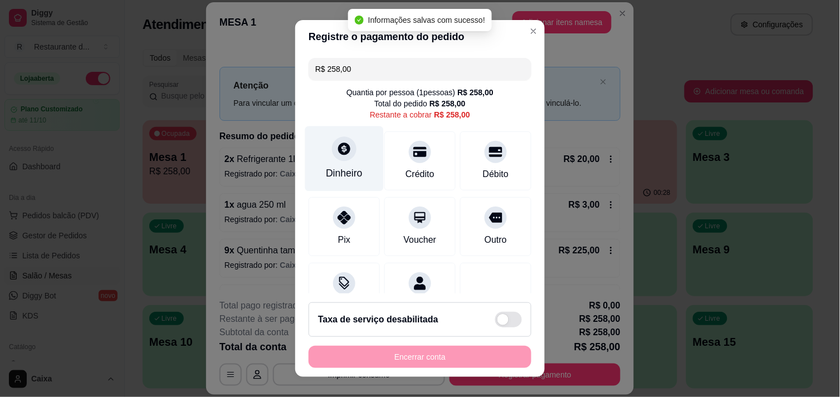
click at [347, 149] on div at bounding box center [344, 149] width 25 height 25
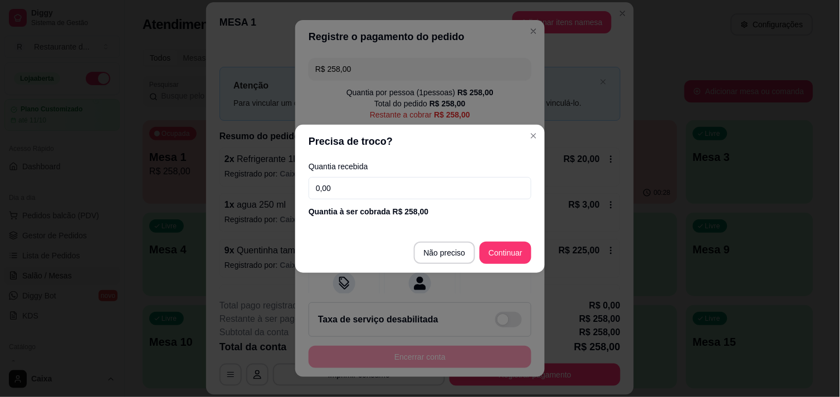
click at [408, 192] on input "0,00" at bounding box center [420, 188] width 223 height 22
type input "86,00"
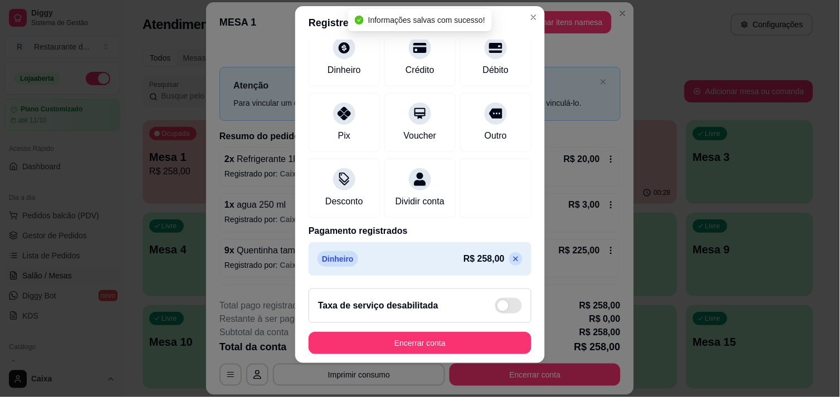
scroll to position [16, 0]
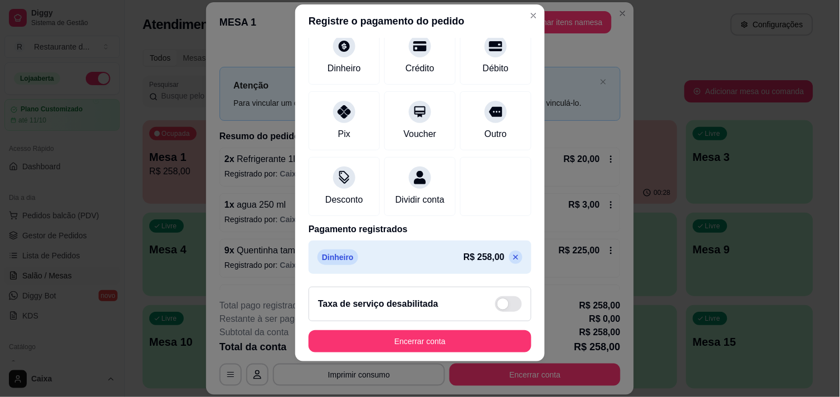
click at [512, 254] on icon at bounding box center [516, 257] width 9 height 9
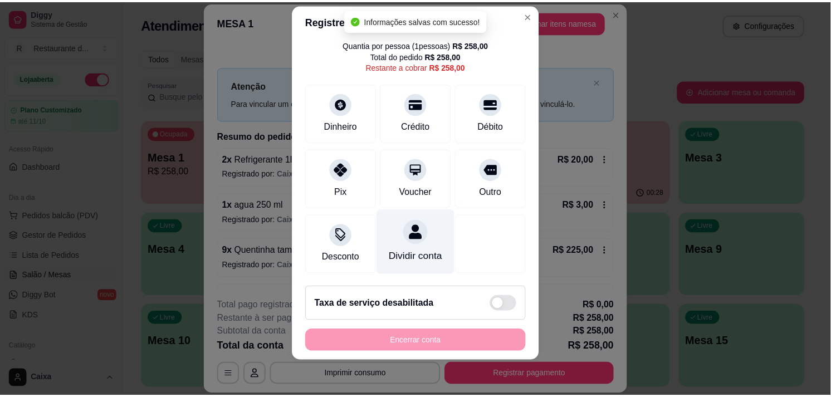
scroll to position [0, 0]
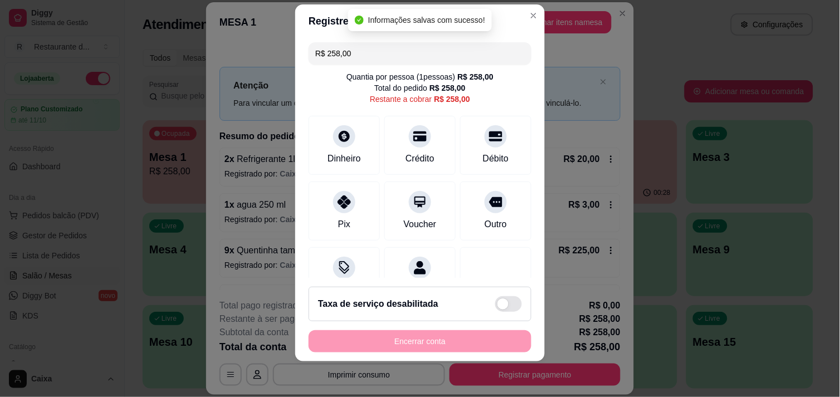
drag, startPoint x: 326, startPoint y: 48, endPoint x: 294, endPoint y: 41, distance: 32.6
click at [295, 42] on div "R$ 258,00 Quantia por pessoa ( 1 pessoas) R$ 258,00 Total do pedido R$ 258,00 R…" at bounding box center [420, 158] width 250 height 241
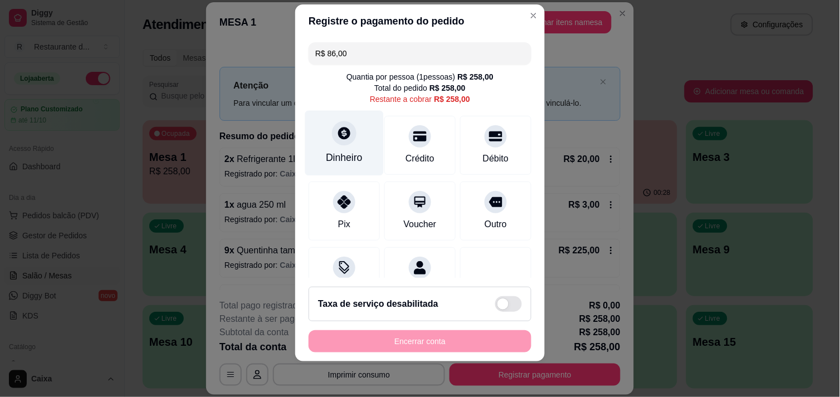
type input "R$ 86,00"
click at [351, 149] on div "Dinheiro" at bounding box center [344, 142] width 79 height 65
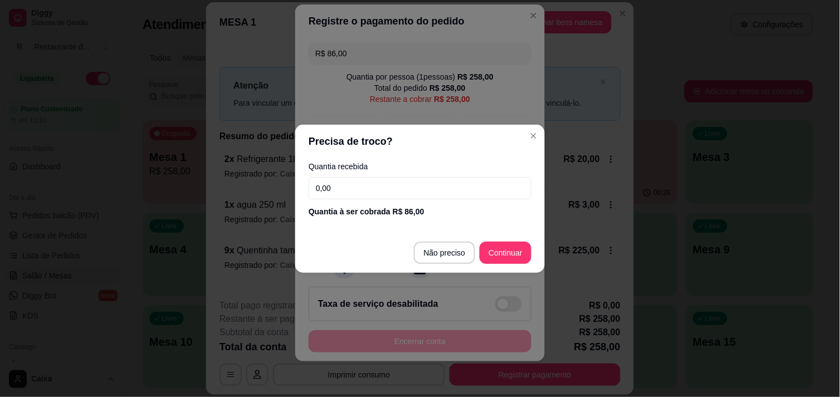
click at [404, 180] on input "0,00" at bounding box center [420, 188] width 223 height 22
type input "86,00"
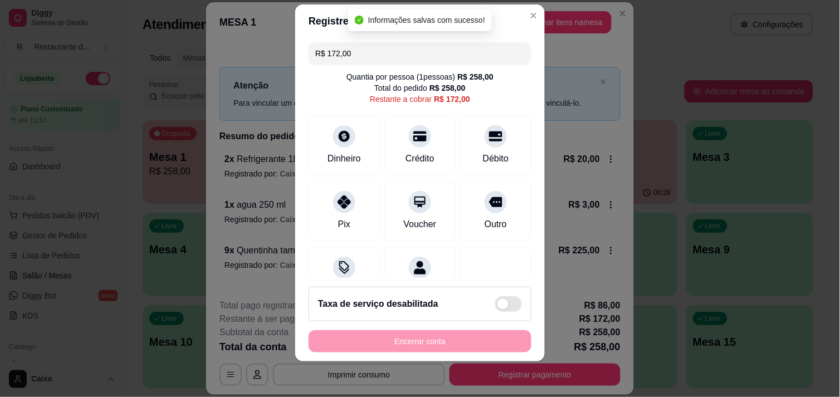
drag, startPoint x: 362, startPoint y: 47, endPoint x: 314, endPoint y: 36, distance: 49.1
click at [314, 36] on section "Registre o pagamento do pedido R$ 172,00 Quantia por pessoa ( 1 pessoas) R$ 258…" at bounding box center [420, 183] width 250 height 358
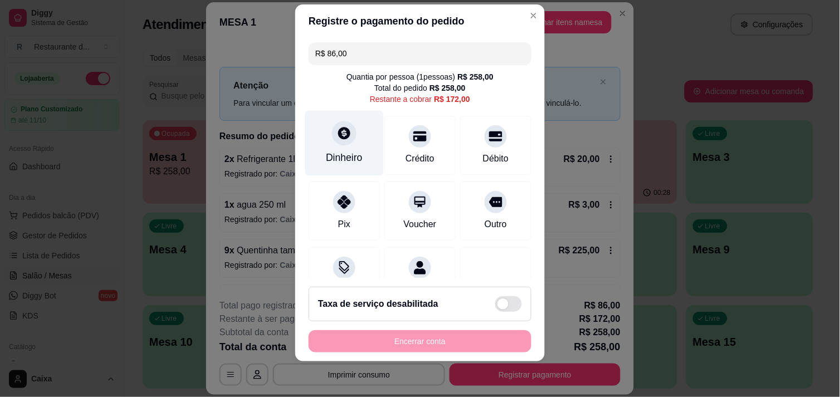
type input "R$ 86,00"
click at [340, 146] on div "Dinheiro" at bounding box center [344, 142] width 79 height 65
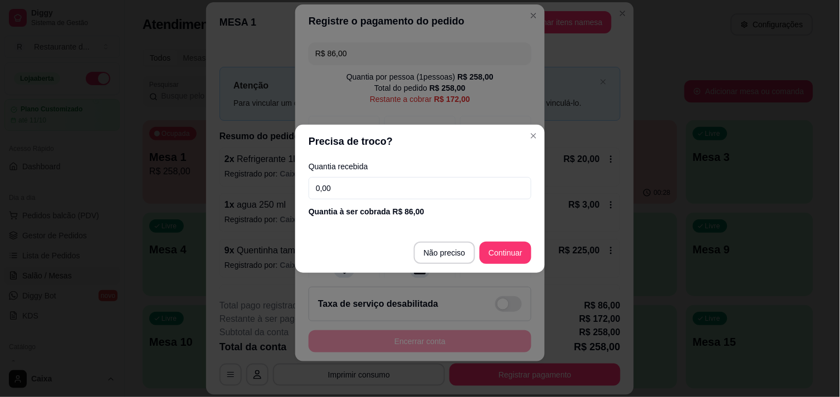
click at [421, 177] on input "0,00" at bounding box center [420, 188] width 223 height 22
type input "86,00"
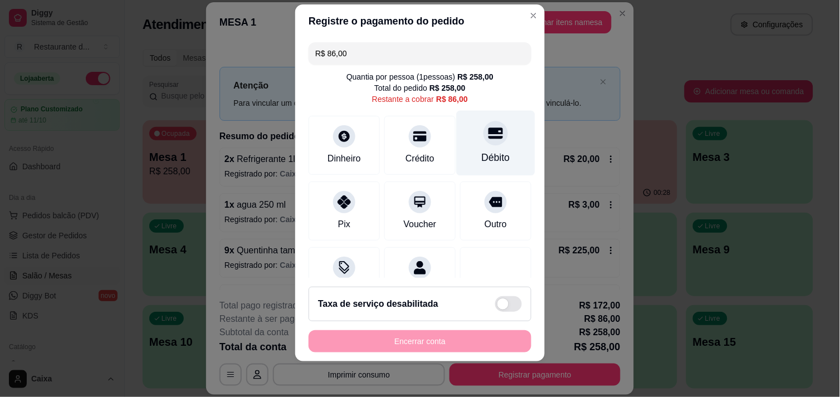
click at [479, 147] on div "Débito" at bounding box center [496, 142] width 79 height 65
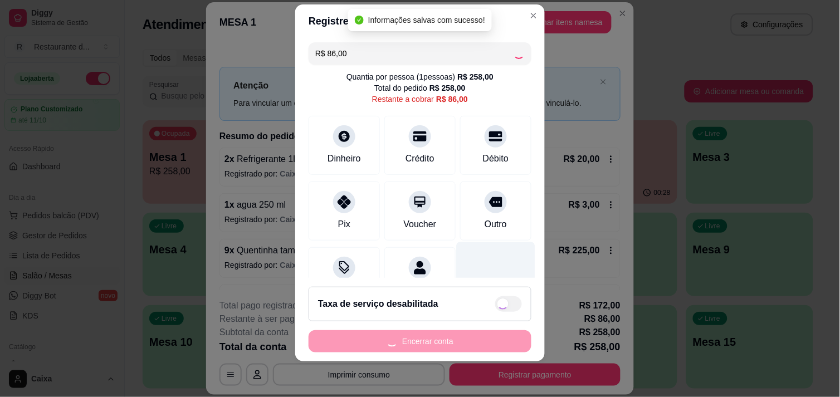
type input "R$ 0,00"
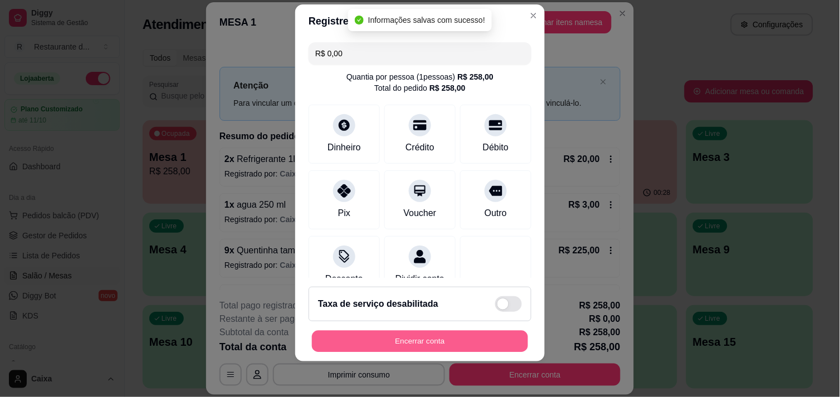
click at [480, 342] on button "Encerrar conta" at bounding box center [420, 342] width 216 height 22
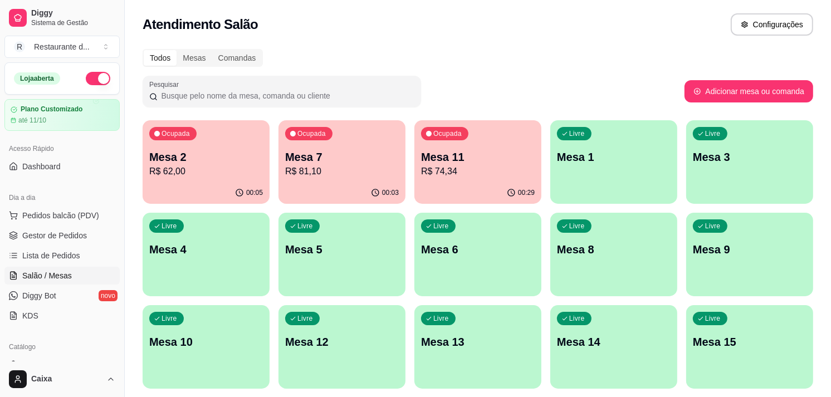
click at [482, 160] on p "Mesa 11" at bounding box center [478, 157] width 114 height 16
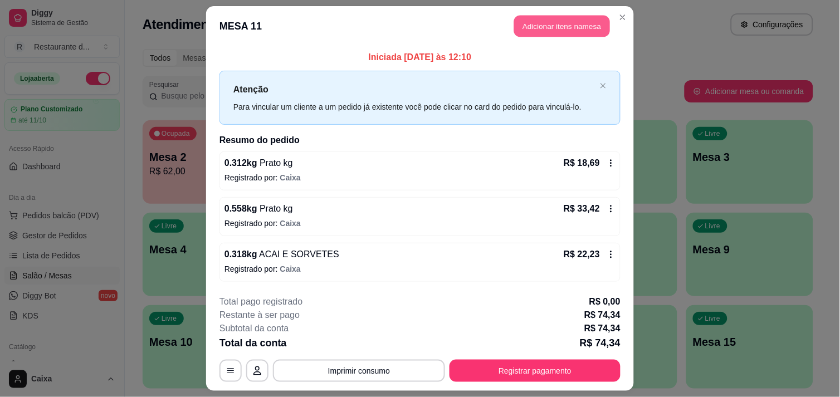
click at [552, 32] on button "Adicionar itens na mesa" at bounding box center [562, 27] width 96 height 22
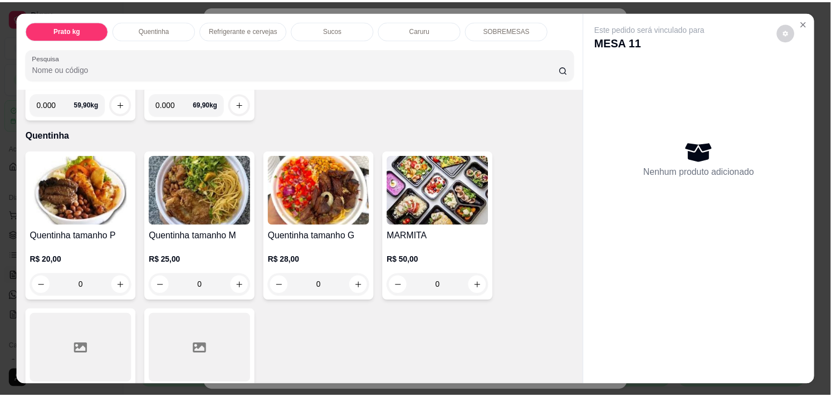
scroll to position [186, 0]
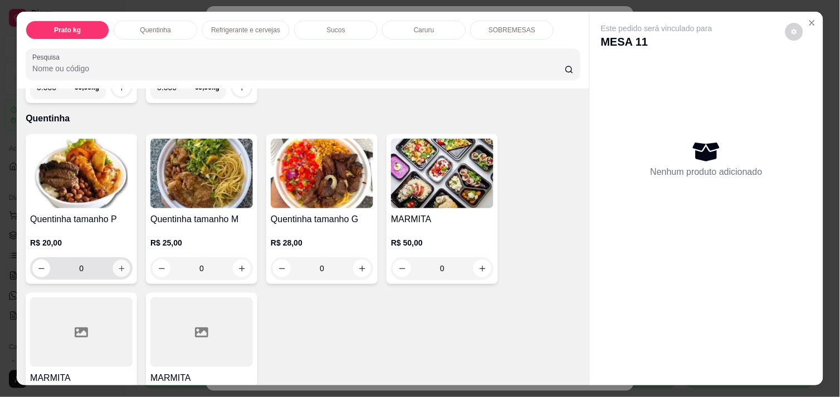
click at [121, 260] on button "increase-product-quantity" at bounding box center [121, 268] width 17 height 17
type input "1"
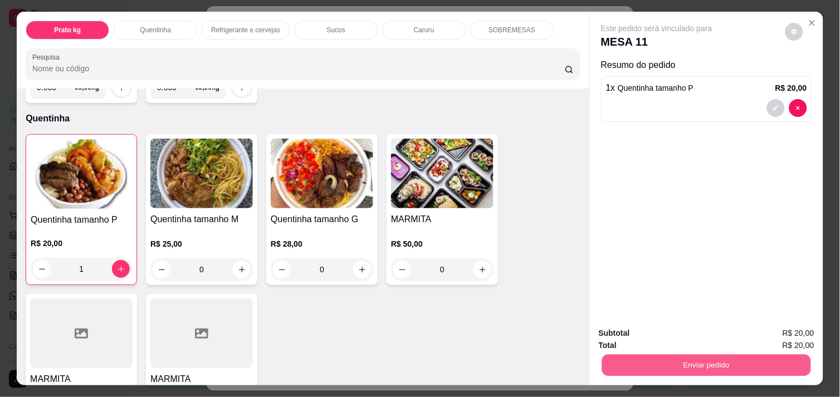
click at [692, 366] on button "Enviar pedido" at bounding box center [706, 365] width 209 height 22
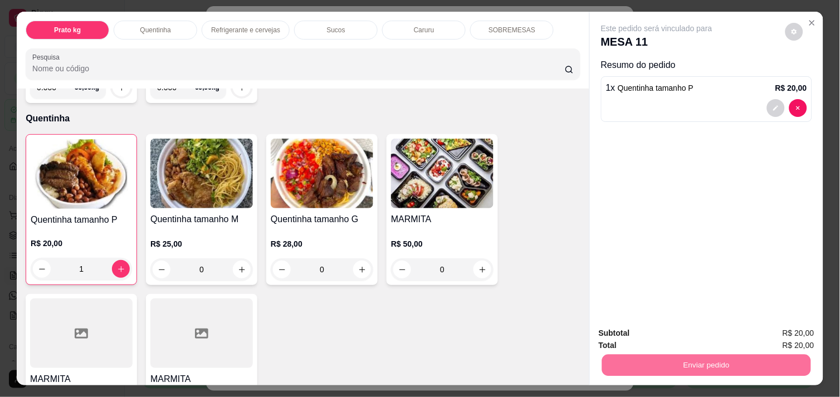
click at [776, 343] on button "Enviar pedido" at bounding box center [785, 333] width 61 height 21
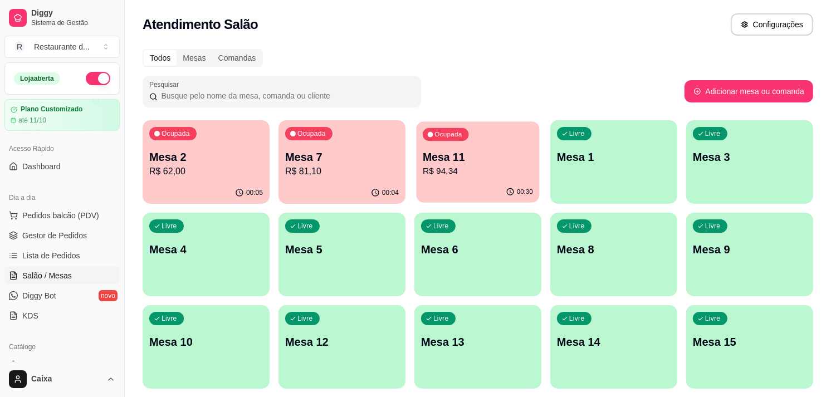
click at [471, 166] on p "R$ 94,34" at bounding box center [478, 171] width 110 height 13
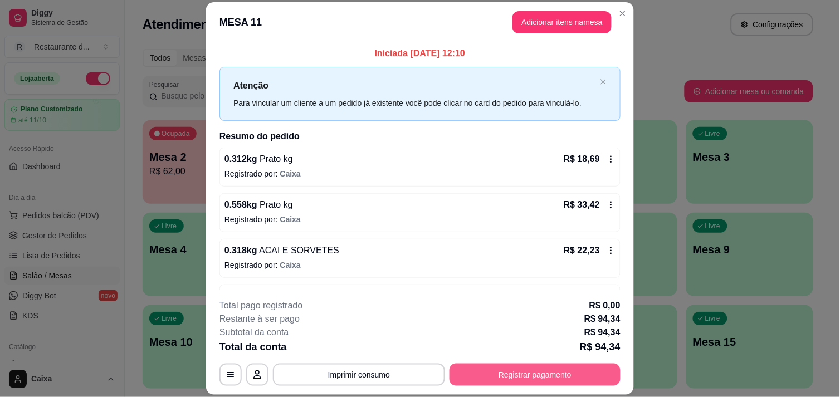
click at [513, 377] on button "Registrar pagamento" at bounding box center [535, 375] width 171 height 22
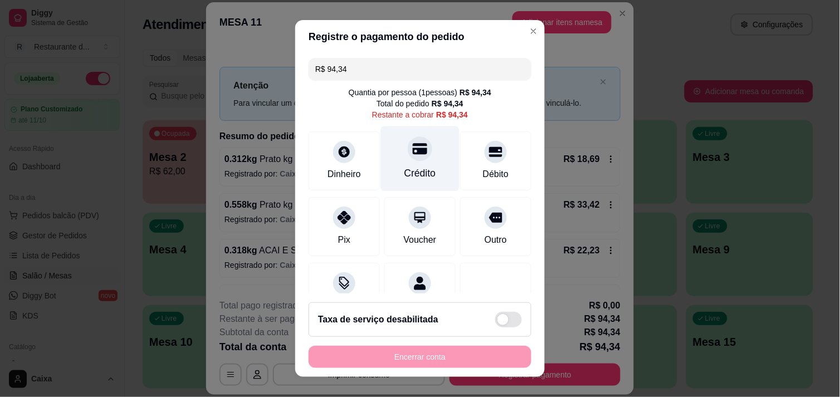
click at [408, 167] on div "Crédito" at bounding box center [421, 173] width 32 height 14
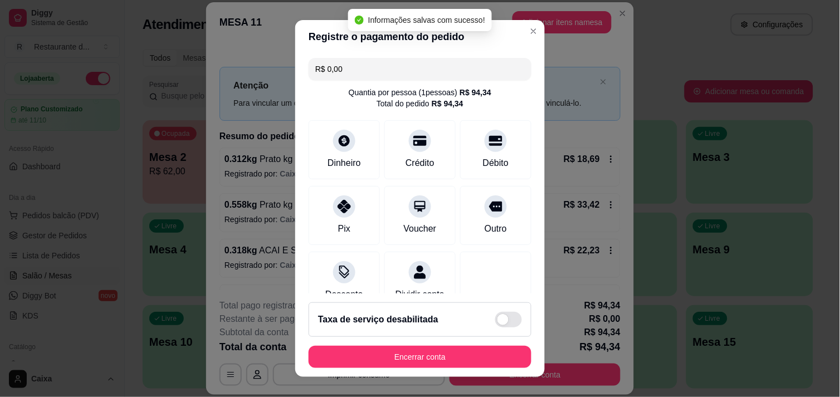
type input "R$ 0,00"
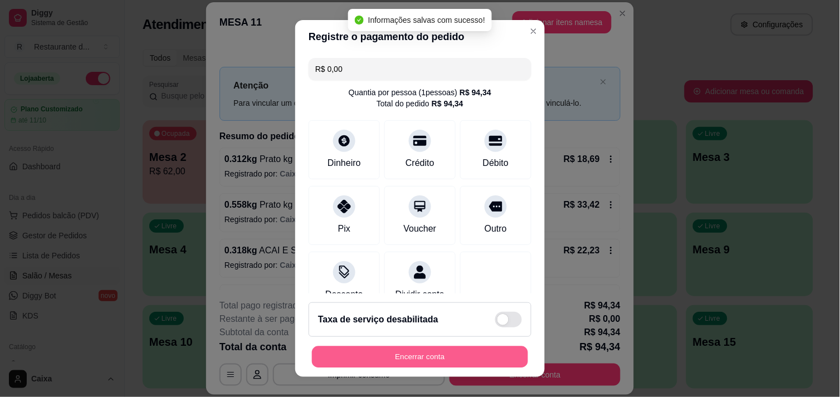
click at [463, 353] on button "Encerrar conta" at bounding box center [420, 358] width 216 height 22
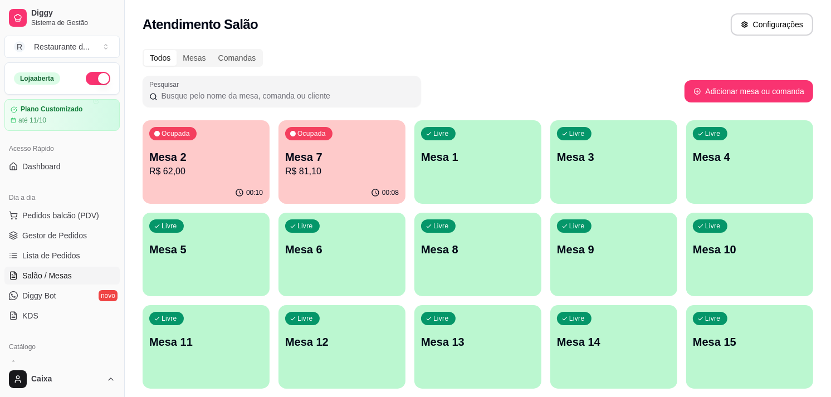
click at [210, 172] on p "R$ 62,00" at bounding box center [206, 171] width 114 height 13
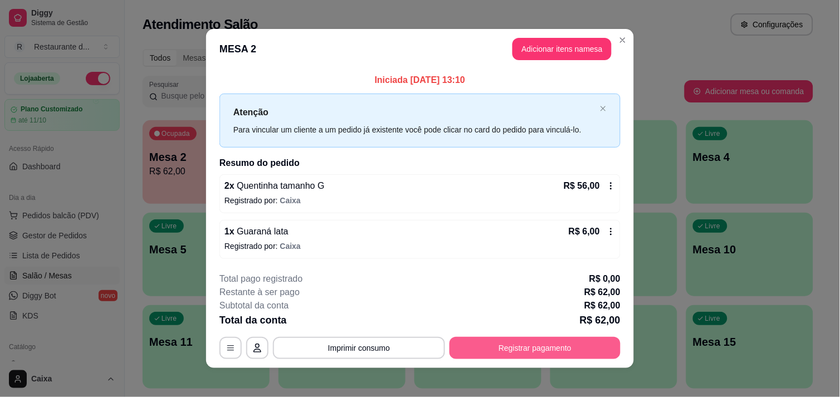
click at [577, 350] on button "Registrar pagamento" at bounding box center [535, 348] width 171 height 22
click at [536, 343] on button "Registrar pagamento" at bounding box center [535, 349] width 166 height 22
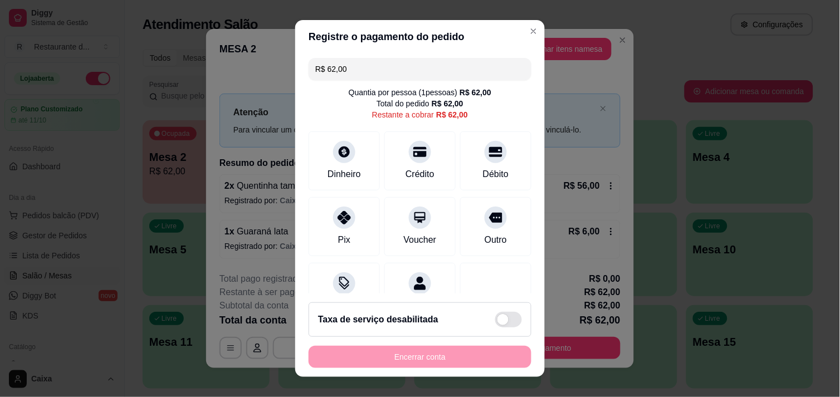
drag, startPoint x: 372, startPoint y: 64, endPoint x: 313, endPoint y: 51, distance: 60.4
click at [313, 51] on section "Registre o pagamento do pedido R$ 62,00 Quantia por pessoa ( 1 pessoas) R$ 62,0…" at bounding box center [420, 199] width 250 height 358
type input "R$ 28,00"
click at [340, 146] on icon at bounding box center [344, 149] width 12 height 12
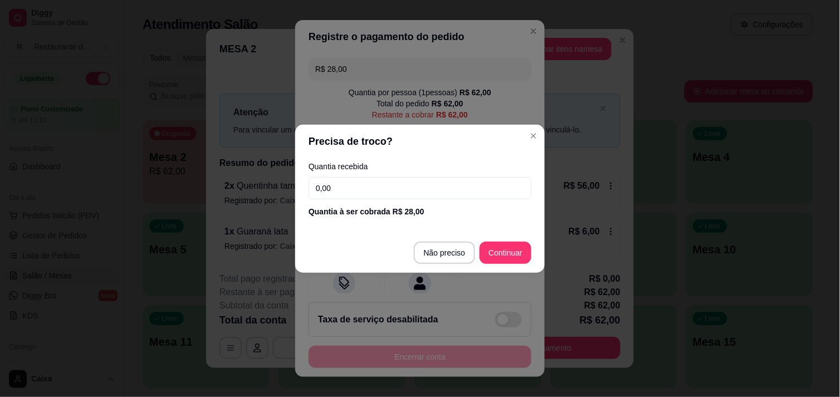
click at [393, 182] on input "0,00" at bounding box center [420, 188] width 223 height 22
type input "28,00"
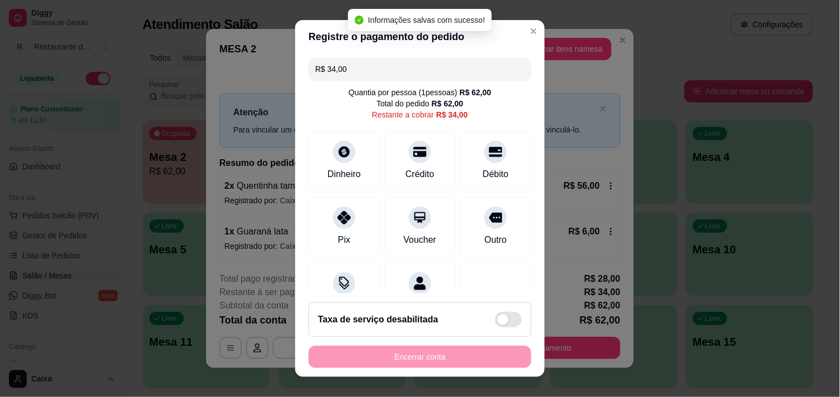
drag, startPoint x: 359, startPoint y: 74, endPoint x: 323, endPoint y: 64, distance: 36.9
click at [323, 64] on input "R$ 34,00" at bounding box center [420, 69] width 210 height 22
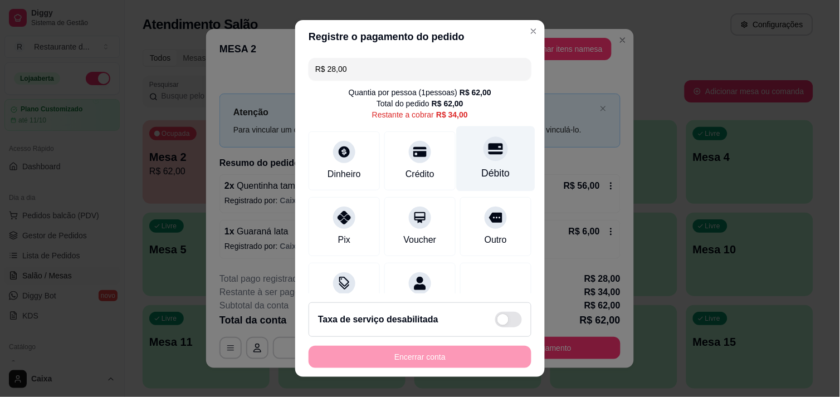
click at [484, 160] on div at bounding box center [496, 149] width 25 height 25
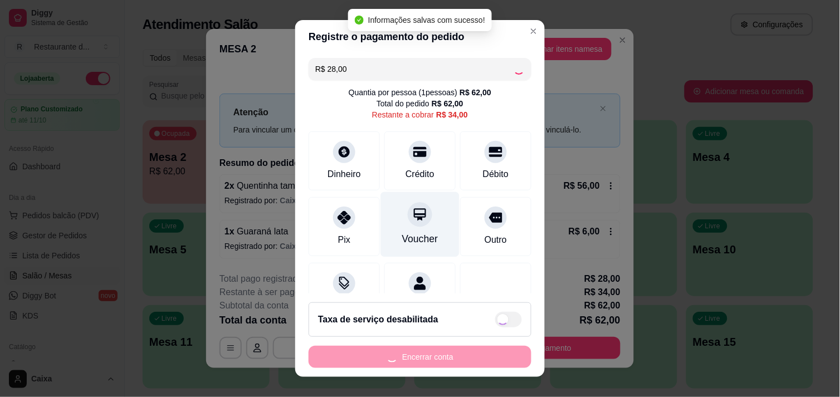
type input "R$ 6,00"
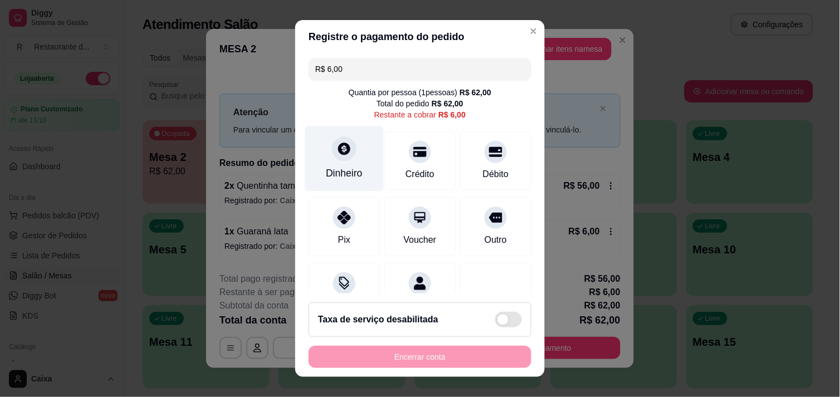
click at [340, 160] on div "Dinheiro" at bounding box center [344, 158] width 79 height 65
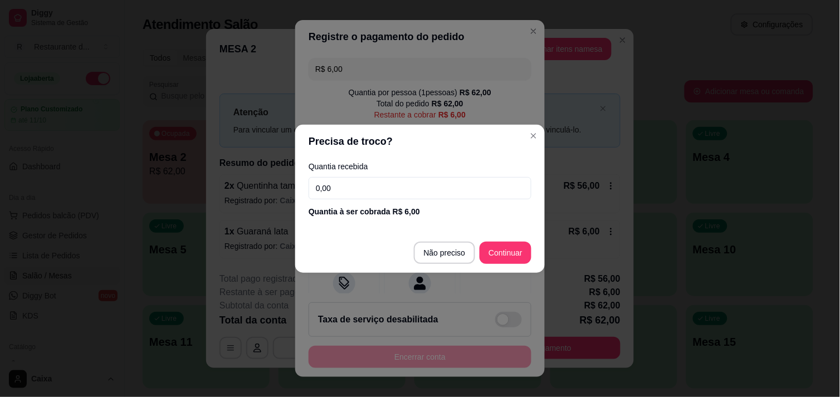
click at [384, 193] on input "0,00" at bounding box center [420, 188] width 223 height 22
type input "6,00"
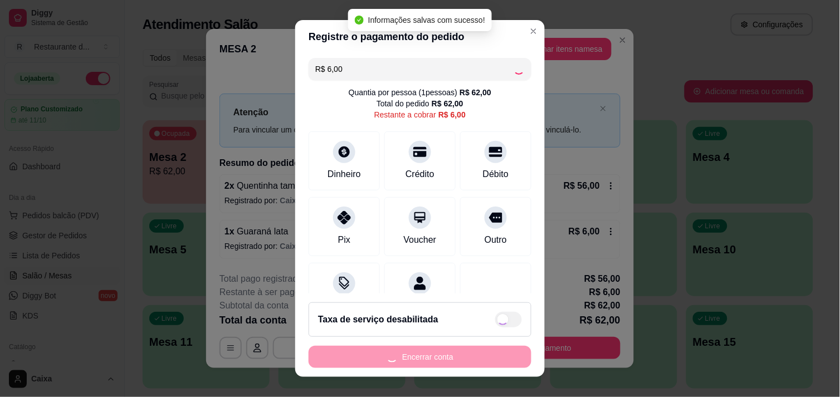
type input "R$ 0,00"
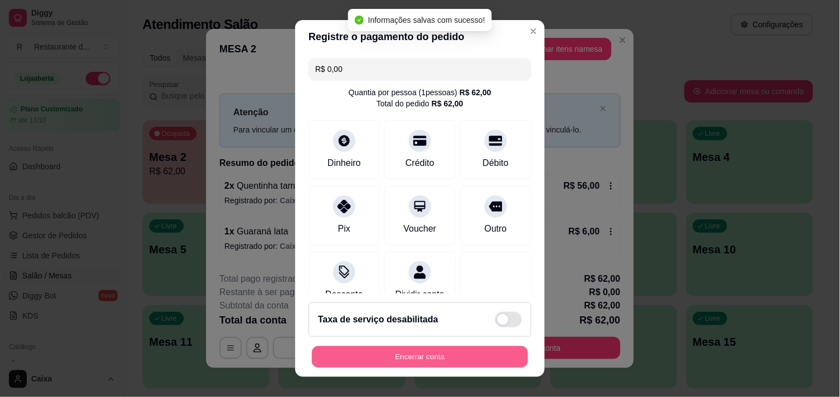
click at [455, 364] on button "Encerrar conta" at bounding box center [420, 358] width 216 height 22
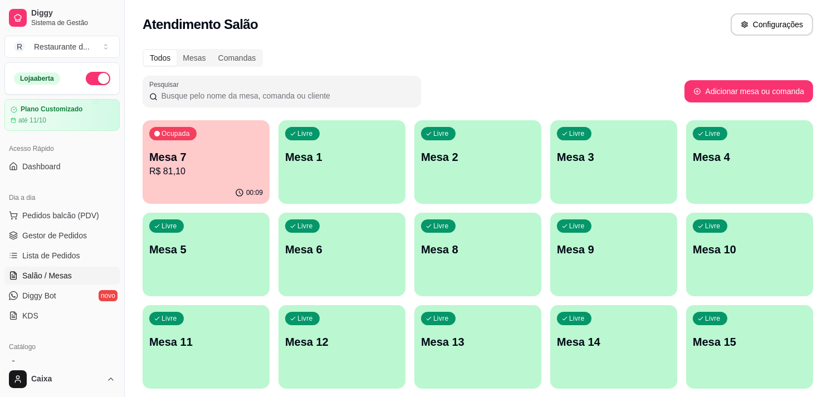
click at [191, 175] on p "R$ 81,10" at bounding box center [206, 171] width 114 height 13
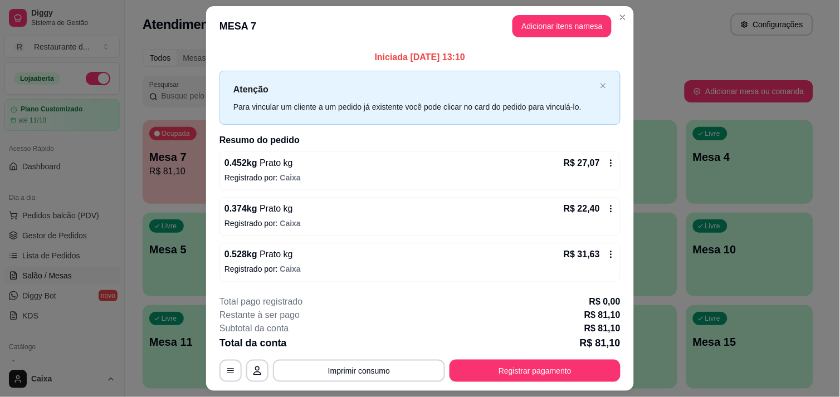
scroll to position [30, 0]
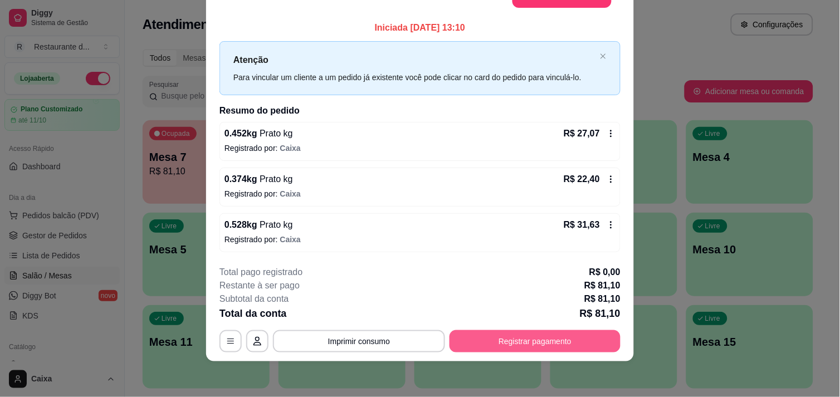
click at [516, 345] on button "Registrar pagamento" at bounding box center [535, 341] width 171 height 22
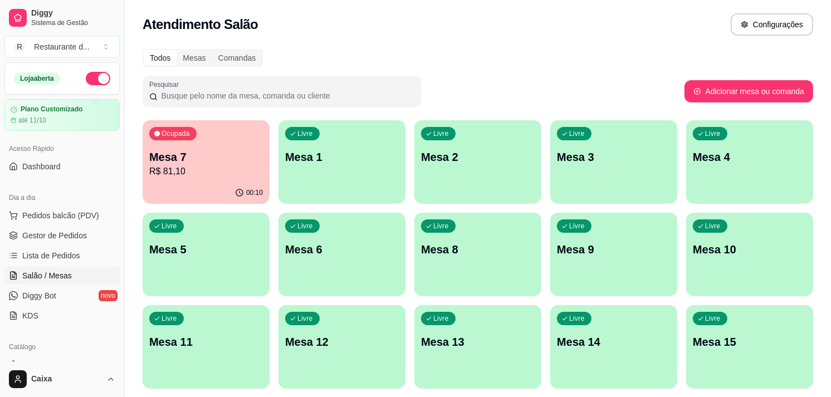
click at [235, 169] on p "R$ 81,10" at bounding box center [206, 171] width 114 height 13
click at [338, 160] on p "Mesa 1" at bounding box center [342, 157] width 110 height 15
click at [649, 352] on div "Livre Mesa 14" at bounding box center [614, 340] width 127 height 70
click at [205, 350] on div "Livre Mesa 11" at bounding box center [206, 340] width 127 height 70
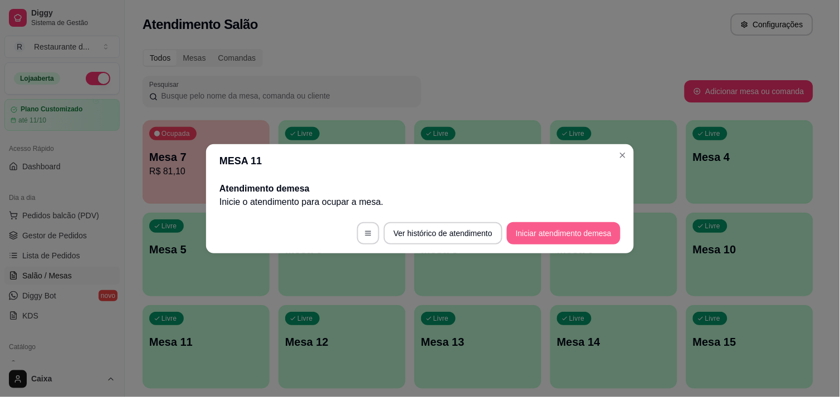
click at [574, 232] on button "Iniciar atendimento de mesa" at bounding box center [564, 233] width 114 height 22
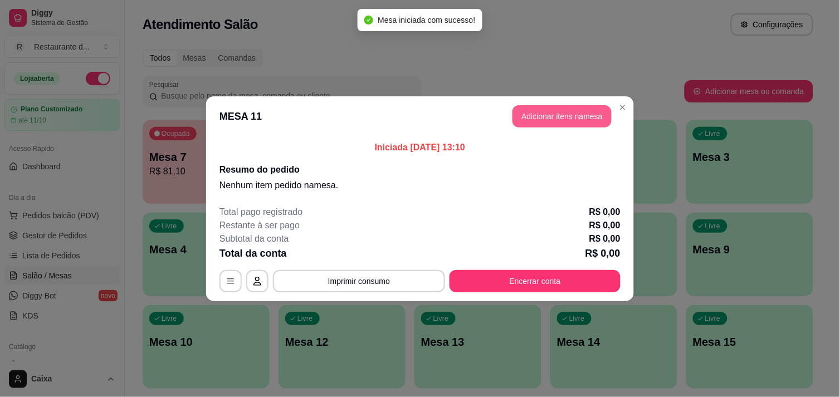
click at [592, 114] on button "Adicionar itens na mesa" at bounding box center [562, 116] width 99 height 22
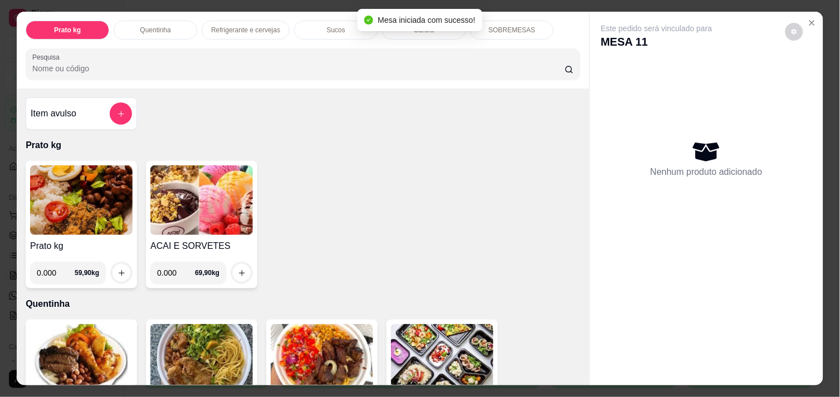
click at [104, 208] on img at bounding box center [81, 200] width 103 height 70
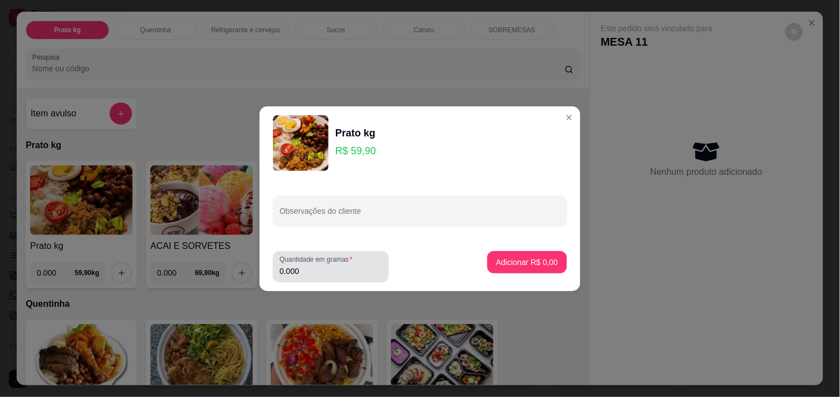
click at [313, 274] on input "0.000" at bounding box center [331, 271] width 103 height 11
type input "0.670"
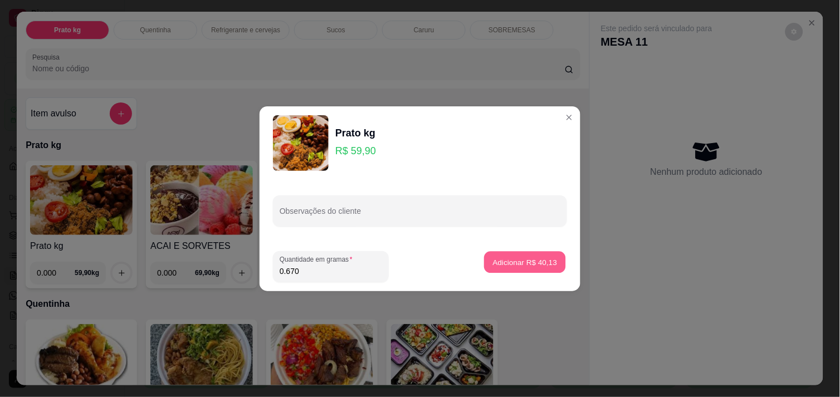
click at [546, 252] on button "Adicionar R$ 40,13" at bounding box center [525, 262] width 82 height 22
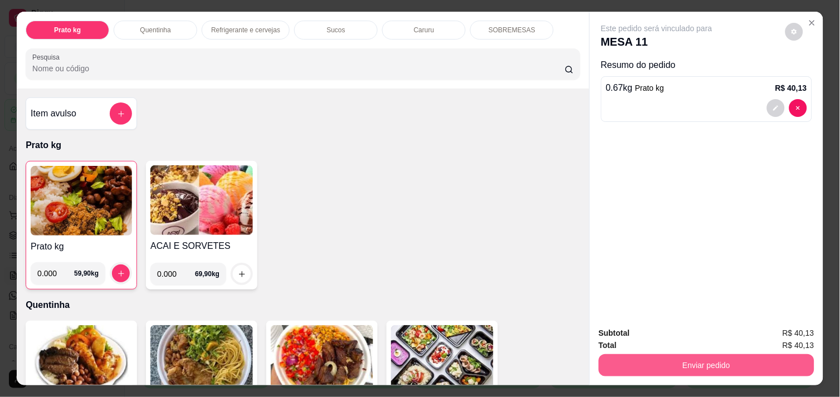
click at [714, 354] on button "Enviar pedido" at bounding box center [707, 365] width 216 height 22
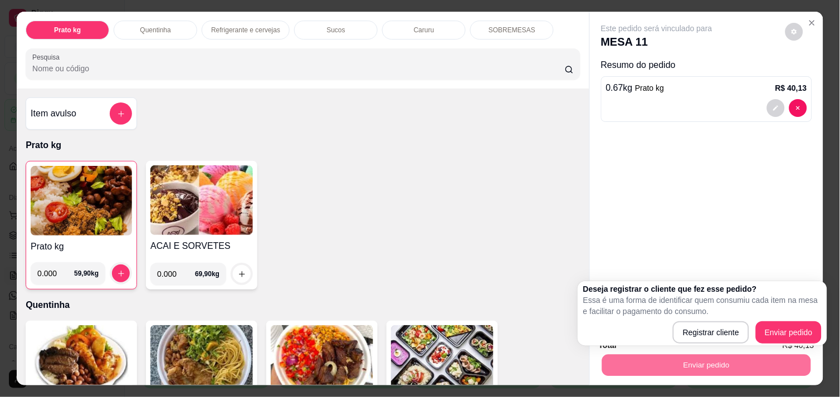
click at [802, 318] on div "Deseja registrar o cliente que fez esse pedido? Essa é uma forma de identificar…" at bounding box center [702, 314] width 238 height 60
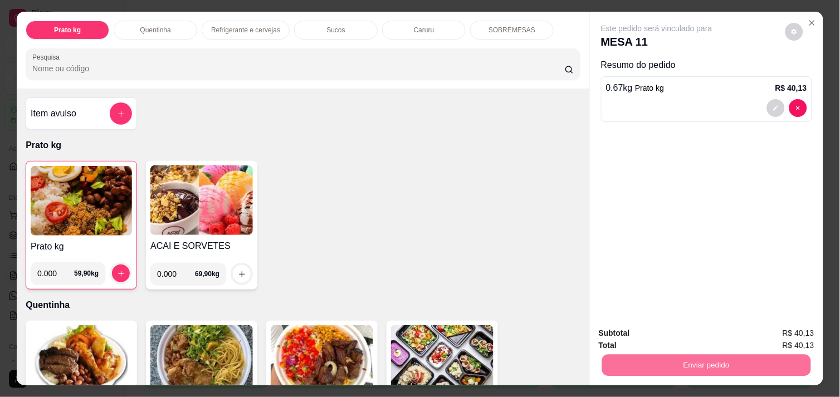
click at [800, 330] on button "Enviar pedido" at bounding box center [785, 333] width 63 height 21
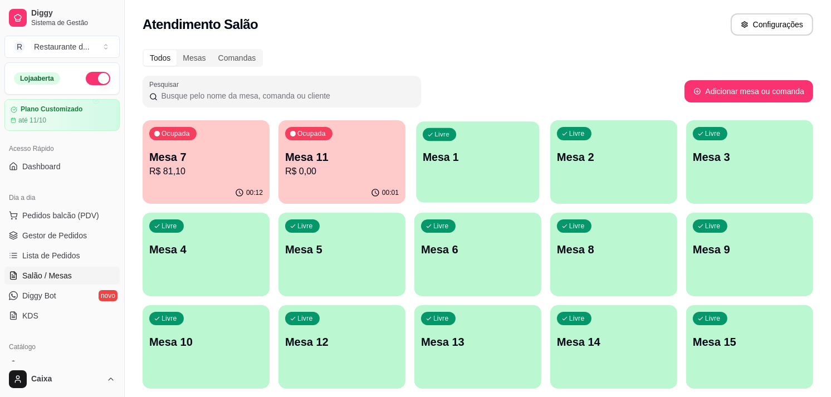
click at [524, 145] on div "Livre Mesa 1" at bounding box center [477, 155] width 123 height 68
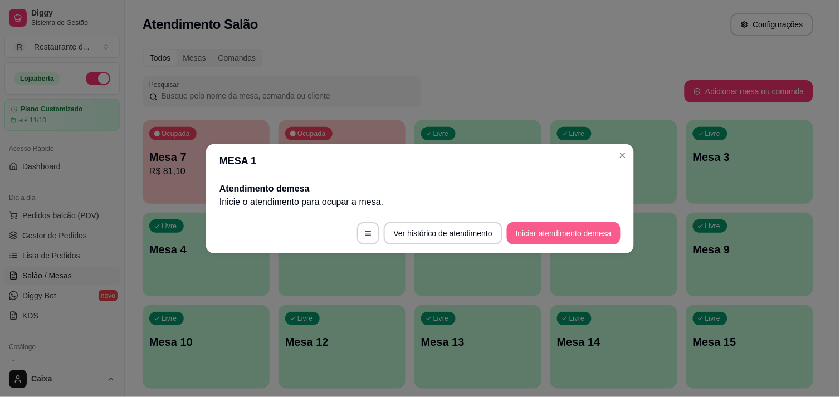
click at [547, 231] on button "Iniciar atendimento de mesa" at bounding box center [564, 233] width 114 height 22
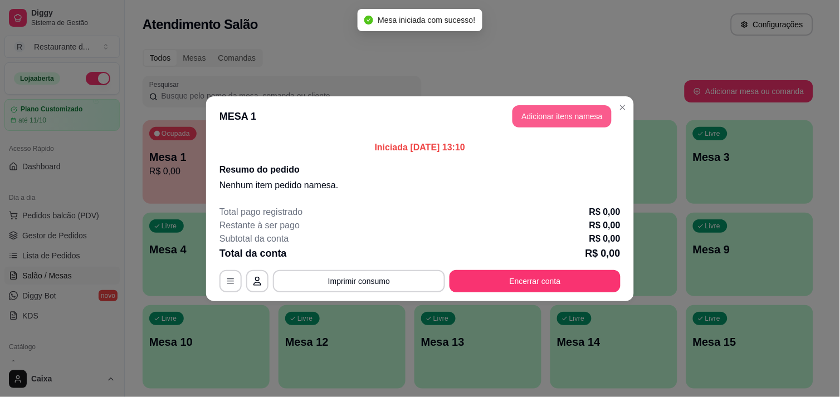
click at [584, 118] on button "Adicionar itens na mesa" at bounding box center [562, 116] width 99 height 22
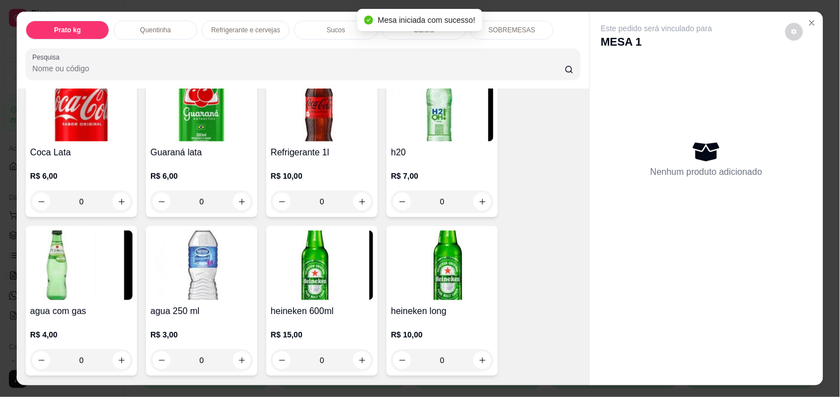
scroll to position [619, 0]
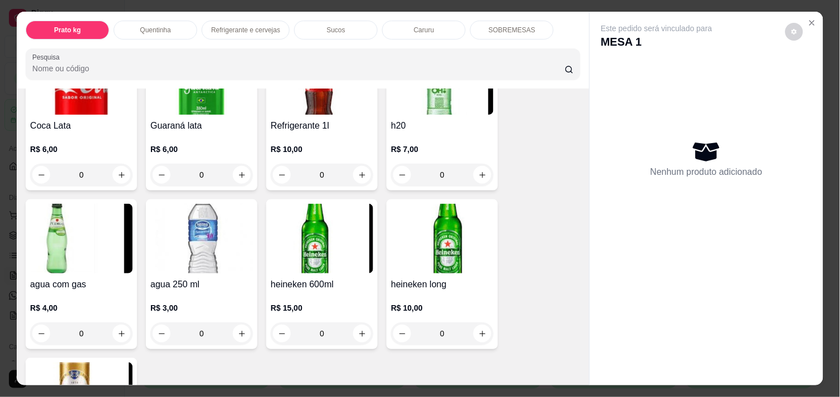
click at [55, 144] on p "R$ 6,00" at bounding box center [81, 149] width 103 height 11
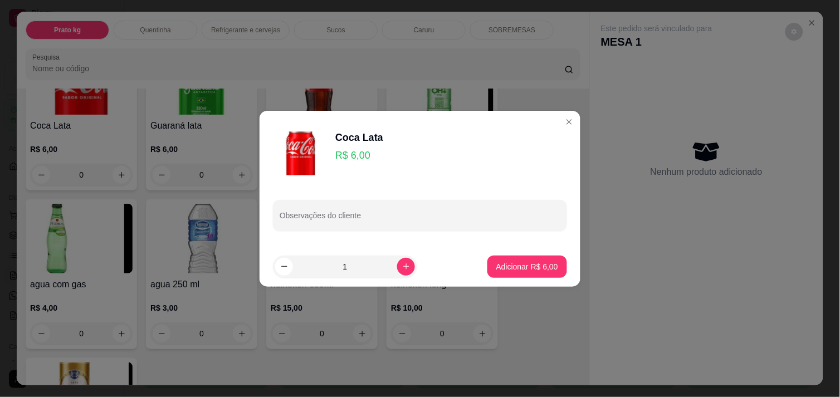
click at [347, 160] on p "R$ 6,00" at bounding box center [359, 156] width 48 height 16
click at [358, 159] on p "R$ 6,00" at bounding box center [359, 156] width 48 height 16
click at [359, 159] on p "R$ 6,00" at bounding box center [359, 156] width 48 height 16
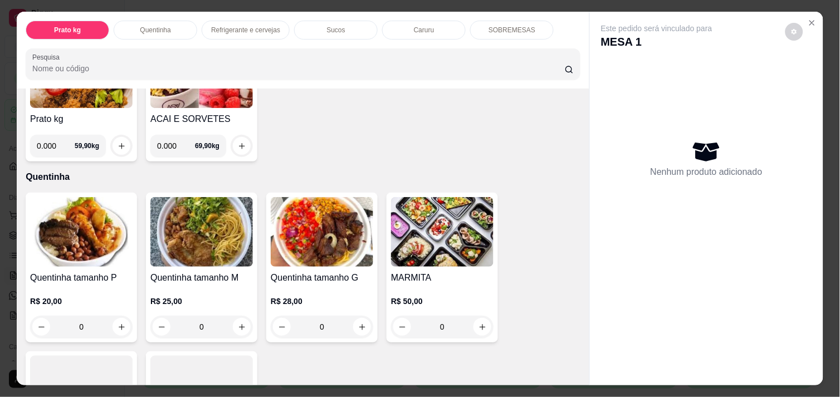
scroll to position [0, 0]
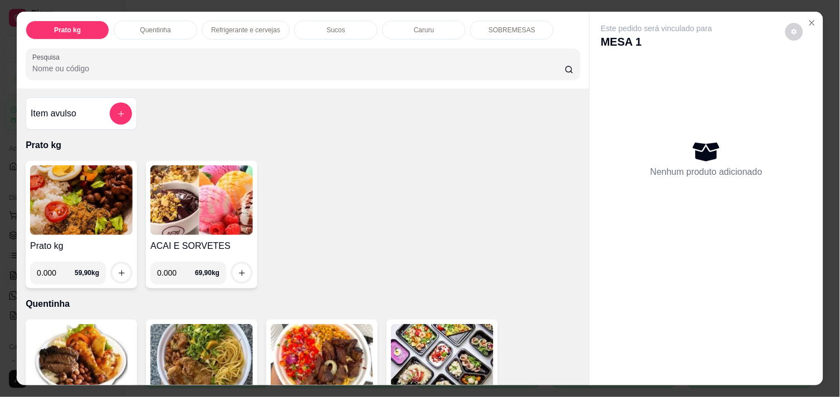
click at [95, 106] on div "Item avulso" at bounding box center [81, 114] width 101 height 22
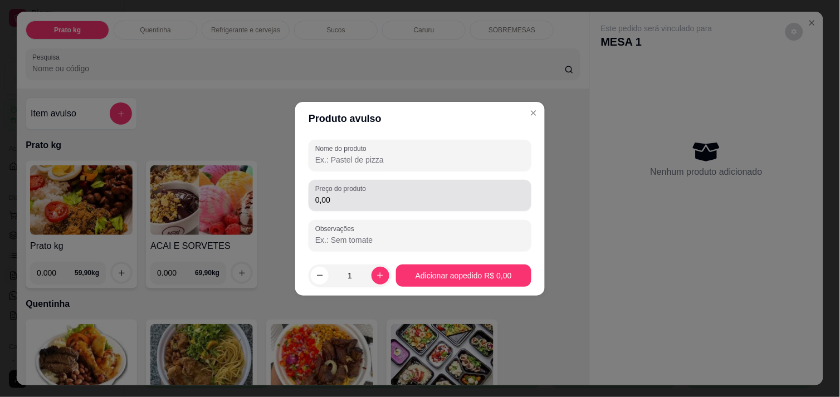
click at [350, 194] on input "0,00" at bounding box center [420, 199] width 210 height 11
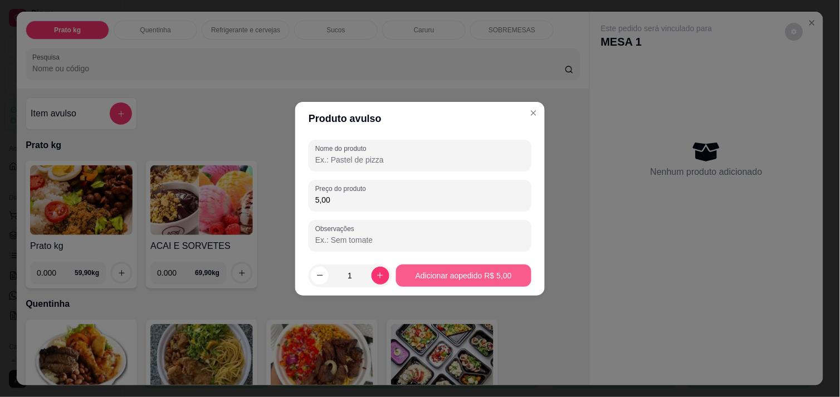
type input "5,00"
click at [475, 279] on button "Adicionar ao pedido R$ 5,00" at bounding box center [464, 276] width 132 height 22
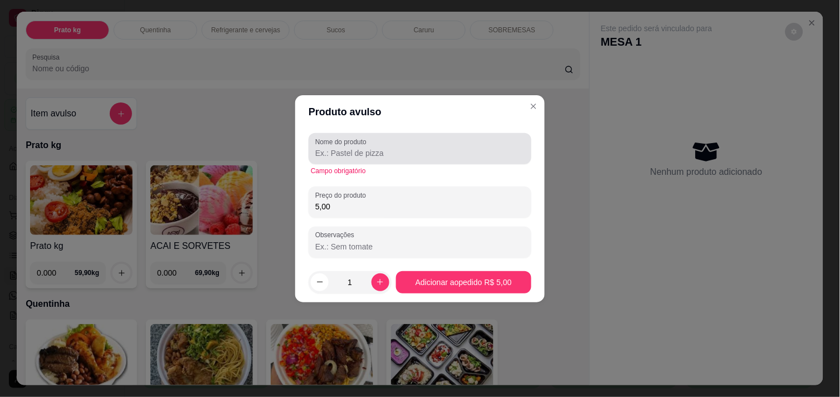
click at [370, 155] on input "Nome do produto" at bounding box center [420, 153] width 210 height 11
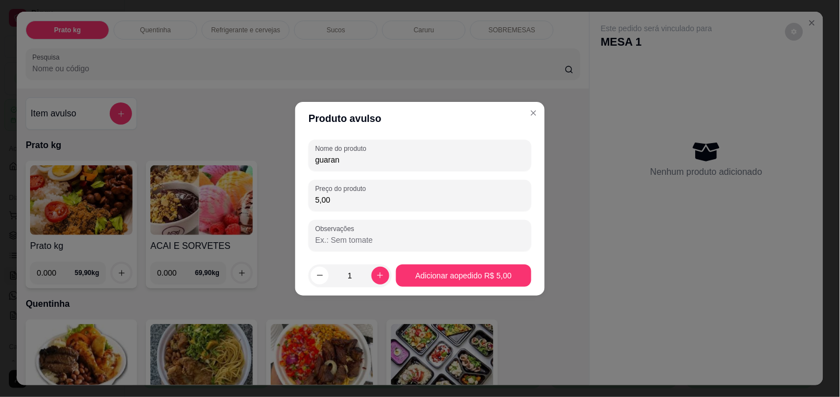
type input "guarana"
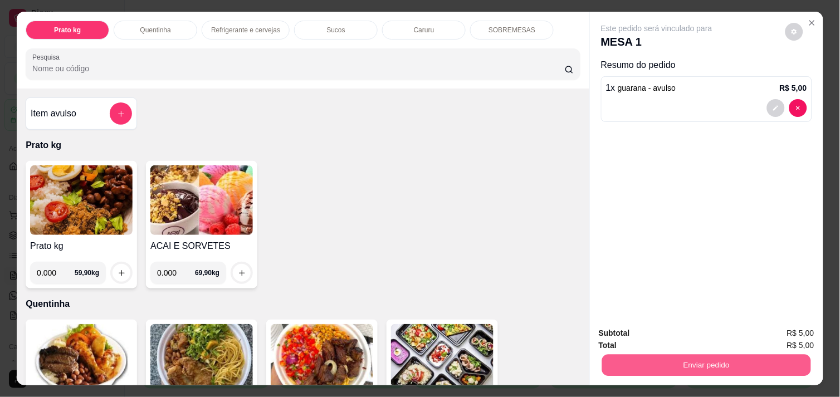
click at [704, 361] on button "Enviar pedido" at bounding box center [706, 365] width 209 height 22
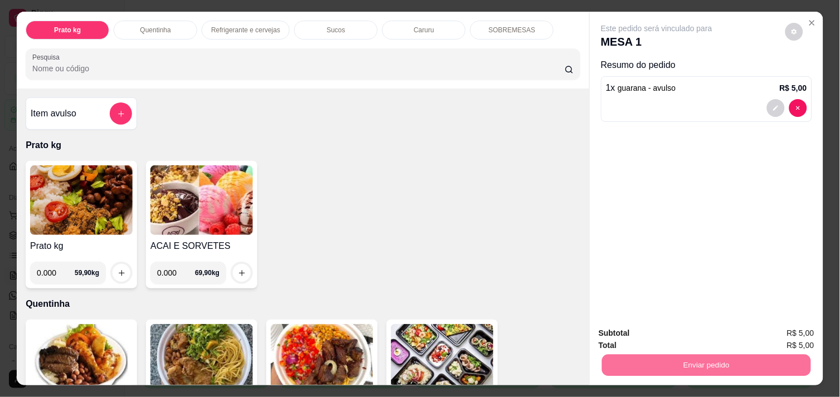
click at [798, 329] on button "Enviar pedido" at bounding box center [785, 333] width 63 height 21
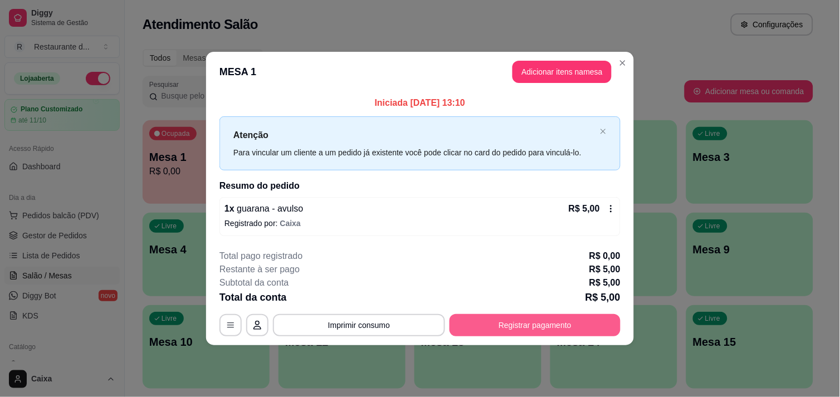
click at [571, 322] on button "Registrar pagamento" at bounding box center [535, 325] width 171 height 22
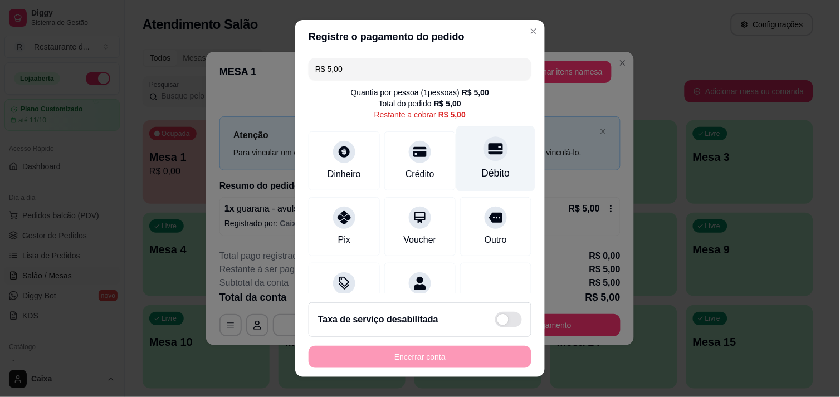
click at [457, 160] on div "Débito" at bounding box center [496, 158] width 79 height 65
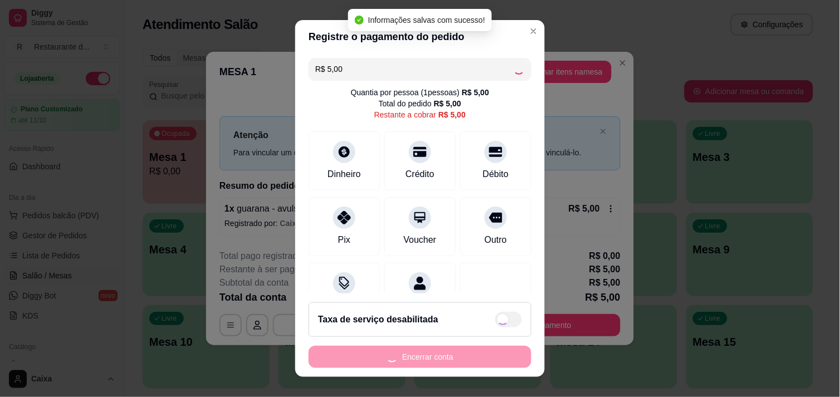
type input "R$ 0,00"
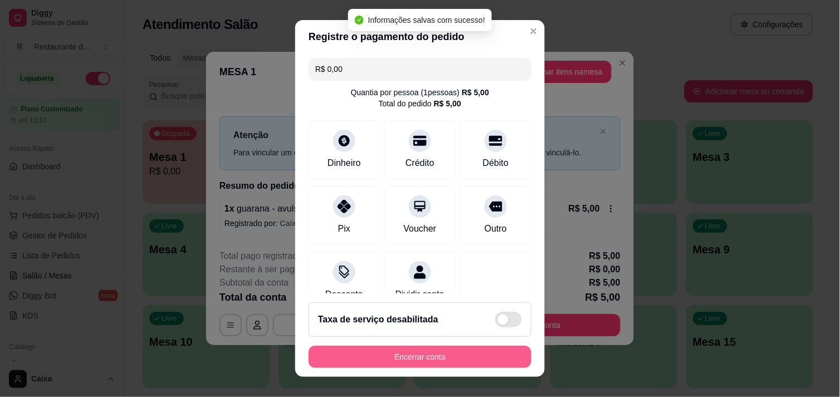
click at [472, 358] on button "Encerrar conta" at bounding box center [420, 357] width 223 height 22
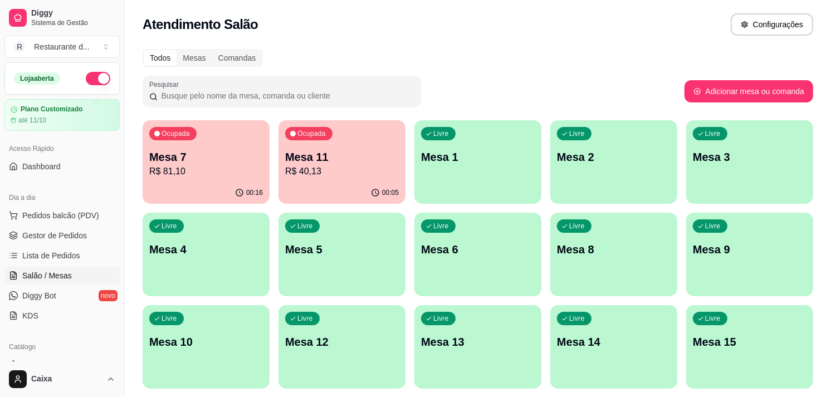
click at [320, 179] on div "Ocupada Mesa 11 R$ 40,13" at bounding box center [342, 151] width 127 height 62
click at [232, 159] on p "Mesa 7" at bounding box center [206, 157] width 114 height 16
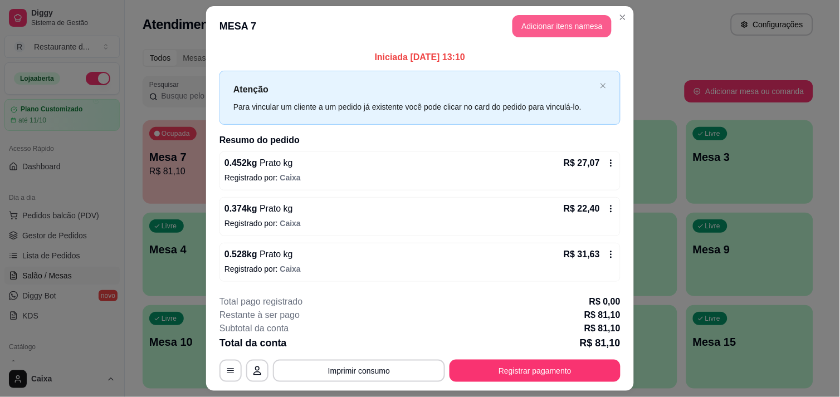
click at [548, 23] on button "Adicionar itens na mesa" at bounding box center [562, 26] width 99 height 22
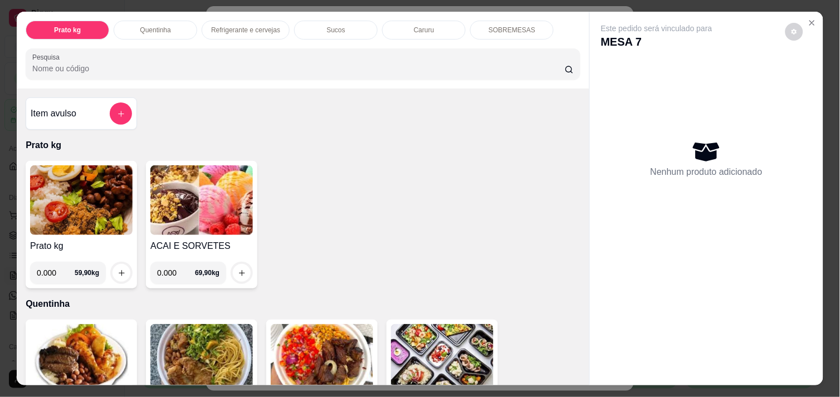
click at [187, 231] on div "ACAI E SORVETES 0.000 69,90 kg" at bounding box center [201, 225] width 111 height 128
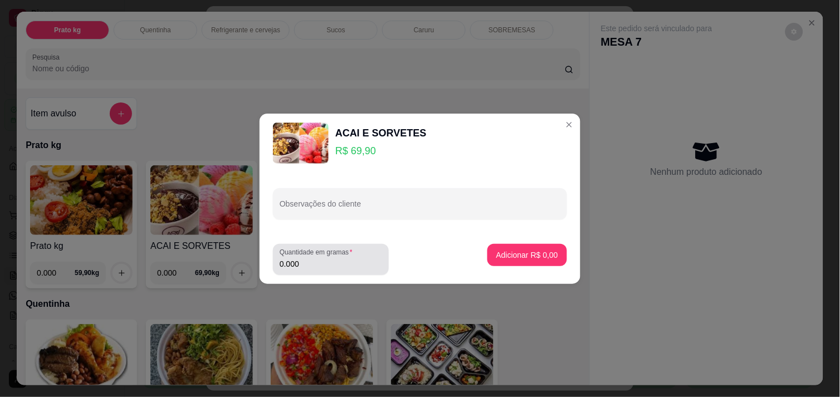
click at [304, 262] on input "0.000" at bounding box center [331, 264] width 103 height 11
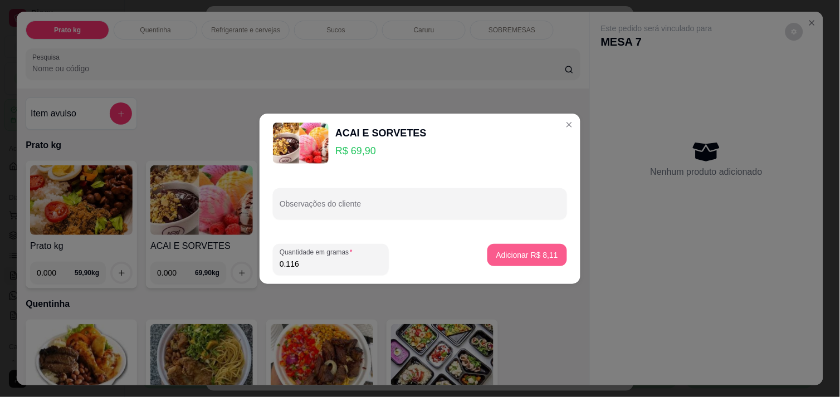
type input "0.116"
click at [533, 251] on p "Adicionar R$ 8,11" at bounding box center [527, 255] width 60 height 11
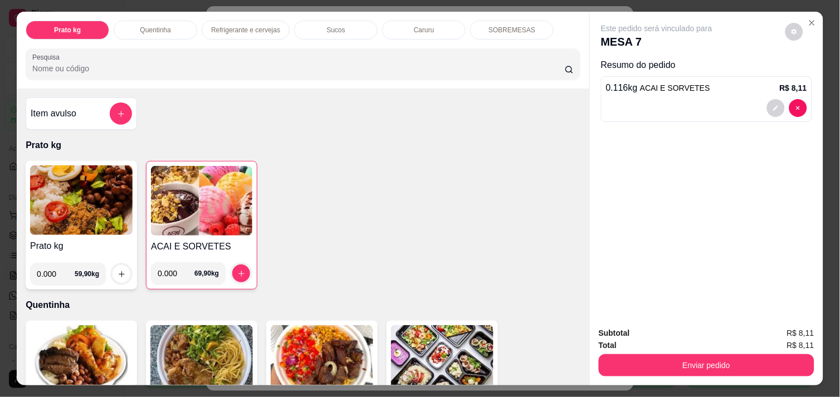
click at [192, 199] on img at bounding box center [201, 201] width 101 height 70
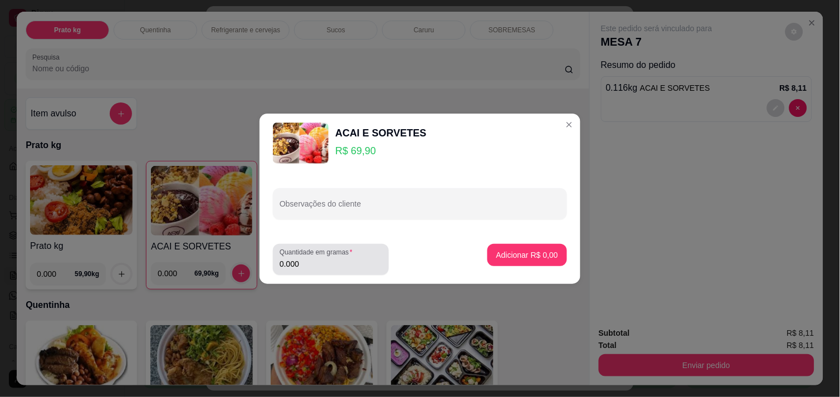
click at [310, 269] on input "0.000" at bounding box center [331, 264] width 103 height 11
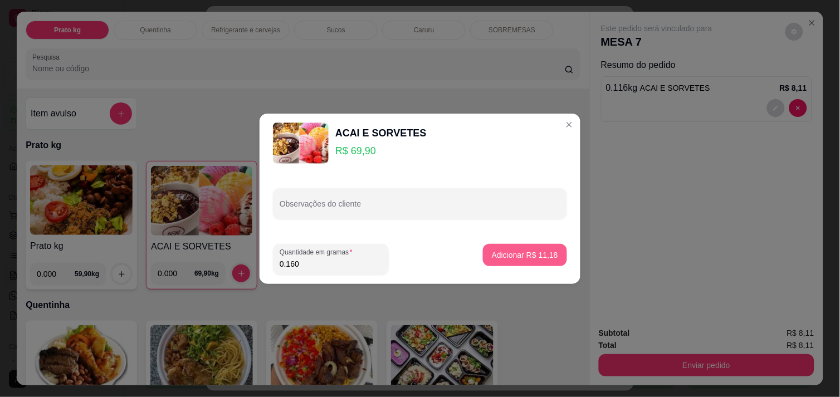
type input "0.160"
click at [524, 254] on p "Adicionar R$ 11,18" at bounding box center [525, 255] width 66 height 11
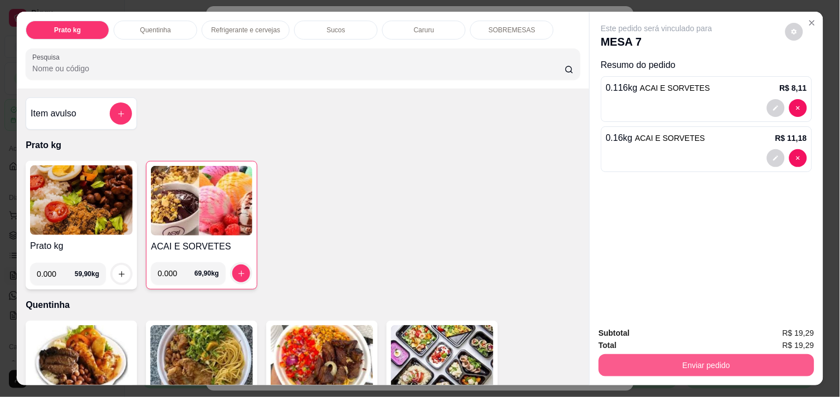
click at [694, 364] on button "Enviar pedido" at bounding box center [707, 365] width 216 height 22
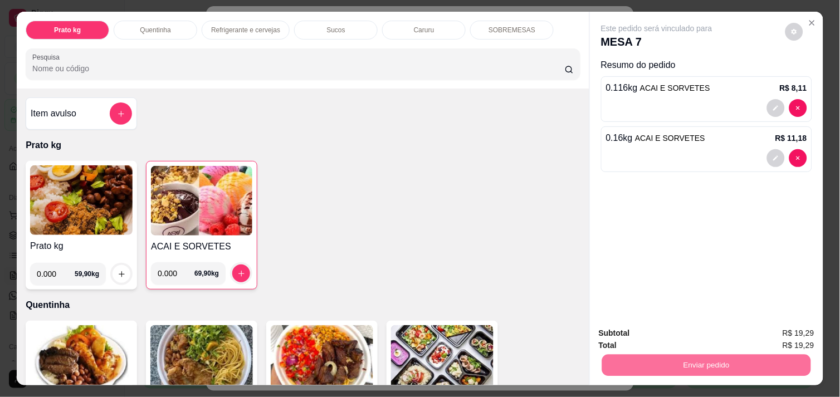
click at [779, 335] on button "Enviar pedido" at bounding box center [785, 333] width 63 height 21
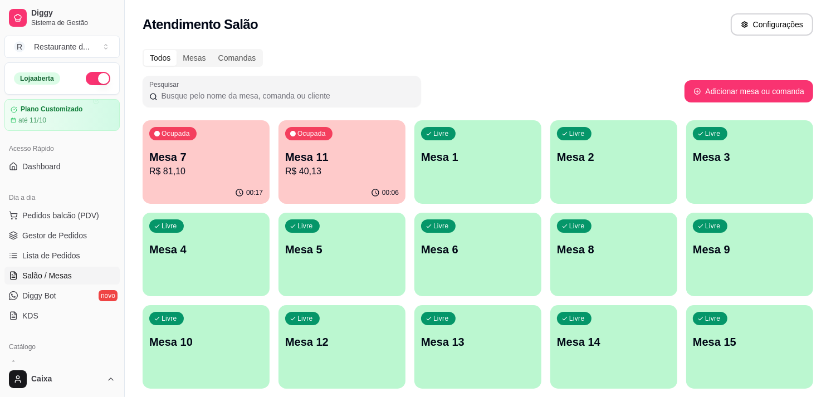
click at [349, 163] on p "Mesa 11" at bounding box center [342, 157] width 114 height 16
click at [339, 156] on p "Mesa 11" at bounding box center [342, 157] width 114 height 16
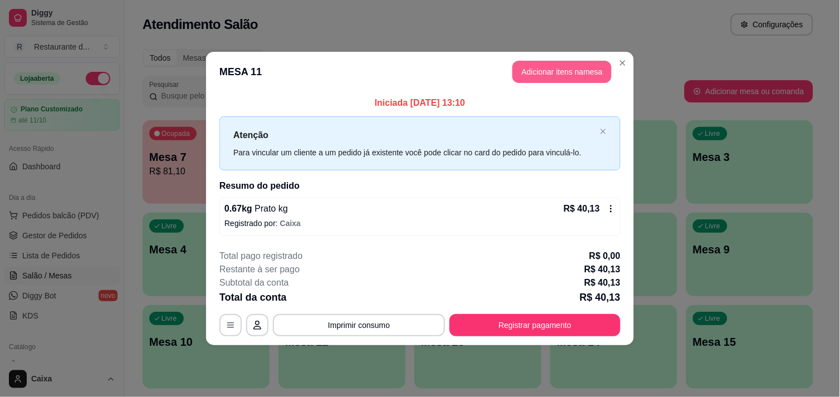
click at [578, 69] on button "Adicionar itens na mesa" at bounding box center [562, 72] width 99 height 22
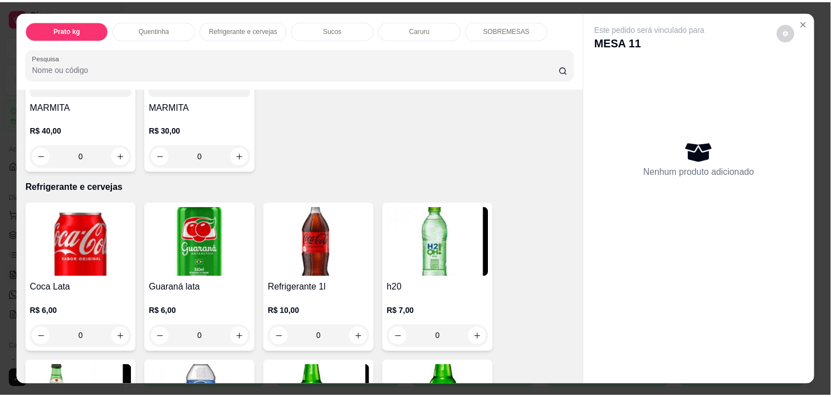
scroll to position [433, 0]
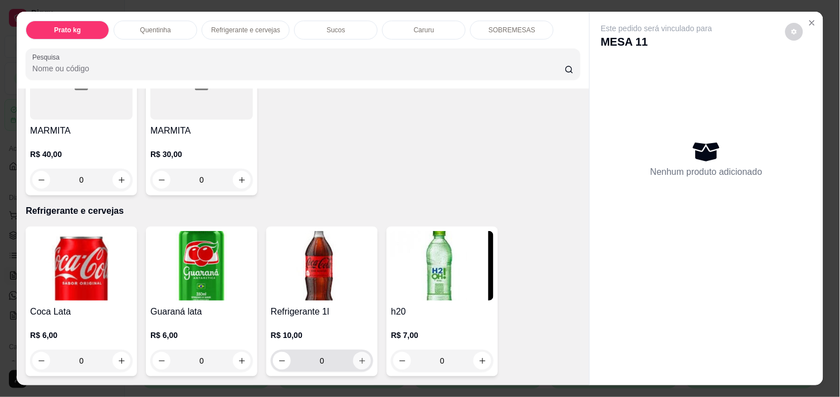
click at [361, 358] on icon "increase-product-quantity" at bounding box center [362, 361] width 8 height 8
type input "1"
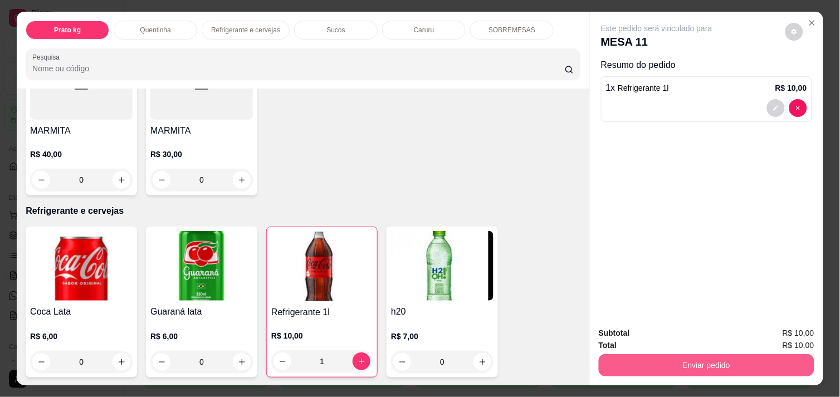
click at [681, 360] on button "Enviar pedido" at bounding box center [707, 365] width 216 height 22
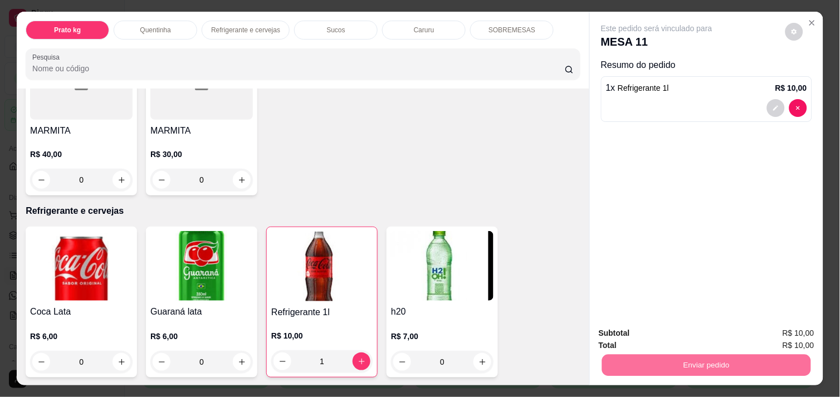
click at [782, 327] on button "Enviar pedido" at bounding box center [785, 333] width 63 height 21
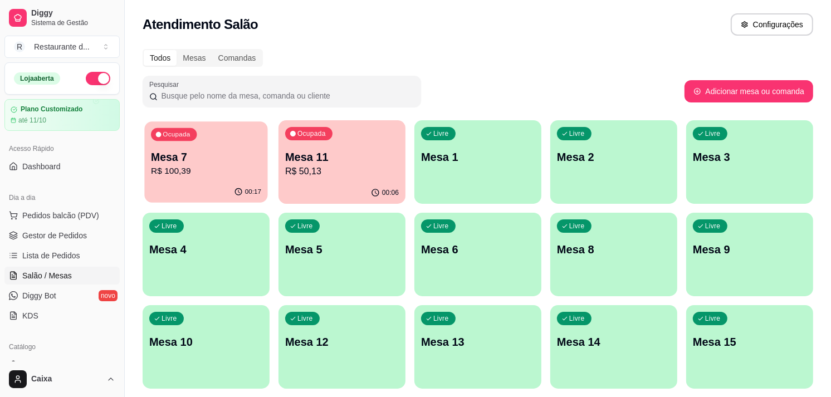
click at [199, 182] on div "00:17" at bounding box center [205, 192] width 123 height 21
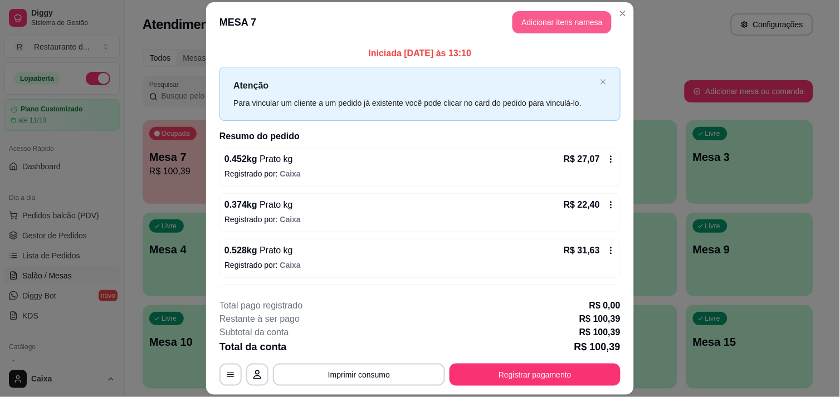
click at [582, 27] on button "Adicionar itens na mesa" at bounding box center [562, 22] width 99 height 22
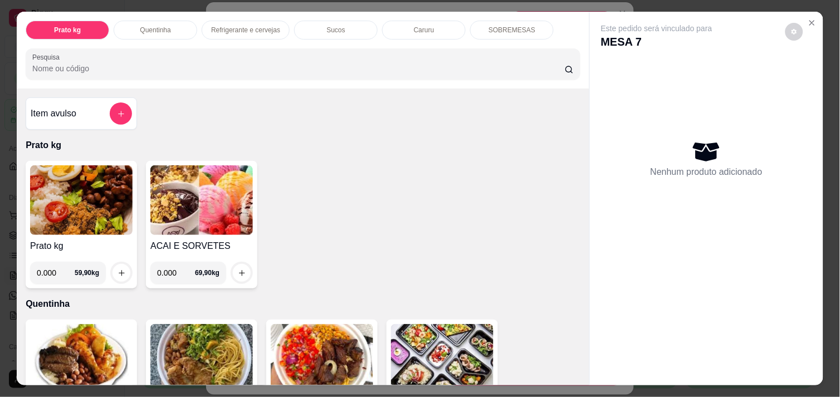
click at [203, 214] on img at bounding box center [201, 200] width 103 height 70
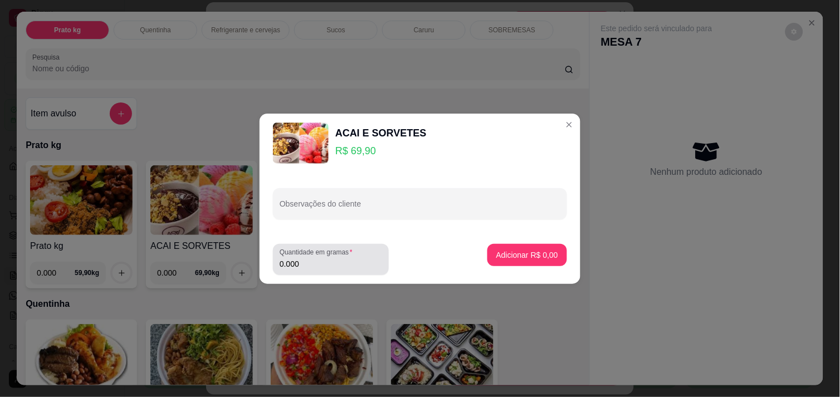
click at [321, 274] on div "Quantidade em gramas 0.000" at bounding box center [331, 259] width 116 height 31
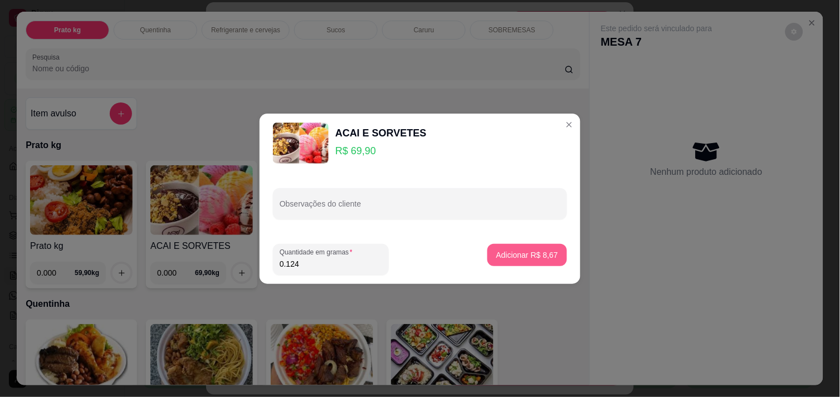
type input "0.124"
click at [543, 255] on p "Adicionar R$ 8,67" at bounding box center [527, 255] width 60 height 11
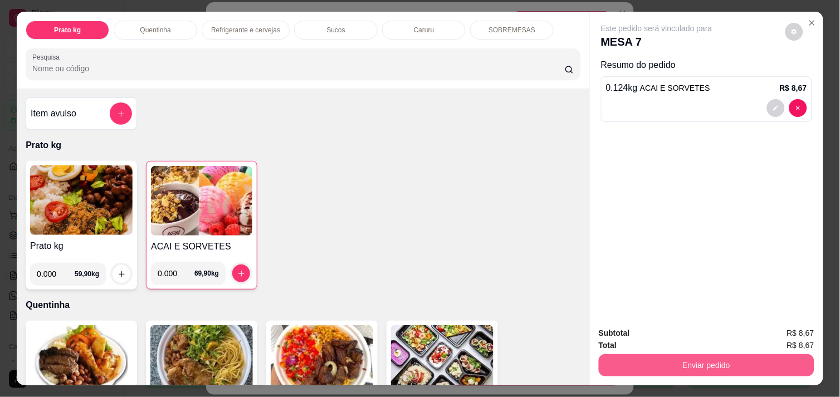
click at [683, 357] on button "Enviar pedido" at bounding box center [707, 365] width 216 height 22
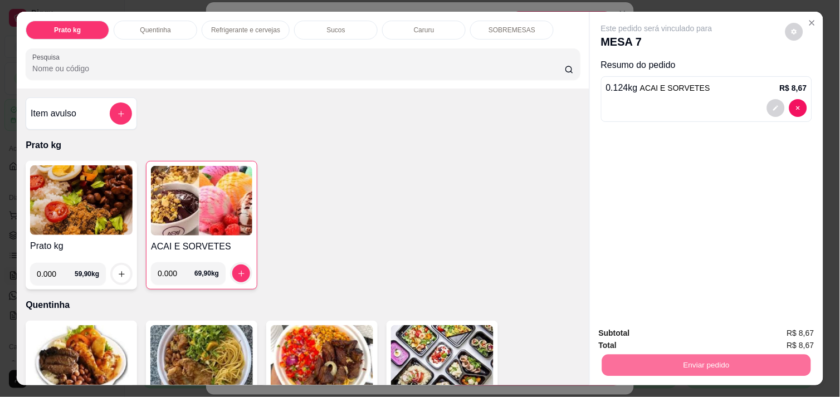
click at [722, 328] on button "Registrar cliente" at bounding box center [711, 333] width 74 height 21
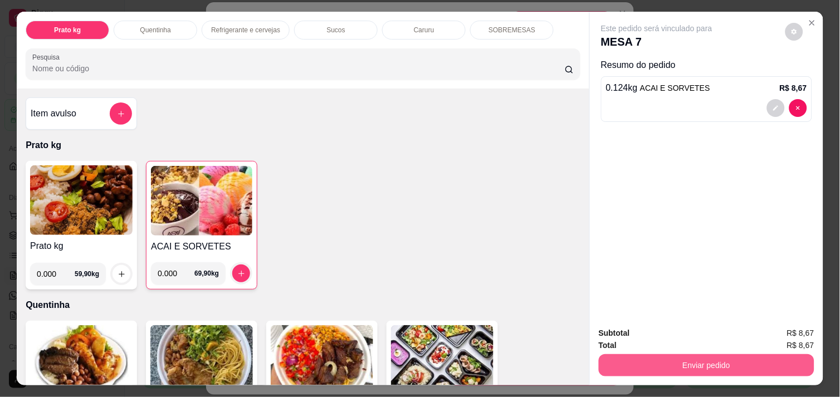
click at [705, 363] on button "Enviar pedido" at bounding box center [707, 365] width 216 height 22
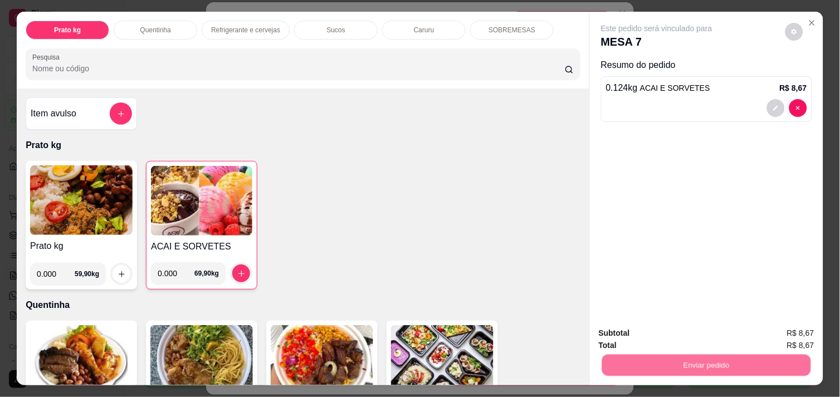
click at [786, 325] on button "Enviar pedido" at bounding box center [785, 333] width 63 height 21
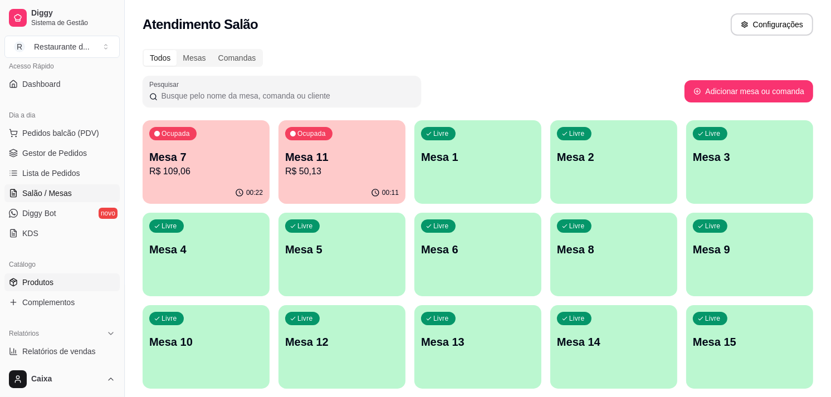
scroll to position [62, 0]
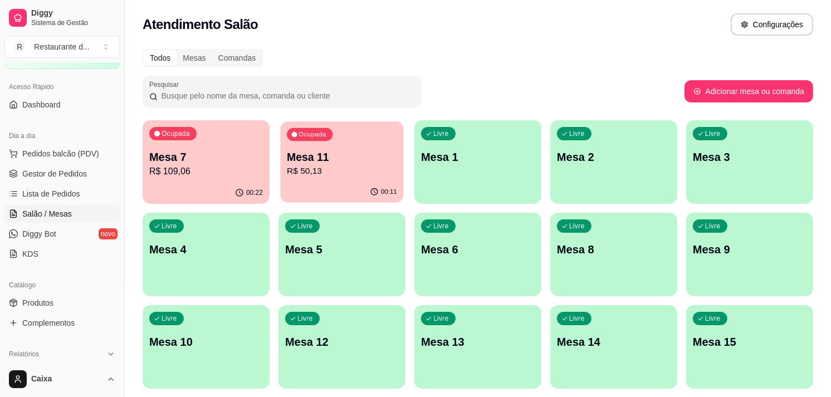
click at [342, 182] on div "00:11" at bounding box center [341, 192] width 123 height 21
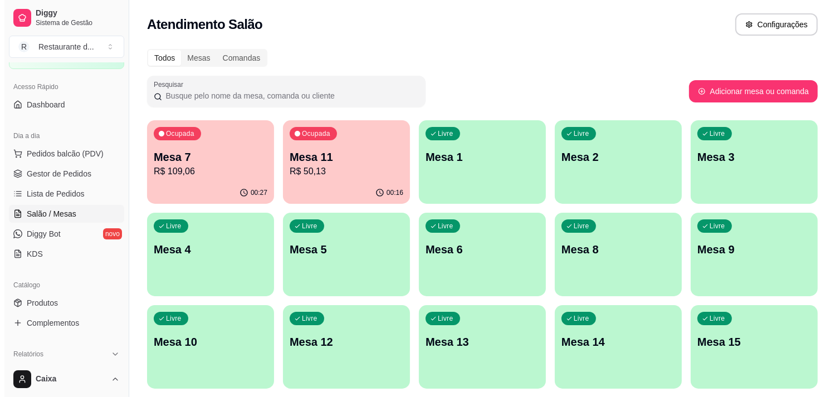
scroll to position [124, 0]
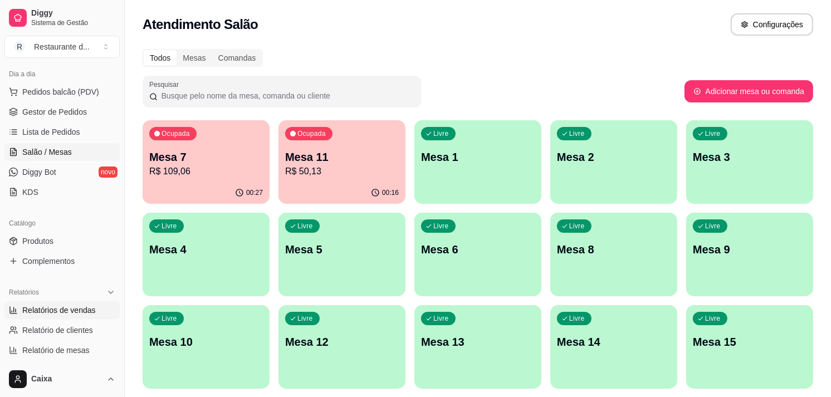
click at [86, 306] on span "Relatórios de vendas" at bounding box center [59, 310] width 74 height 11
select select "ALL"
select select "0"
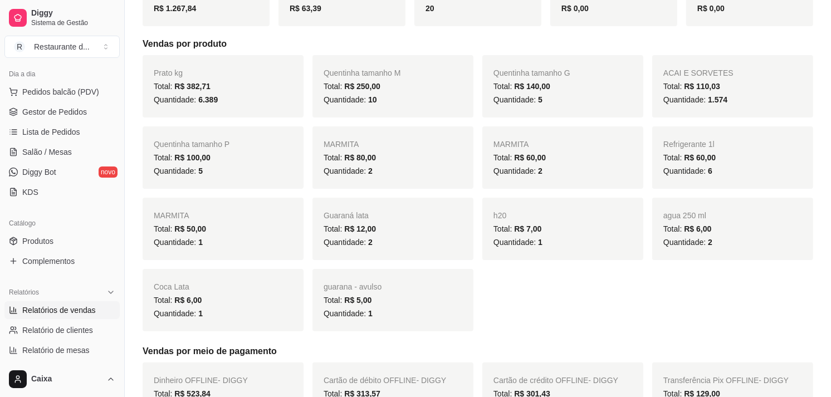
scroll to position [124, 0]
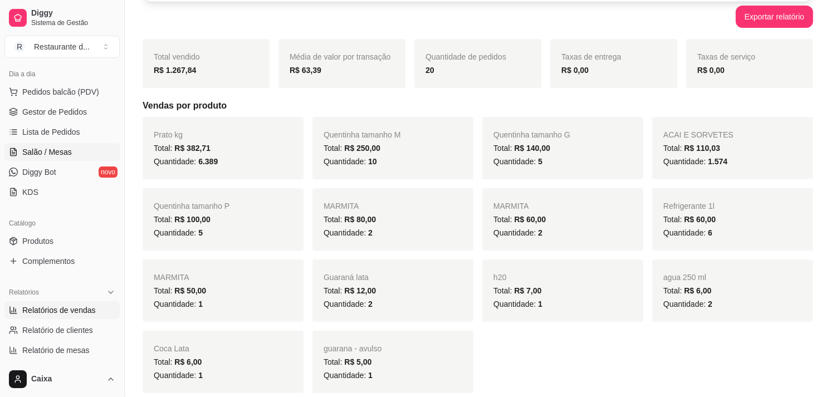
click at [76, 147] on link "Salão / Mesas" at bounding box center [61, 152] width 115 height 18
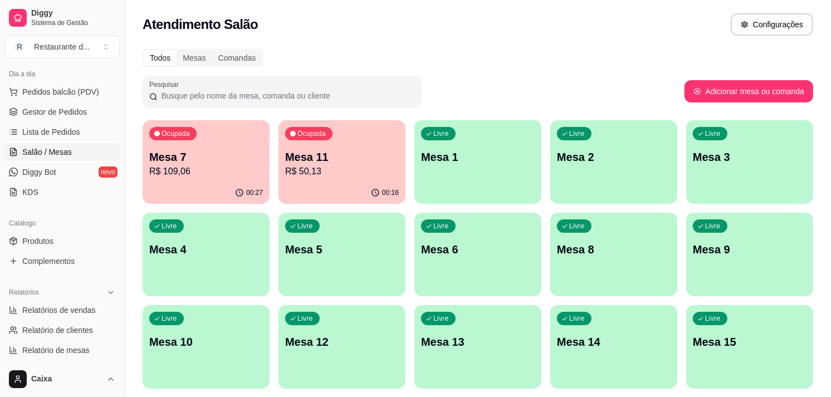
click at [369, 181] on div "Ocupada Mesa 11 R$ 50,13" at bounding box center [342, 151] width 127 height 62
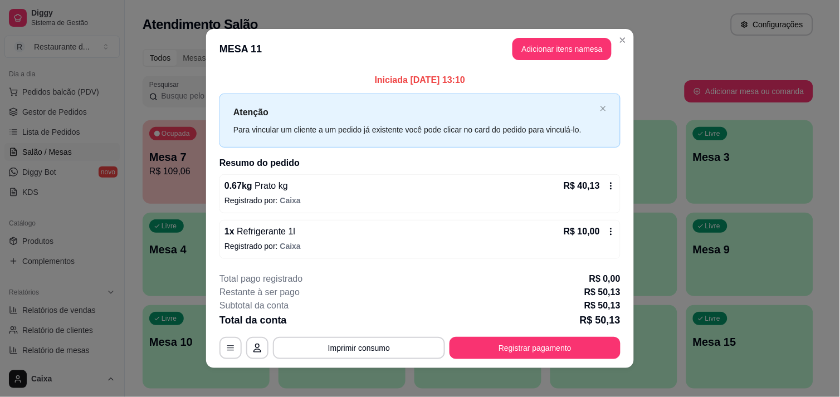
click at [607, 232] on icon at bounding box center [611, 231] width 9 height 9
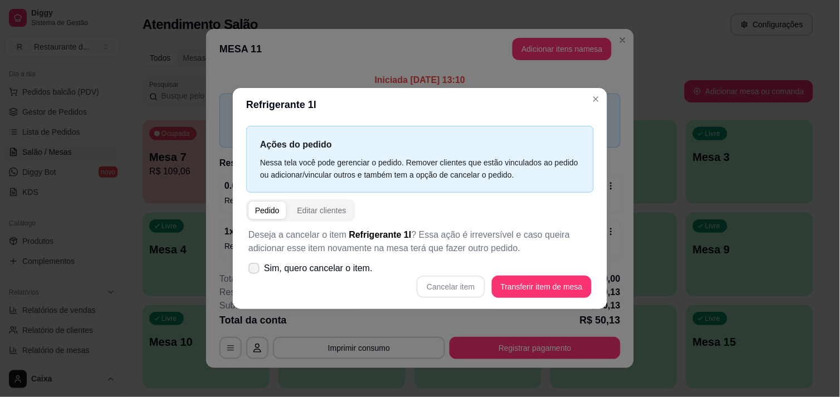
click at [264, 272] on label "Sim, quero cancelar o item." at bounding box center [310, 268] width 133 height 22
click at [255, 272] on input "Sim, quero cancelar o item." at bounding box center [251, 273] width 7 height 7
checkbox input "true"
click at [465, 283] on button "Cancelar item" at bounding box center [451, 287] width 68 height 22
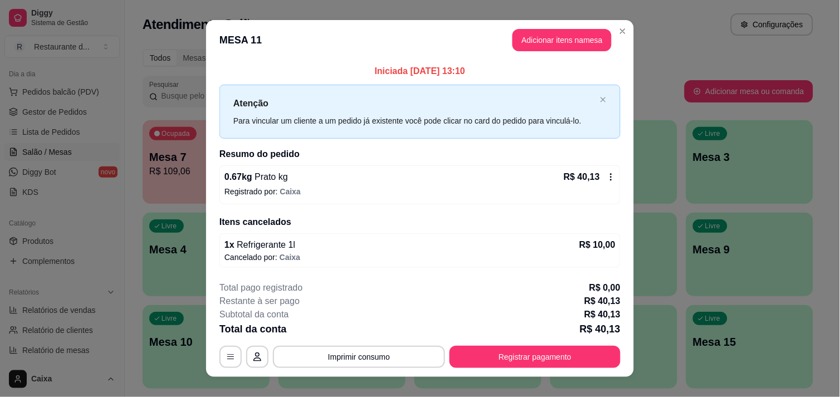
click at [607, 181] on icon at bounding box center [611, 177] width 9 height 9
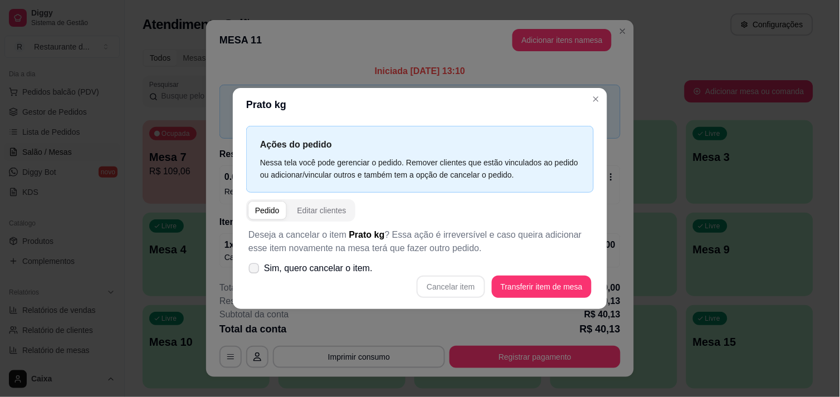
click at [261, 267] on label "Sim, quero cancelar o item." at bounding box center [310, 268] width 133 height 22
click at [255, 270] on input "Sim, quero cancelar o item." at bounding box center [251, 273] width 7 height 7
checkbox input "true"
click at [469, 285] on button "Cancelar item" at bounding box center [451, 287] width 66 height 22
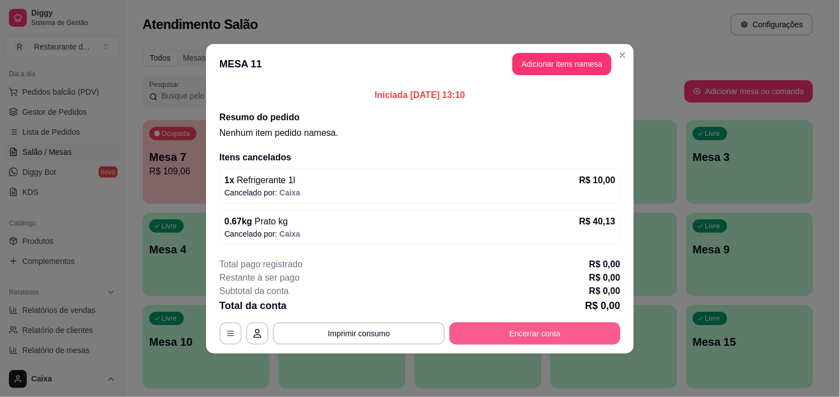
click at [523, 340] on button "Encerrar conta" at bounding box center [535, 334] width 171 height 22
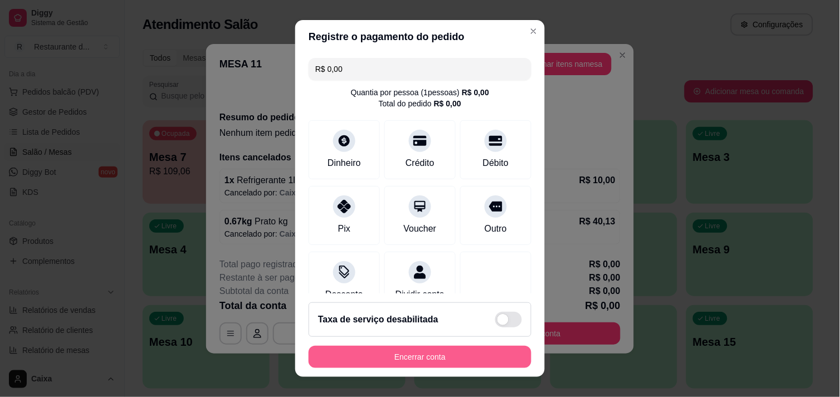
click at [489, 356] on button "Encerrar conta" at bounding box center [420, 357] width 223 height 22
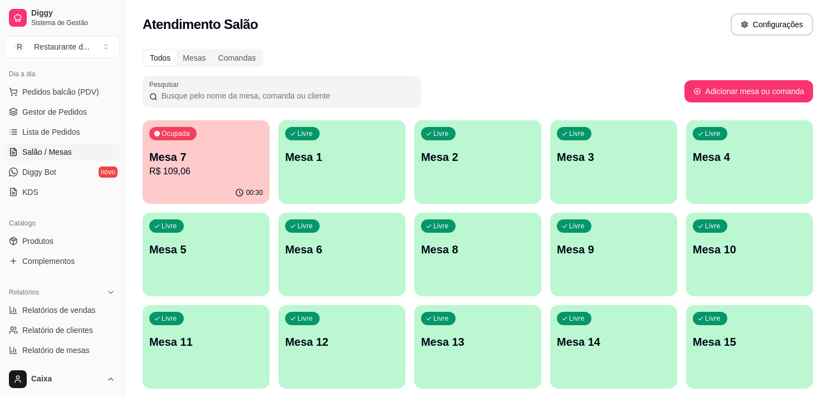
click at [212, 175] on p "R$ 109,06" at bounding box center [206, 171] width 114 height 13
click at [162, 359] on div "Livre Mesa 11" at bounding box center [206, 340] width 127 height 70
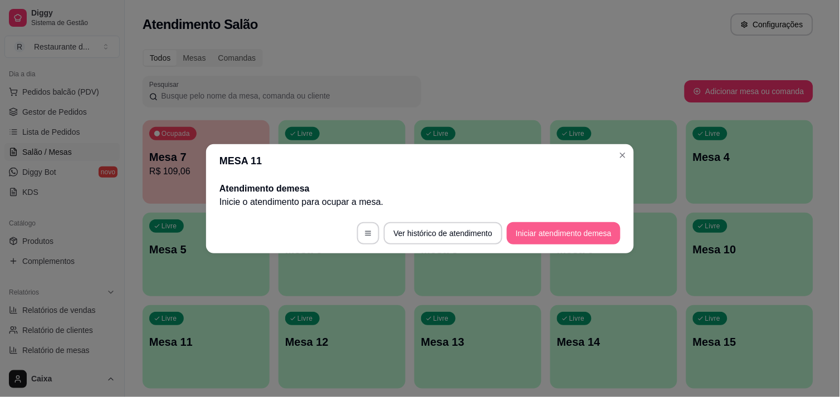
click at [566, 222] on button "Iniciar atendimento de mesa" at bounding box center [564, 233] width 114 height 22
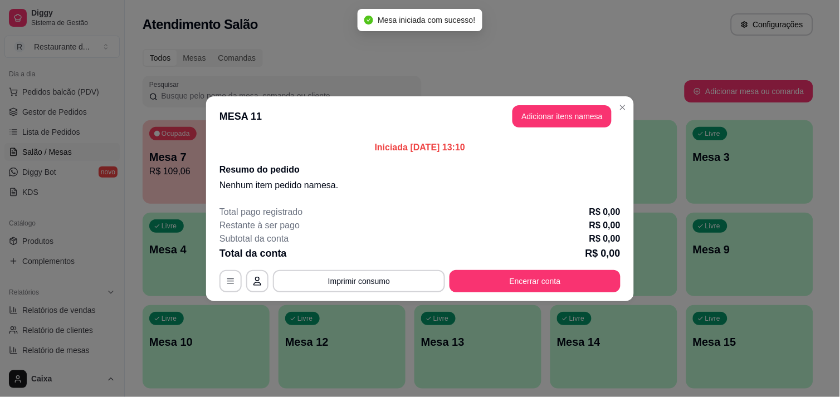
click at [562, 99] on header "MESA 11 Adicionar itens na mesa" at bounding box center [420, 116] width 428 height 40
click at [565, 113] on button "Adicionar itens na mesa" at bounding box center [562, 116] width 99 height 22
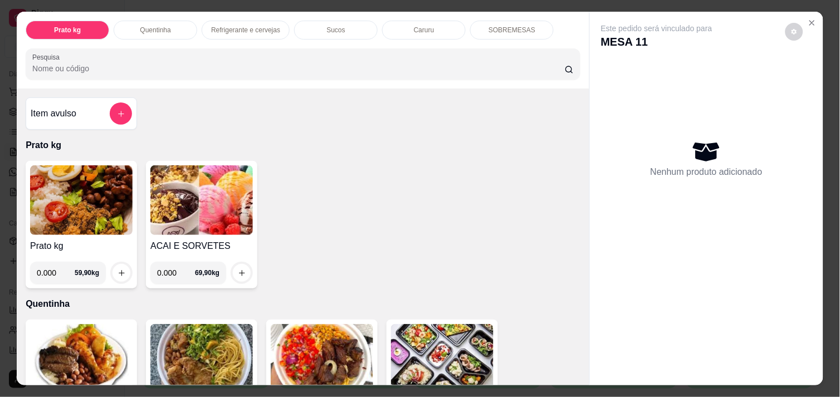
click at [98, 210] on img at bounding box center [81, 200] width 103 height 70
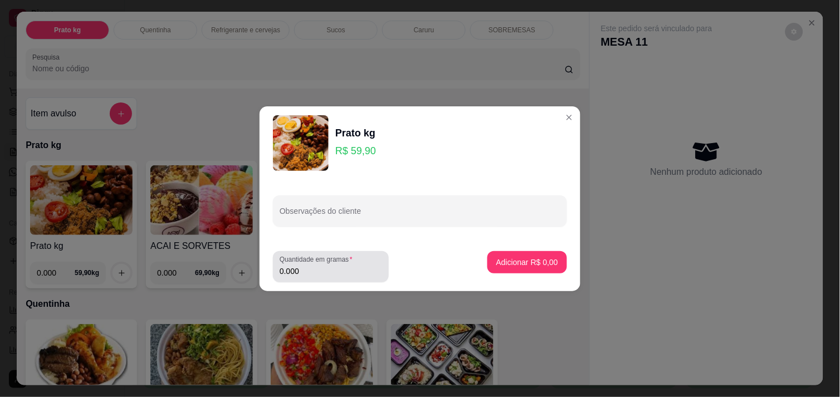
click at [349, 281] on div "Quantidade em gramas 0.000" at bounding box center [331, 266] width 116 height 31
type input "0.328"
click at [533, 257] on p "Adicionar R$ 19,65" at bounding box center [525, 262] width 66 height 11
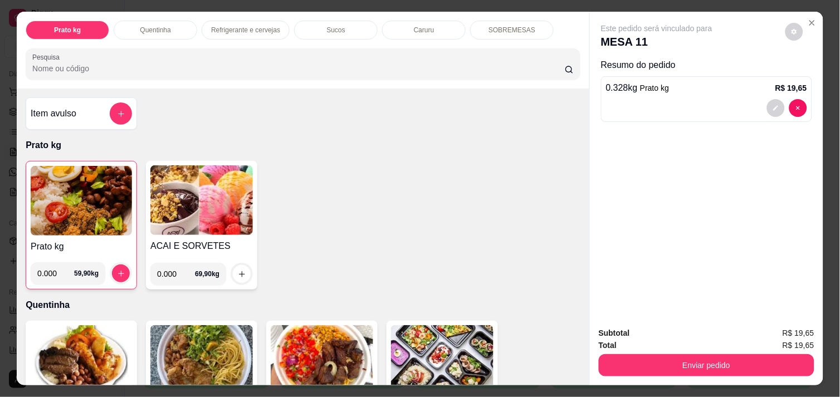
click at [93, 205] on img at bounding box center [81, 201] width 101 height 70
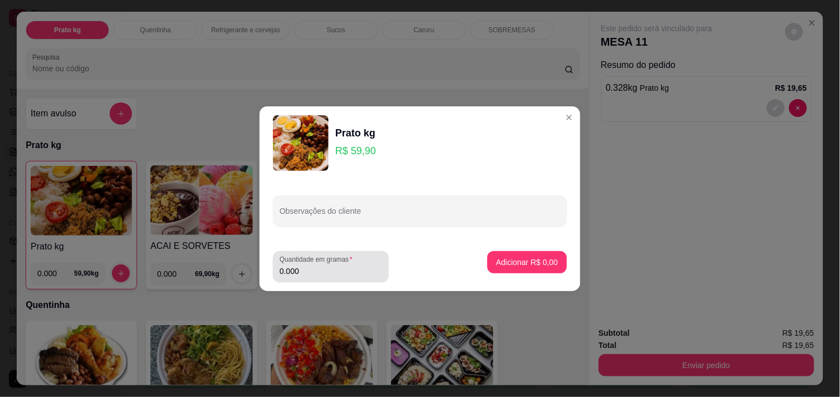
click at [325, 281] on div "Quantidade em gramas 0.000" at bounding box center [331, 266] width 116 height 31
type input "0.238"
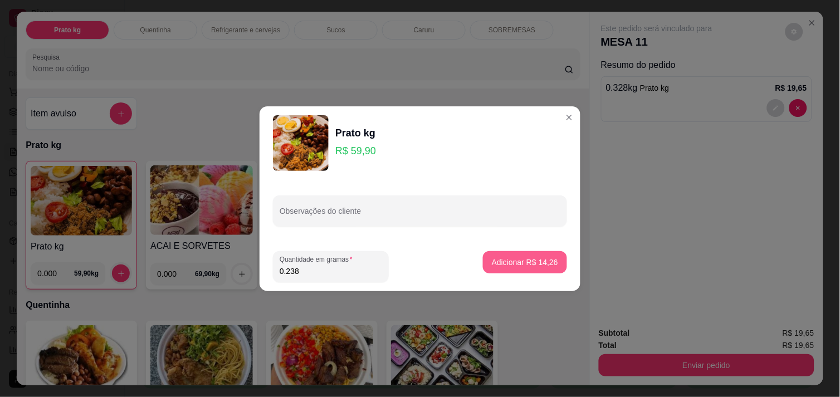
click at [498, 264] on p "Adicionar R$ 14,26" at bounding box center [525, 262] width 66 height 11
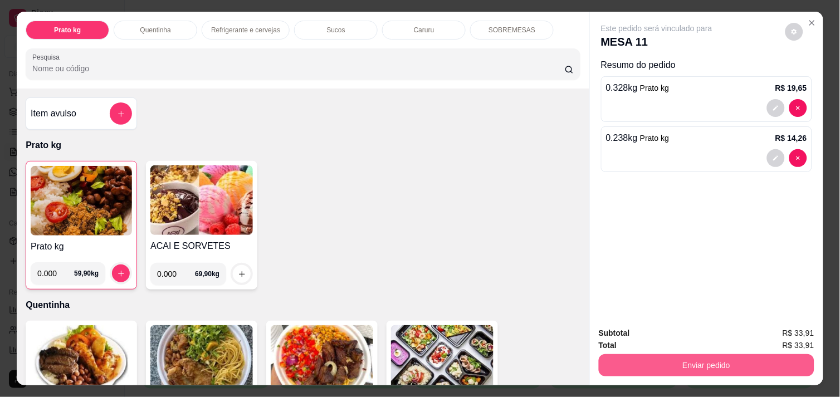
click at [672, 358] on button "Enviar pedido" at bounding box center [707, 365] width 216 height 22
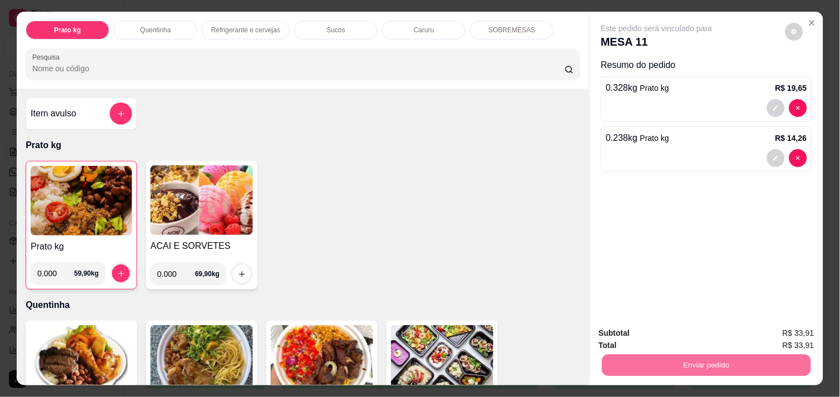
click at [787, 331] on button "Enviar pedido" at bounding box center [785, 333] width 63 height 21
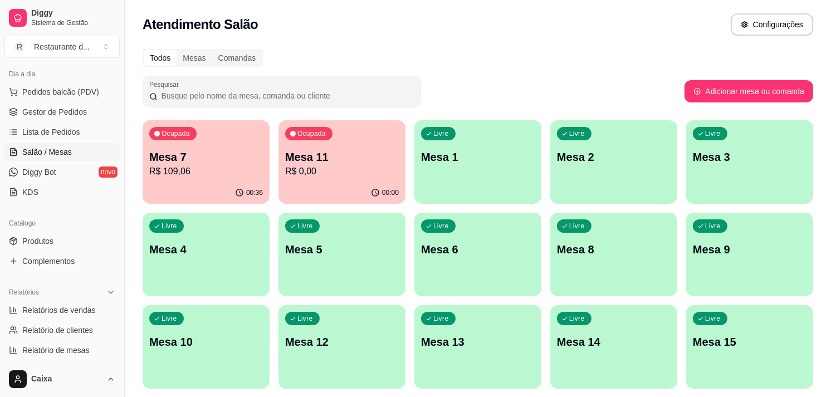
click at [190, 181] on div "Ocupada Mesa 7 R$ 109,06" at bounding box center [206, 151] width 127 height 62
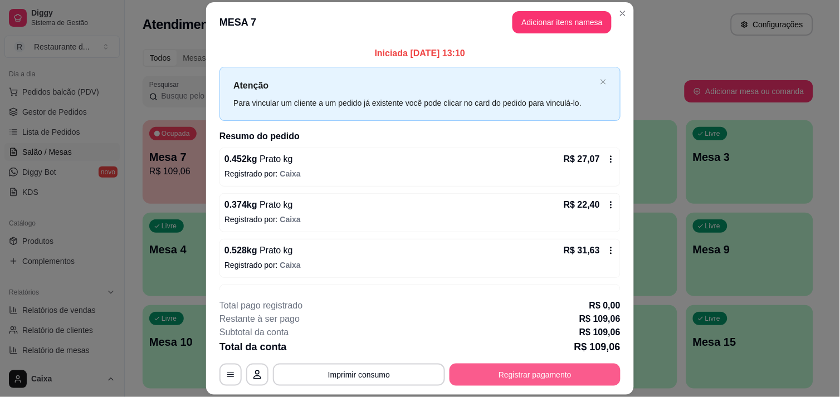
click at [505, 384] on button "Registrar pagamento" at bounding box center [535, 375] width 171 height 22
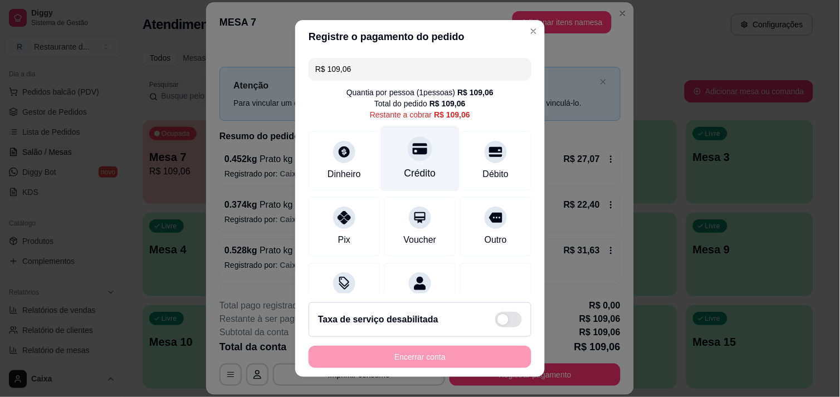
click at [415, 164] on div "Crédito" at bounding box center [420, 158] width 79 height 65
type input "R$ 0,00"
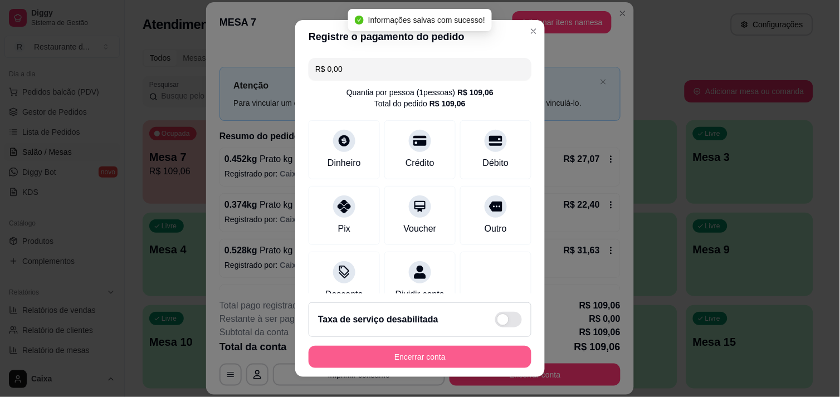
click at [413, 369] on footer "Taxa de serviço desabilitada Encerrar conta" at bounding box center [420, 336] width 250 height 84
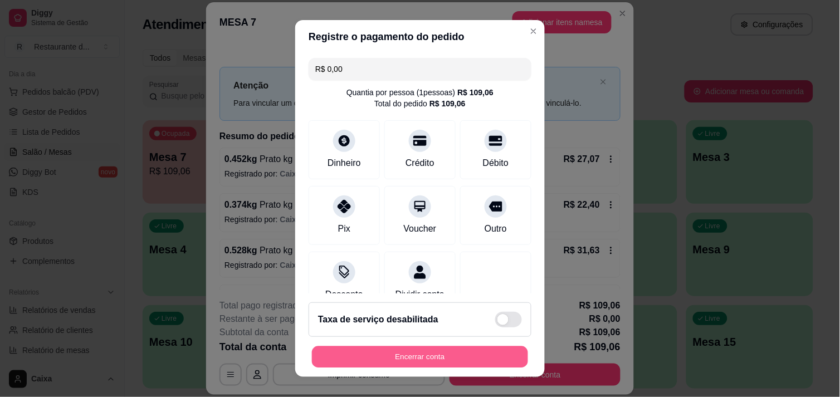
click at [379, 353] on button "Encerrar conta" at bounding box center [420, 358] width 216 height 22
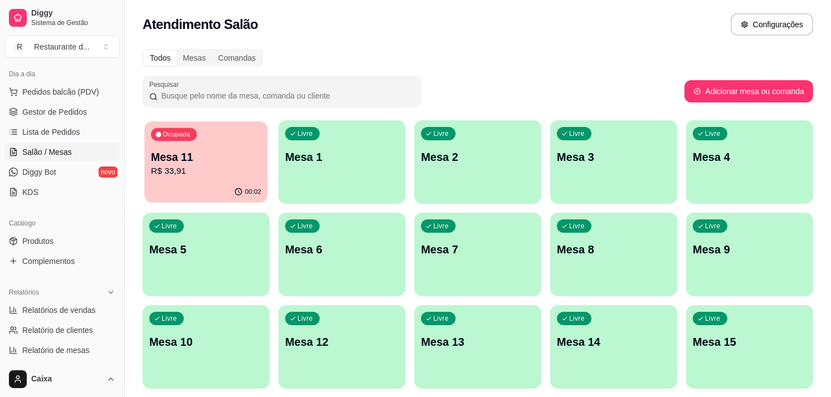
click at [205, 162] on p "Mesa 11" at bounding box center [206, 157] width 110 height 15
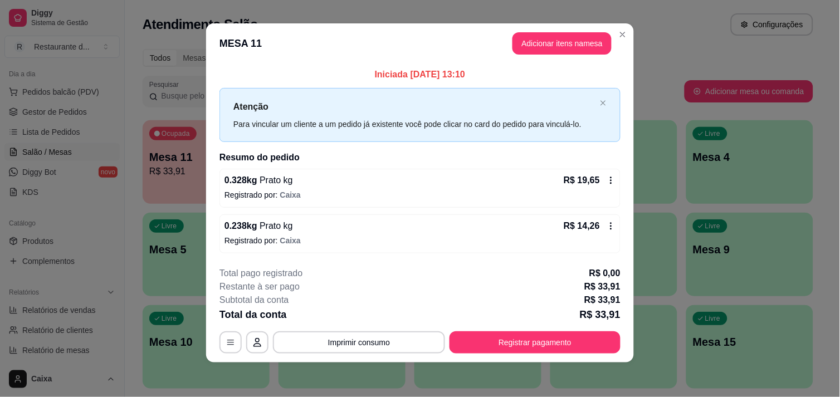
scroll to position [7, 0]
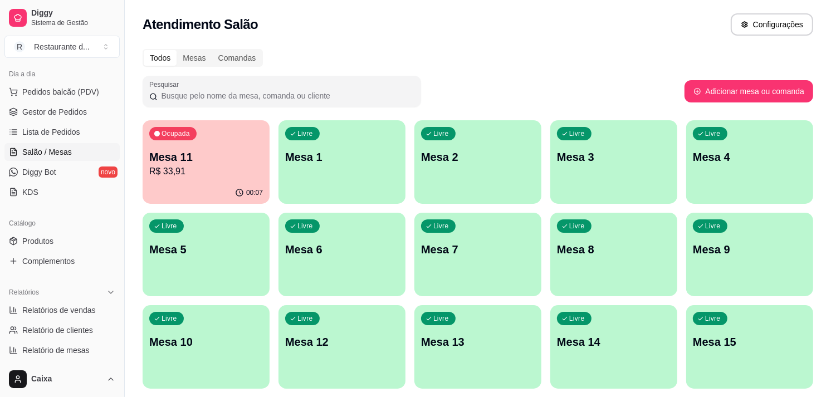
click at [207, 165] on p "R$ 33,91" at bounding box center [206, 171] width 114 height 13
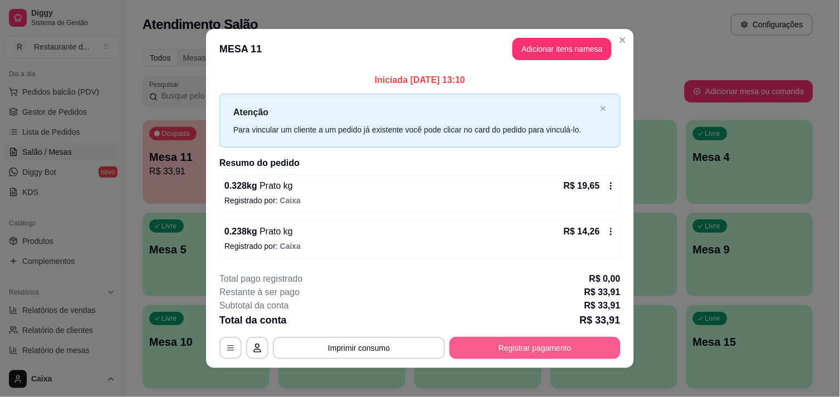
click at [510, 345] on button "Registrar pagamento" at bounding box center [535, 348] width 171 height 22
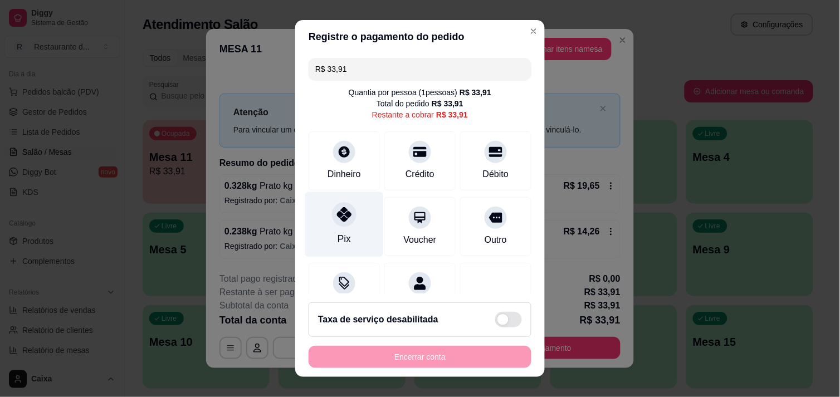
click at [337, 213] on icon at bounding box center [344, 214] width 14 height 14
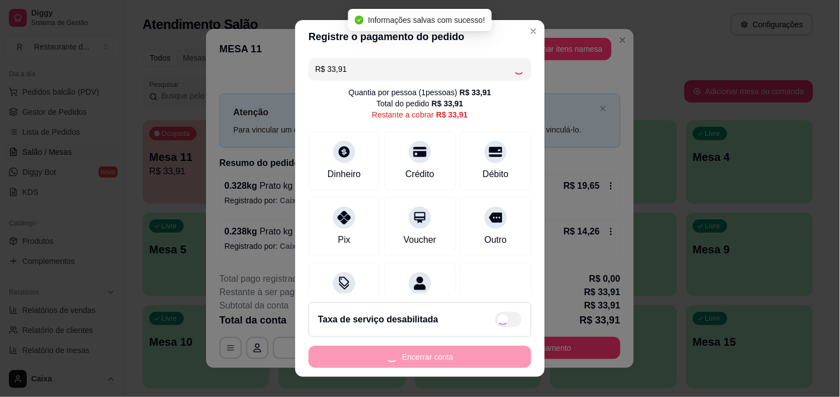
type input "R$ 0,00"
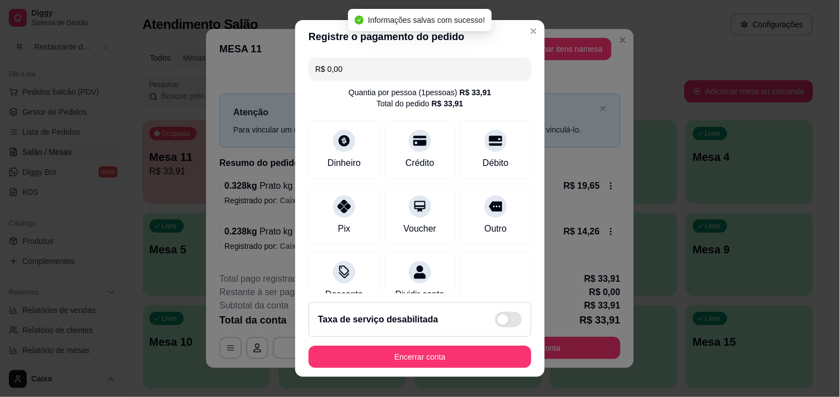
click at [496, 323] on span at bounding box center [508, 320] width 27 height 16
click at [496, 323] on input "checkbox" at bounding box center [498, 325] width 7 height 7
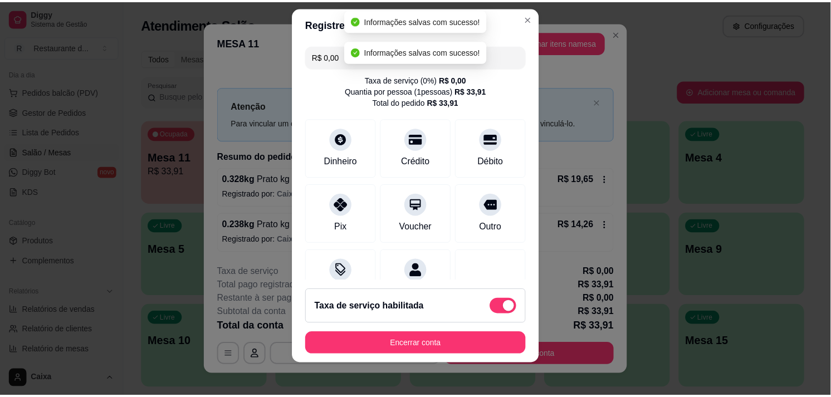
scroll to position [16, 0]
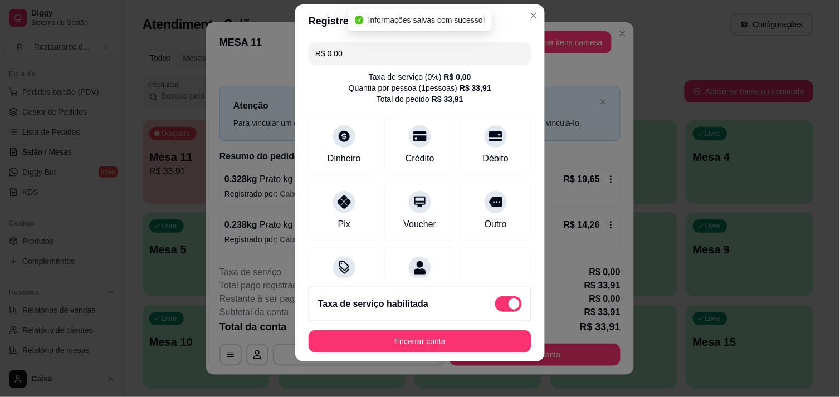
click at [509, 305] on span at bounding box center [514, 304] width 11 height 11
click at [496, 306] on input "checkbox" at bounding box center [498, 309] width 7 height 7
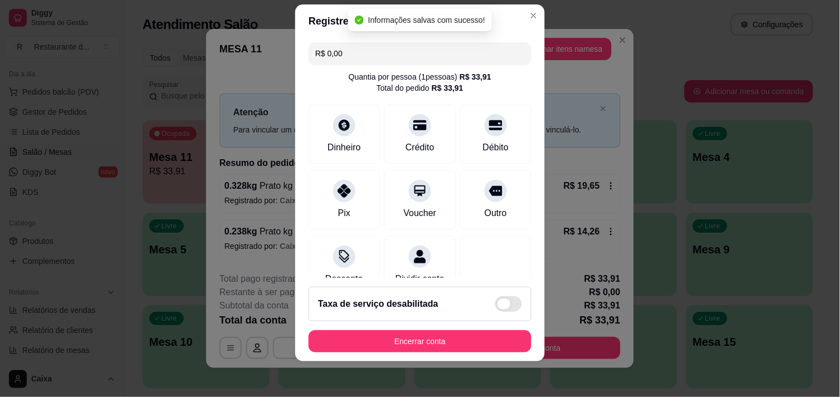
click at [508, 308] on label at bounding box center [508, 304] width 27 height 16
click at [502, 308] on input "checkbox" at bounding box center [498, 309] width 7 height 7
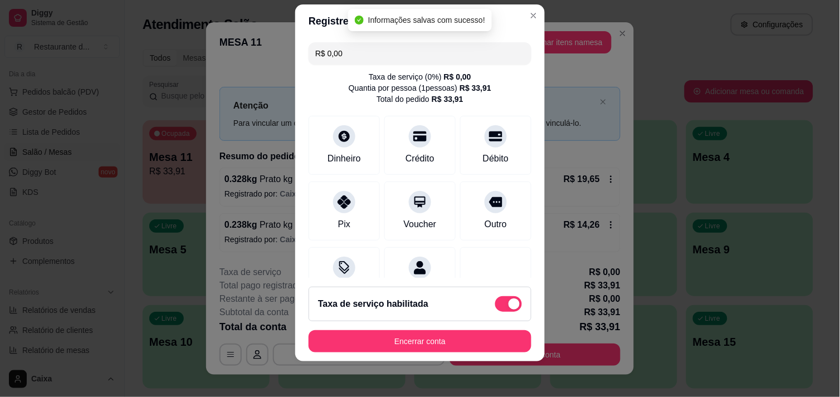
click at [509, 302] on span at bounding box center [514, 304] width 11 height 11
click at [502, 306] on input "checkbox" at bounding box center [498, 309] width 7 height 7
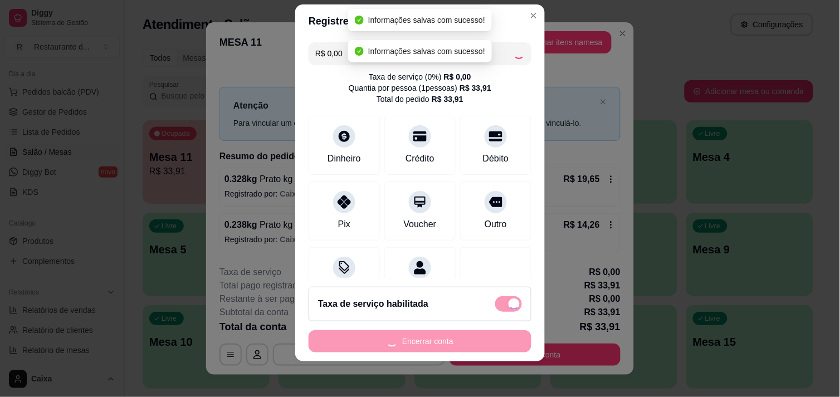
checkbox input "false"
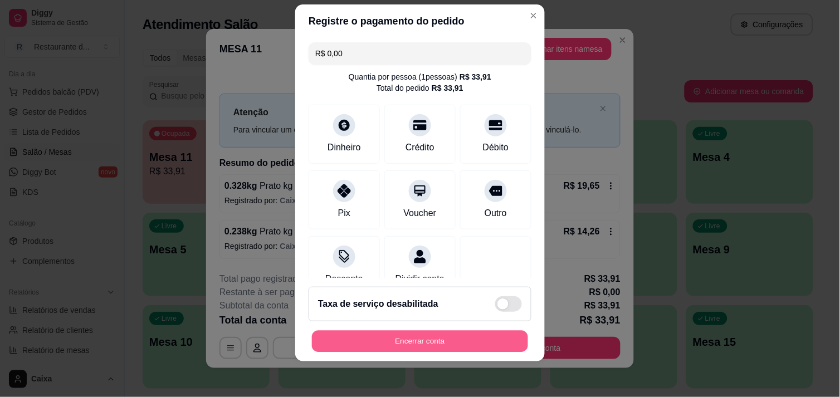
click at [453, 334] on button "Encerrar conta" at bounding box center [420, 342] width 216 height 22
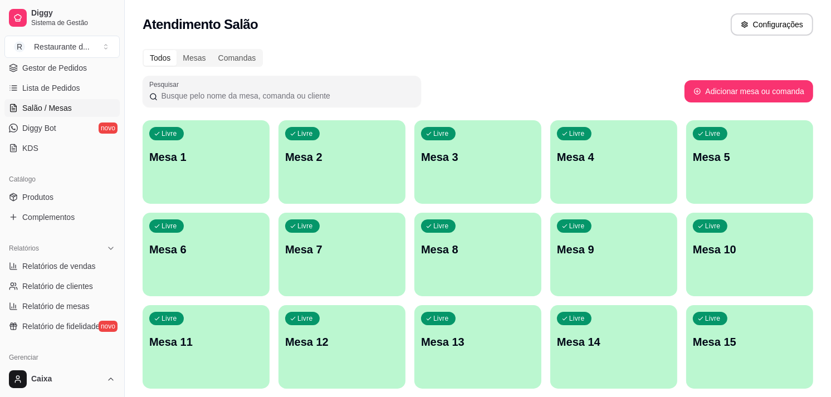
scroll to position [186, 0]
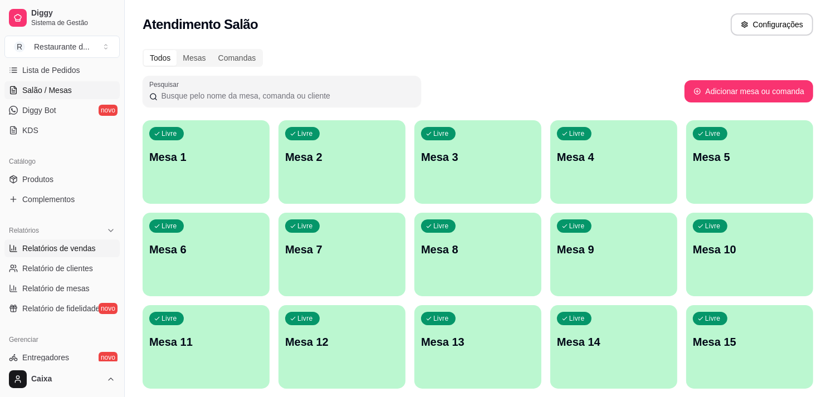
click at [76, 247] on span "Relatórios de vendas" at bounding box center [59, 248] width 74 height 11
select select "ALL"
select select "0"
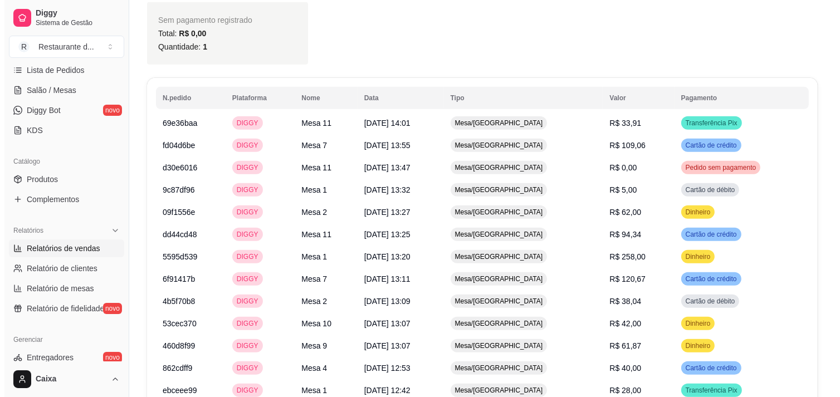
scroll to position [619, 0]
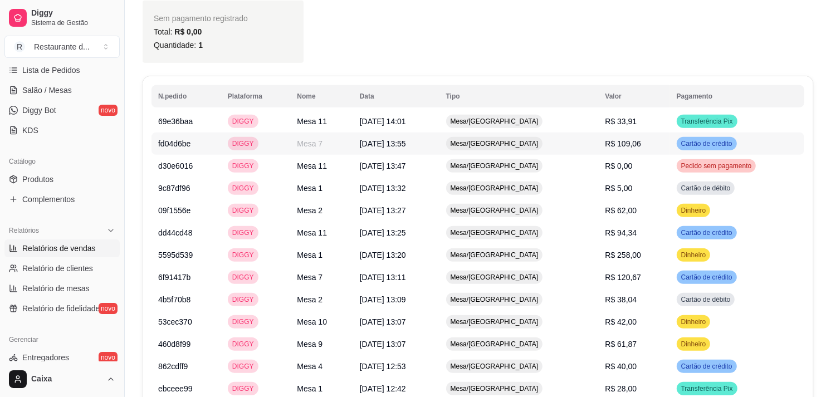
click at [703, 142] on span "Cartão de crédito" at bounding box center [707, 143] width 56 height 9
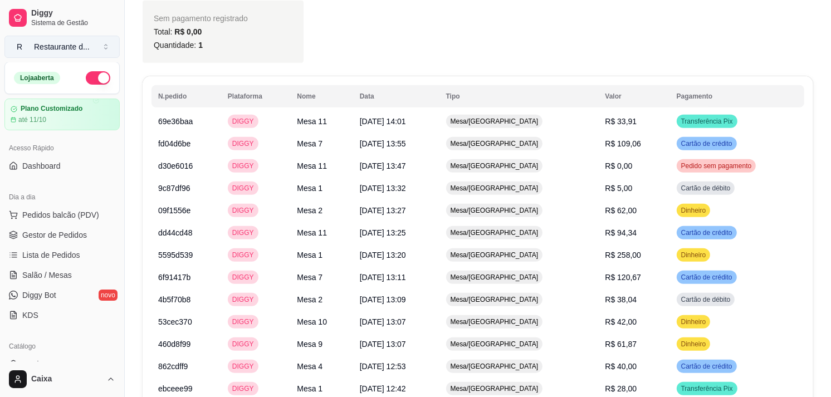
scroll to position [0, 0]
